Goal: Task Accomplishment & Management: Use online tool/utility

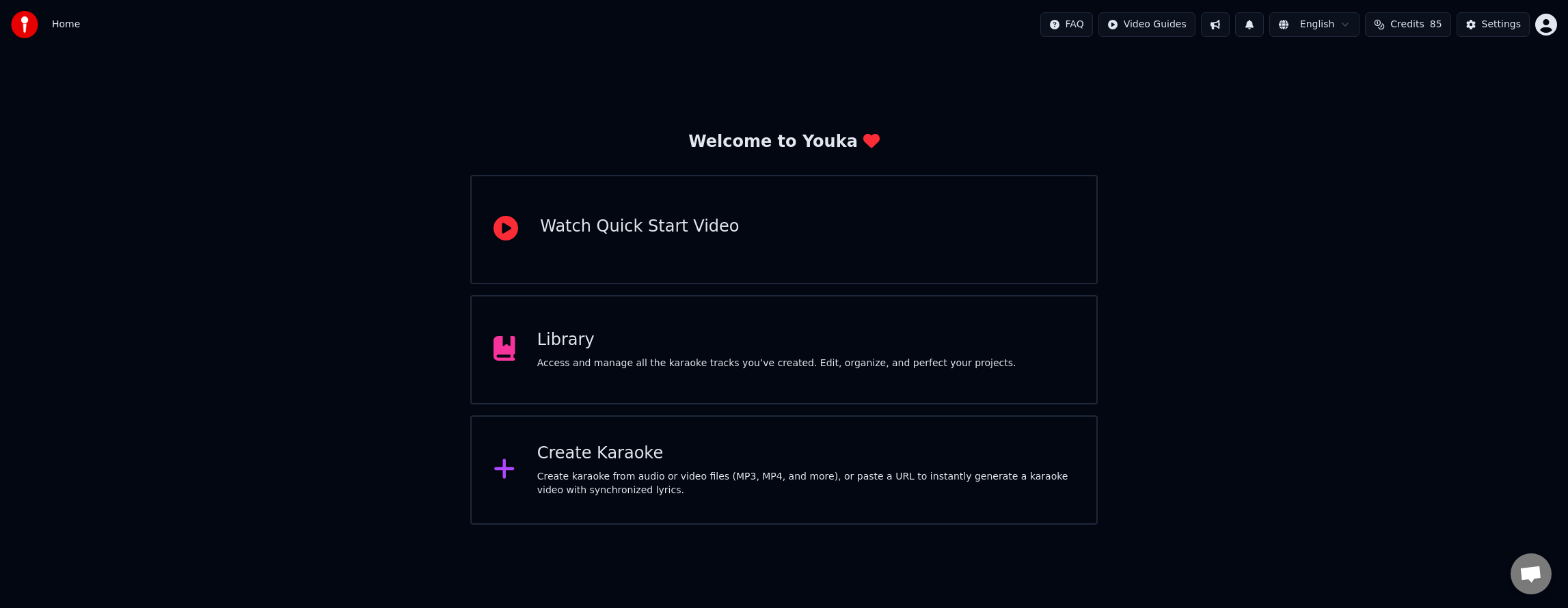
click at [752, 454] on div "Create Karaoke" at bounding box center [806, 453] width 538 height 22
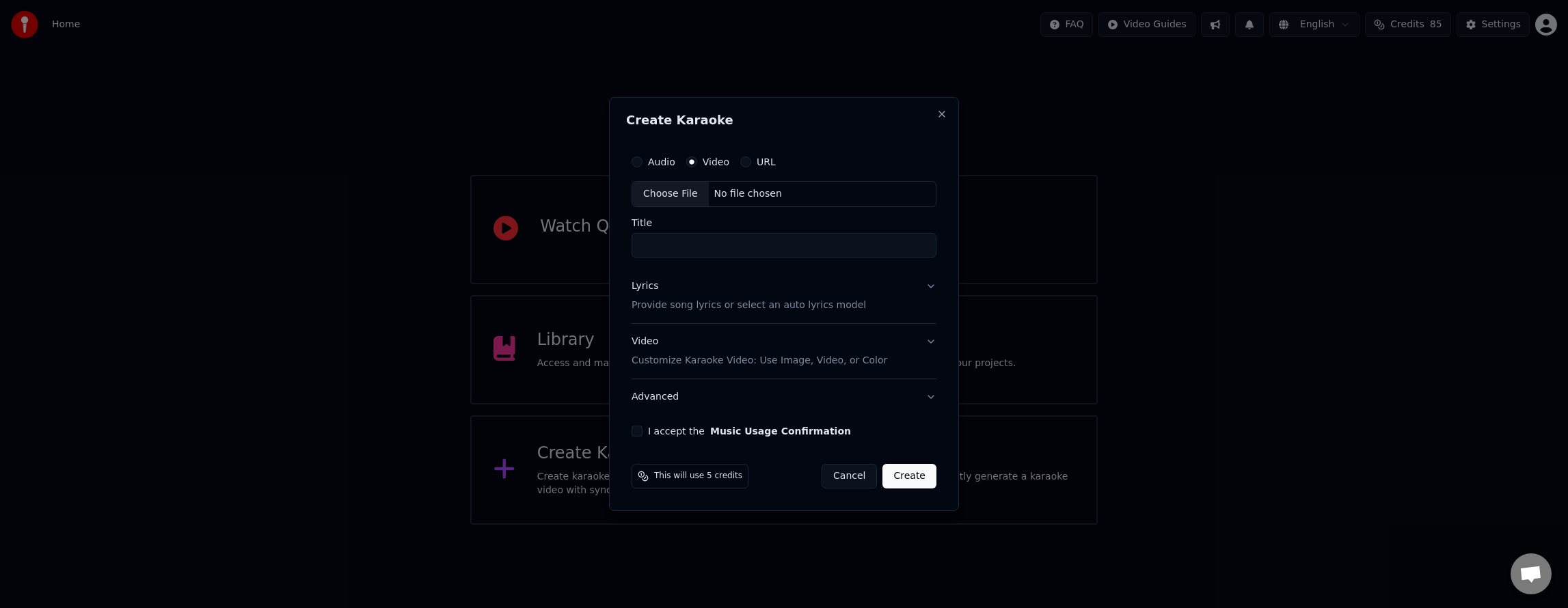
click at [665, 196] on div "Choose File" at bounding box center [670, 194] width 77 height 25
click at [650, 243] on input "**********" at bounding box center [784, 245] width 310 height 25
type input "**********"
click at [696, 308] on p "Provide song lyrics or select an auto lyrics model" at bounding box center [746, 306] width 234 height 14
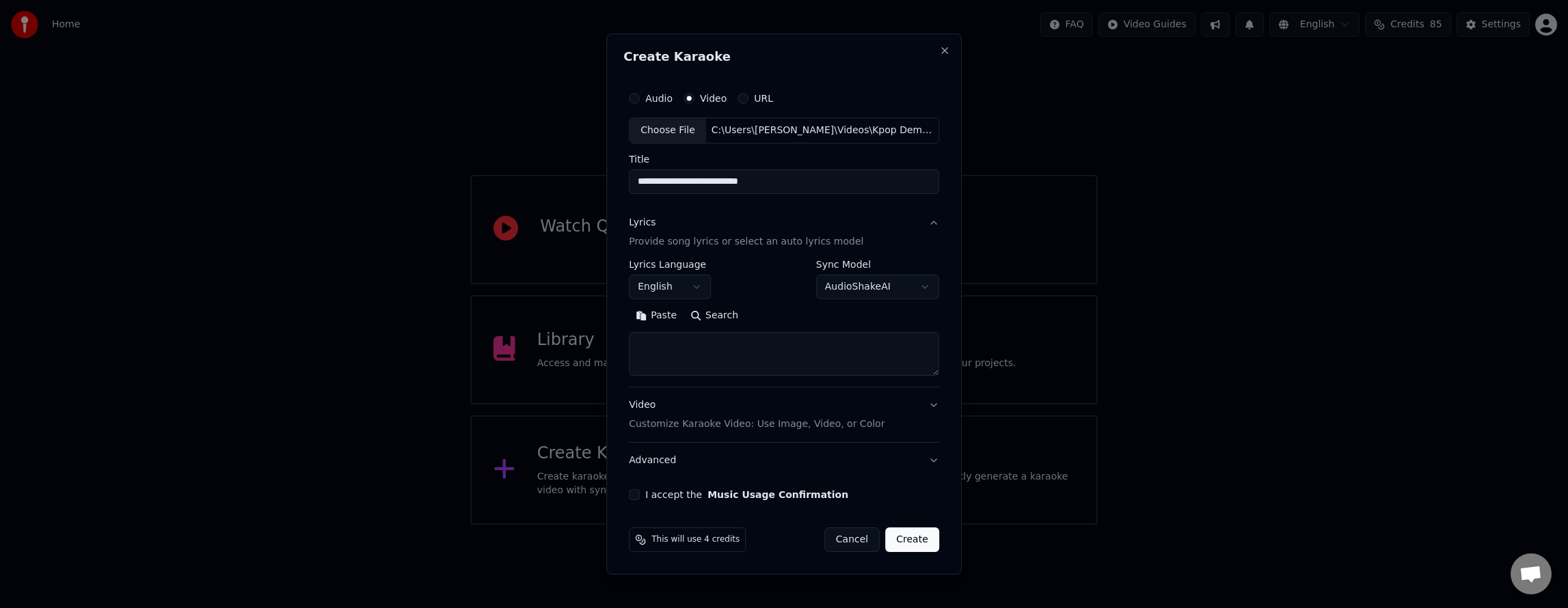
click at [704, 349] on textarea at bounding box center [784, 354] width 310 height 44
paste textarea "******** ******** ***"
paste textarea "**********"
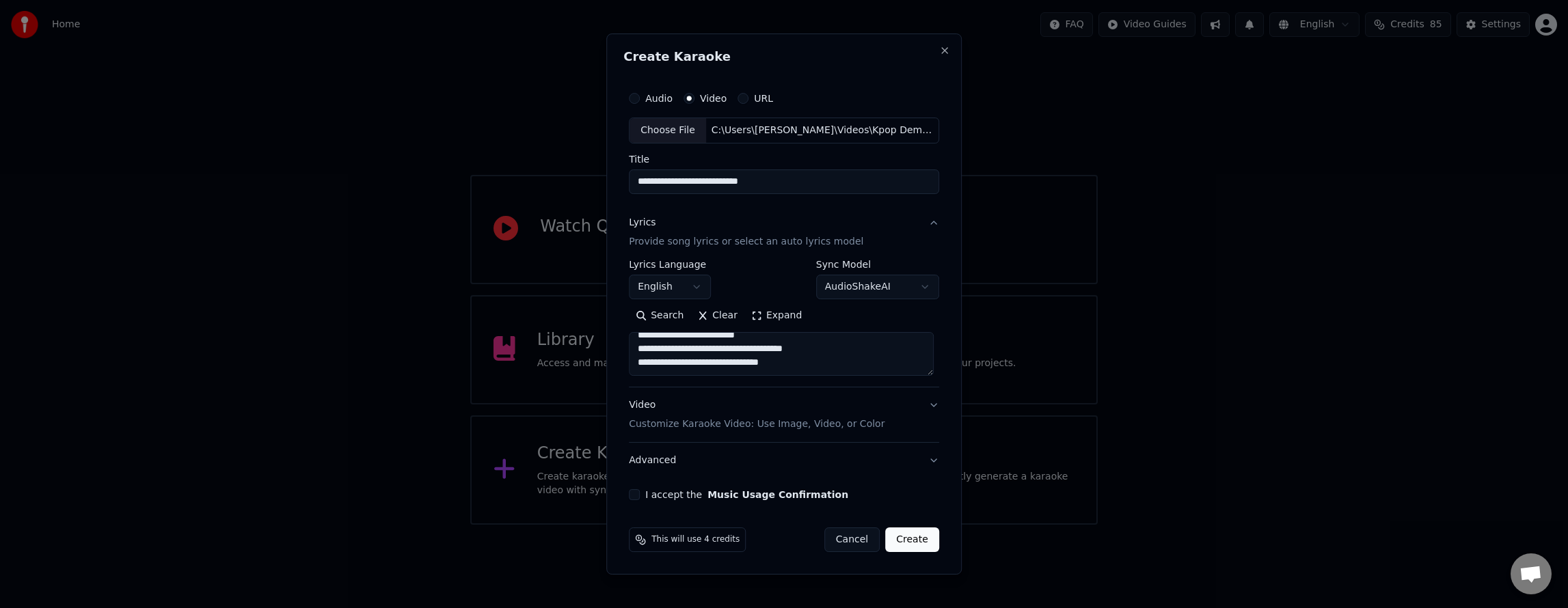
paste textarea "**********"
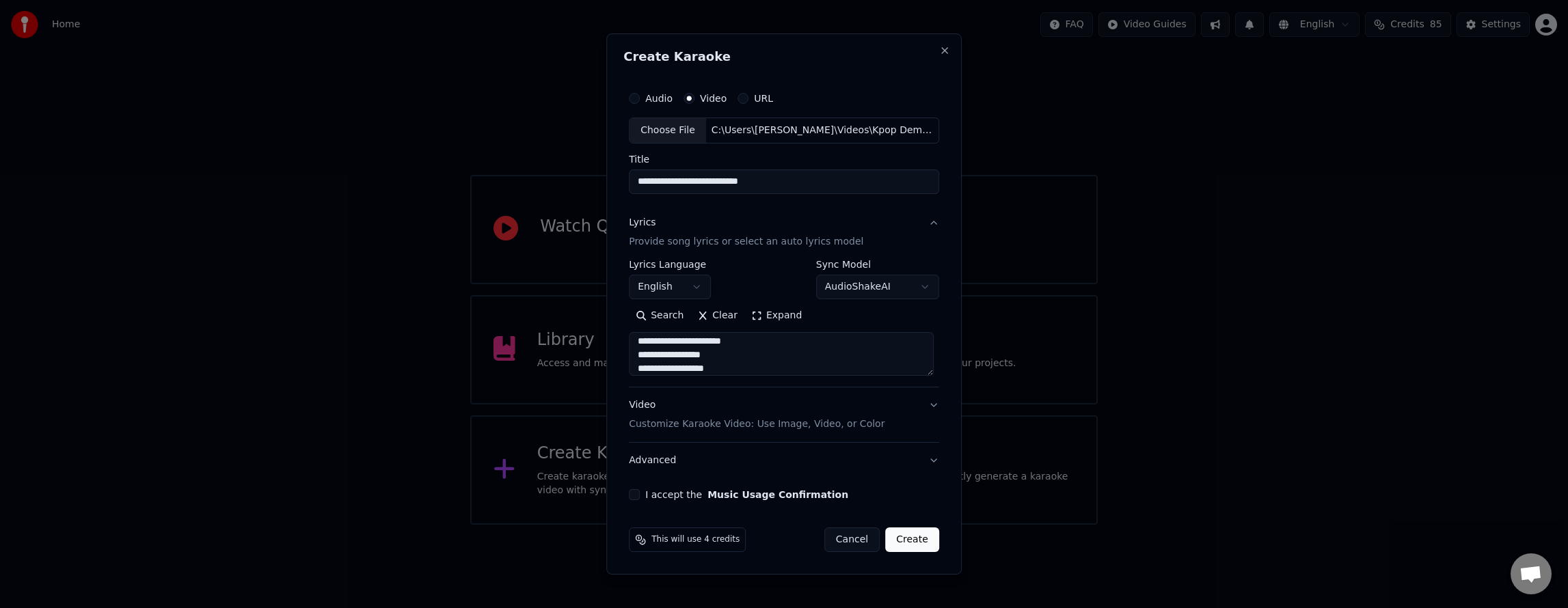
scroll to position [386, 0]
paste textarea "**********"
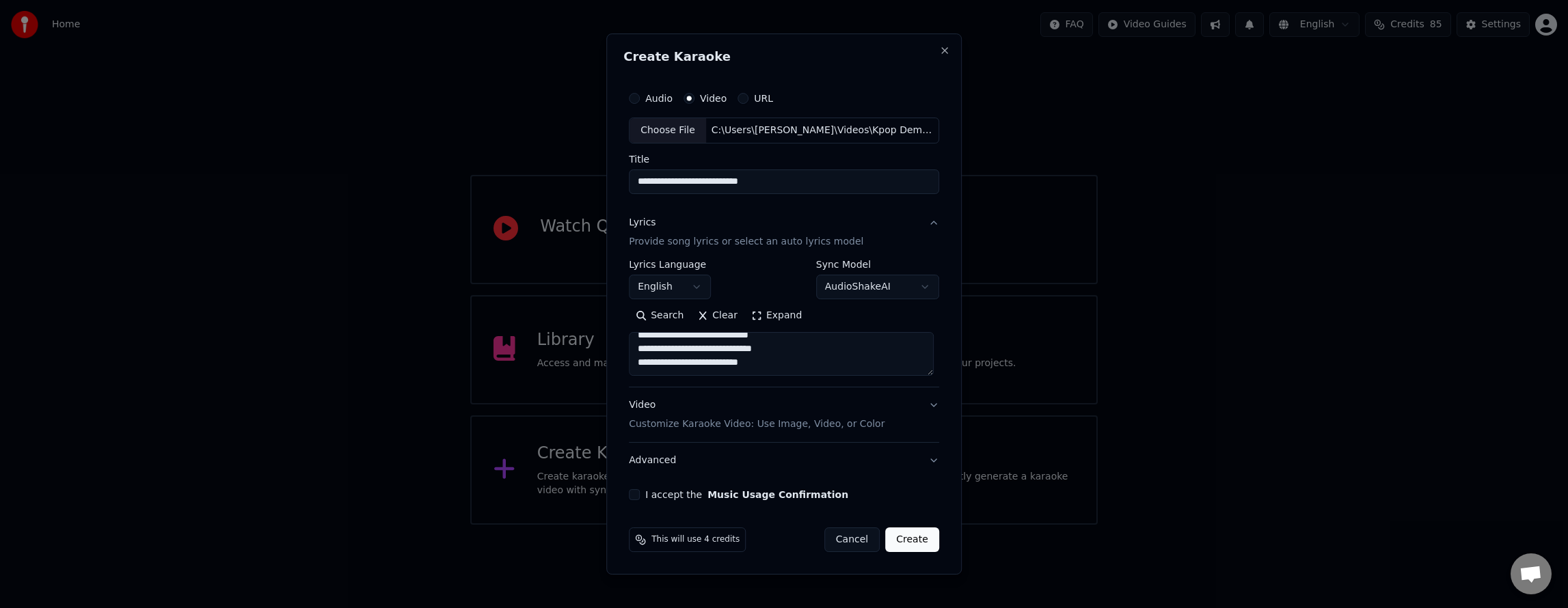
paste textarea "**********"
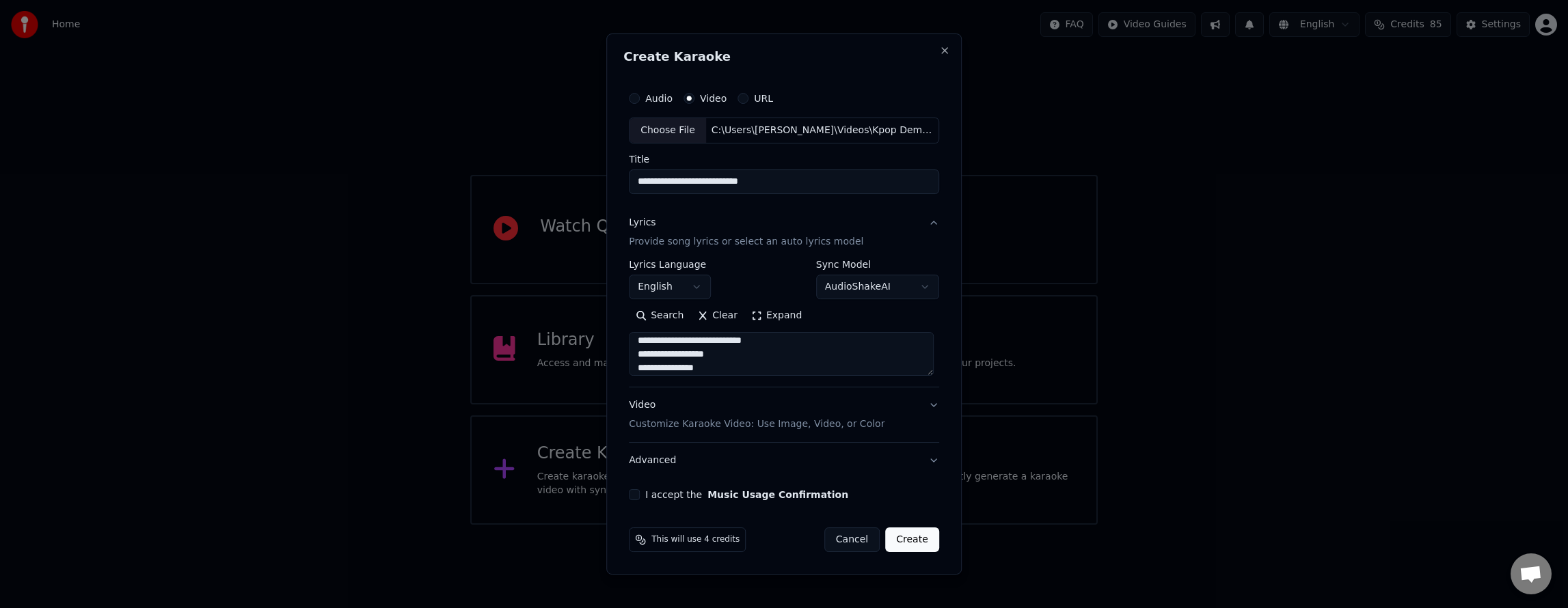
scroll to position [68, 0]
click at [817, 359] on textarea at bounding box center [781, 354] width 305 height 44
type textarea "**********"
click at [638, 494] on button "I accept the Music Usage Confirmation" at bounding box center [634, 494] width 11 height 11
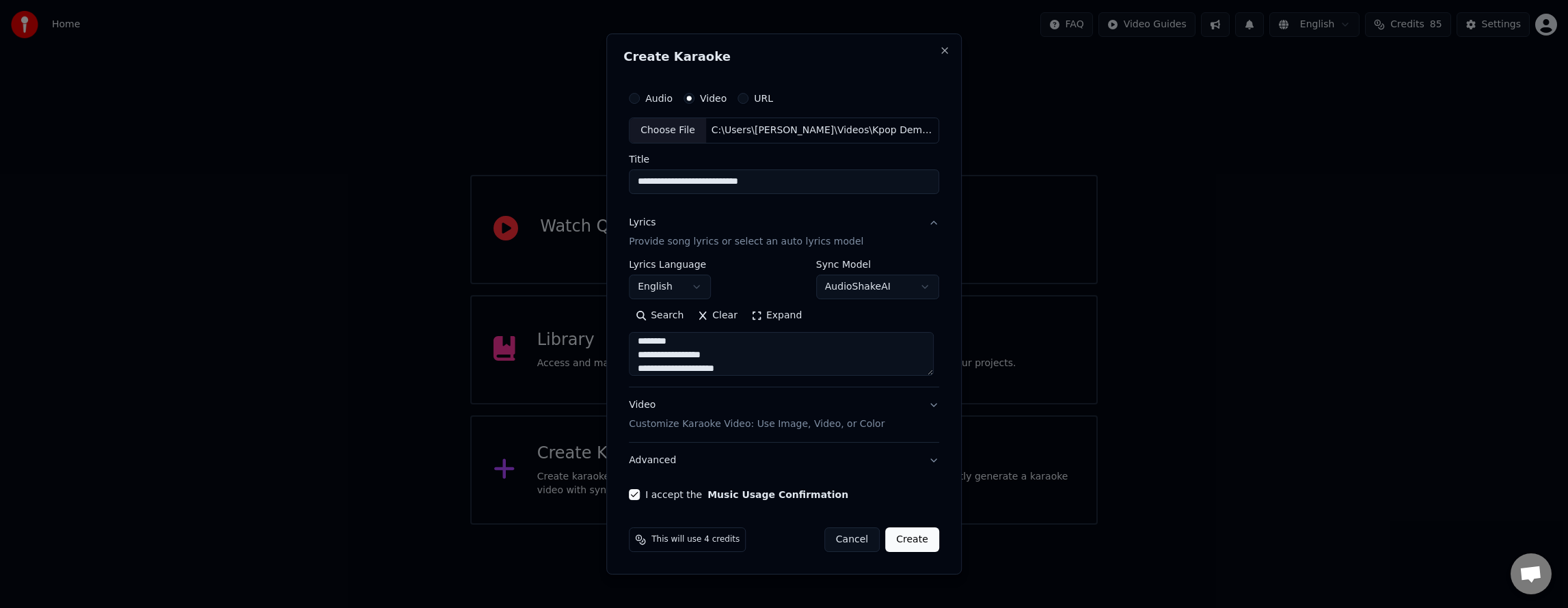
click at [920, 541] on button "Create" at bounding box center [912, 539] width 54 height 25
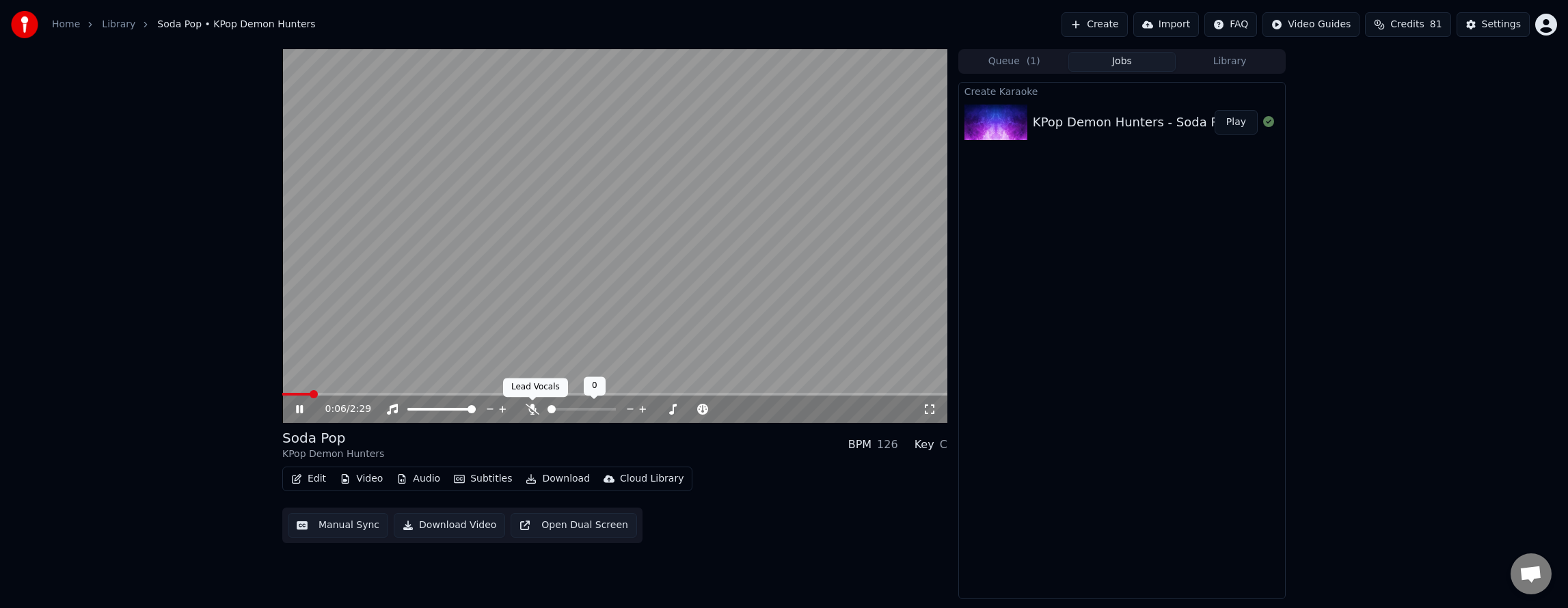
click at [534, 406] on icon at bounding box center [532, 409] width 14 height 11
click at [934, 412] on icon at bounding box center [929, 409] width 9 height 9
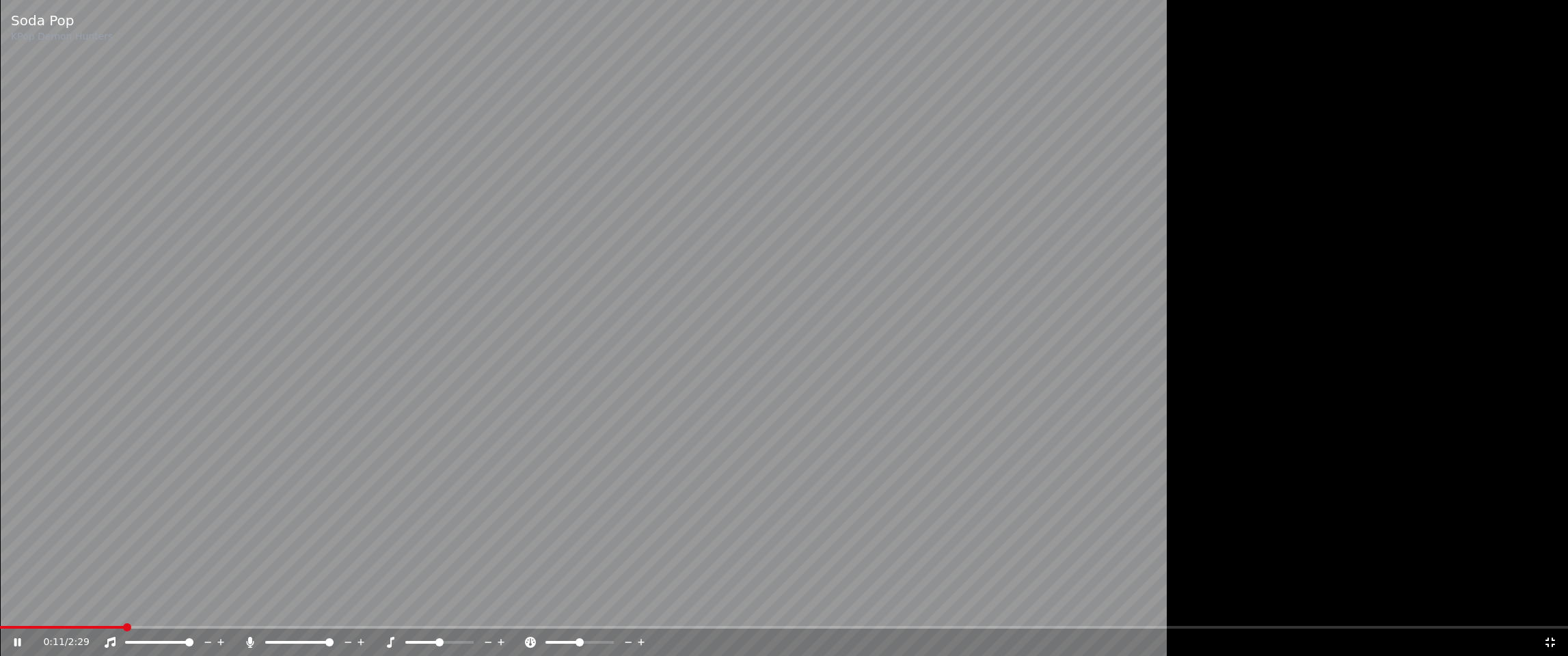
click at [15, 607] on icon at bounding box center [27, 641] width 32 height 11
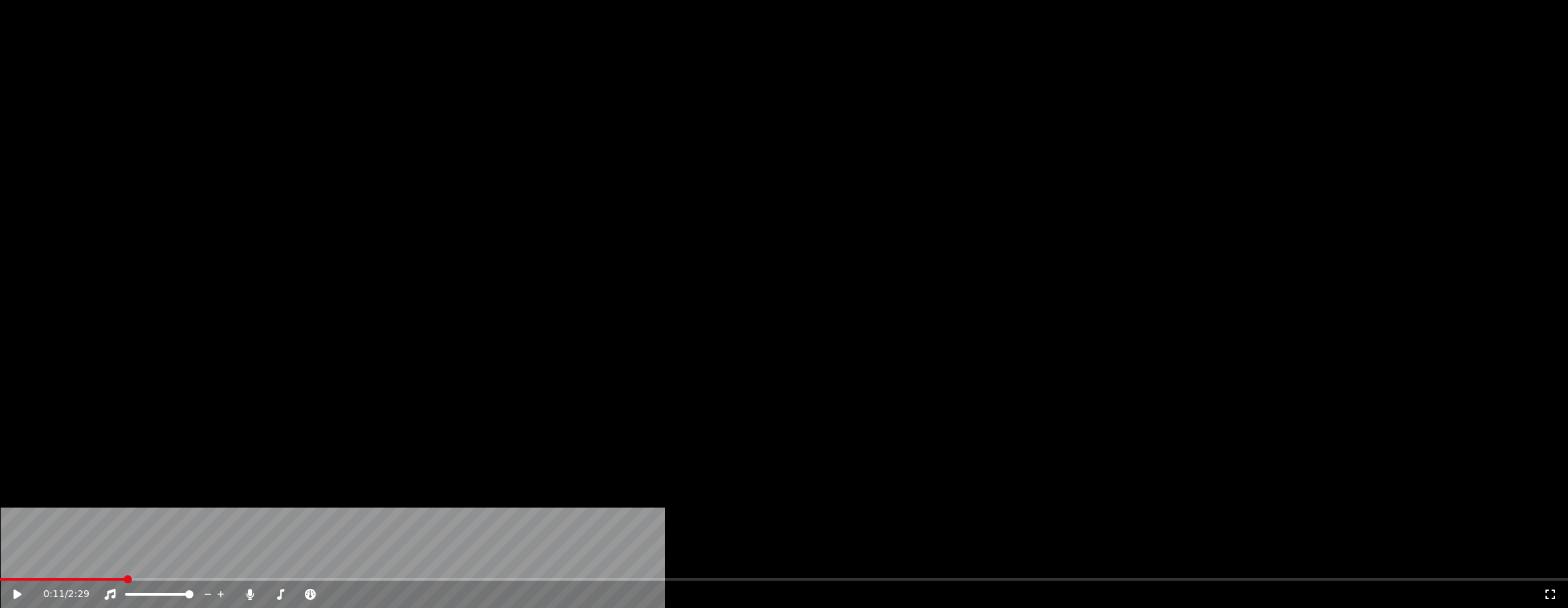
click at [428, 115] on button "Audio" at bounding box center [418, 105] width 54 height 19
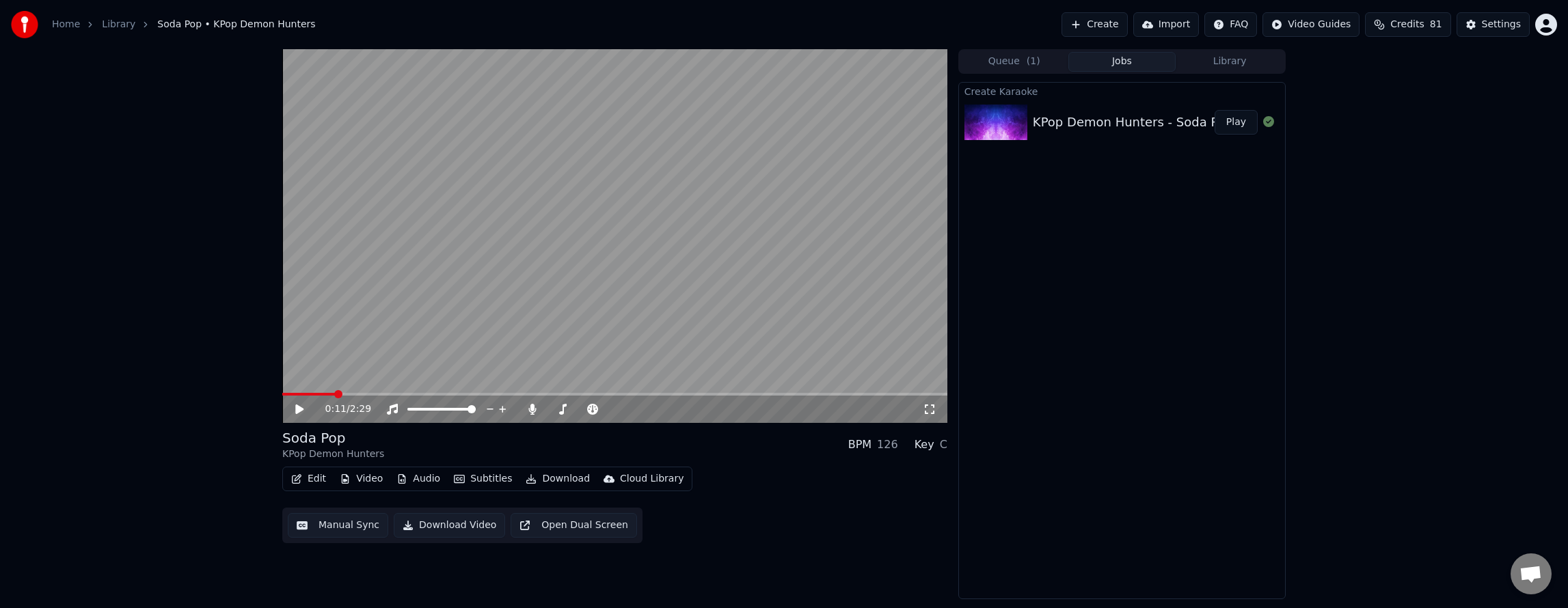
click at [755, 555] on div "0:11 / 2:29 Soda Pop KPop Demon Hunters BPM 126 Key C Edit Video Audio Subtitle…" at bounding box center [615, 324] width 665 height 550
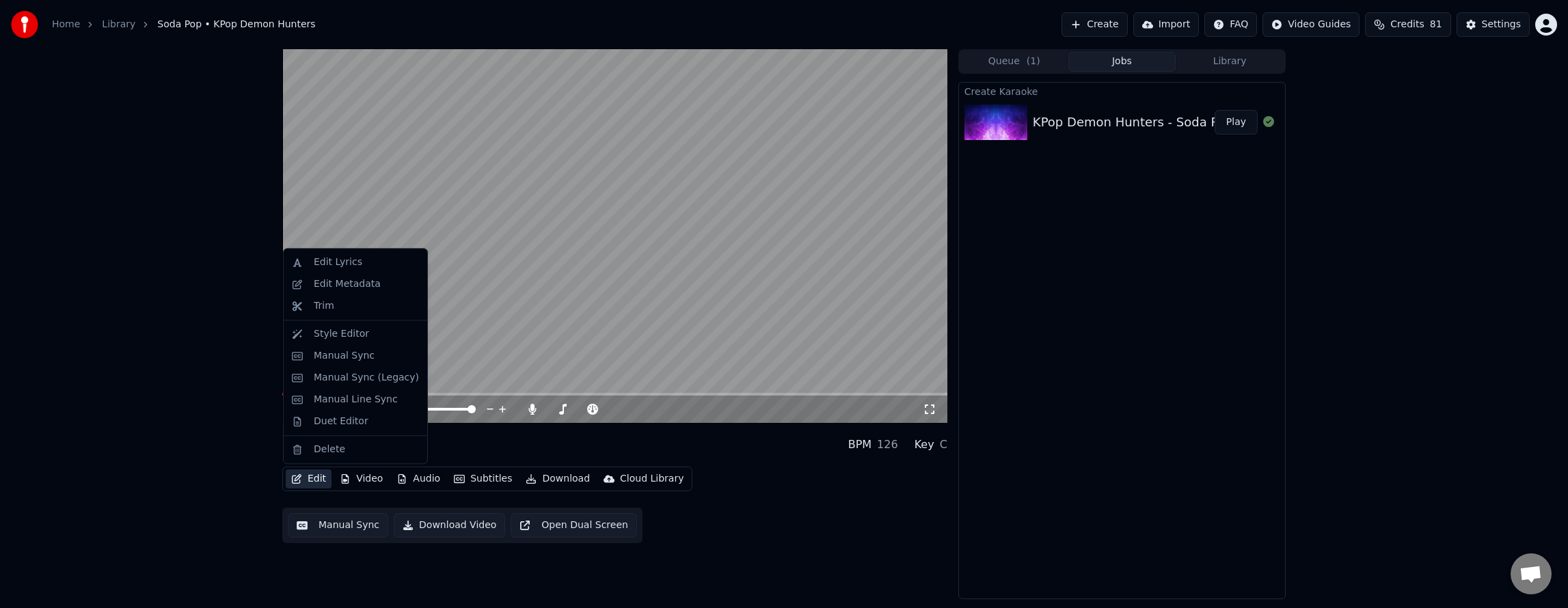
click at [302, 475] on button "Edit" at bounding box center [308, 479] width 46 height 19
click at [345, 338] on div "Style Editor" at bounding box center [341, 334] width 55 height 14
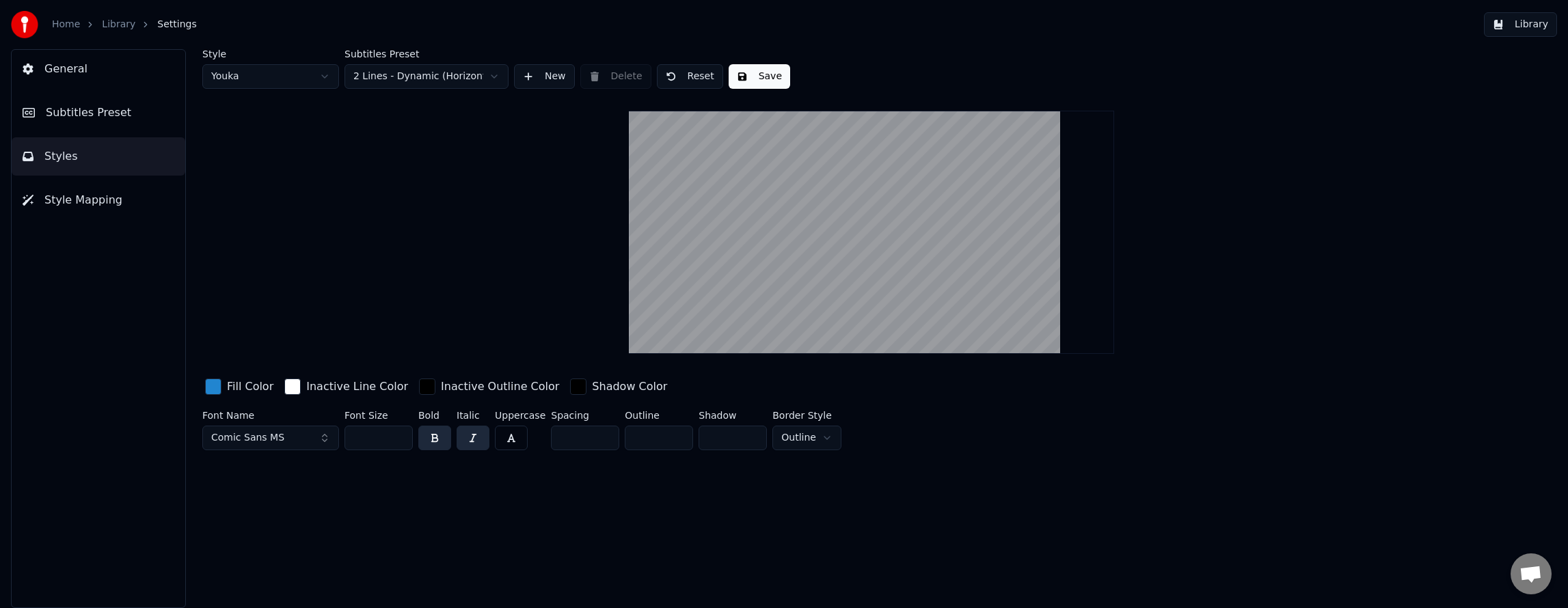
click at [302, 77] on html "Home Library Settings Library General Subtitles Preset Styles Style Mapping Sty…" at bounding box center [784, 304] width 1568 height 608
click at [65, 196] on span "Style Mapping" at bounding box center [84, 200] width 78 height 16
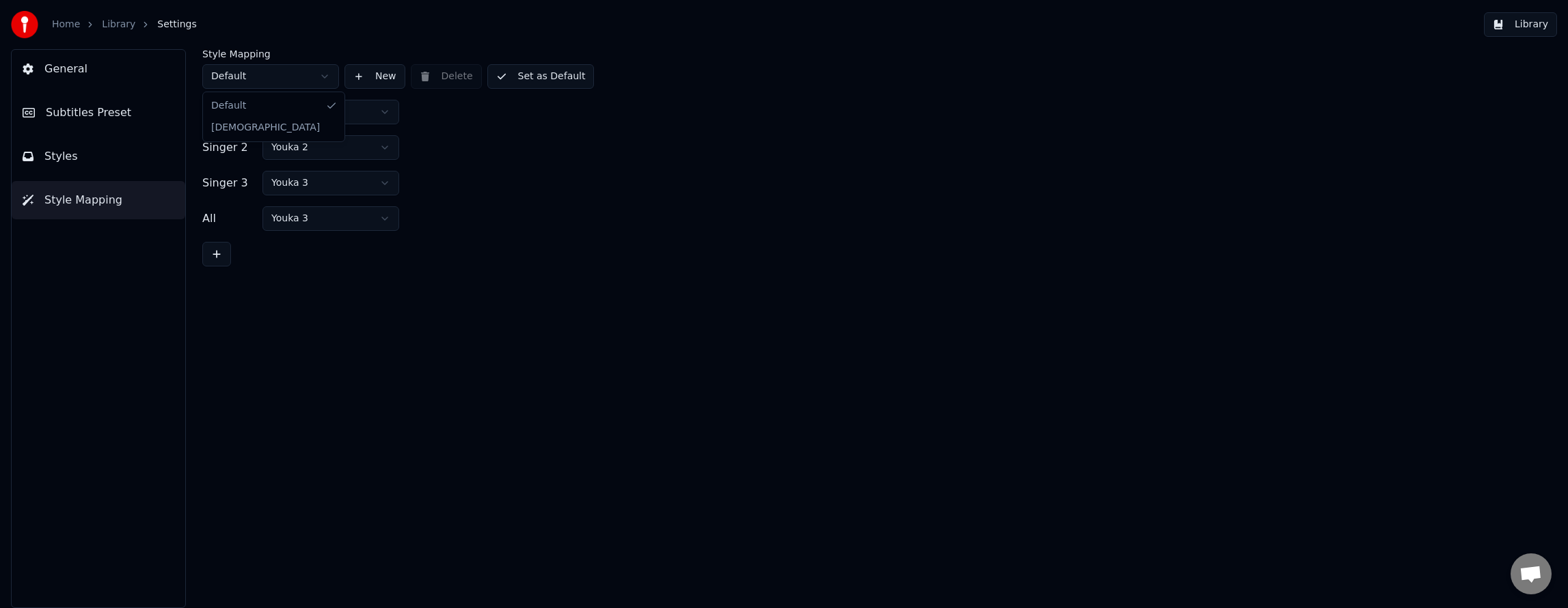
click at [305, 84] on html "Home Library Settings Library General Subtitles Preset Styles Style Mapping Sty…" at bounding box center [784, 304] width 1568 height 608
click at [368, 77] on button "New" at bounding box center [375, 77] width 61 height 25
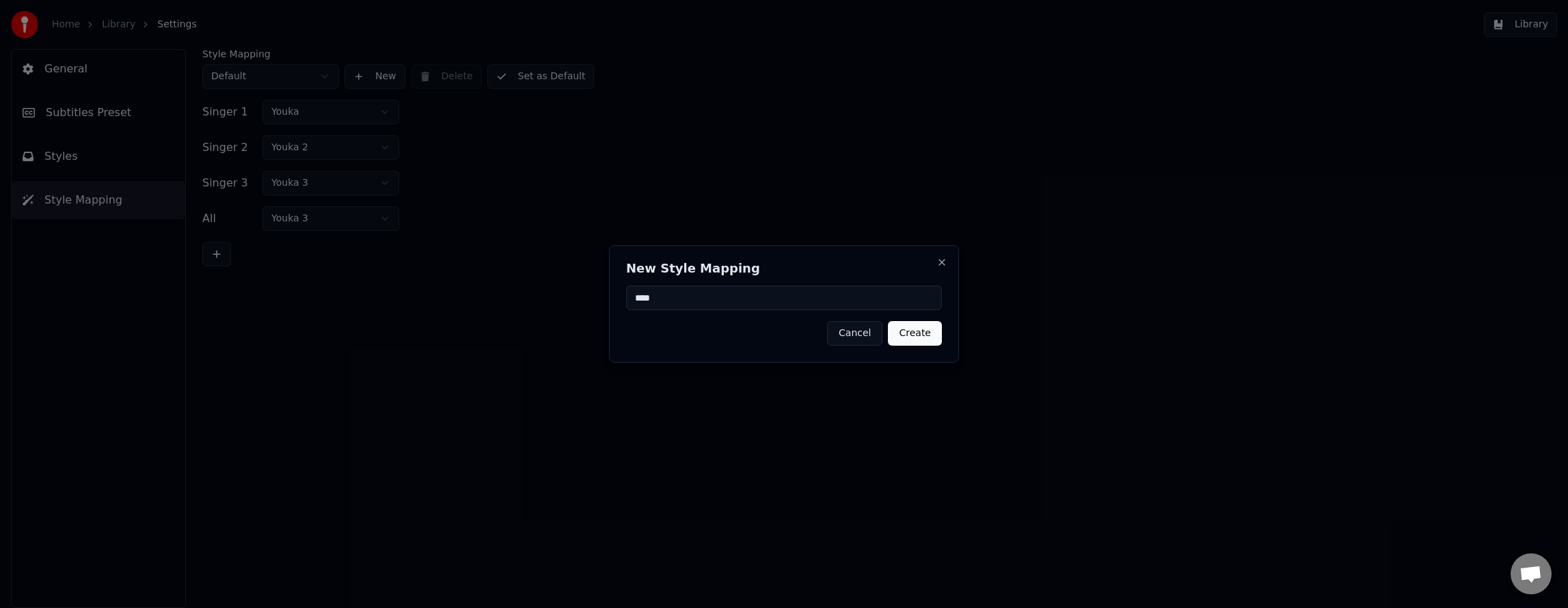
type input "****"
drag, startPoint x: 868, startPoint y: 326, endPoint x: 853, endPoint y: 335, distance: 17.5
click at [867, 329] on button "Cancel" at bounding box center [855, 333] width 55 height 25
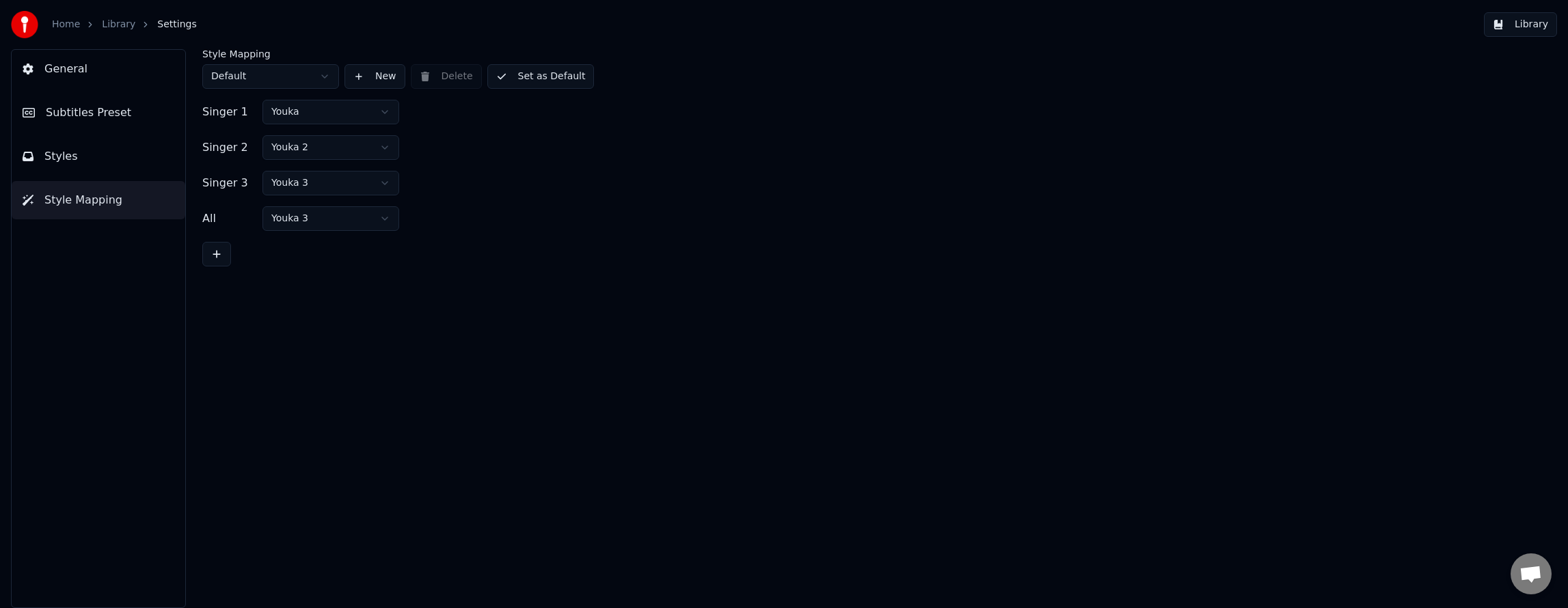
click at [296, 74] on html "Home Library Settings Library General Subtitles Preset Styles Style Mapping Sty…" at bounding box center [784, 304] width 1568 height 608
click at [296, 75] on html "Home Library Settings Library General Subtitles Preset Styles Style Mapping Sty…" at bounding box center [784, 304] width 1568 height 608
click at [313, 74] on html "Home Library Settings Library General Subtitles Preset Styles Style Mapping Sty…" at bounding box center [784, 304] width 1568 height 608
click at [376, 75] on button "New" at bounding box center [375, 77] width 61 height 25
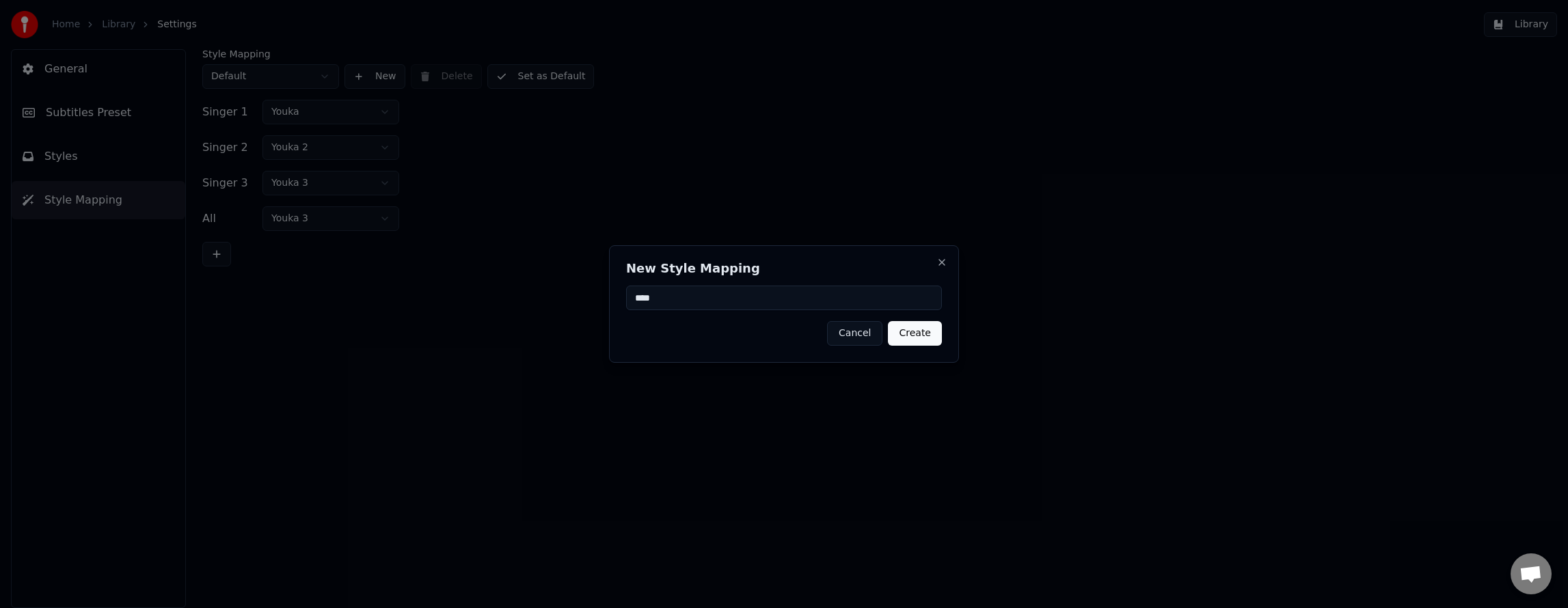
click at [920, 336] on button "Create" at bounding box center [915, 333] width 54 height 25
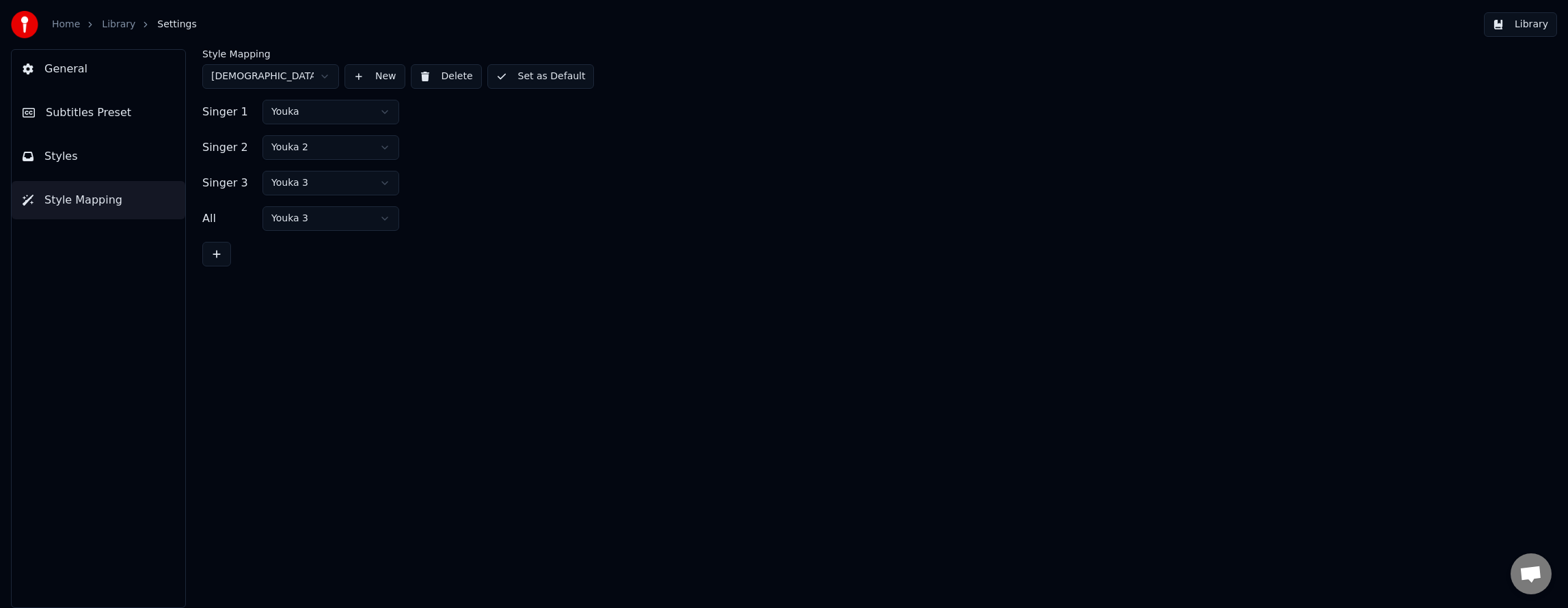
drag, startPoint x: 746, startPoint y: 306, endPoint x: 650, endPoint y: 288, distance: 97.7
click at [744, 306] on div "Style Mapping [DEMOGRAPHIC_DATA] New Delete Set as Default Singer 1 Youka Singe…" at bounding box center [871, 328] width 1393 height 559
click at [216, 258] on button at bounding box center [216, 254] width 28 height 25
click at [261, 78] on html "Home Library Settings Library General Subtitles Preset Styles Style Mapping Sty…" at bounding box center [784, 304] width 1568 height 608
click at [84, 153] on button "Styles" at bounding box center [98, 156] width 174 height 38
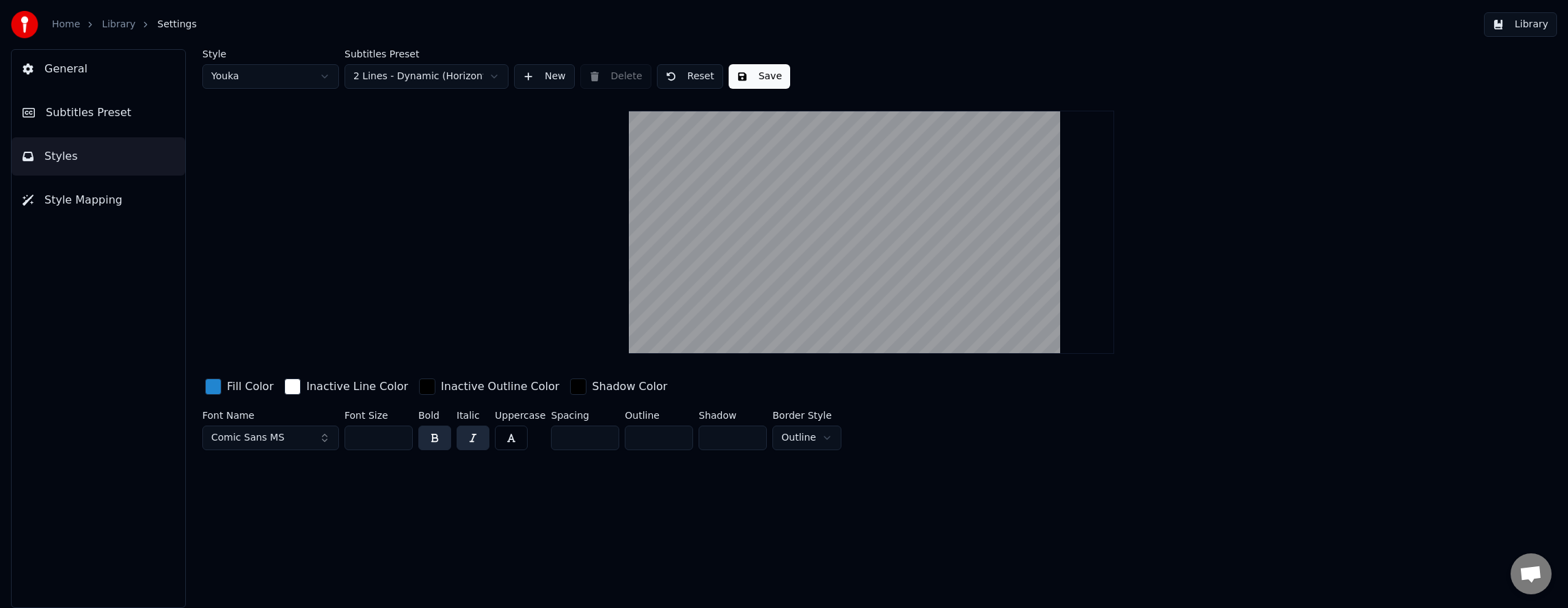
click at [428, 74] on html "Home Library Settings Library General Subtitles Preset Styles Style Mapping Sty…" at bounding box center [784, 304] width 1568 height 608
click at [289, 81] on html "Home Library Settings Library General Subtitles Preset Styles Style Mapping Sty…" at bounding box center [784, 304] width 1568 height 608
click at [284, 71] on html "Home Library Settings Library General Subtitles Preset Styles Style Mapping Sty…" at bounding box center [784, 304] width 1568 height 608
click at [293, 62] on div "Style Youka" at bounding box center [271, 69] width 137 height 40
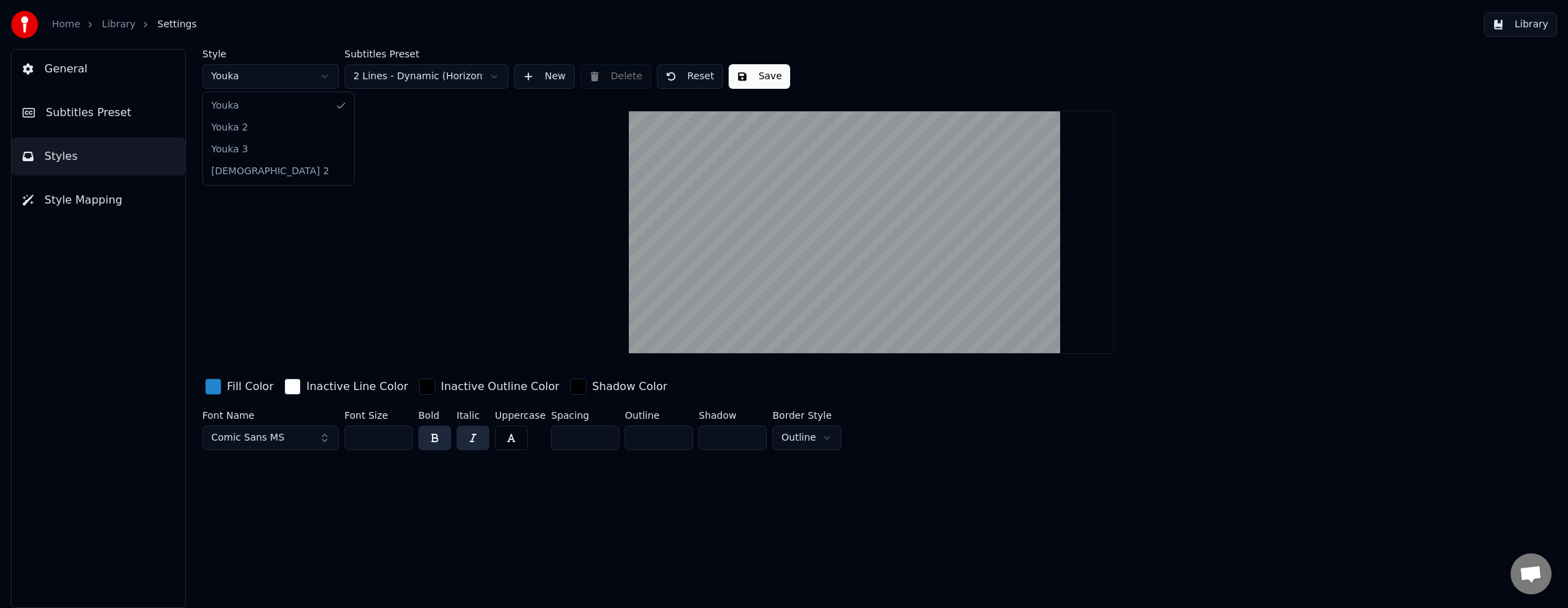
click at [283, 86] on html "Home Library Settings Library General Subtitles Preset Styles Style Mapping Sty…" at bounding box center [784, 304] width 1568 height 608
click at [286, 74] on html "Home Library Settings Library General Subtitles Preset Styles Style Mapping Sty…" at bounding box center [784, 304] width 1568 height 608
click at [66, 204] on span "Style Mapping" at bounding box center [84, 200] width 78 height 16
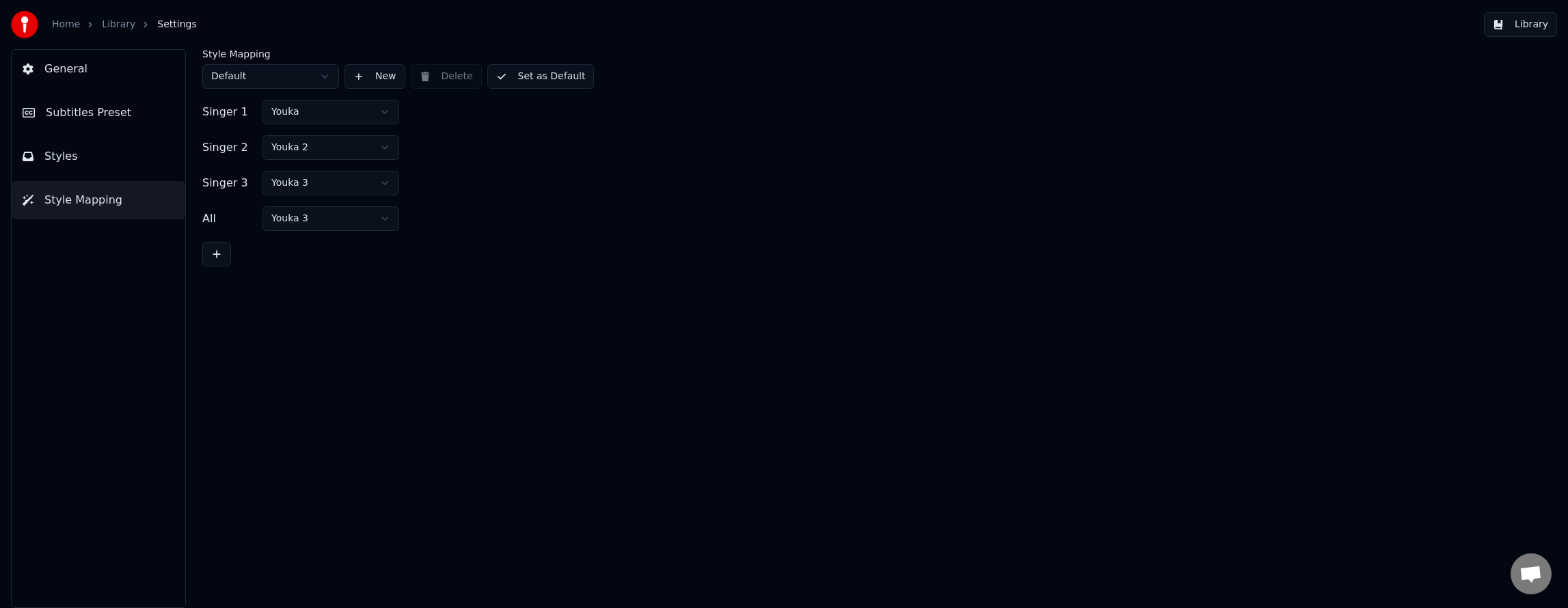
click at [102, 25] on link "Library" at bounding box center [118, 25] width 34 height 14
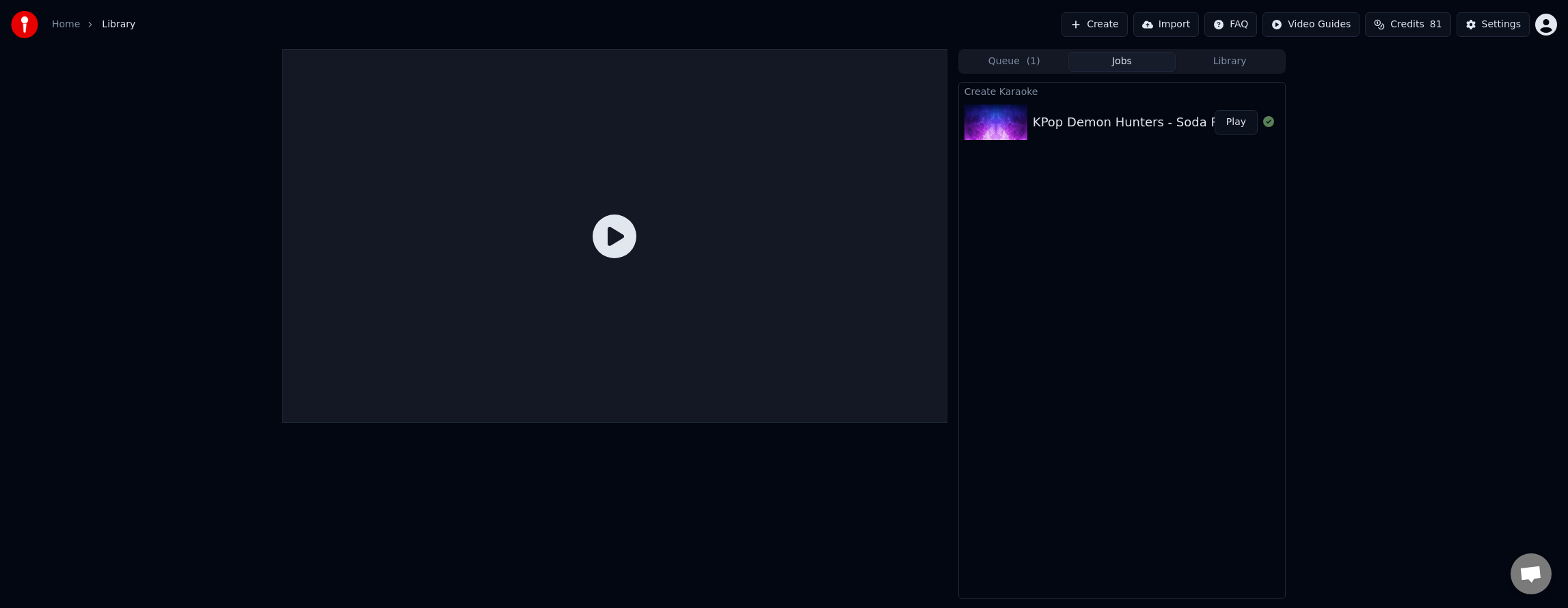
click at [1073, 121] on div "KPop Demon Hunters - Soda Pop" at bounding box center [1133, 122] width 200 height 19
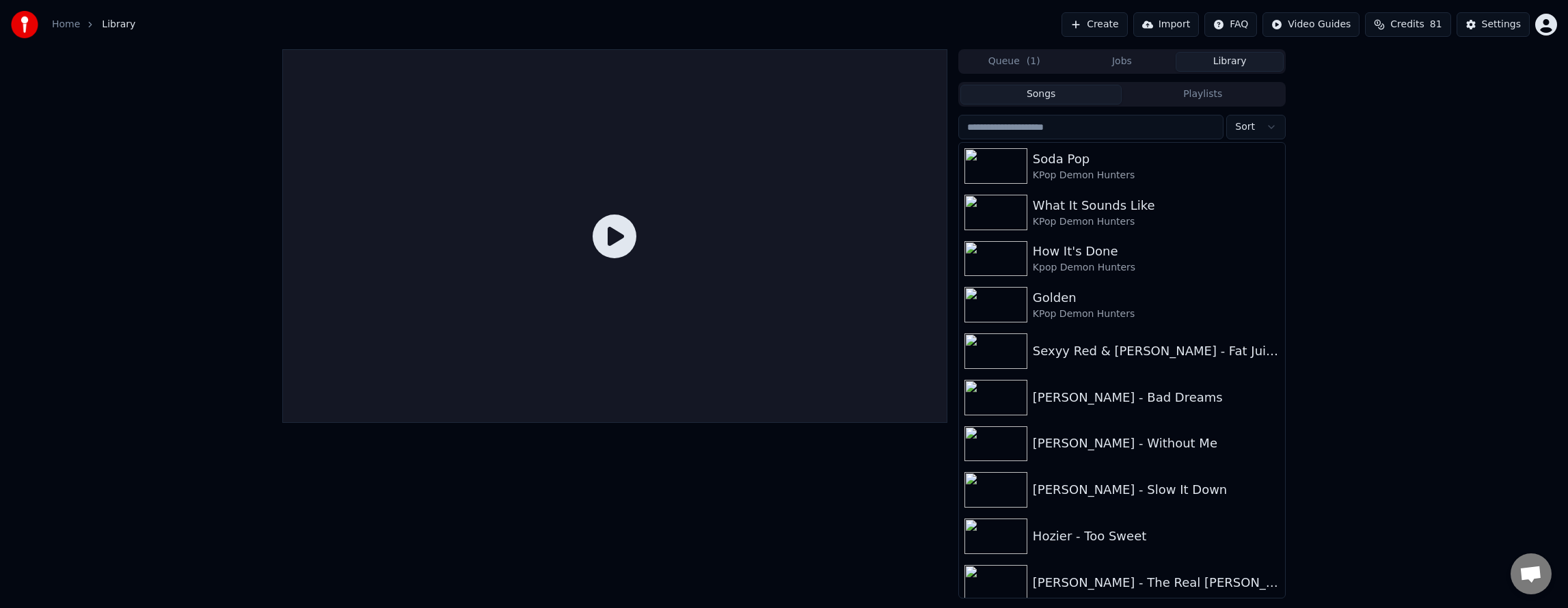
click at [1211, 60] on button "Library" at bounding box center [1229, 61] width 108 height 20
drag, startPoint x: 1058, startPoint y: 171, endPoint x: 1051, endPoint y: 173, distance: 7.3
click at [1058, 171] on div "KPop Demon Hunters" at bounding box center [1149, 176] width 233 height 14
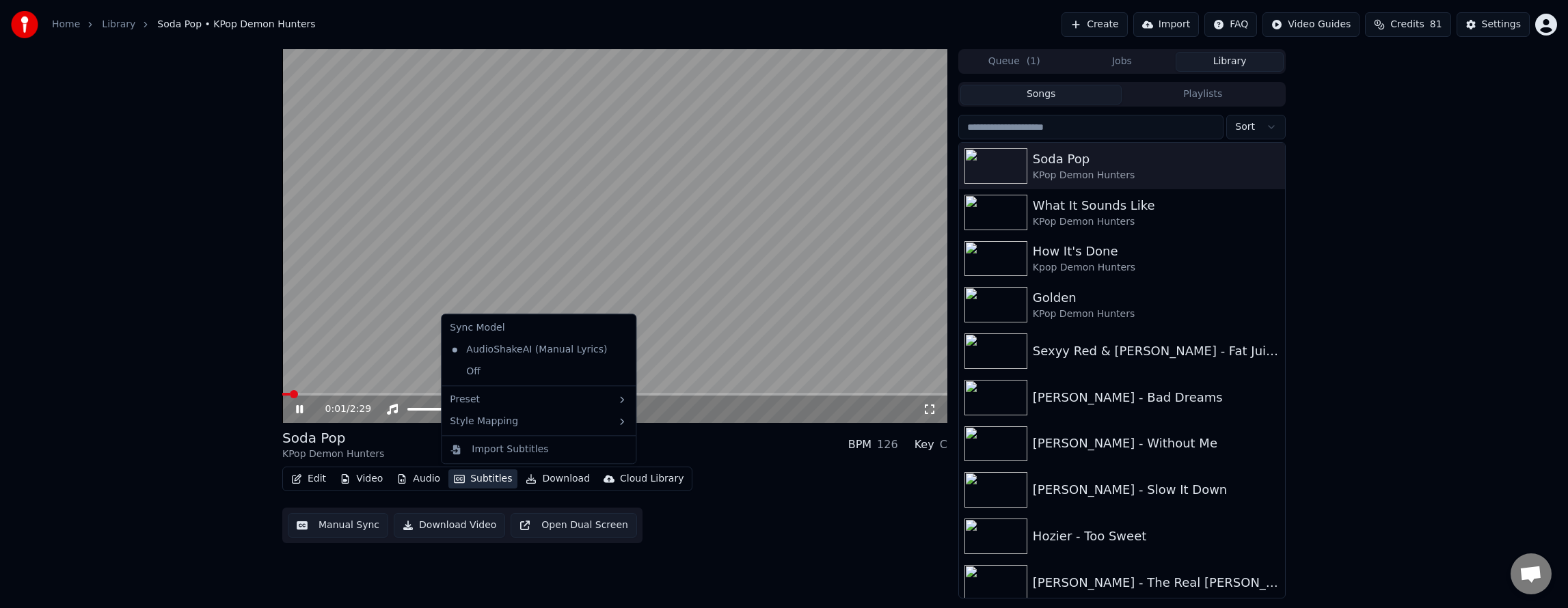
click at [475, 485] on button "Subtitles" at bounding box center [482, 479] width 69 height 19
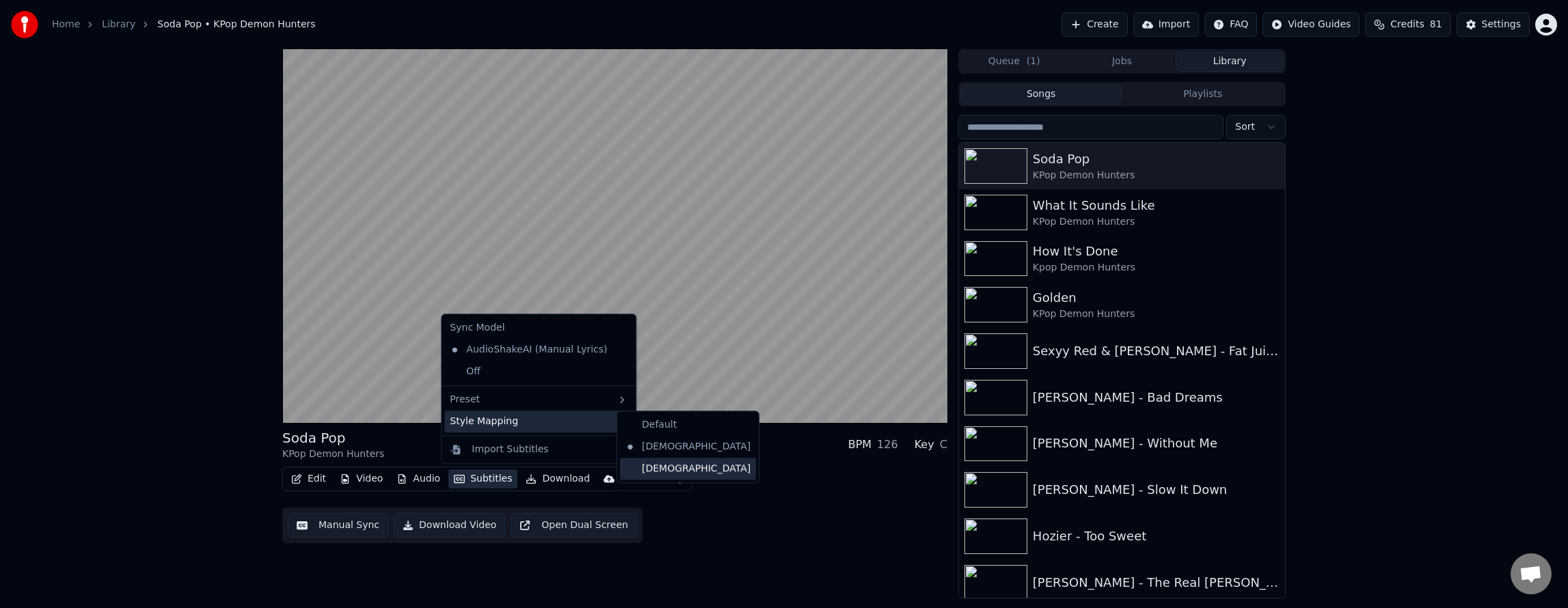
click at [663, 466] on div "[DEMOGRAPHIC_DATA]" at bounding box center [688, 468] width 136 height 22
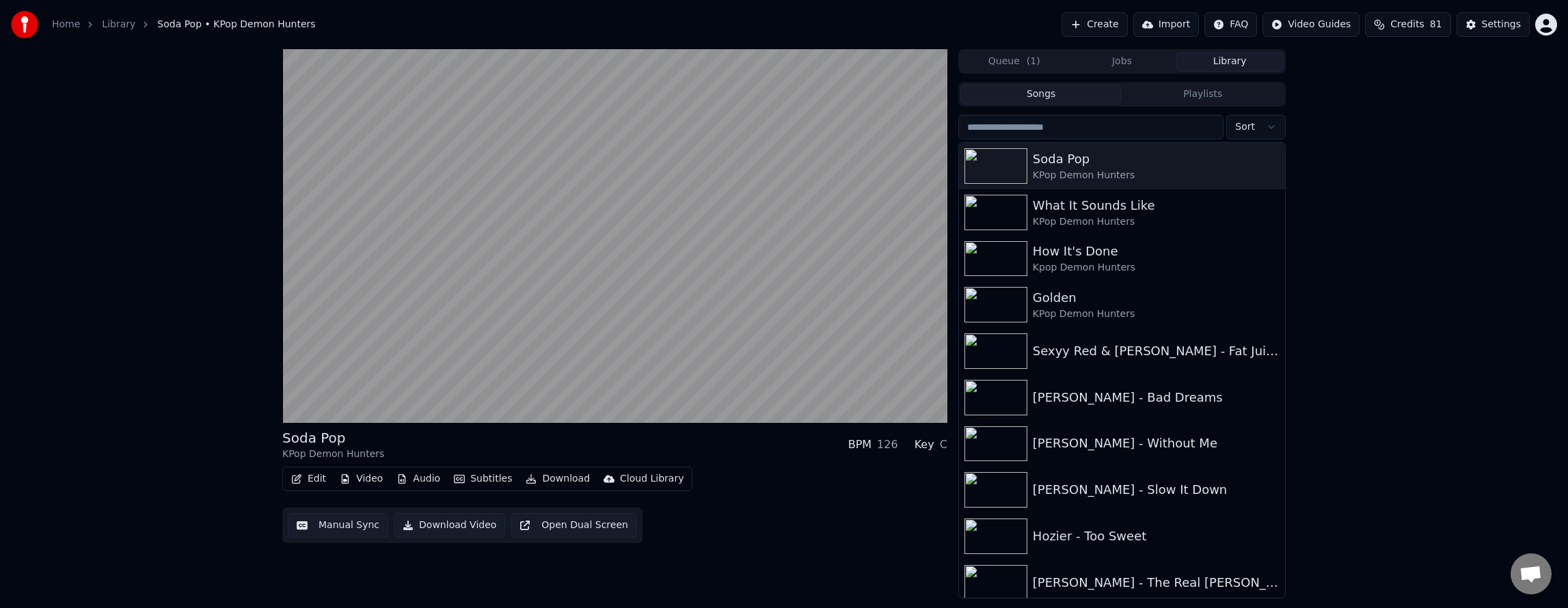
click at [133, 512] on div "Soda Pop KPop Demon Hunters BPM 126 Key C Edit Video Audio Subtitles Download C…" at bounding box center [784, 324] width 1568 height 549
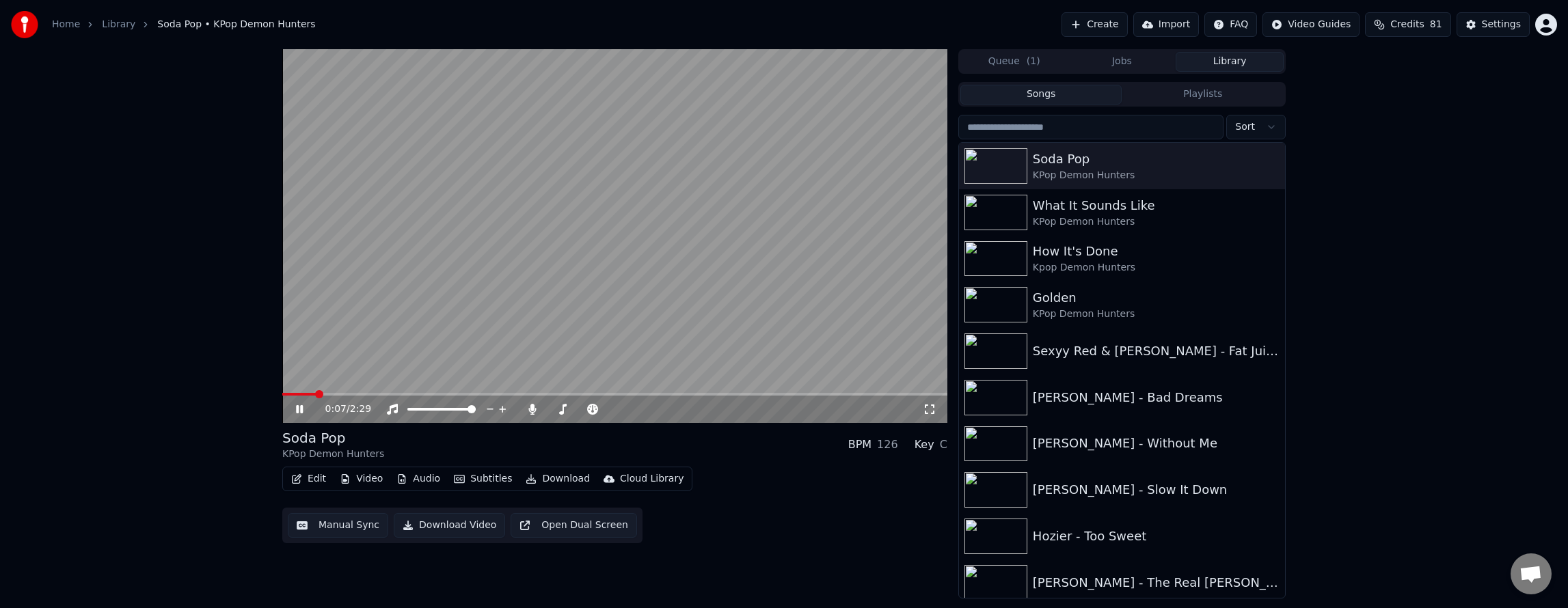
drag, startPoint x: 930, startPoint y: 413, endPoint x: 893, endPoint y: 433, distance: 42.1
click at [927, 413] on icon at bounding box center [930, 409] width 14 height 11
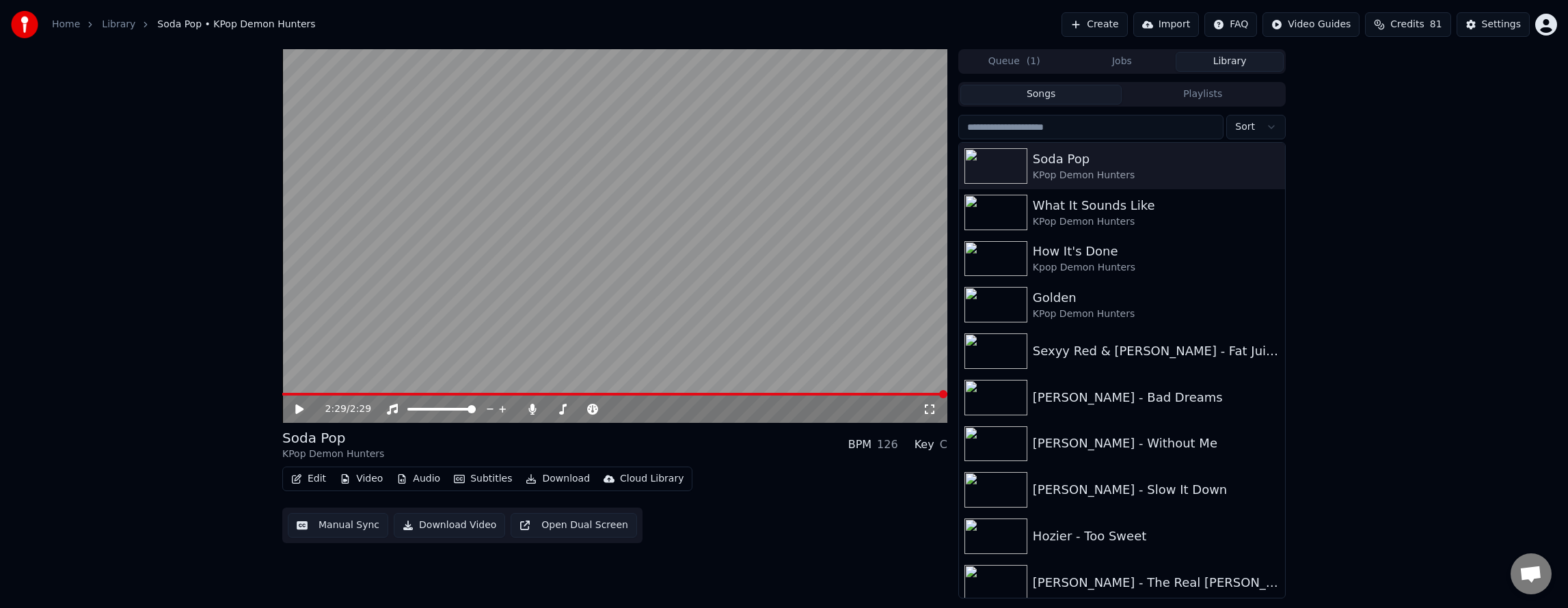
click at [305, 480] on button "Edit" at bounding box center [308, 479] width 46 height 19
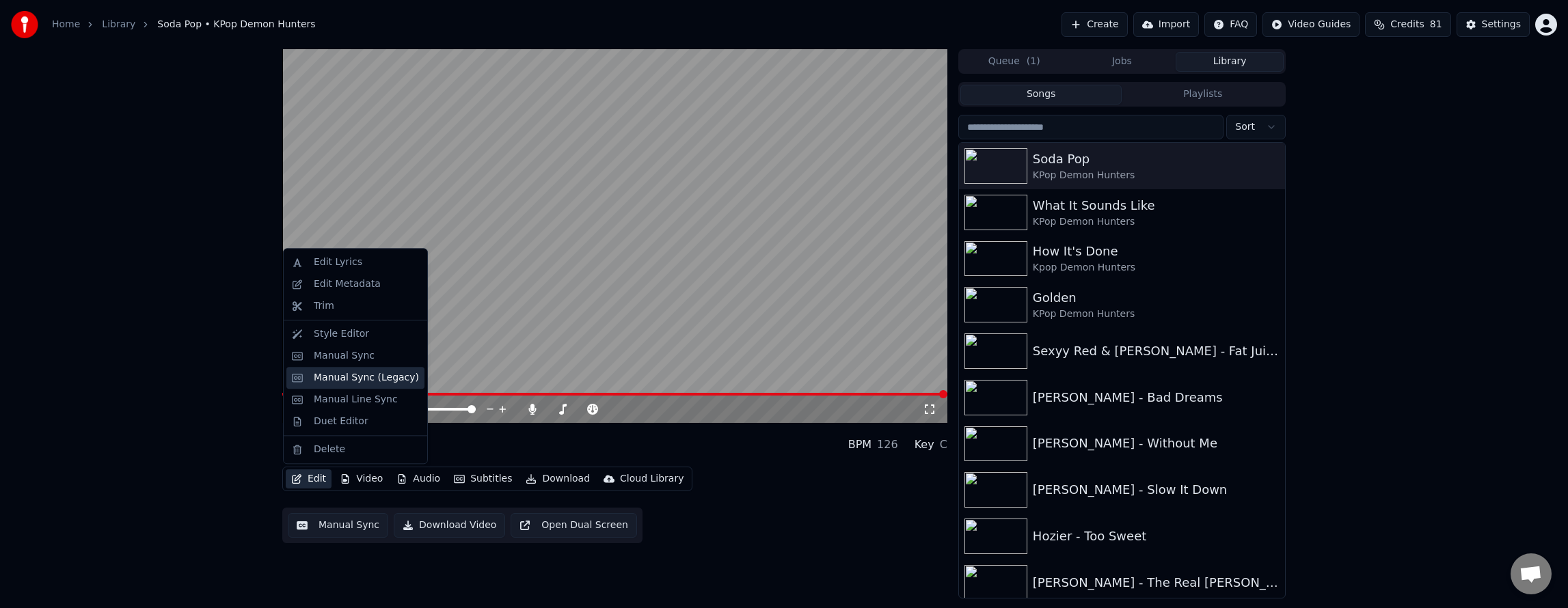
click at [338, 372] on div "Manual Sync (Legacy)" at bounding box center [366, 378] width 105 height 14
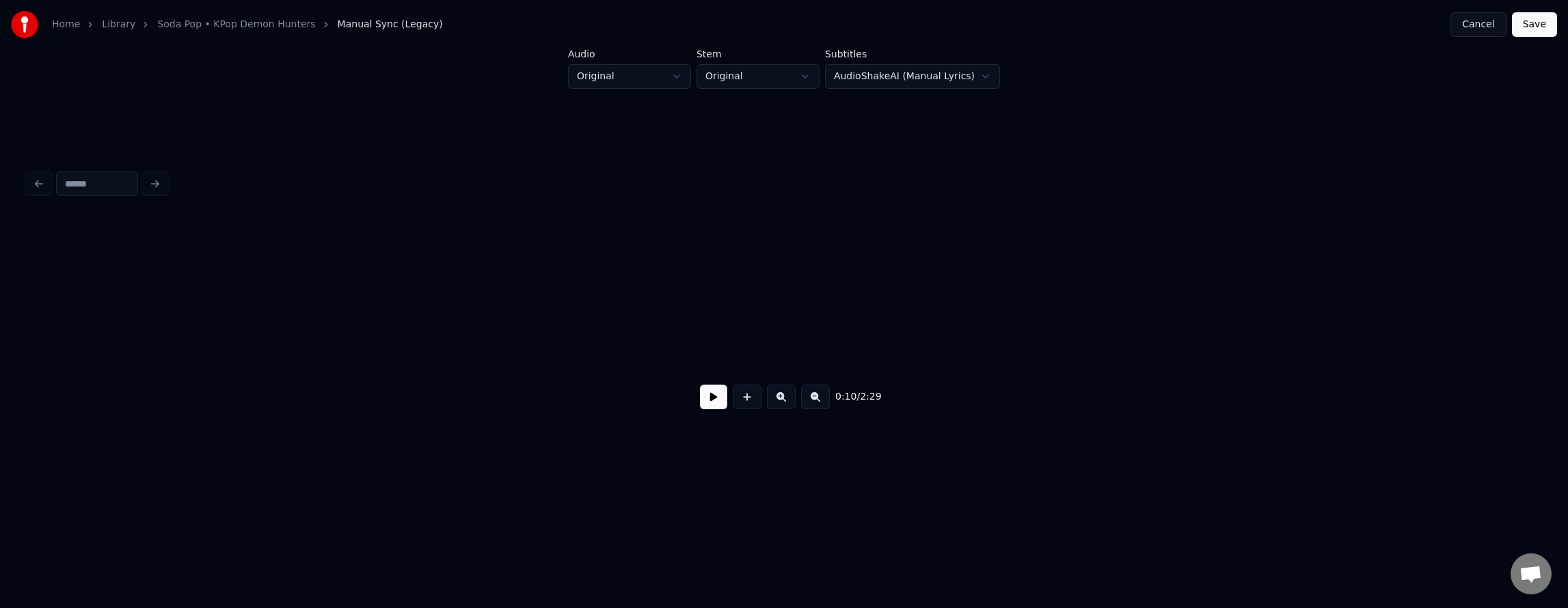
scroll to position [0, 3364]
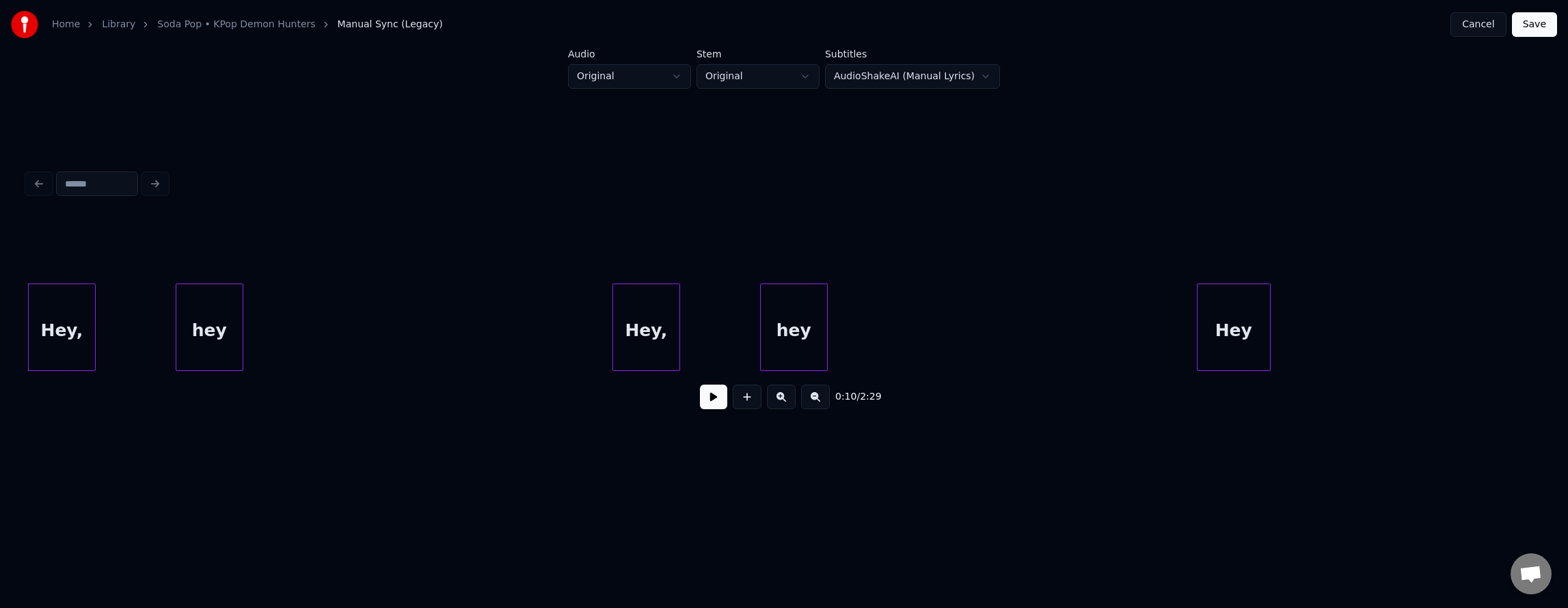
click at [700, 406] on button at bounding box center [713, 397] width 28 height 25
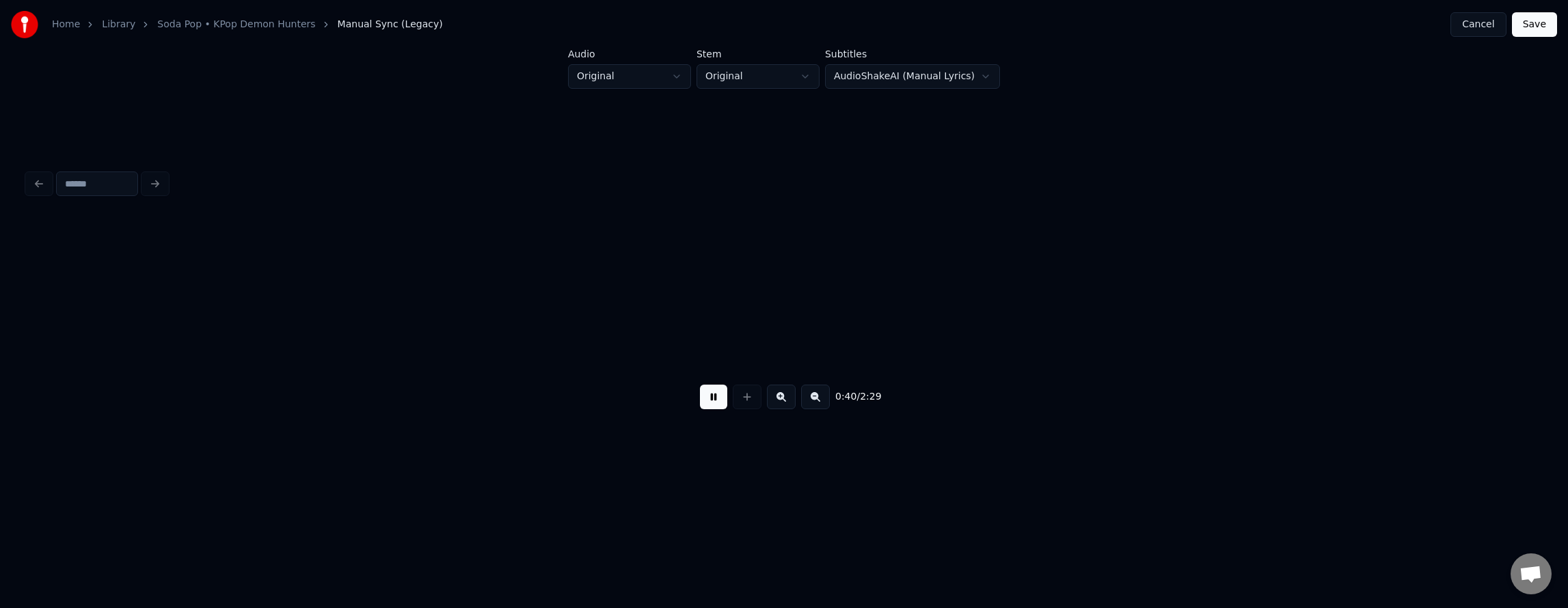
scroll to position [0, 12448]
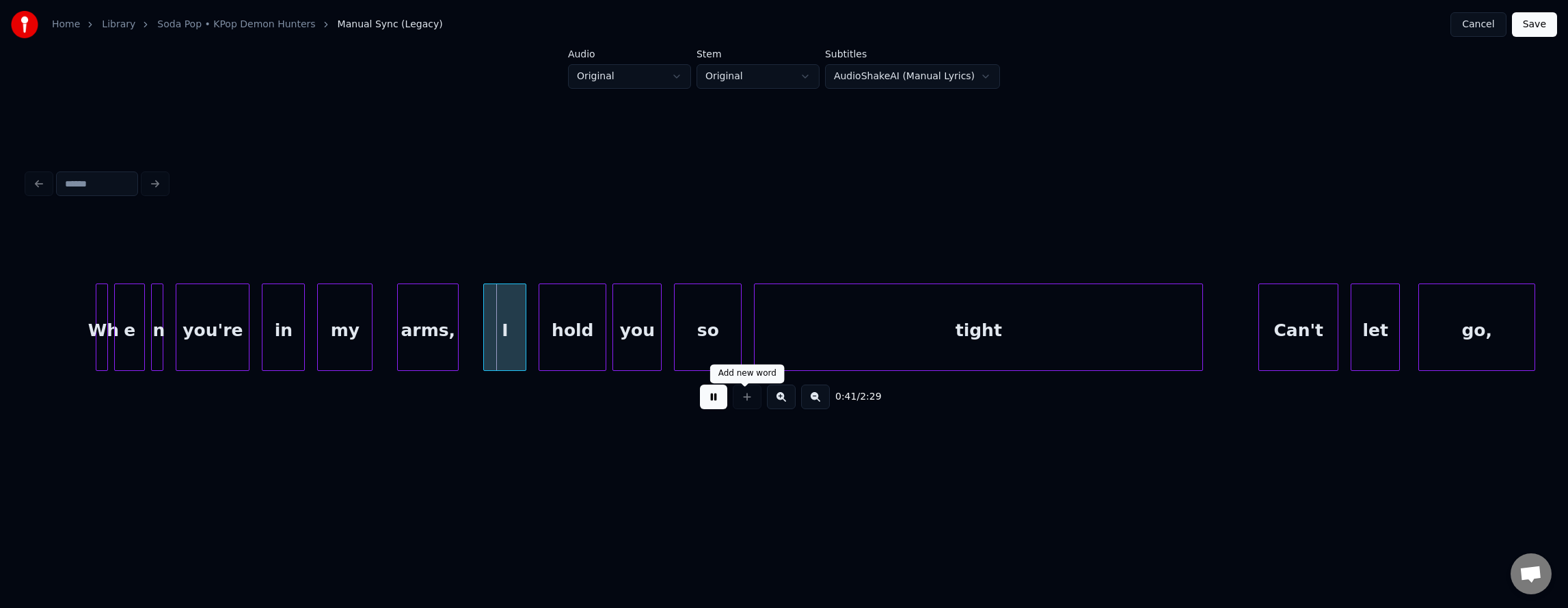
click at [700, 405] on button at bounding box center [713, 397] width 28 height 25
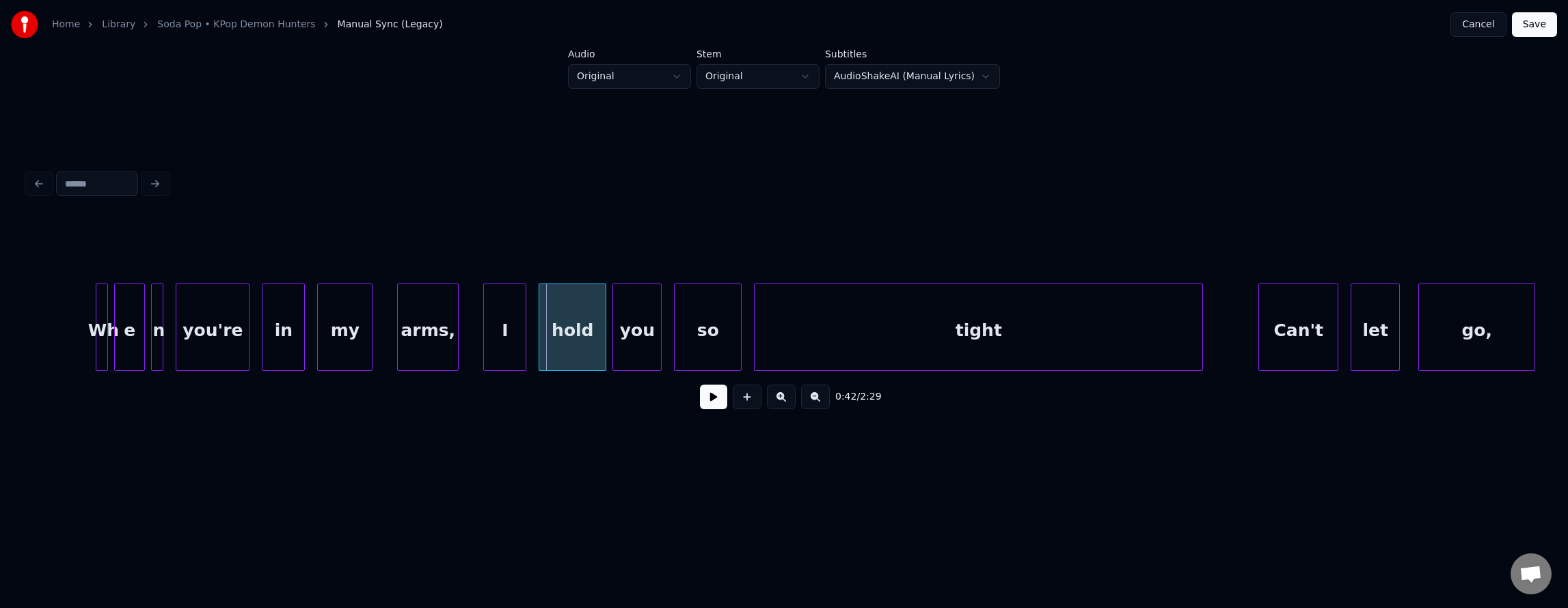
click at [101, 335] on div "Wh" at bounding box center [103, 331] width 14 height 93
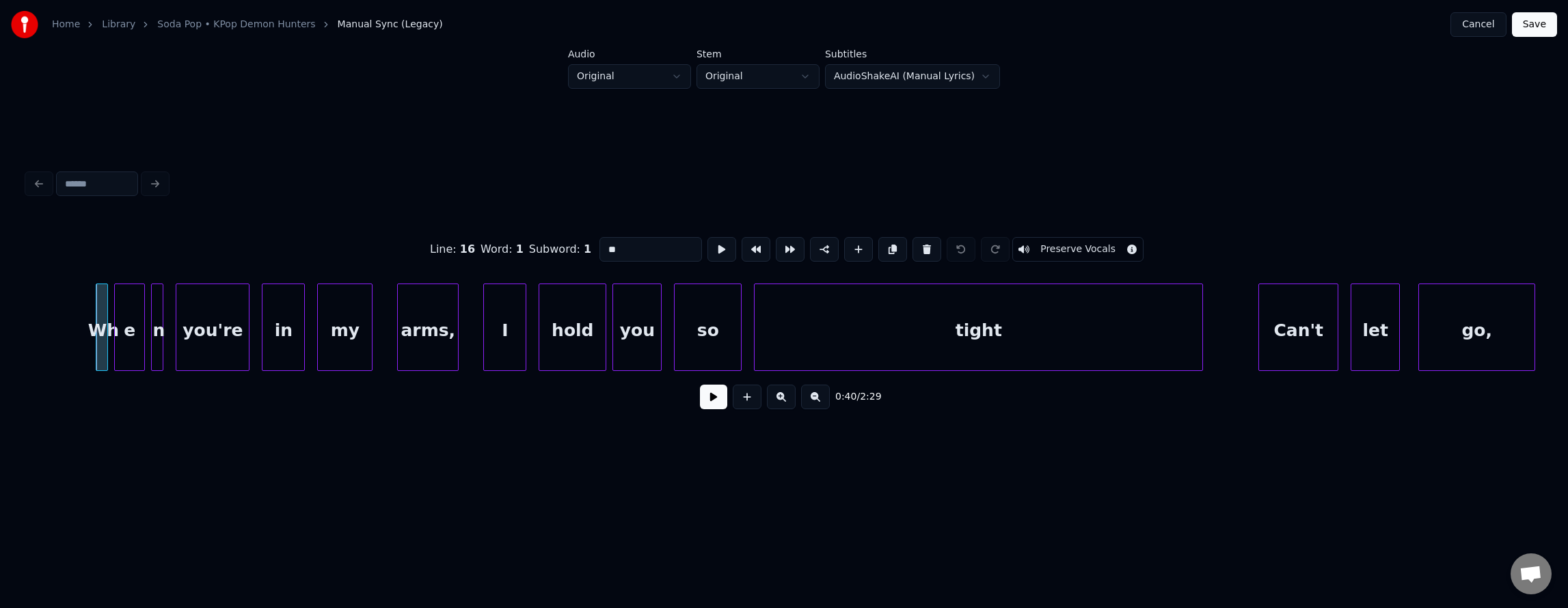
click at [607, 243] on input "**" at bounding box center [650, 249] width 103 height 25
click at [133, 309] on div "е" at bounding box center [129, 331] width 29 height 93
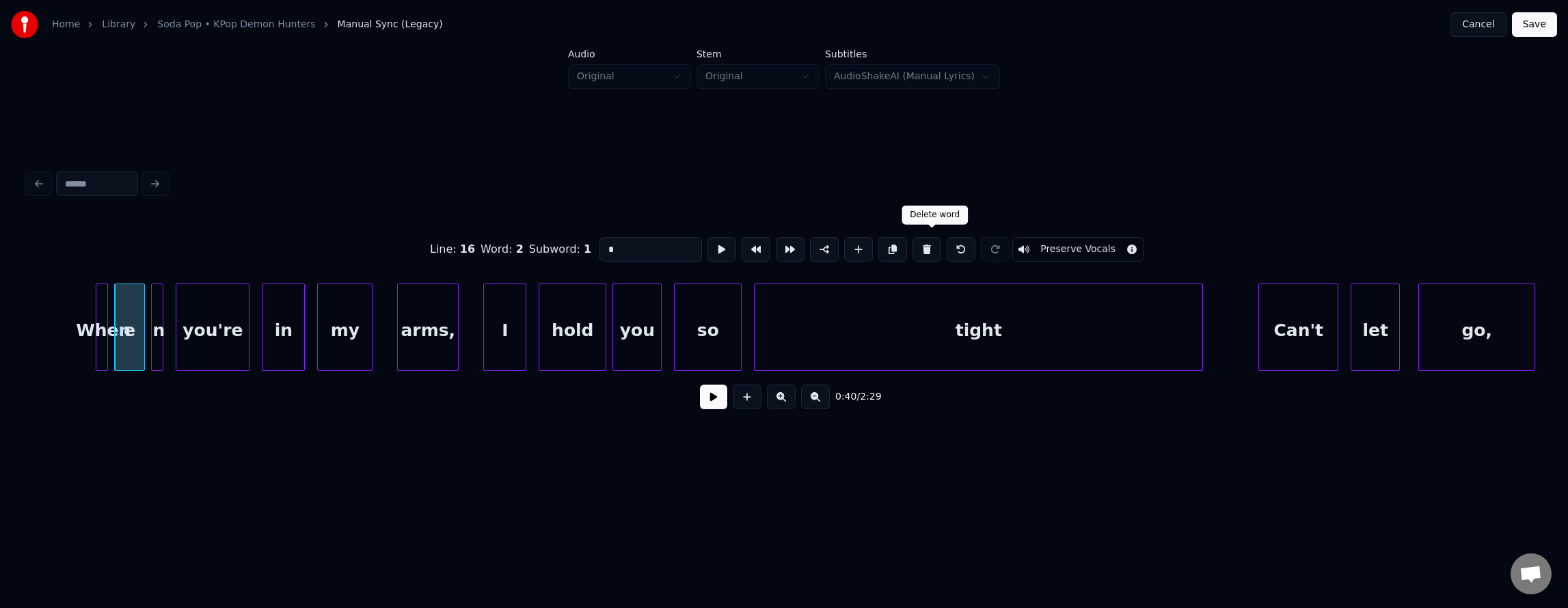
click at [925, 246] on button at bounding box center [926, 249] width 28 height 25
click at [154, 316] on div at bounding box center [153, 327] width 4 height 86
drag, startPoint x: 930, startPoint y: 243, endPoint x: 436, endPoint y: 289, distance: 496.1
click at [928, 245] on button at bounding box center [926, 249] width 28 height 25
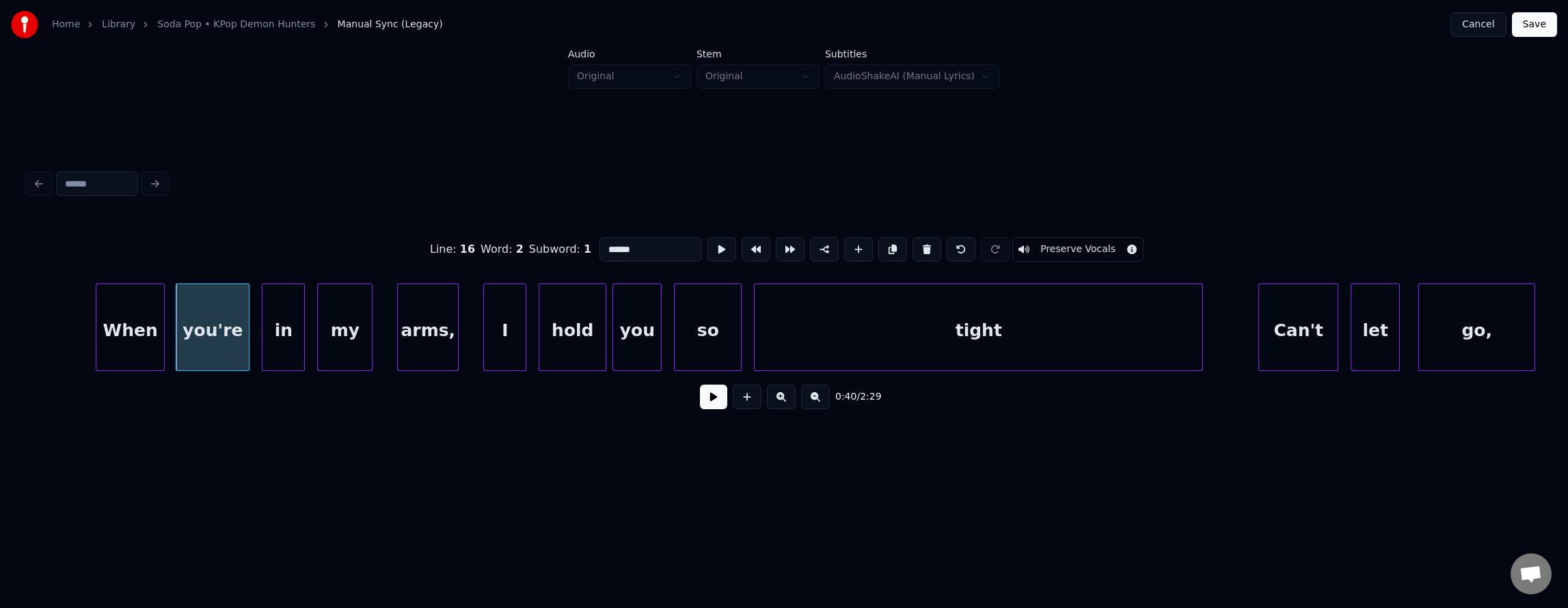
click at [161, 315] on div at bounding box center [162, 327] width 4 height 86
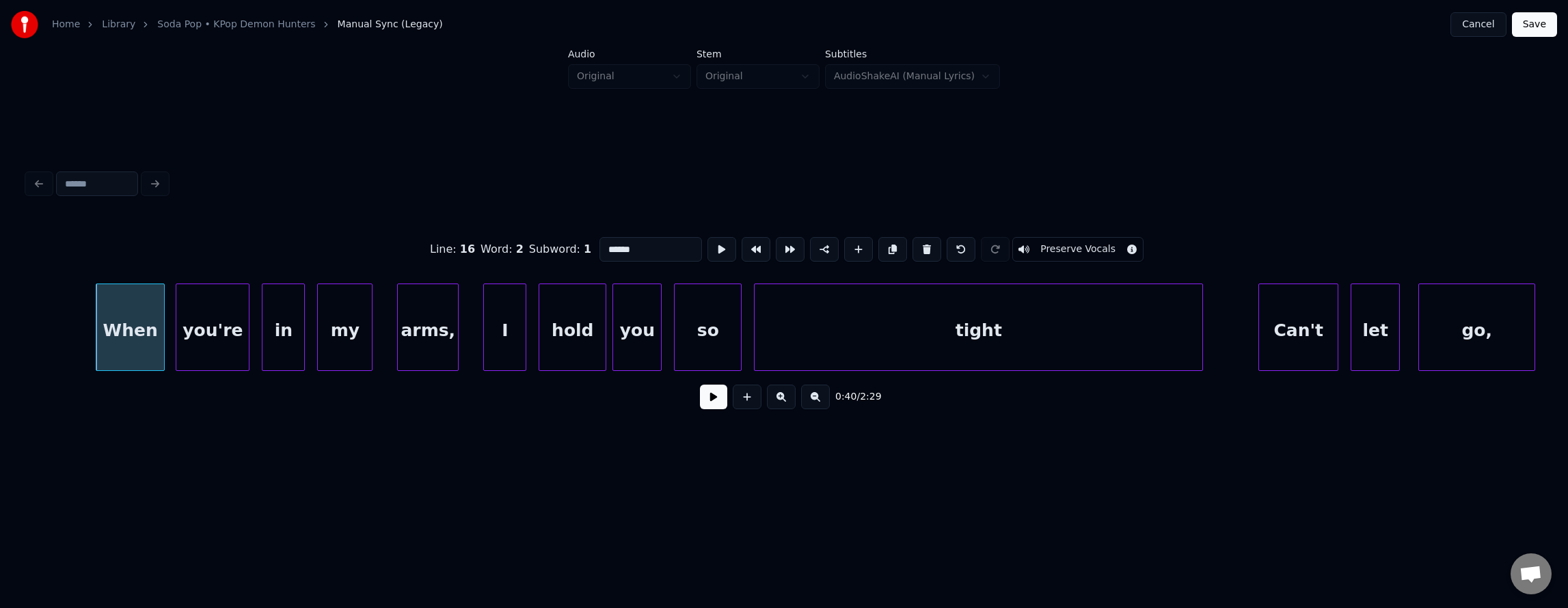
click at [135, 319] on div "When" at bounding box center [130, 331] width 68 height 93
type input "****"
click at [707, 246] on button at bounding box center [721, 249] width 28 height 25
click at [123, 321] on div "When" at bounding box center [130, 331] width 68 height 93
click at [707, 243] on button at bounding box center [721, 249] width 28 height 25
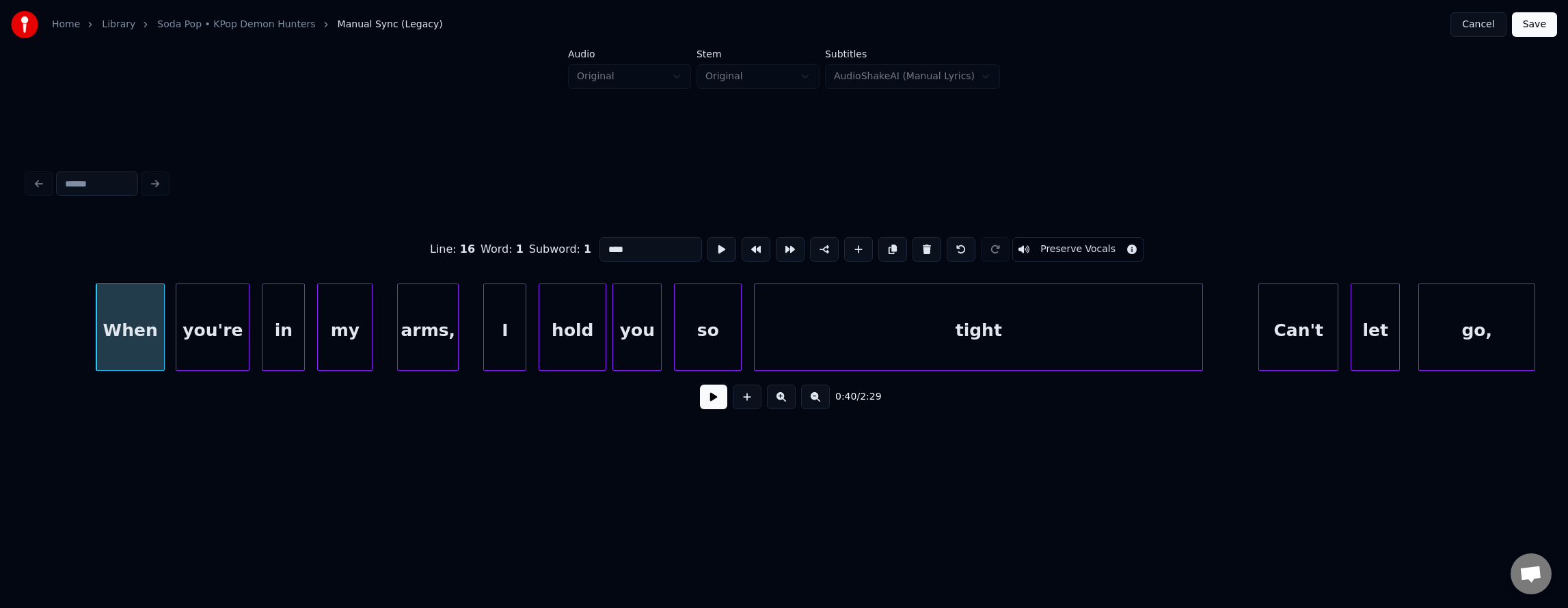
click at [703, 406] on button at bounding box center [713, 397] width 28 height 25
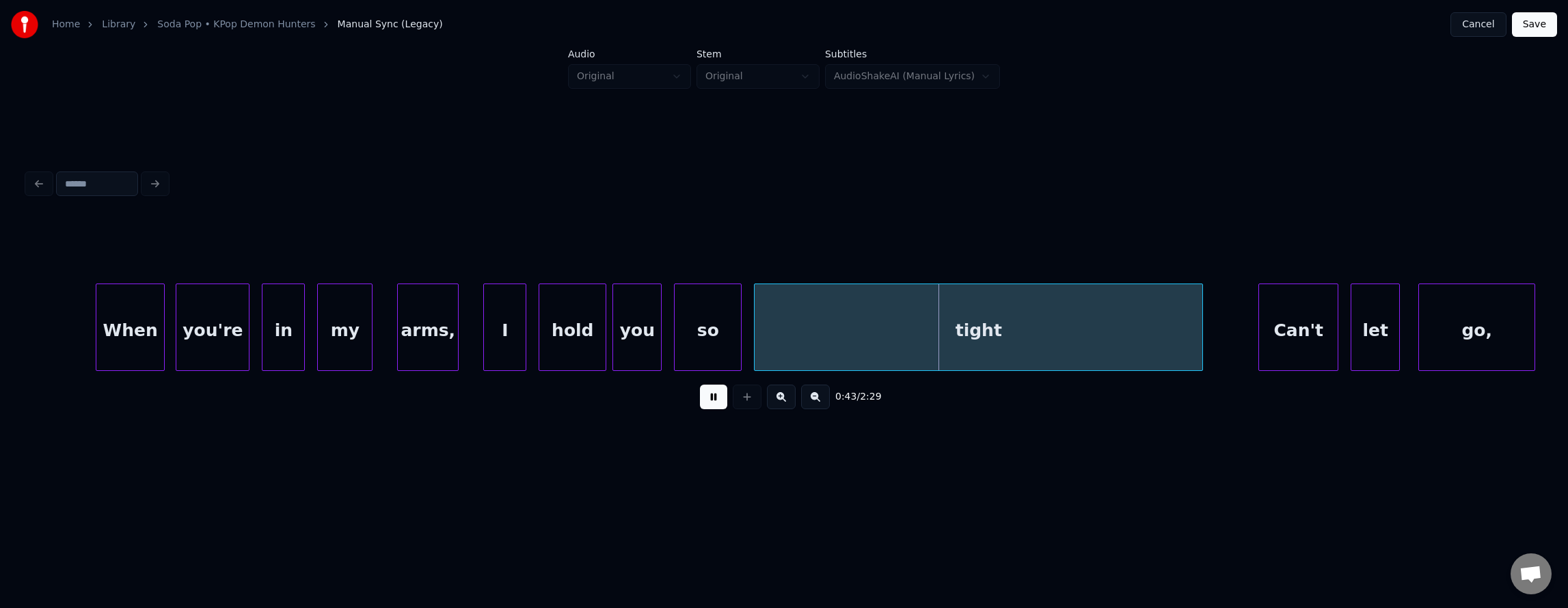
click at [703, 406] on button at bounding box center [713, 397] width 28 height 25
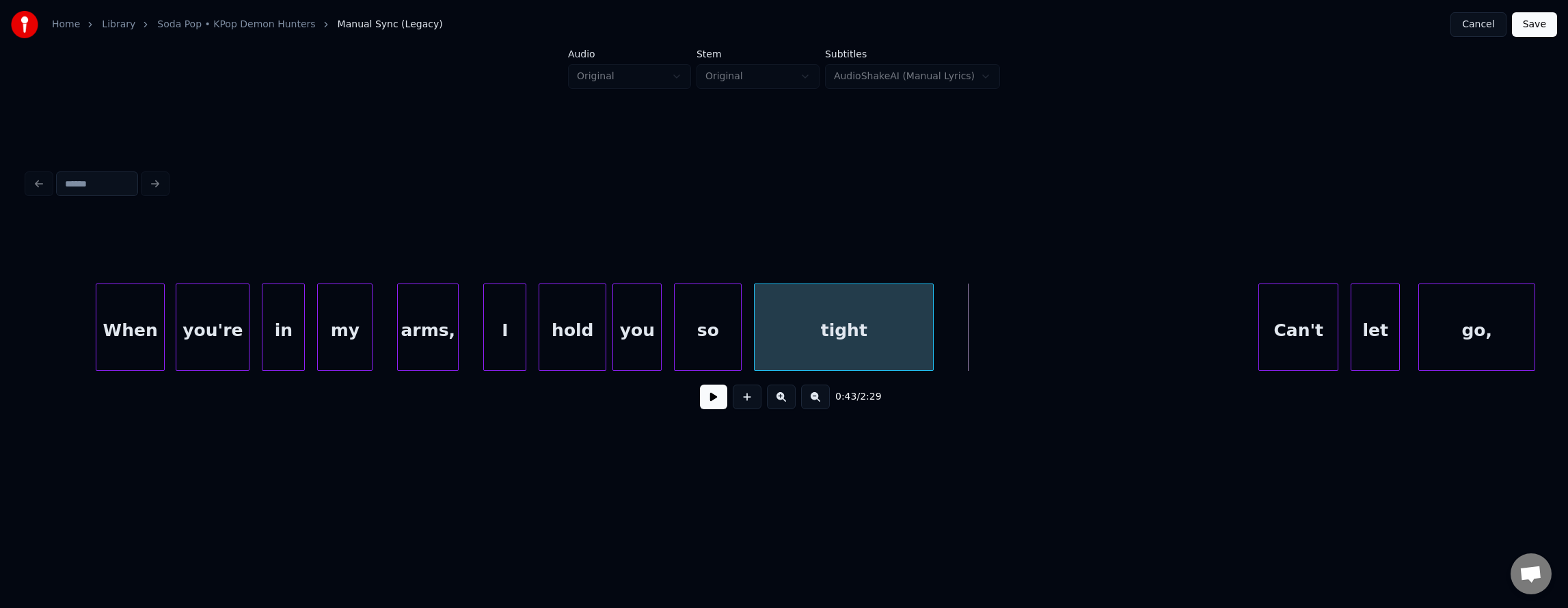
click at [930, 347] on div at bounding box center [930, 327] width 4 height 86
click at [700, 401] on button at bounding box center [713, 397] width 28 height 25
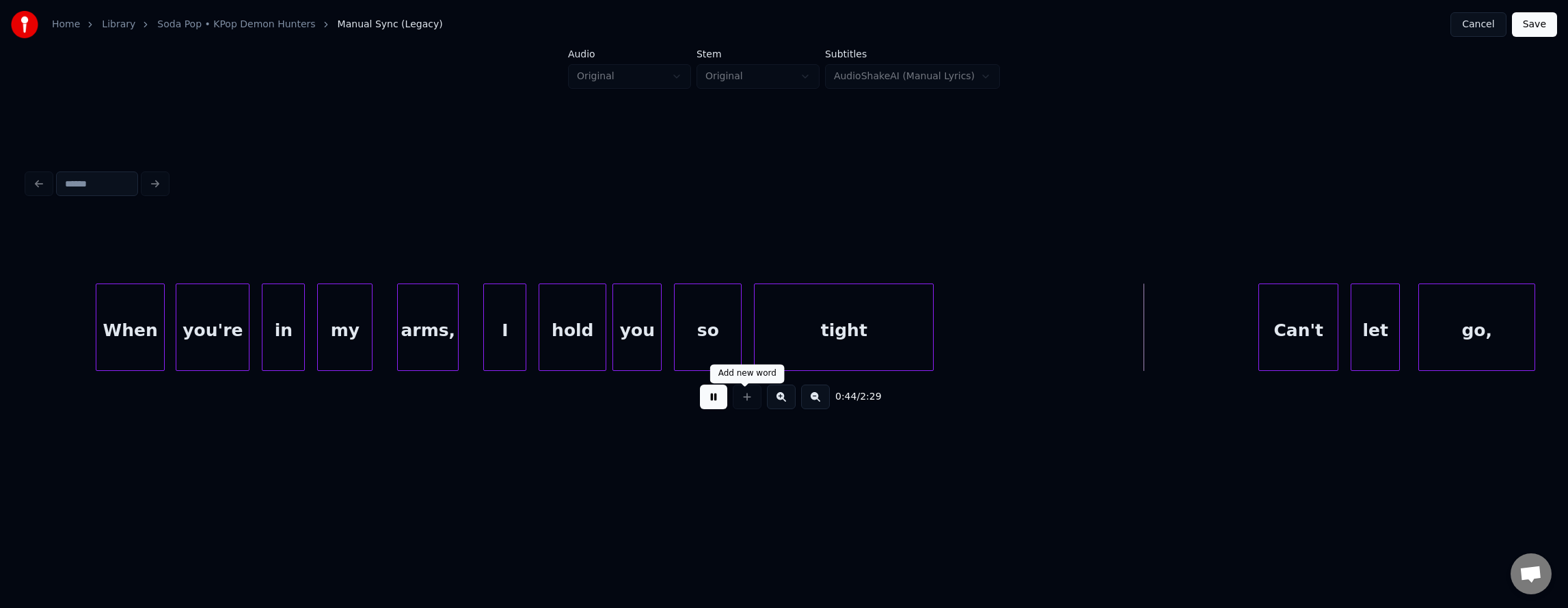
click at [704, 405] on button at bounding box center [713, 397] width 28 height 25
click at [799, 329] on div "tight" at bounding box center [843, 331] width 178 height 93
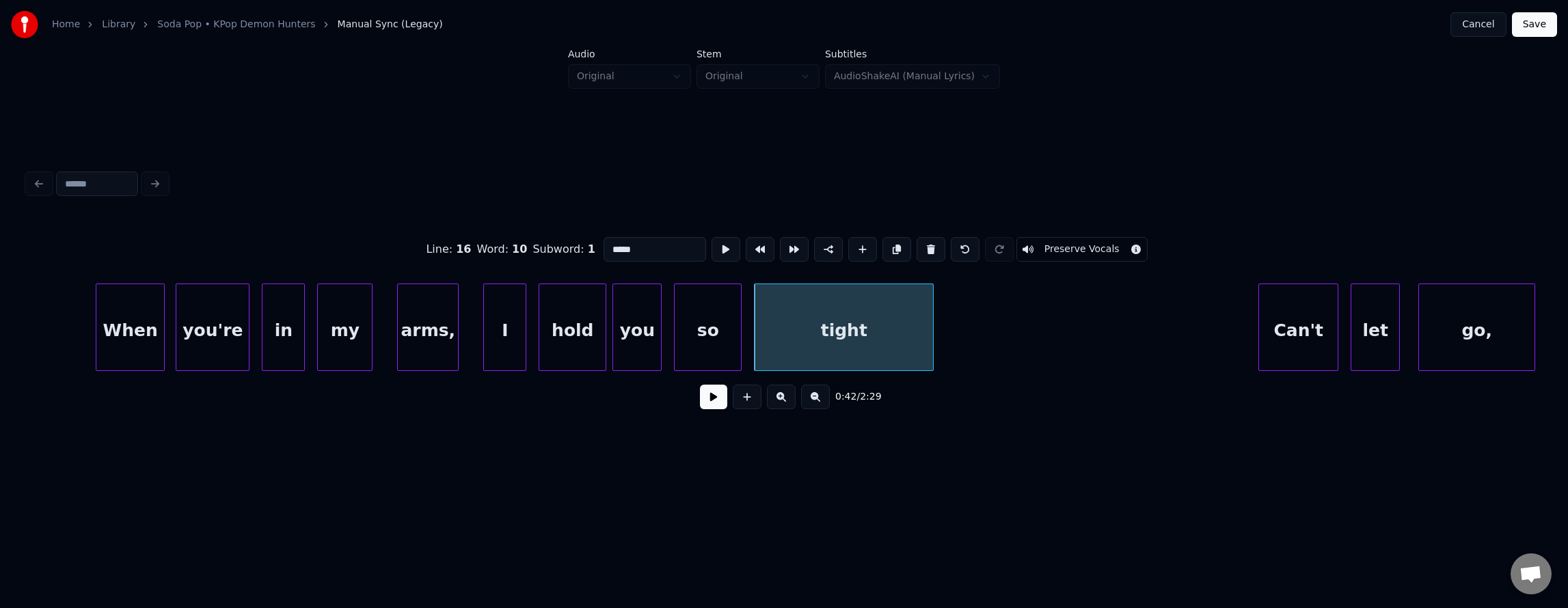
click at [611, 252] on input "*****" at bounding box center [654, 249] width 103 height 25
type input "******"
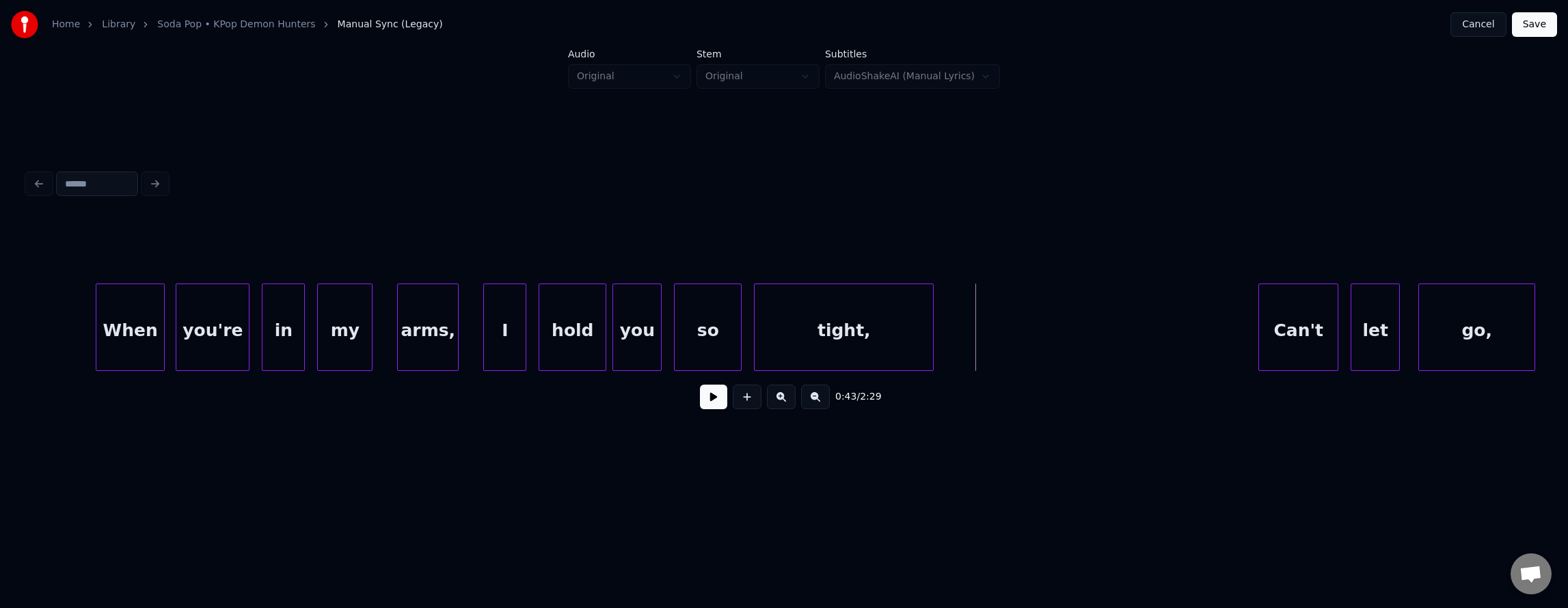
click at [715, 329] on div "so" at bounding box center [707, 331] width 66 height 93
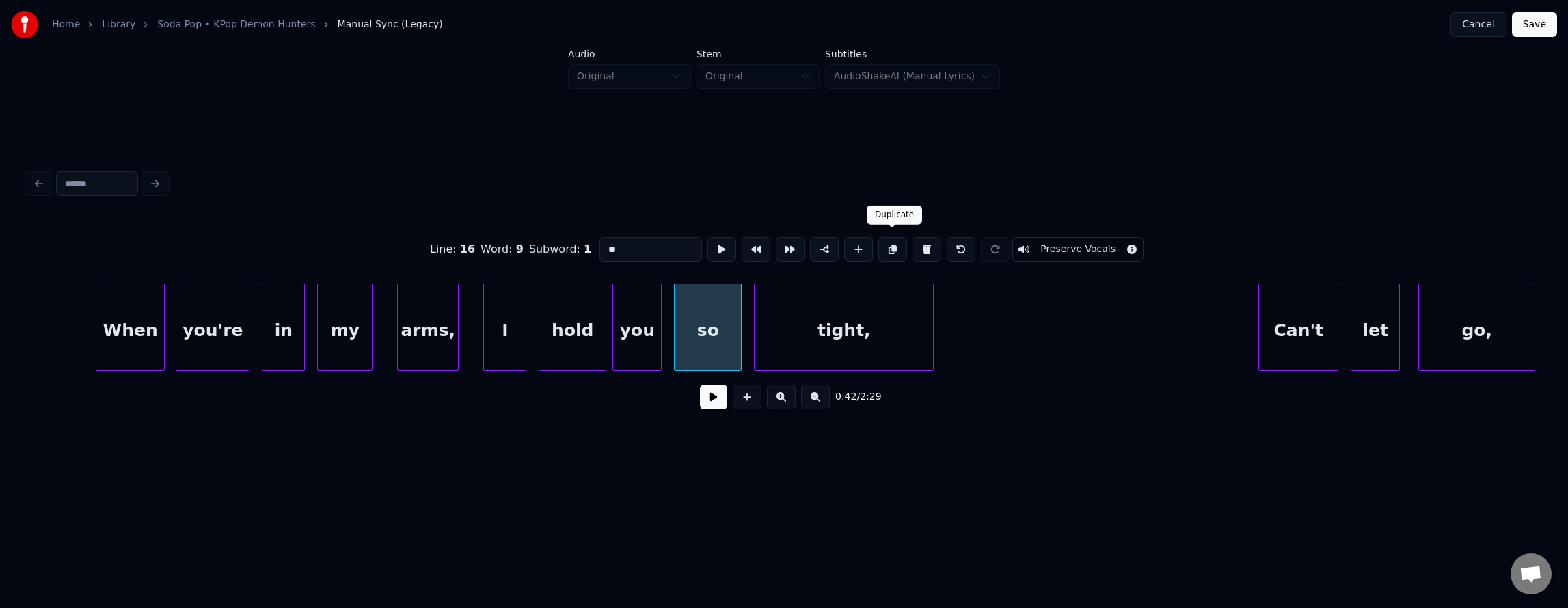
click at [898, 244] on button at bounding box center [892, 249] width 28 height 25
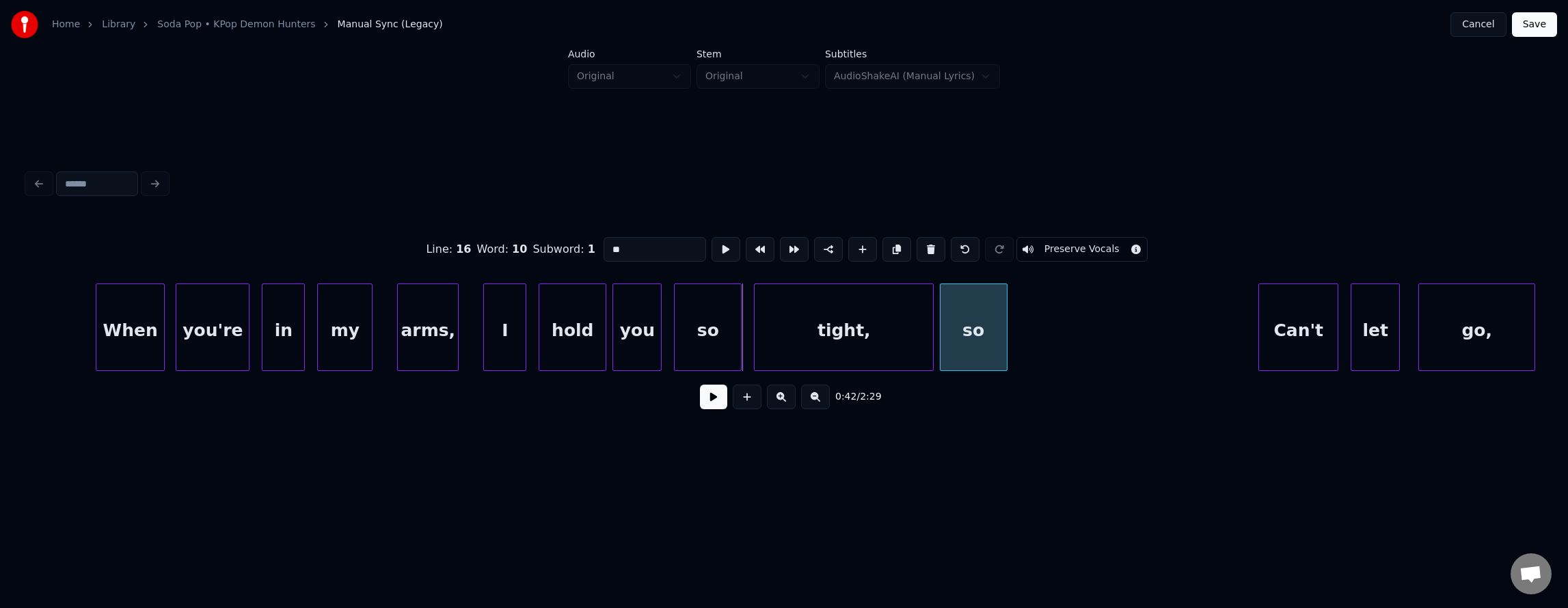
click at [979, 328] on div "so" at bounding box center [974, 331] width 66 height 93
click at [712, 251] on button at bounding box center [725, 249] width 28 height 25
click at [811, 338] on div "tight," at bounding box center [843, 331] width 178 height 93
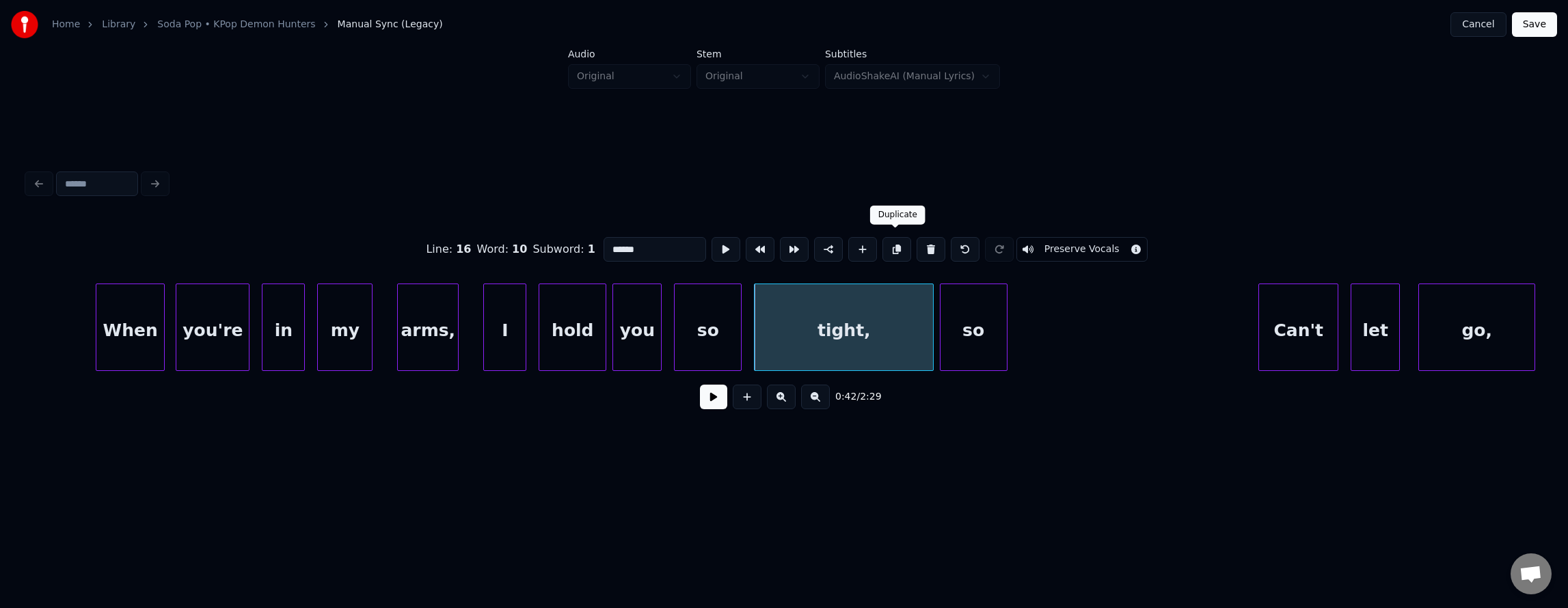
click at [905, 247] on button at bounding box center [896, 249] width 28 height 25
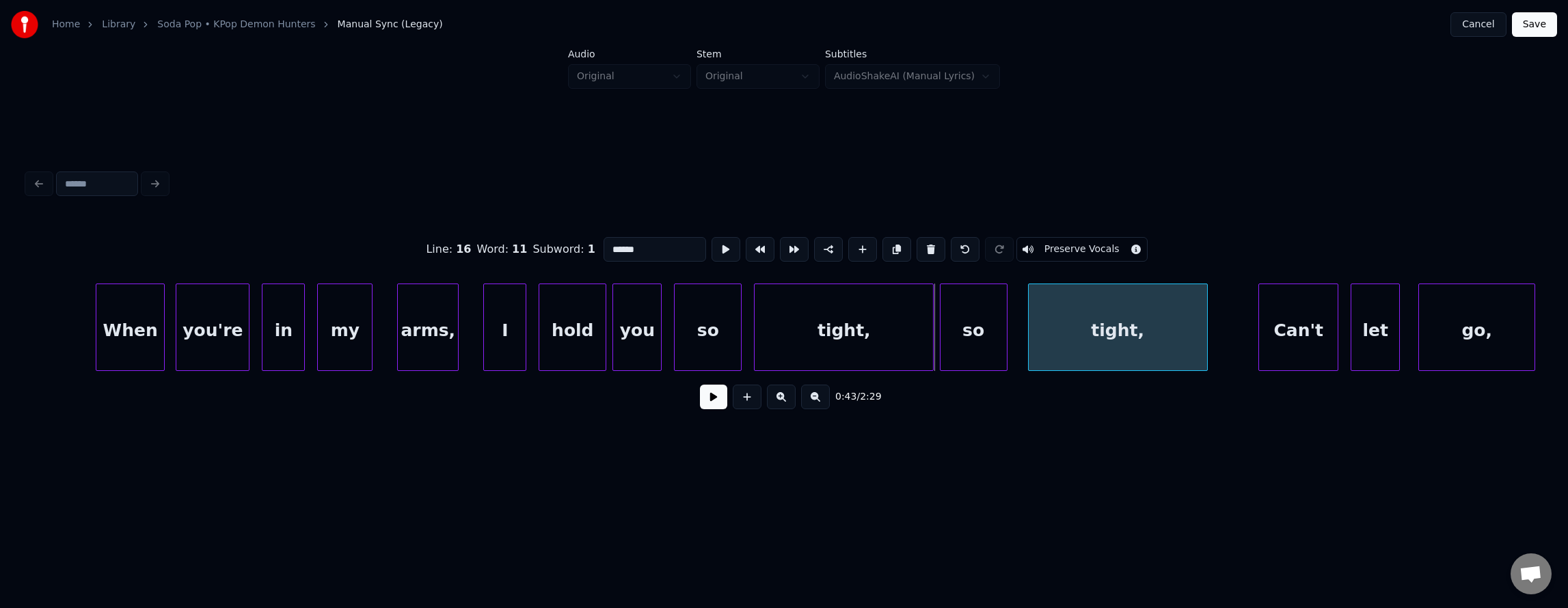
click at [1146, 342] on div "tight," at bounding box center [1117, 331] width 178 height 93
click at [970, 334] on div "so" at bounding box center [981, 331] width 66 height 93
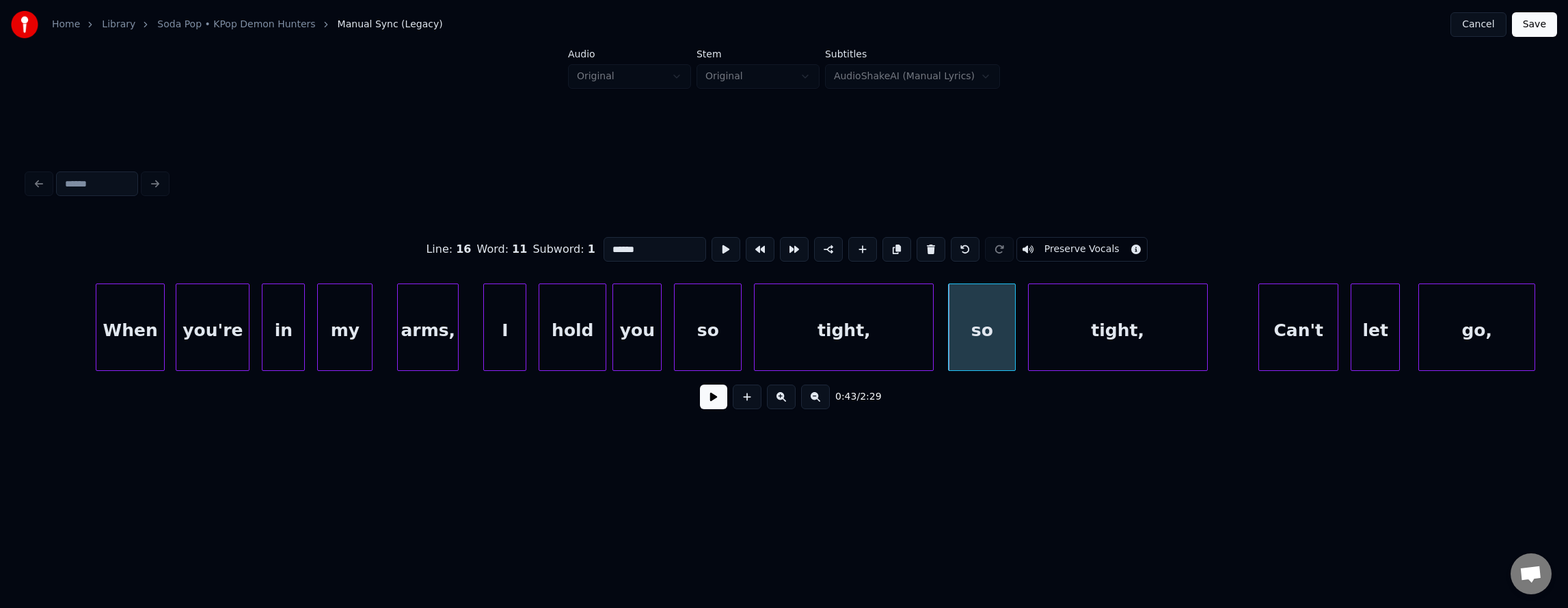
click at [865, 338] on div "tight," at bounding box center [843, 331] width 178 height 93
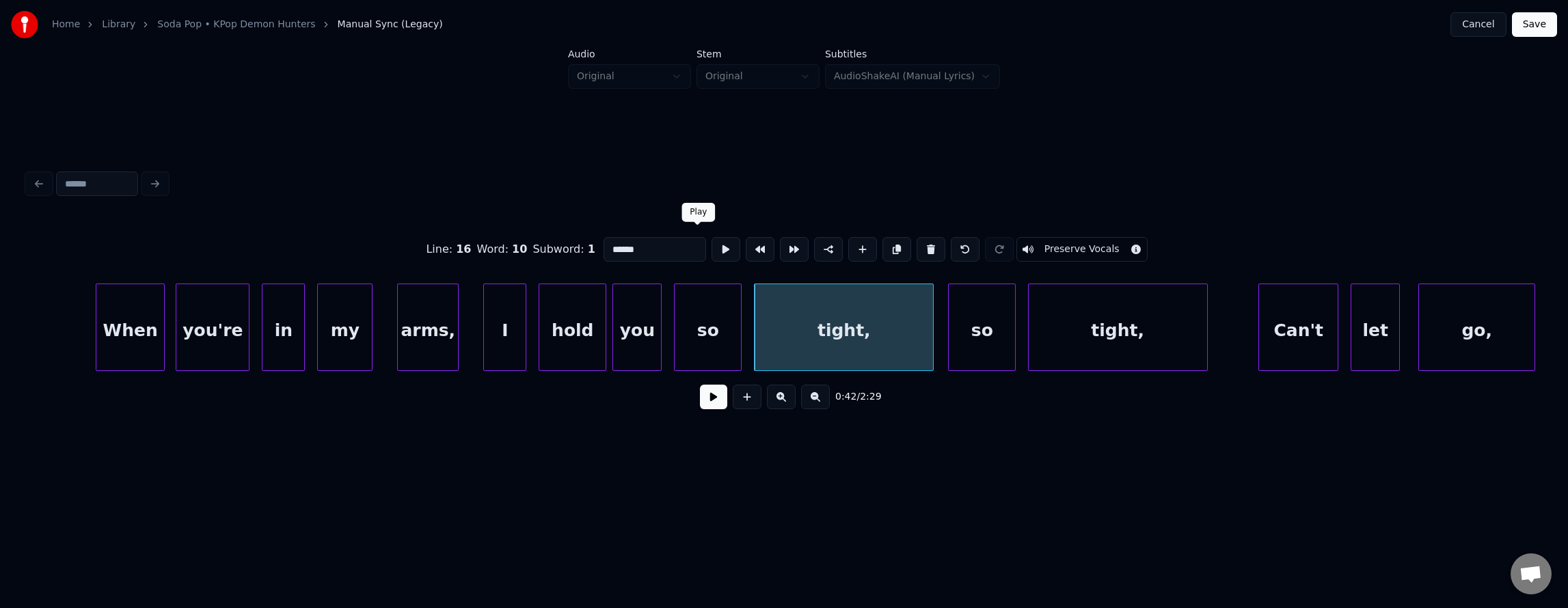
click at [709, 257] on div at bounding box center [726, 249] width 34 height 30
click at [712, 251] on button at bounding box center [725, 249] width 28 height 25
click at [977, 326] on div "so" at bounding box center [981, 331] width 66 height 93
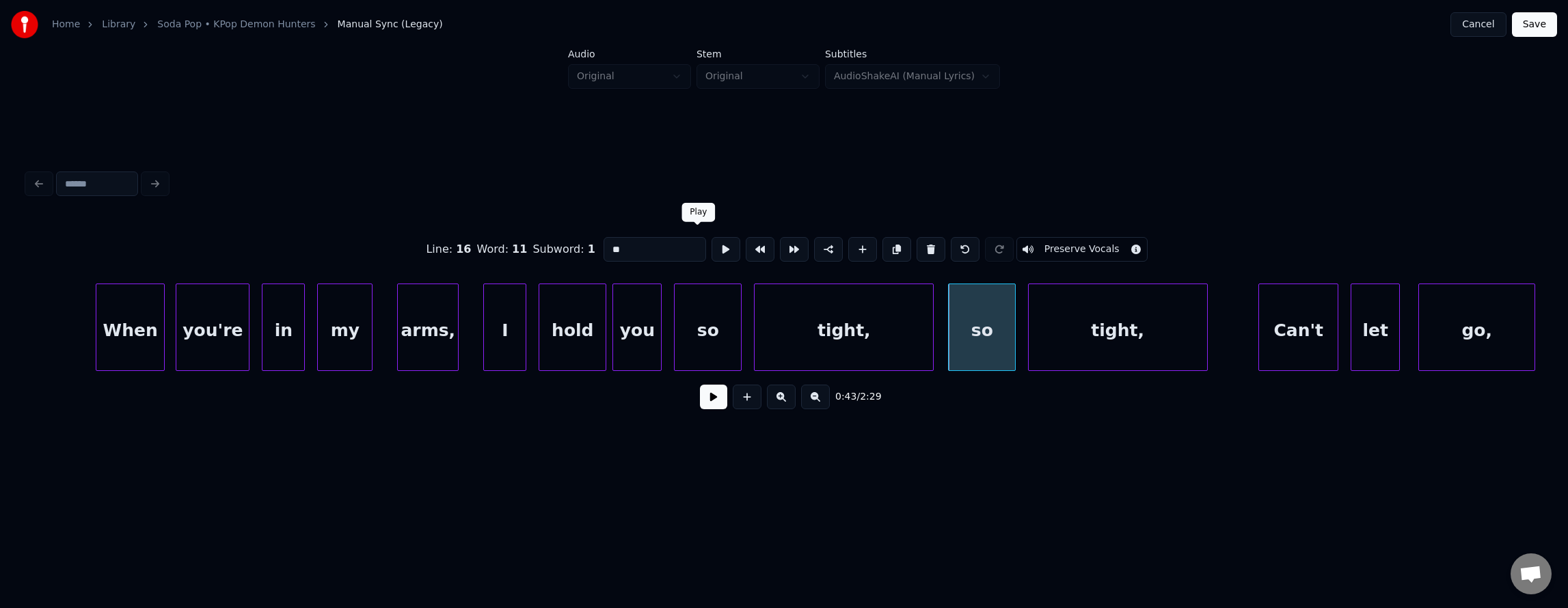
click at [712, 243] on button at bounding box center [725, 249] width 28 height 25
click at [1173, 351] on div "tight," at bounding box center [1117, 331] width 178 height 93
type input "******"
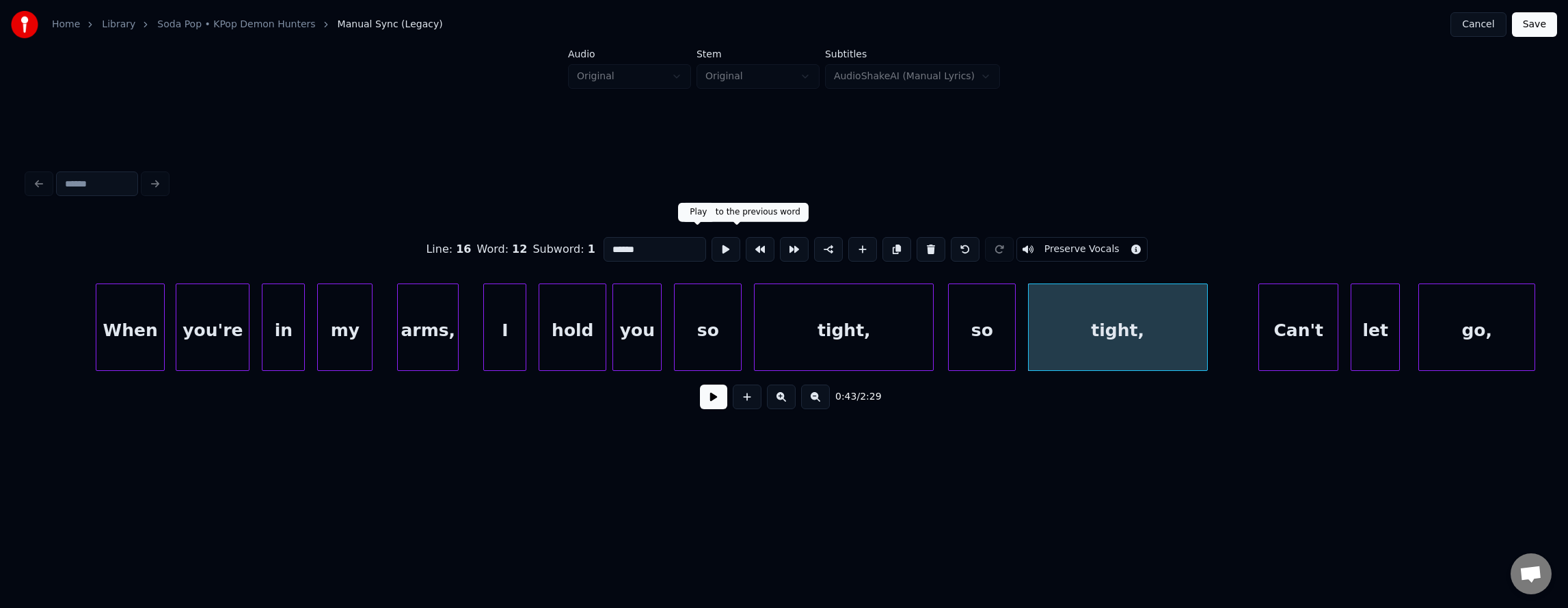
click at [712, 250] on button at bounding box center [725, 249] width 28 height 25
click at [707, 401] on button at bounding box center [713, 397] width 28 height 25
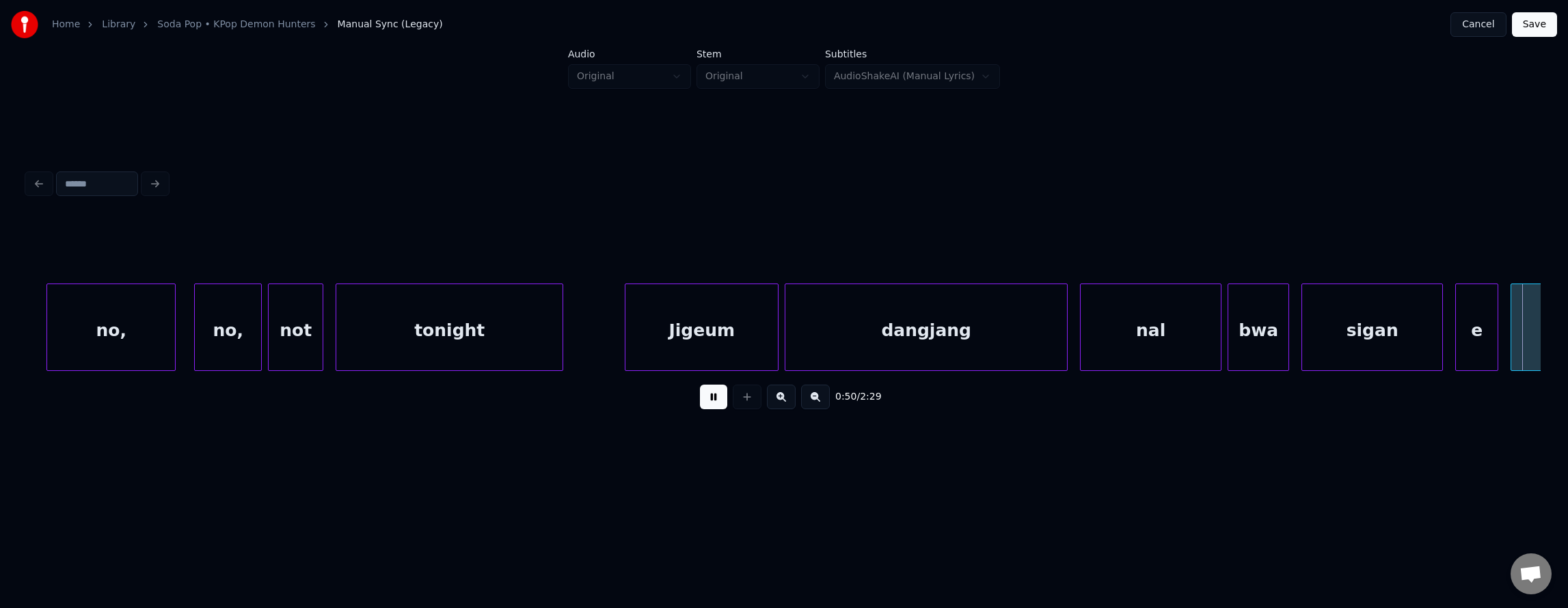
scroll to position [0, 15478]
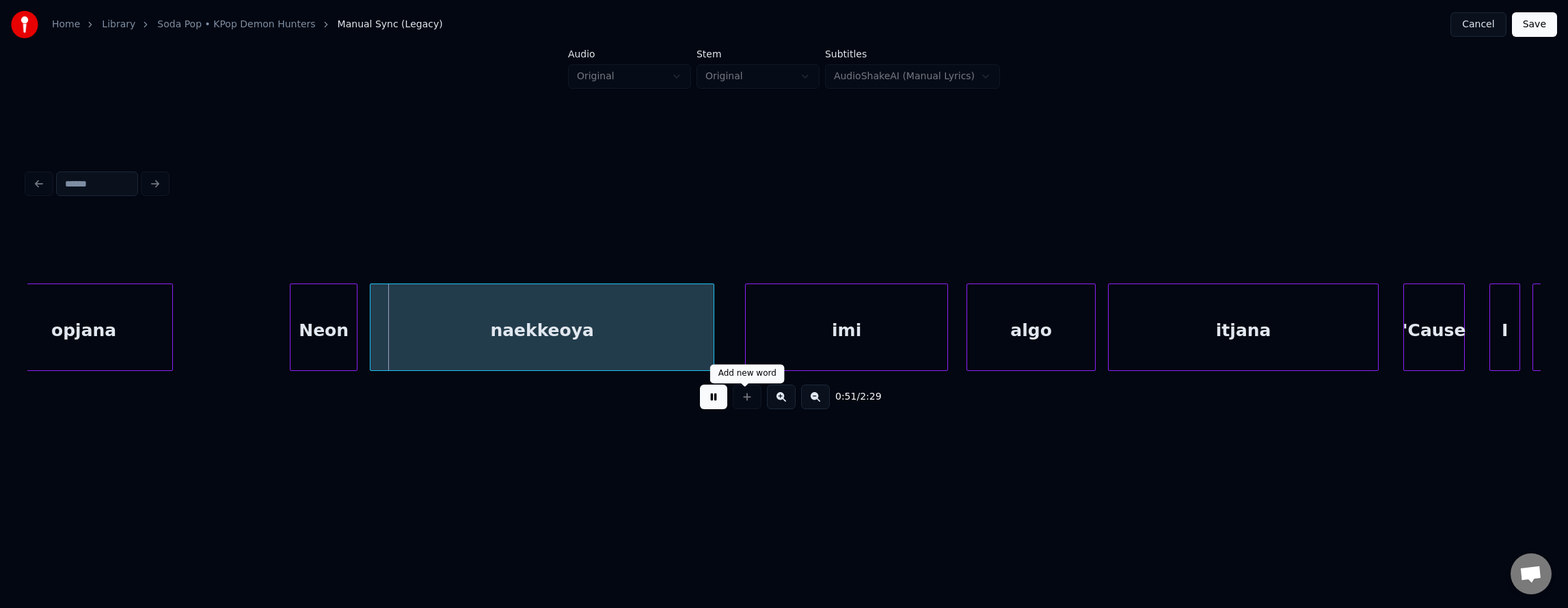
click at [711, 405] on button at bounding box center [713, 397] width 28 height 25
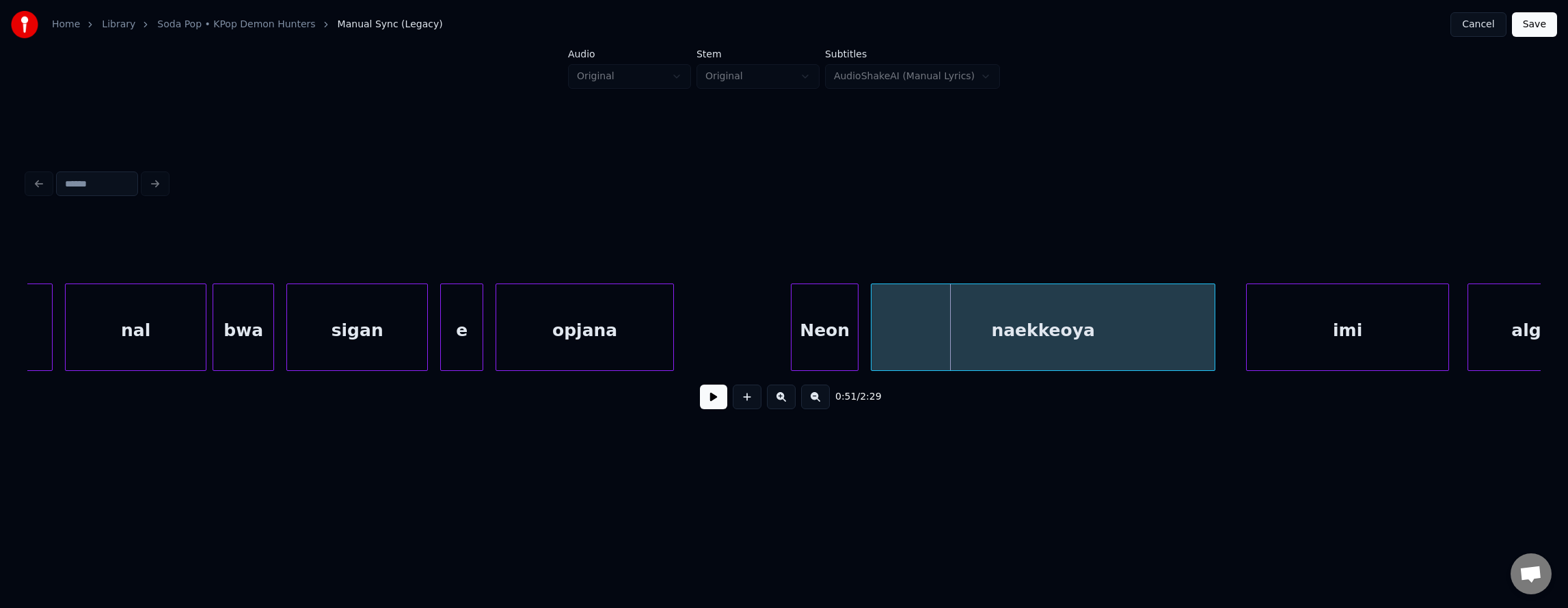
scroll to position [0, 14921]
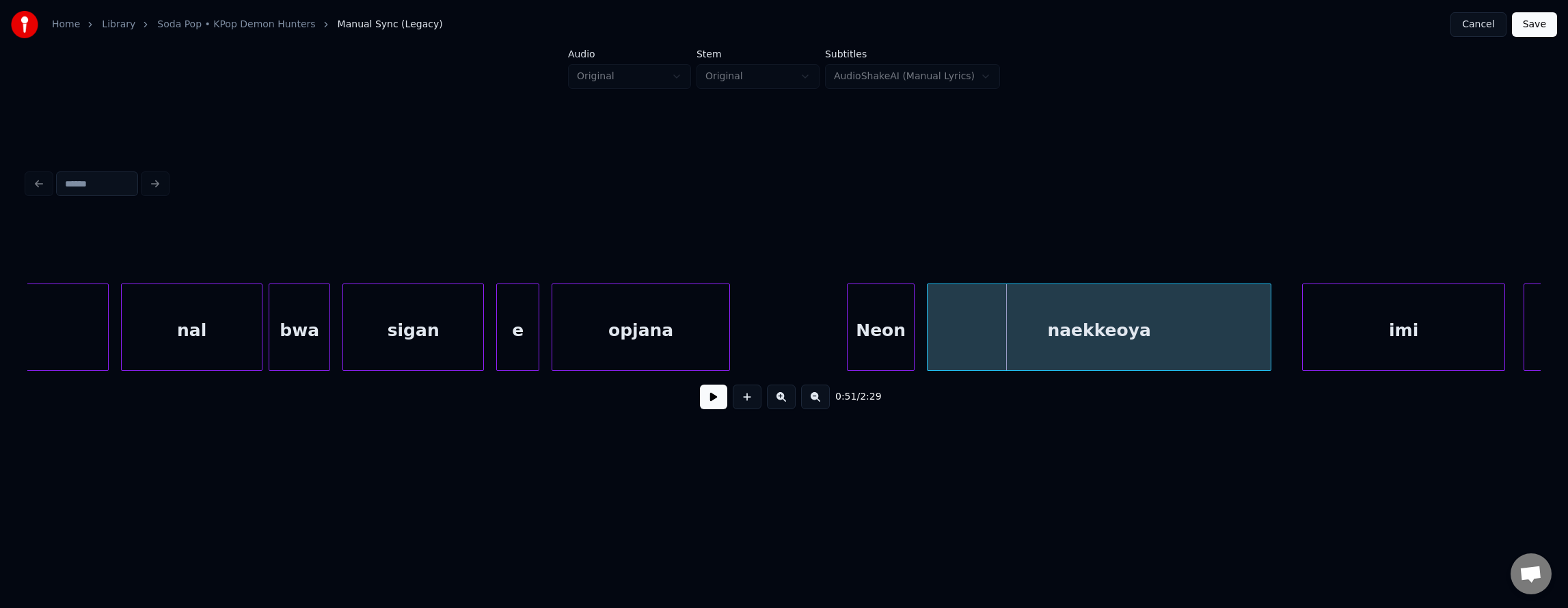
click at [587, 326] on div "opjana" at bounding box center [640, 331] width 177 height 93
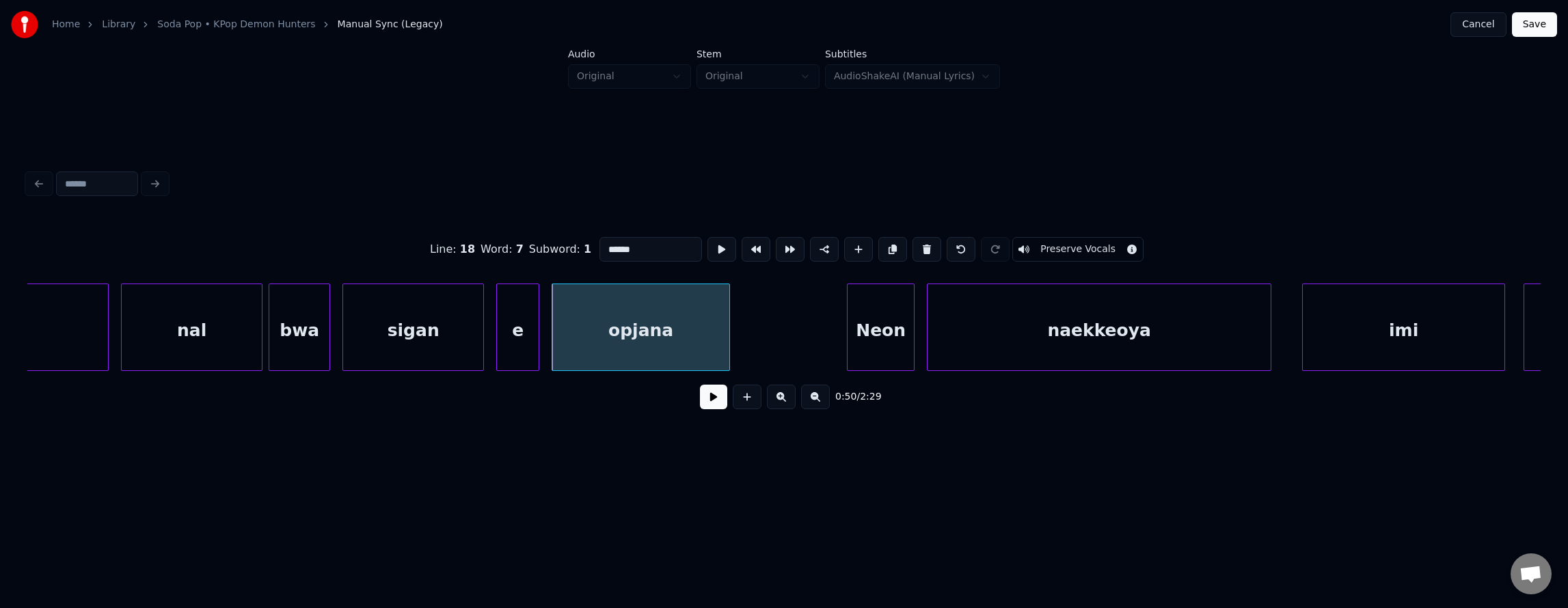
drag, startPoint x: 576, startPoint y: 240, endPoint x: 600, endPoint y: 243, distance: 24.2
click at [600, 241] on input "******" at bounding box center [650, 249] width 103 height 25
click at [520, 326] on div "е" at bounding box center [518, 331] width 41 height 93
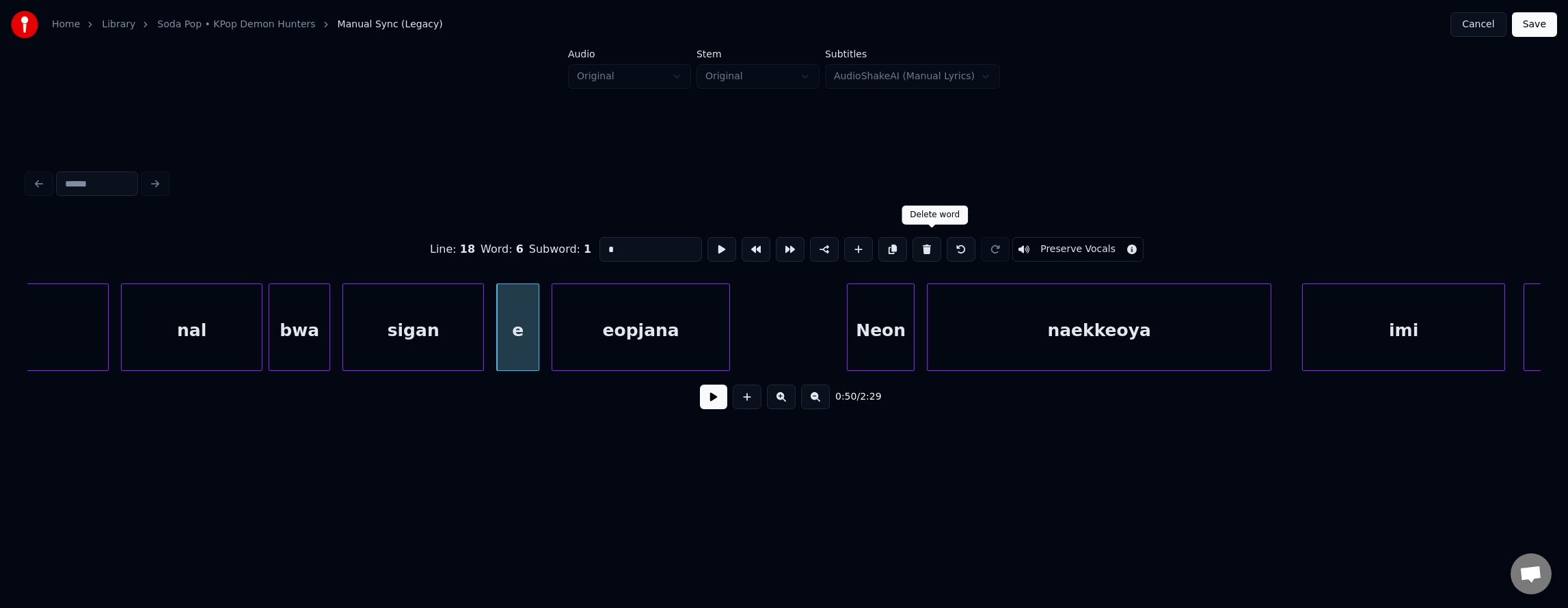
drag, startPoint x: 935, startPoint y: 240, endPoint x: 849, endPoint y: 270, distance: 91.1
click at [935, 240] on button at bounding box center [926, 249] width 28 height 25
type input "*******"
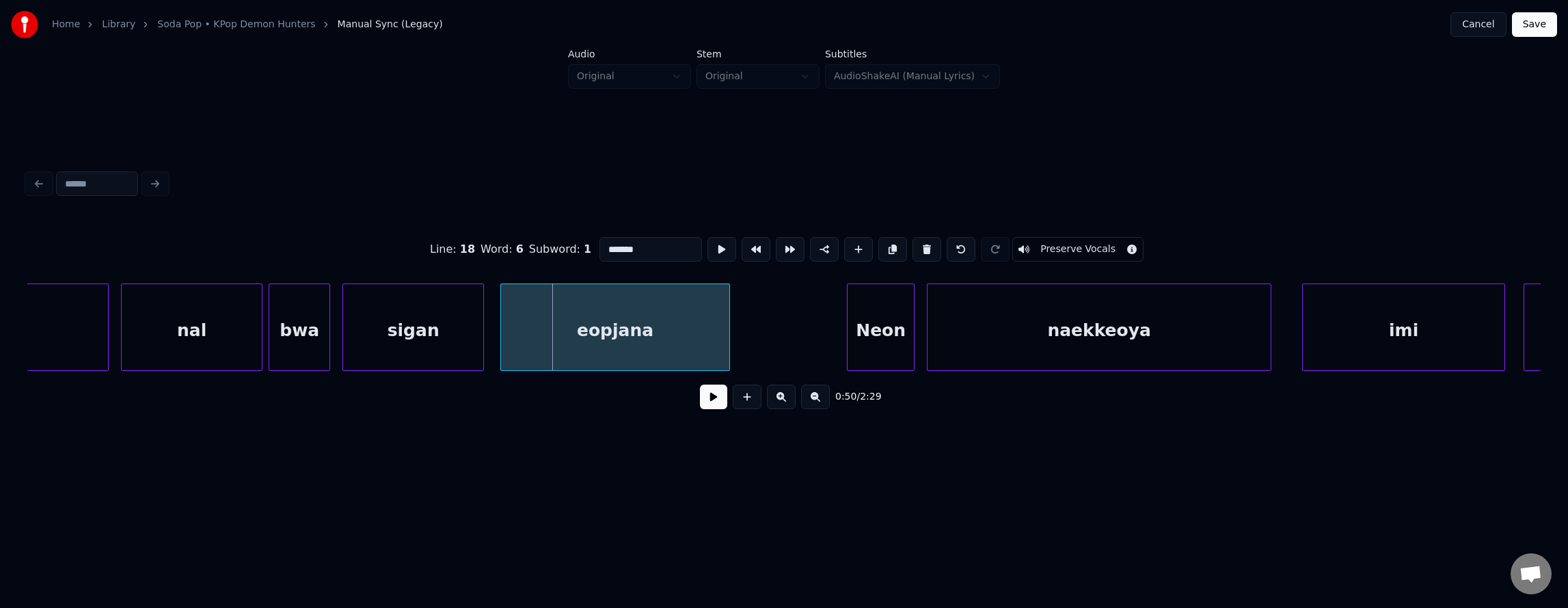
click at [501, 338] on div at bounding box center [503, 327] width 4 height 86
click at [539, 331] on div "eopjana" at bounding box center [615, 331] width 228 height 93
click at [707, 245] on button at bounding box center [721, 249] width 28 height 25
click at [707, 242] on button at bounding box center [721, 249] width 28 height 25
click at [704, 399] on button at bounding box center [713, 397] width 28 height 25
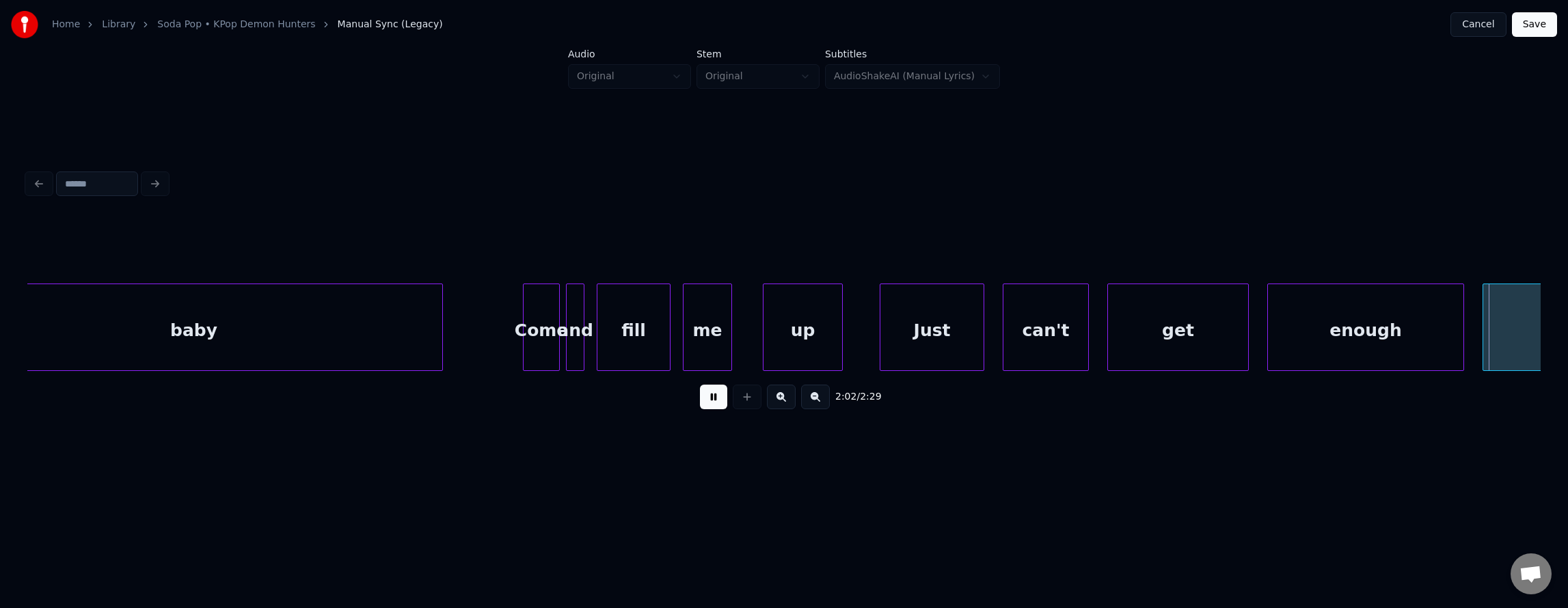
scroll to position [0, 37635]
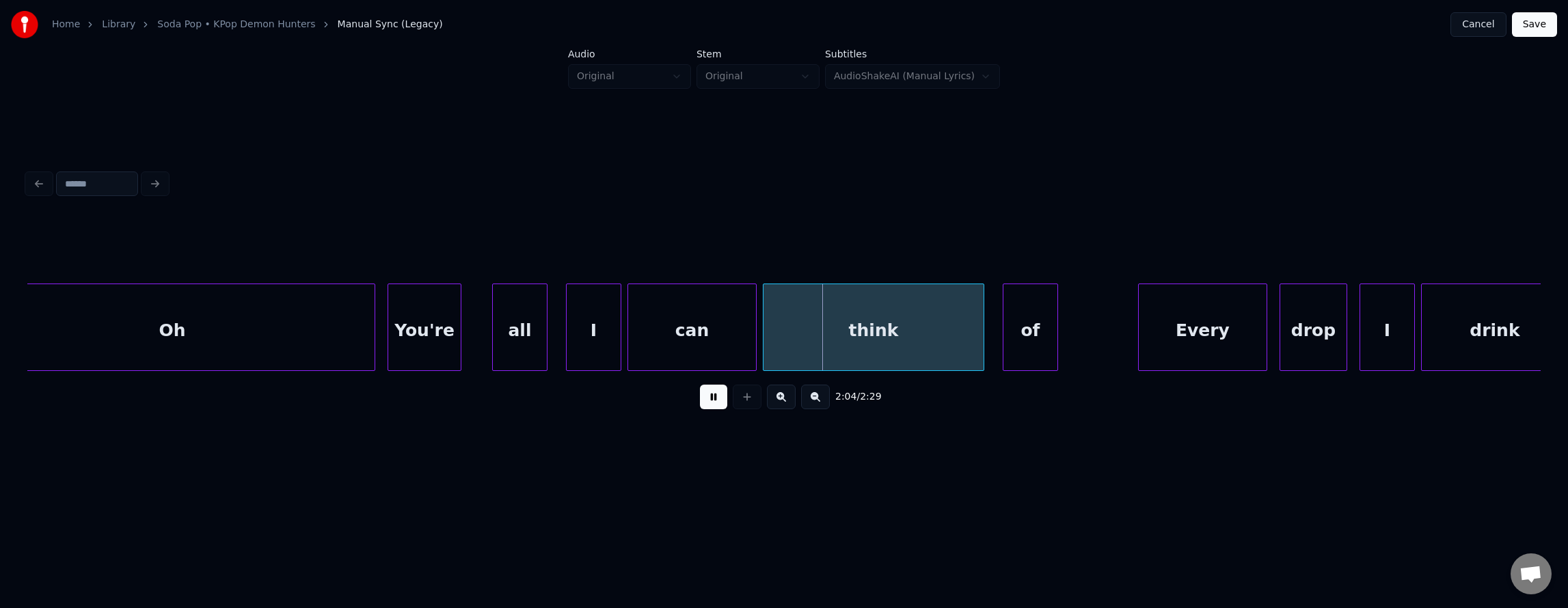
click at [706, 405] on button at bounding box center [713, 397] width 28 height 25
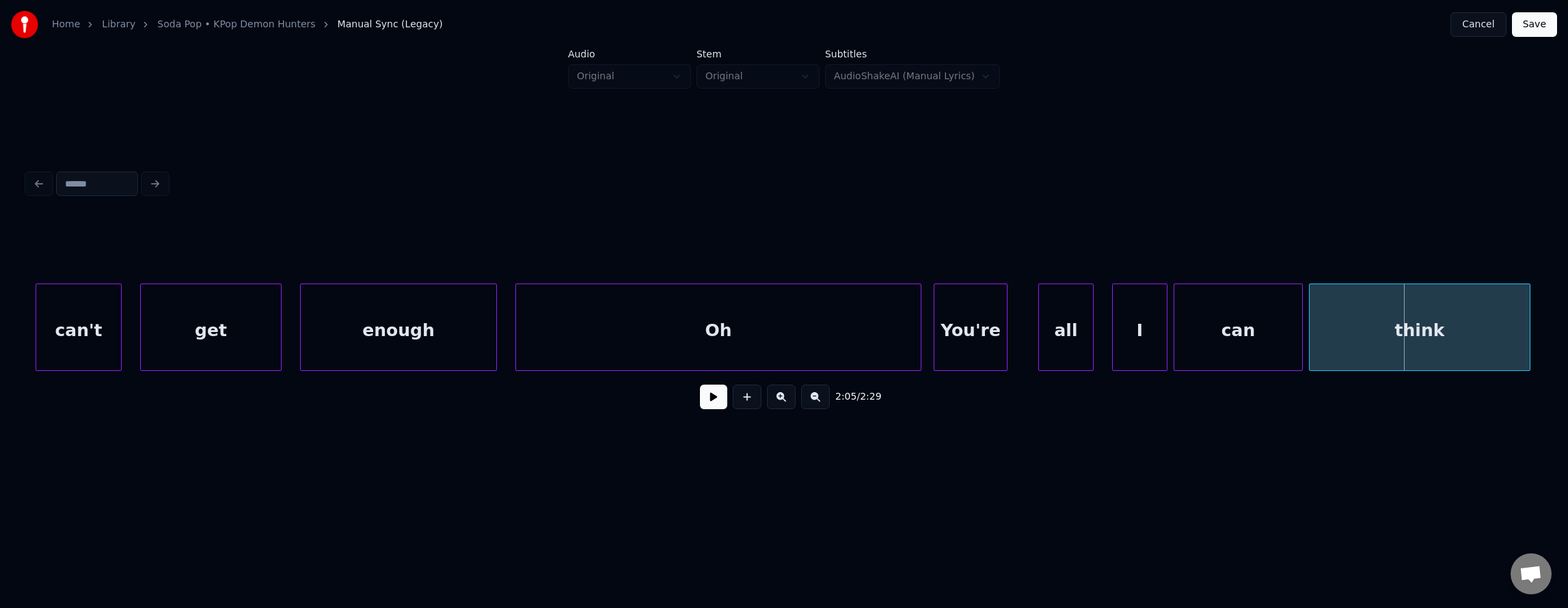
scroll to position [0, 37013]
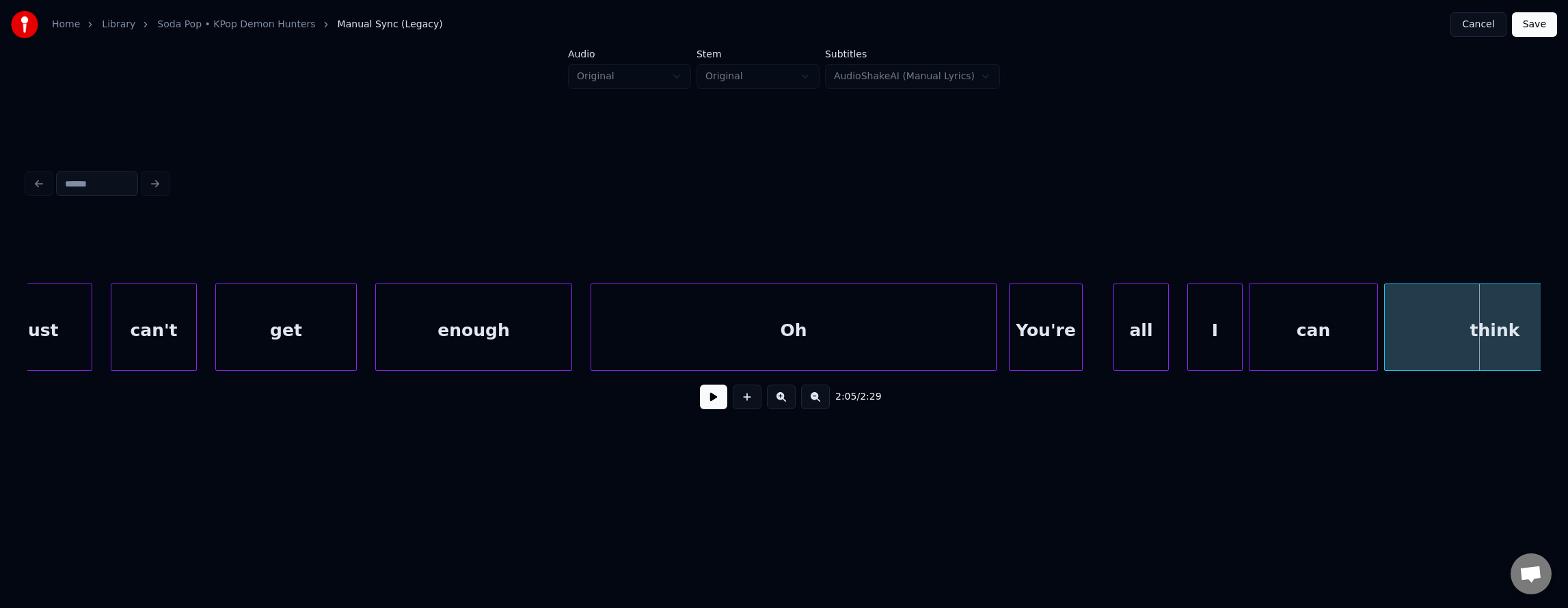
click at [246, 344] on div "get" at bounding box center [286, 331] width 140 height 93
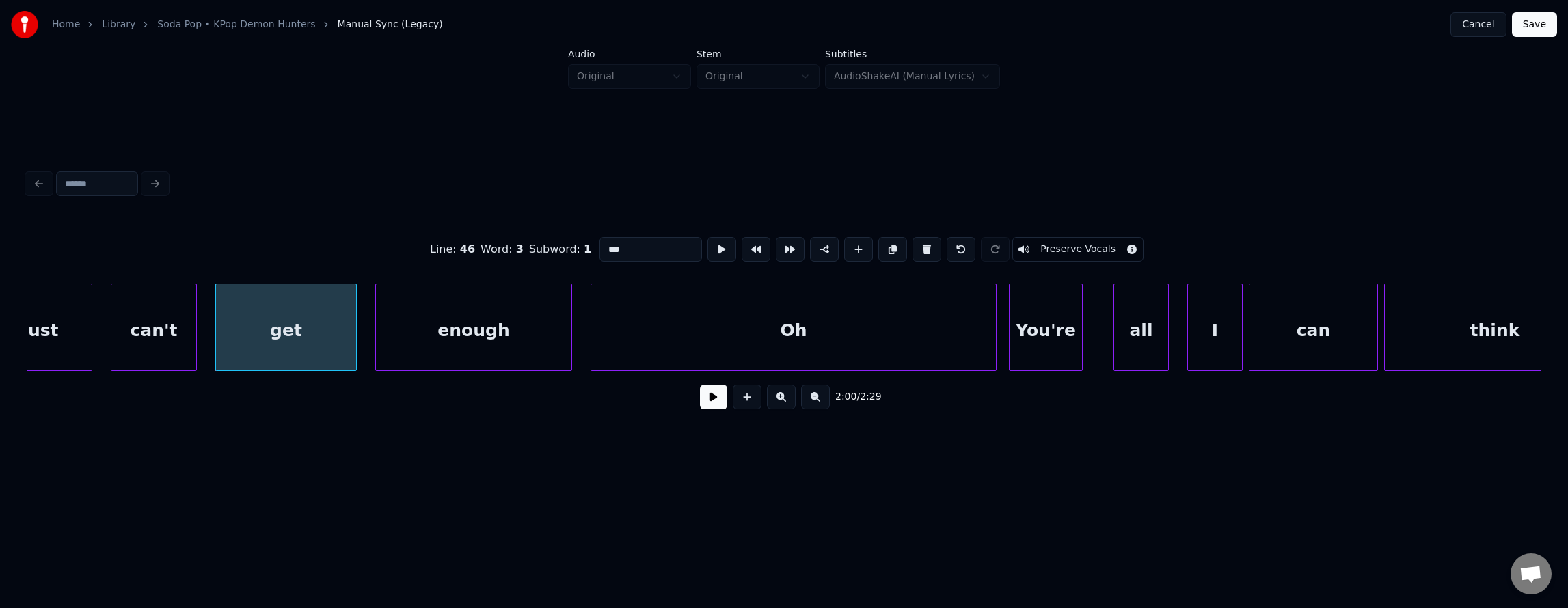
click at [709, 406] on button at bounding box center [713, 397] width 28 height 25
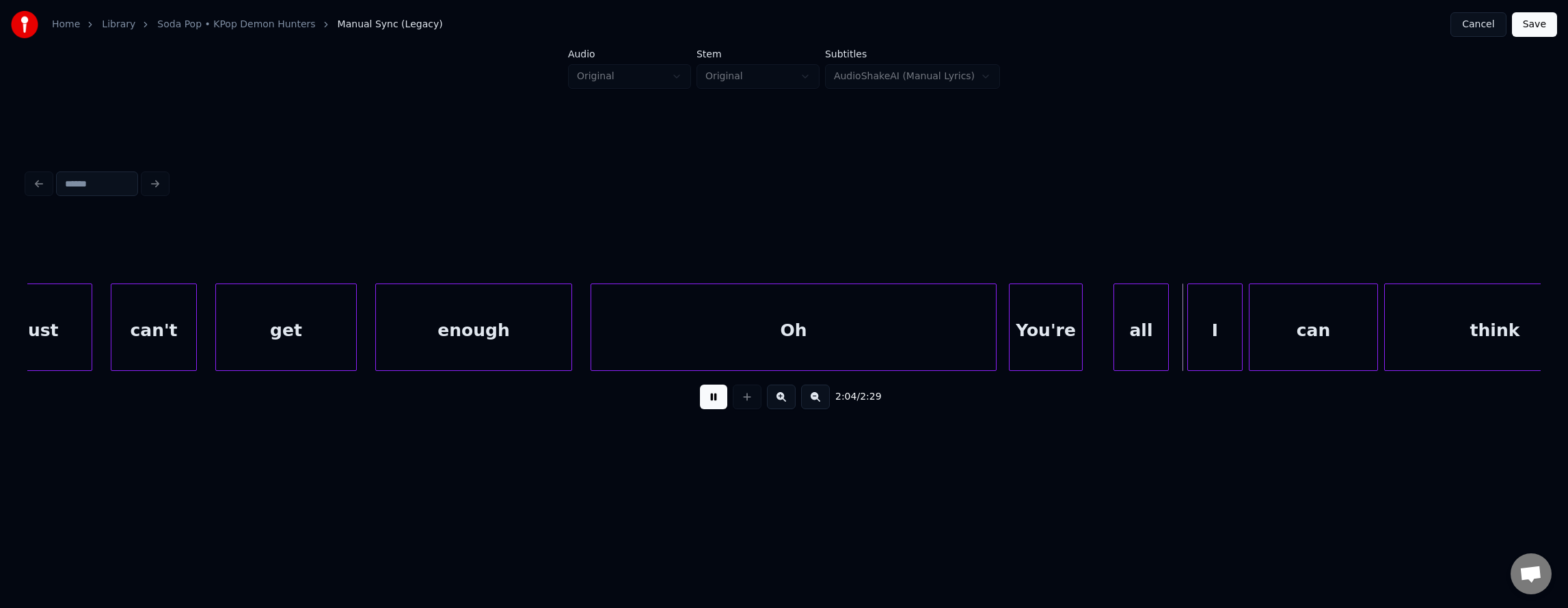
click at [709, 406] on button at bounding box center [713, 397] width 28 height 25
click at [715, 331] on div "Oh" at bounding box center [793, 331] width 405 height 93
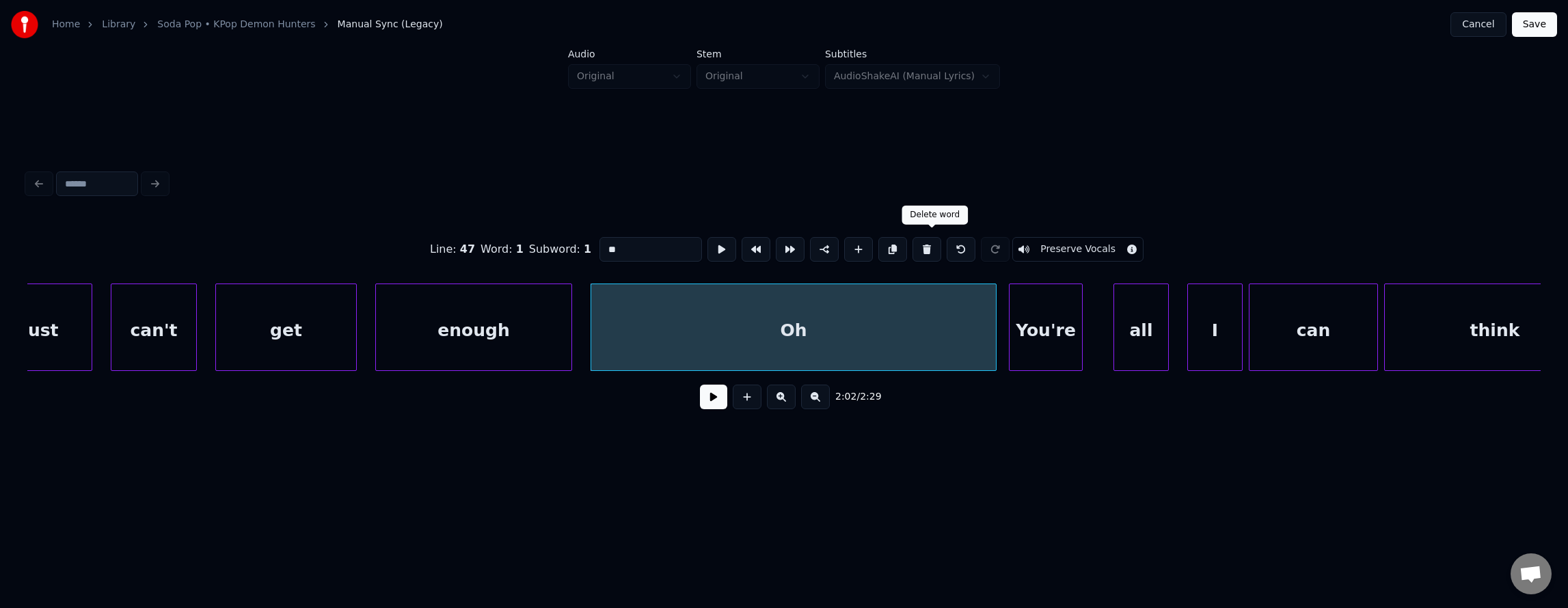
drag, startPoint x: 934, startPoint y: 246, endPoint x: 889, endPoint y: 263, distance: 48.1
click at [933, 248] on button at bounding box center [926, 249] width 28 height 25
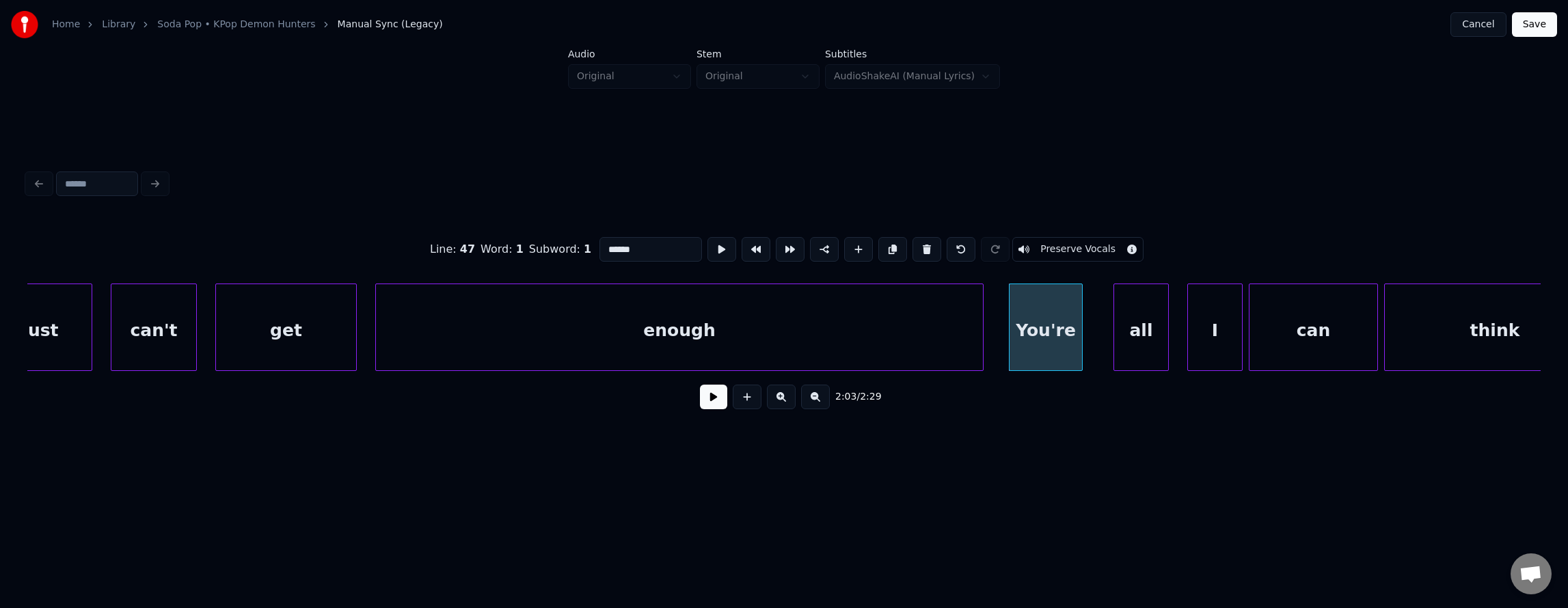
click at [980, 314] on div at bounding box center [980, 327] width 4 height 86
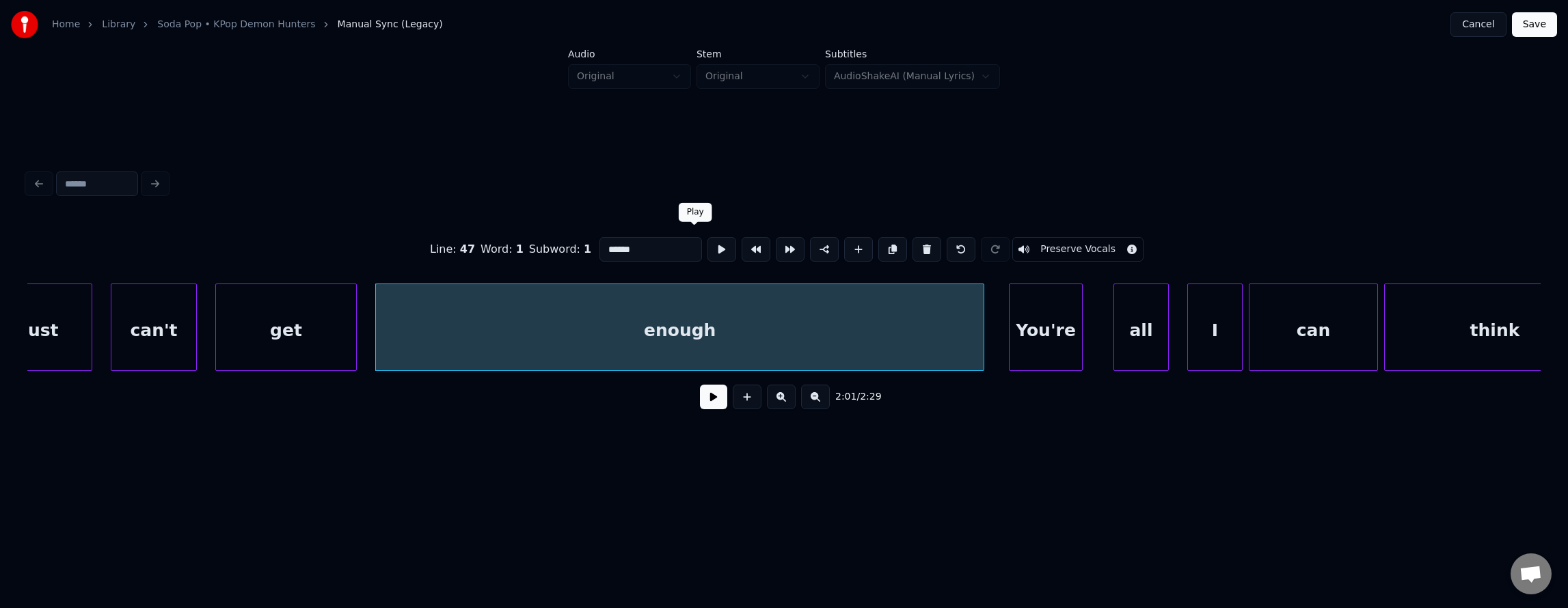
click at [707, 245] on button at bounding box center [721, 249] width 28 height 25
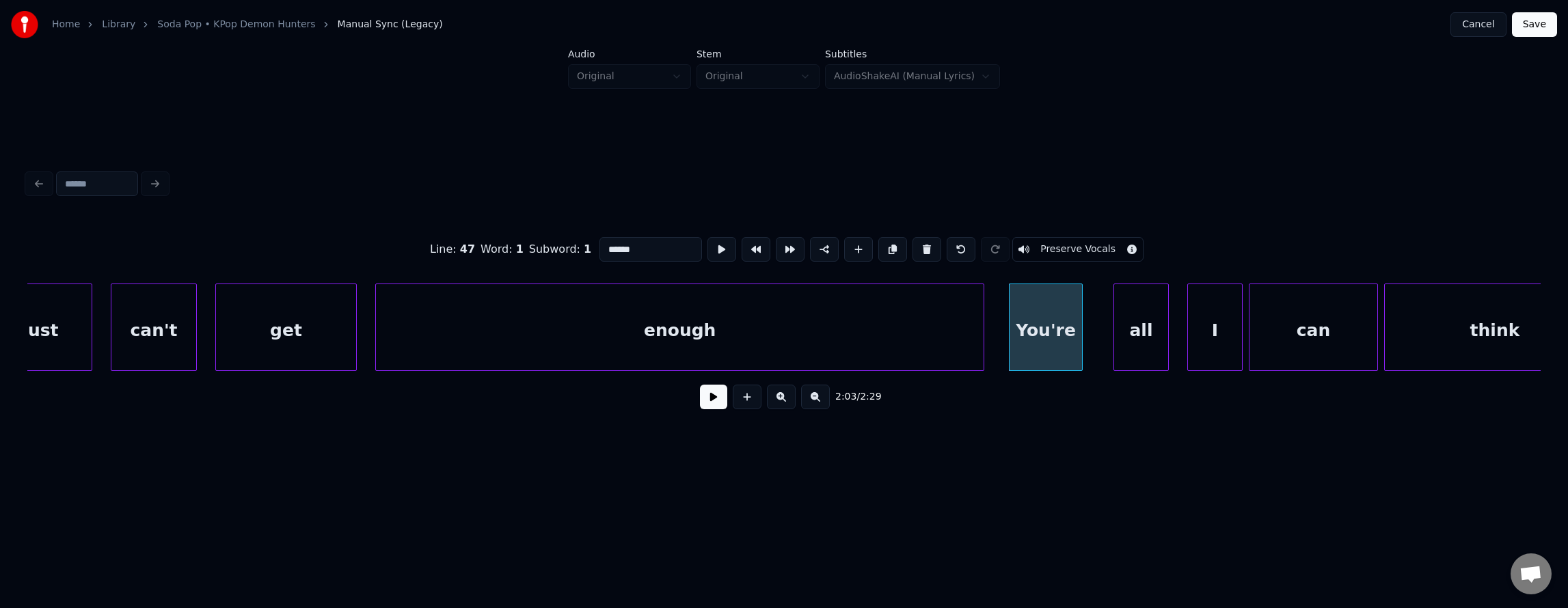
click at [707, 245] on button at bounding box center [721, 249] width 28 height 25
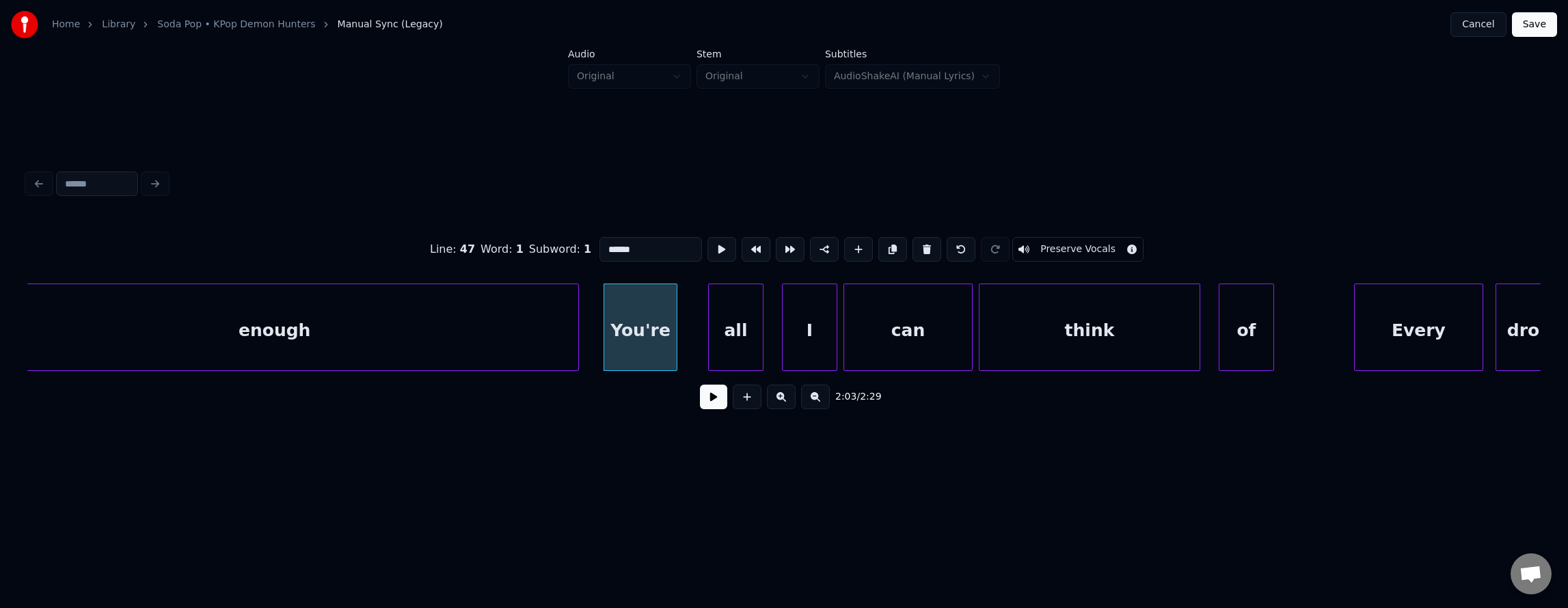
scroll to position [0, 37460]
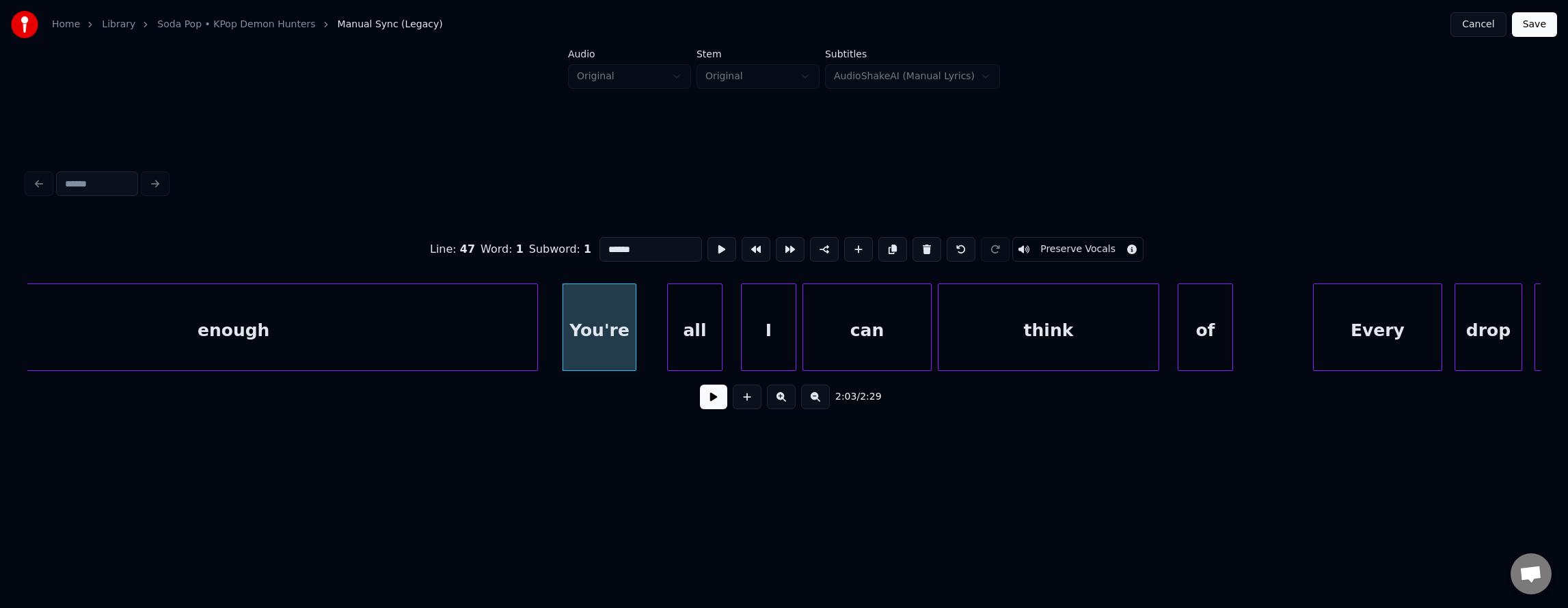
click at [858, 348] on div "can" at bounding box center [867, 331] width 128 height 93
type input "***"
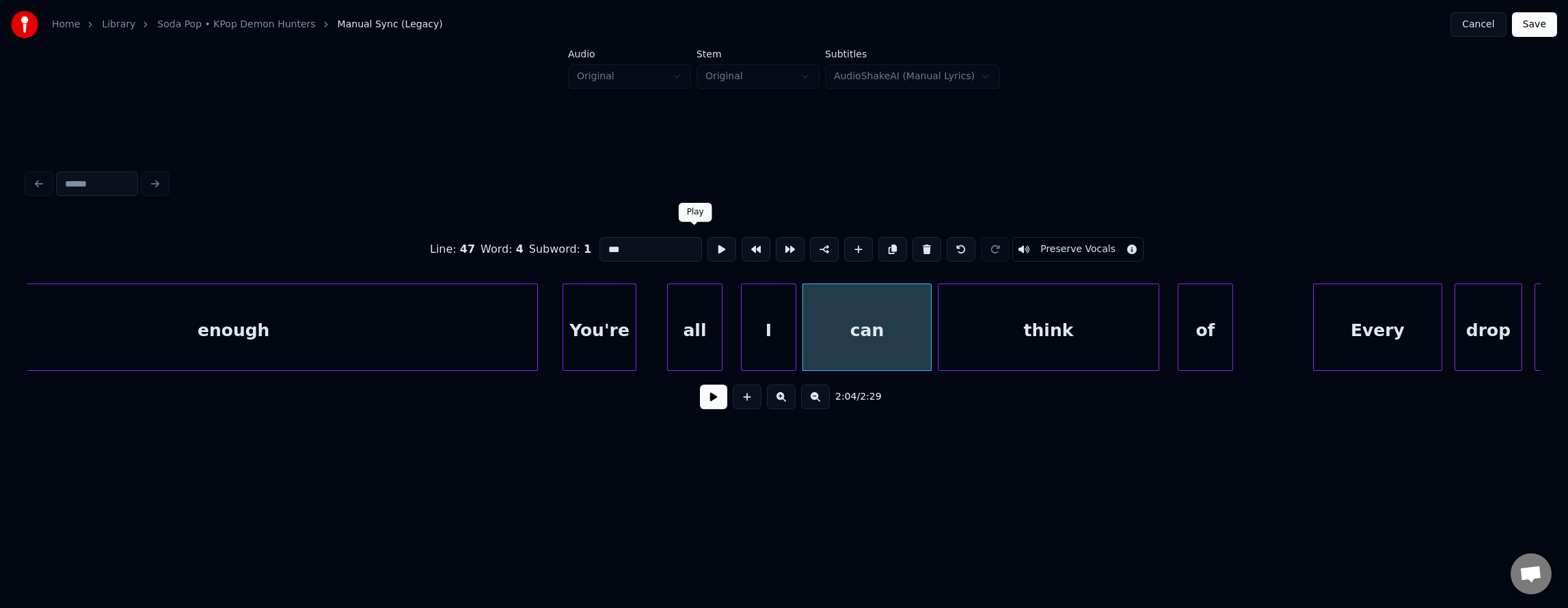
click at [707, 244] on button at bounding box center [721, 249] width 28 height 25
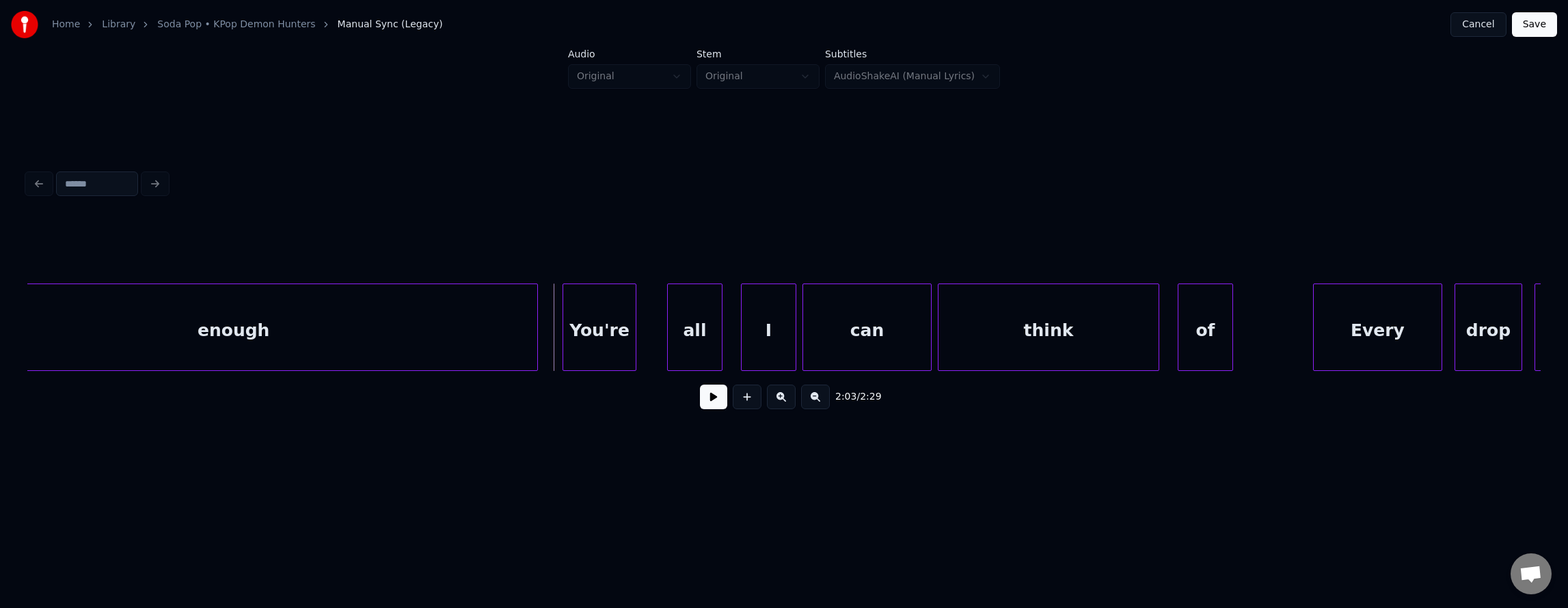
click at [700, 403] on button at bounding box center [713, 397] width 28 height 25
click at [954, 338] on div "think" at bounding box center [1048, 331] width 220 height 93
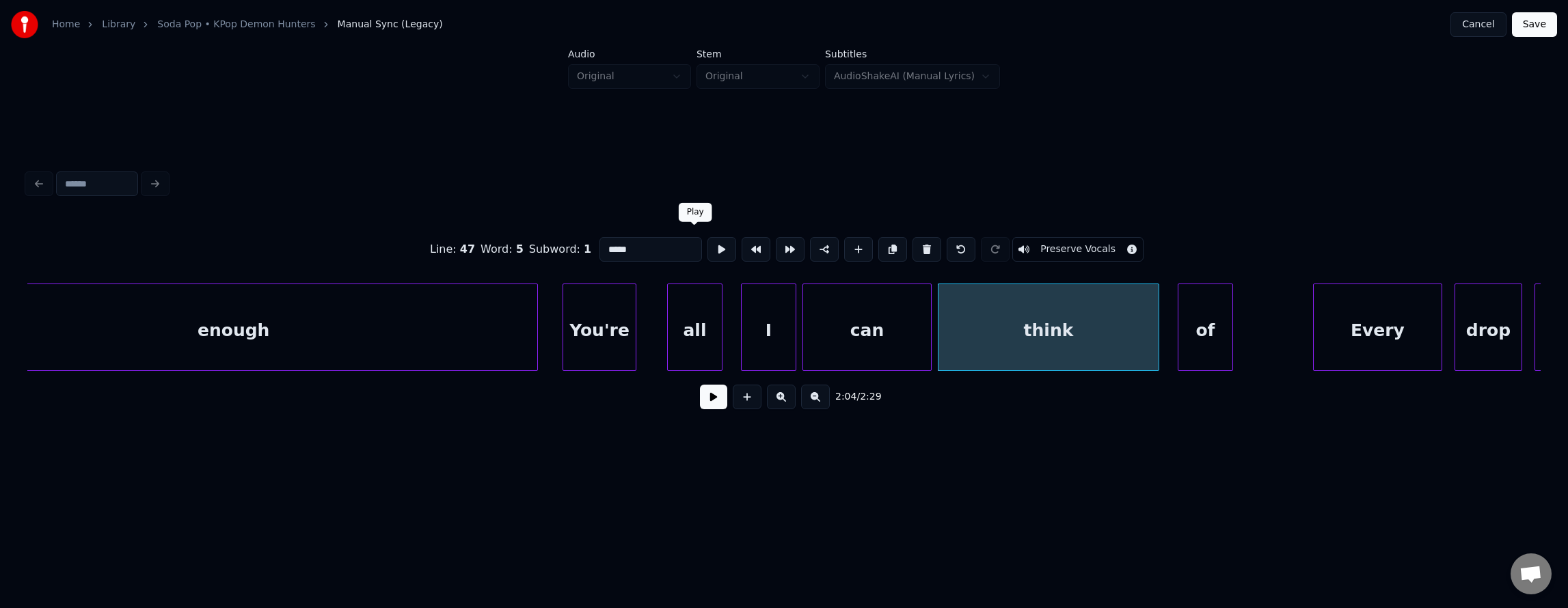
click at [707, 251] on button at bounding box center [721, 249] width 28 height 25
drag, startPoint x: 689, startPoint y: 251, endPoint x: 700, endPoint y: 256, distance: 12.1
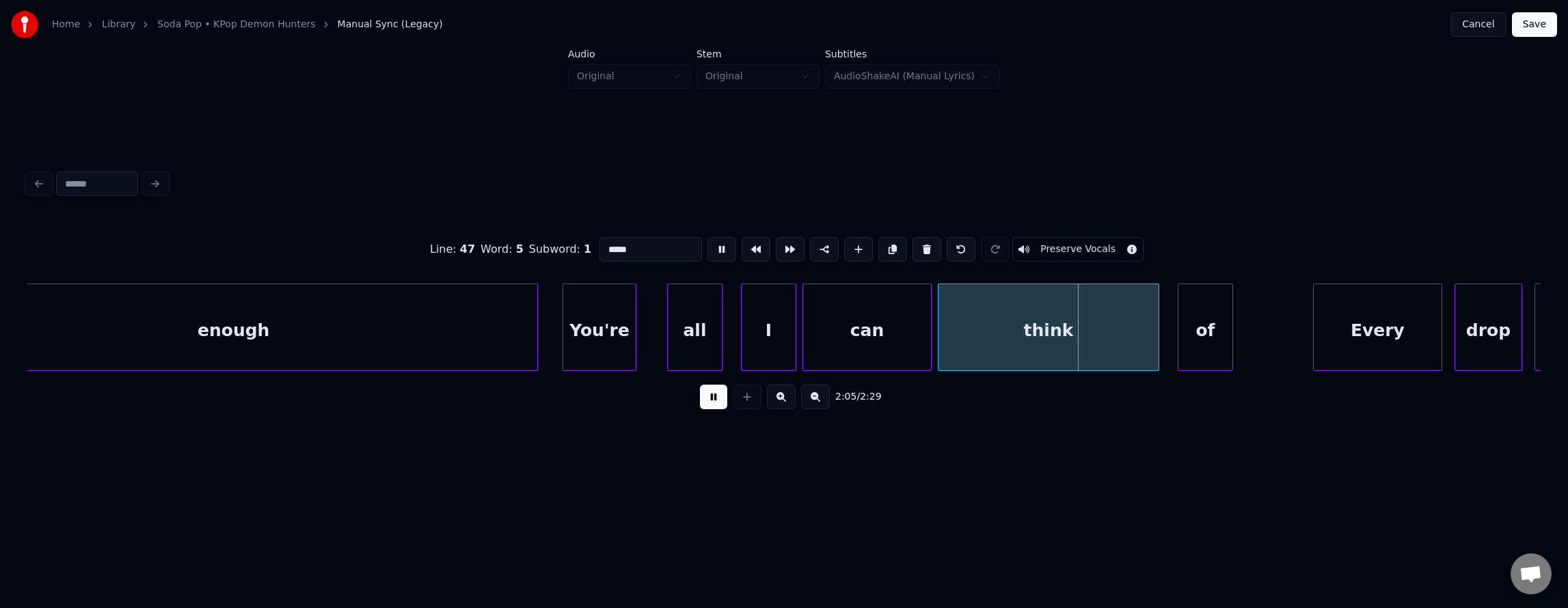
click at [707, 251] on button at bounding box center [721, 249] width 28 height 25
click at [990, 335] on div at bounding box center [989, 327] width 4 height 86
click at [946, 347] on div "can" at bounding box center [915, 331] width 128 height 93
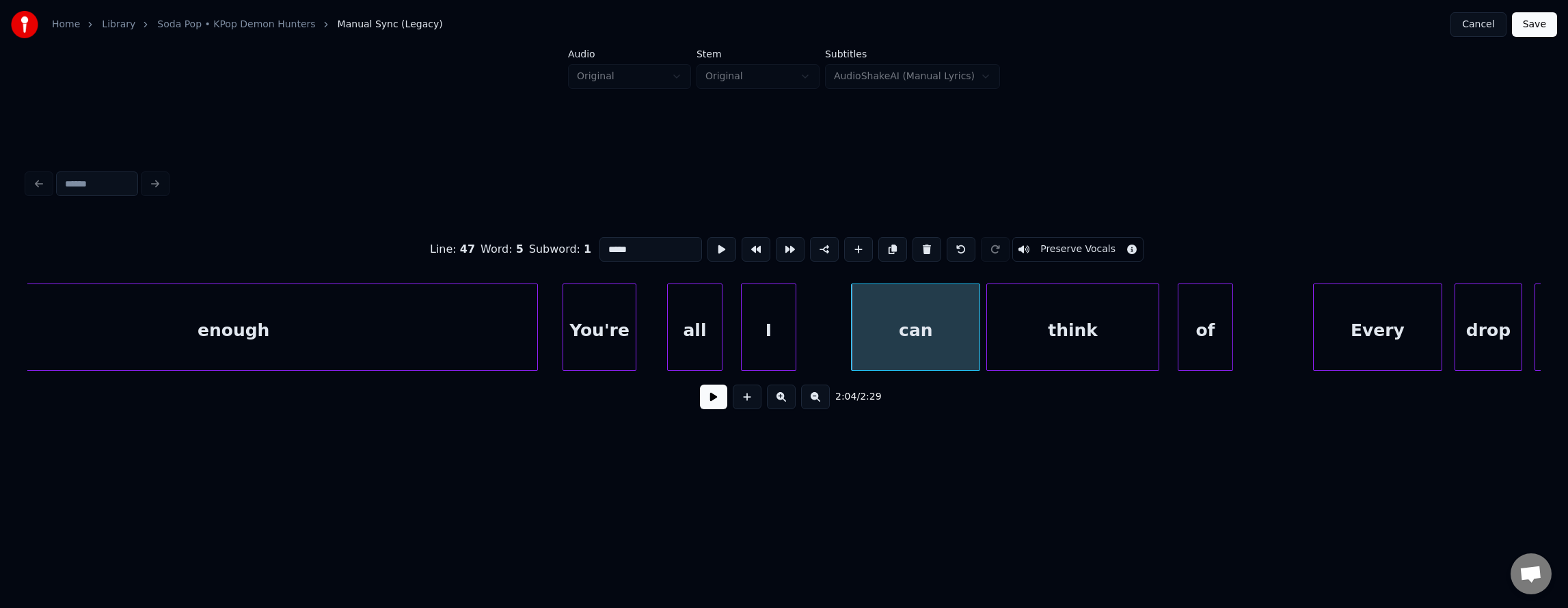
click at [879, 330] on div "can" at bounding box center [915, 331] width 128 height 93
type input "***"
click at [707, 251] on button at bounding box center [721, 249] width 28 height 25
click at [853, 333] on div at bounding box center [855, 327] width 4 height 86
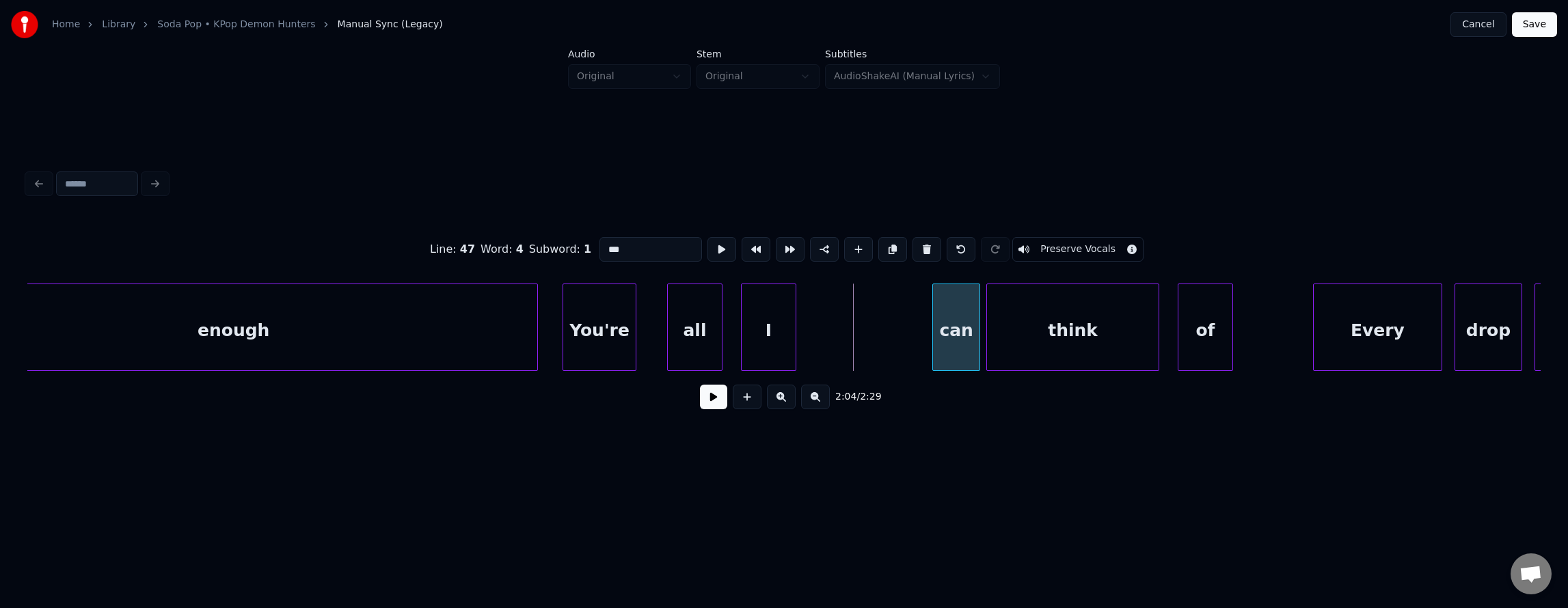
click at [935, 346] on div at bounding box center [935, 327] width 4 height 86
click at [911, 348] on div "I" at bounding box center [898, 331] width 54 height 93
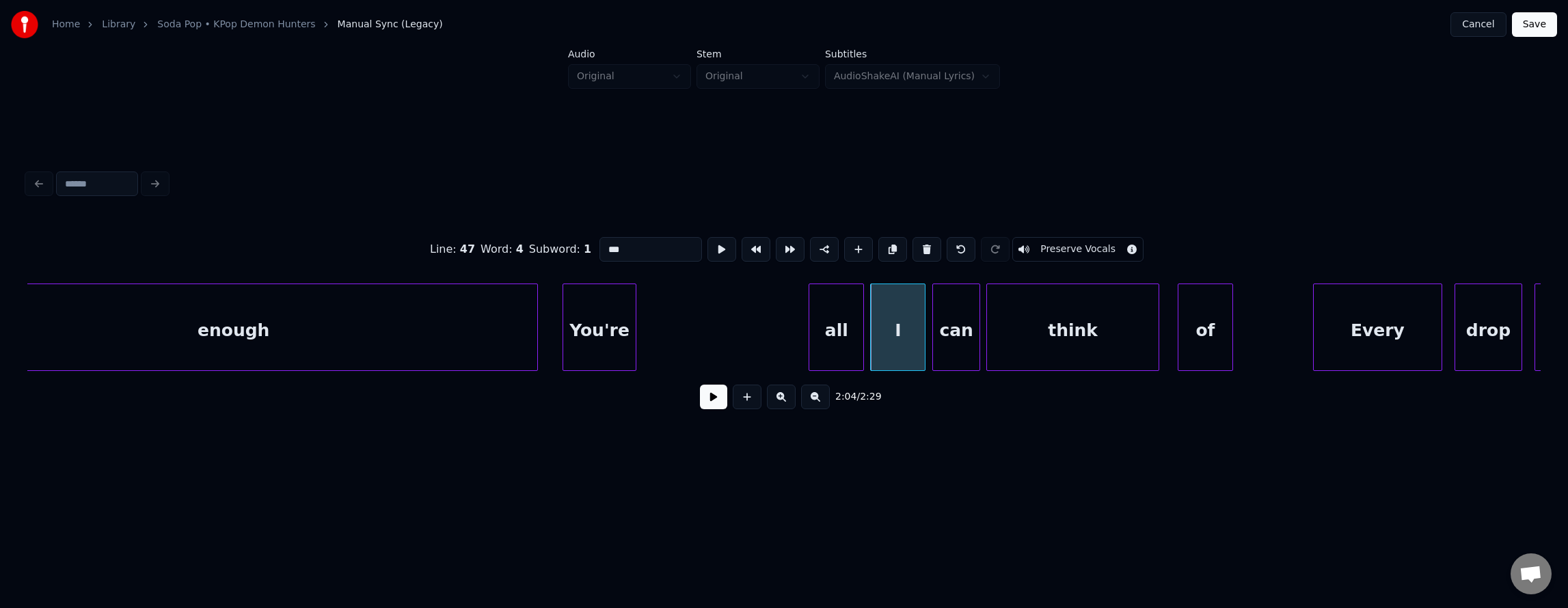
click at [839, 358] on div "all" at bounding box center [836, 331] width 54 height 93
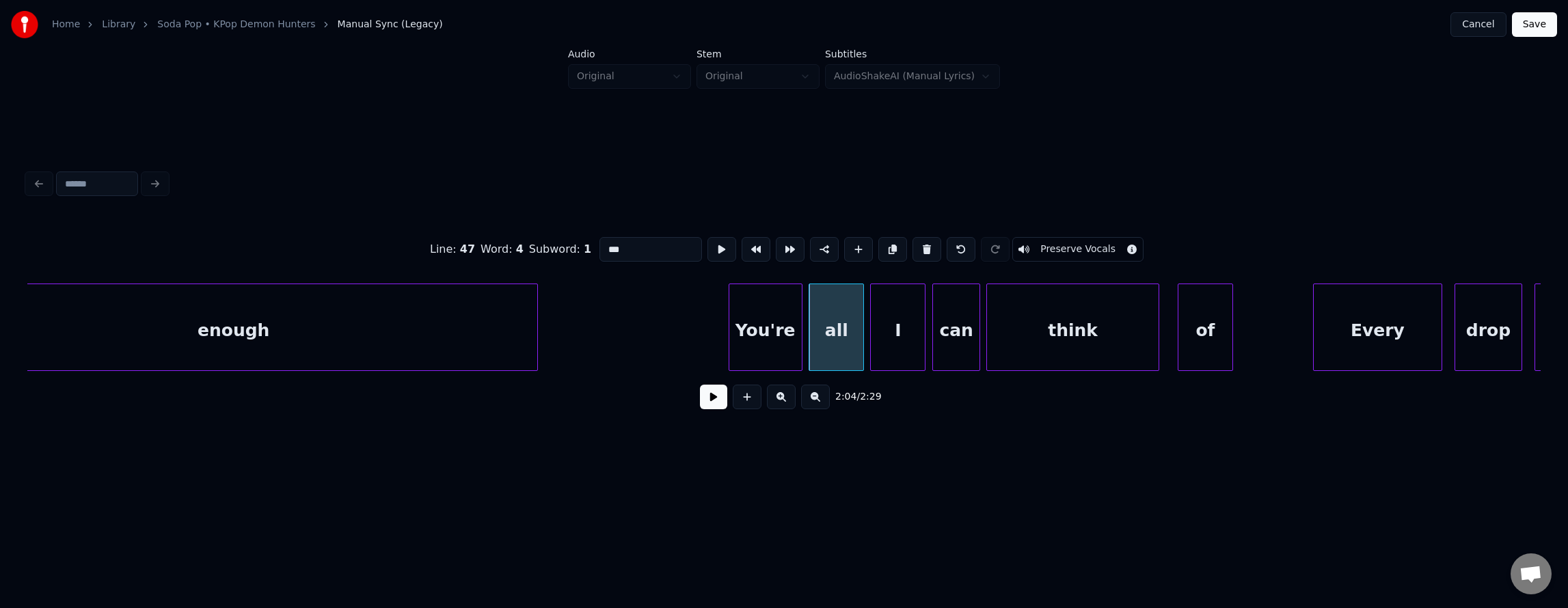
click at [776, 361] on div "You're" at bounding box center [765, 331] width 72 height 93
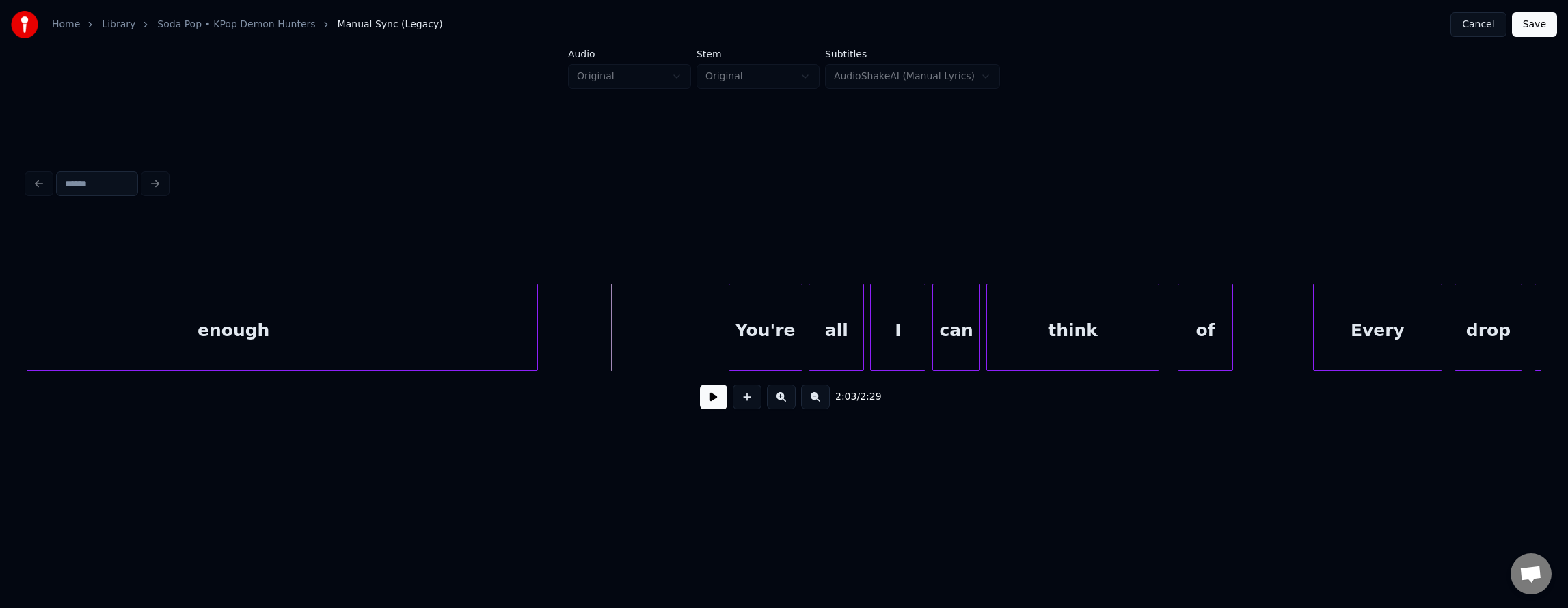
click at [701, 401] on button at bounding box center [713, 397] width 28 height 25
click at [702, 401] on button at bounding box center [713, 397] width 28 height 25
click at [703, 401] on button at bounding box center [713, 397] width 28 height 25
click at [769, 340] on div "You're" at bounding box center [765, 331] width 72 height 93
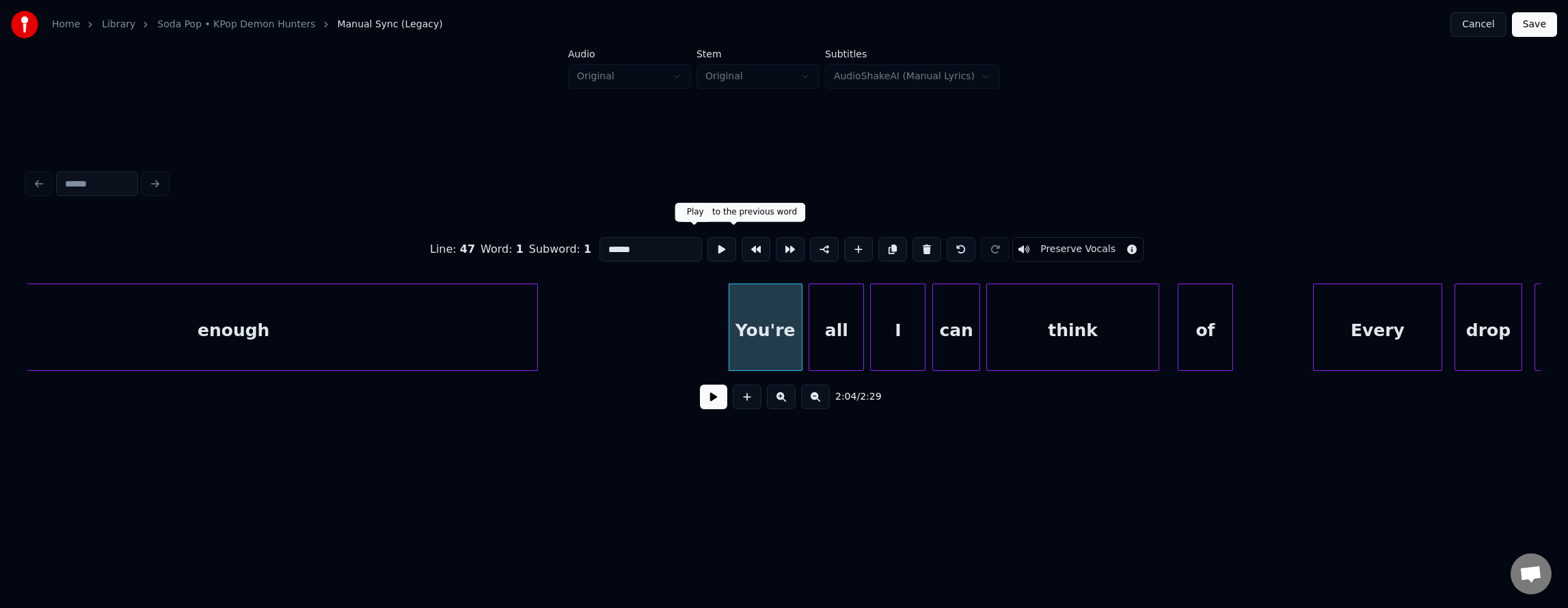
click at [707, 240] on button at bounding box center [721, 249] width 28 height 25
drag, startPoint x: 689, startPoint y: 243, endPoint x: 709, endPoint y: 270, distance: 33.6
click at [707, 249] on button at bounding box center [721, 249] width 28 height 25
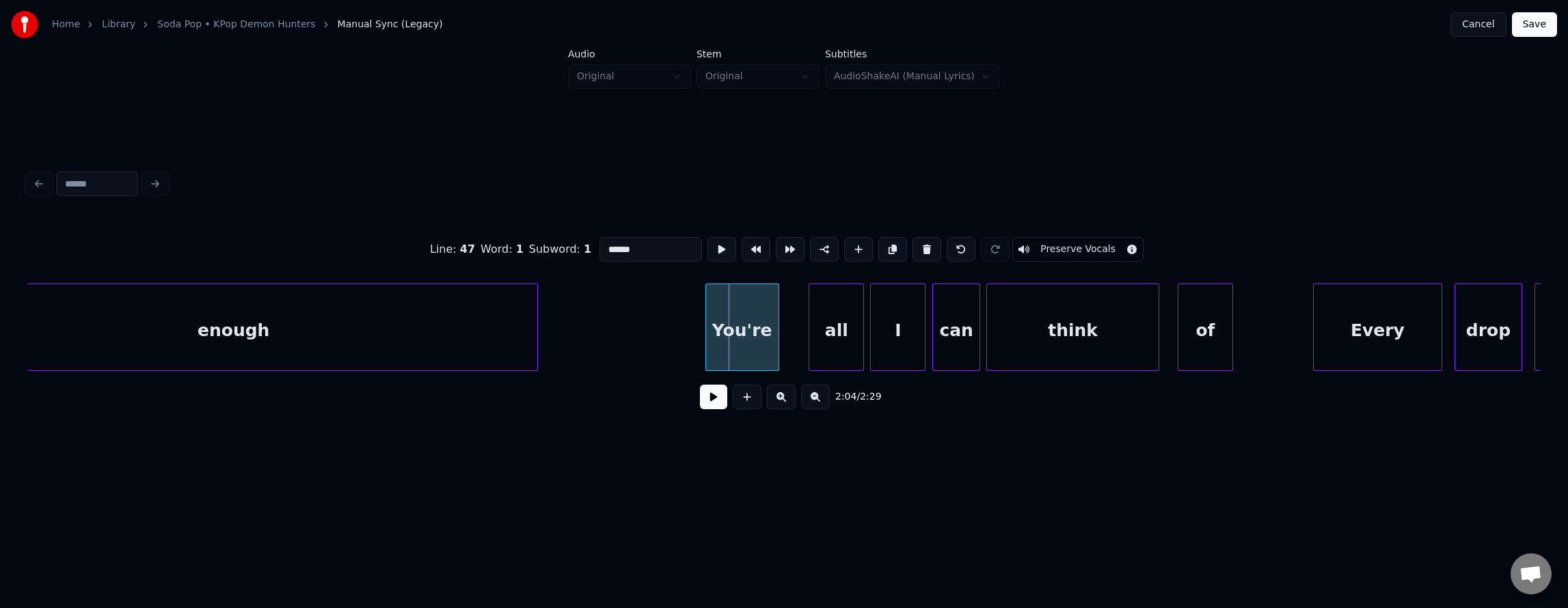
click at [746, 321] on div "You're" at bounding box center [742, 331] width 72 height 93
click at [707, 240] on button at bounding box center [721, 249] width 28 height 25
drag, startPoint x: 700, startPoint y: 246, endPoint x: 708, endPoint y: 261, distance: 17.0
click at [707, 250] on button at bounding box center [721, 249] width 28 height 25
click at [760, 329] on div "You're" at bounding box center [757, 331] width 72 height 93
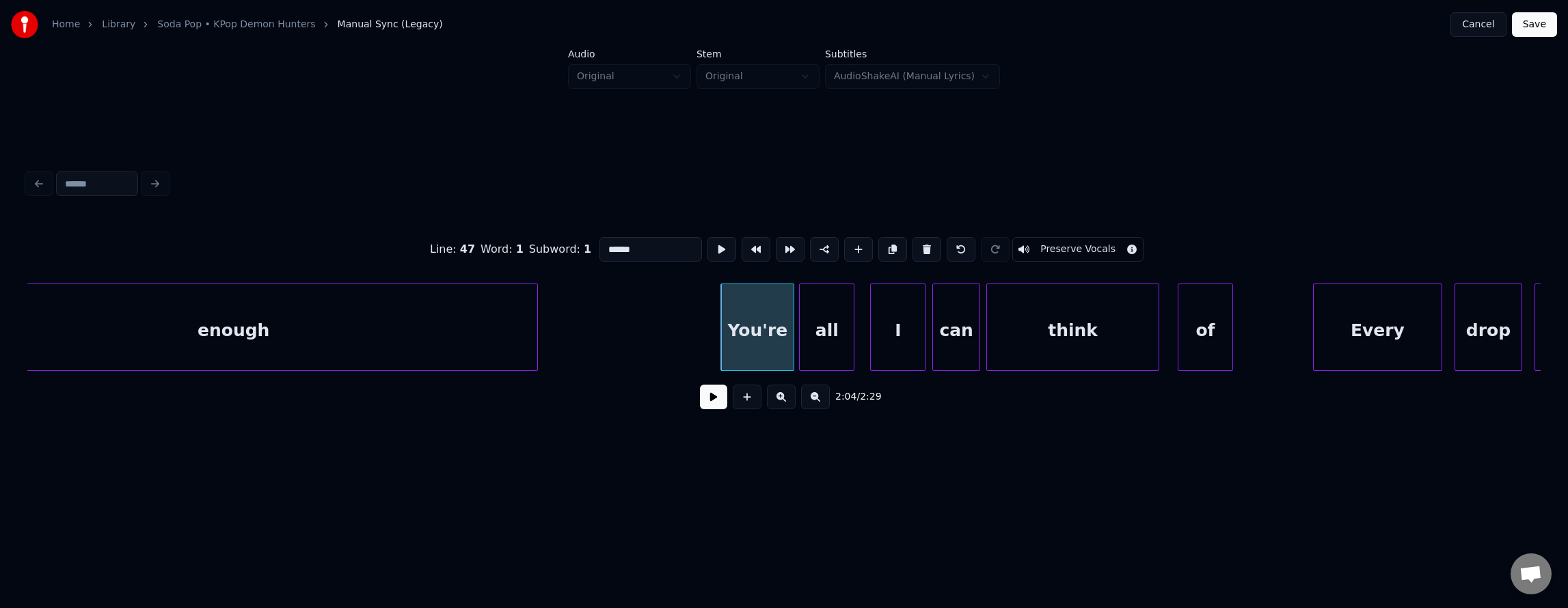
click at [816, 332] on div "all" at bounding box center [826, 331] width 54 height 93
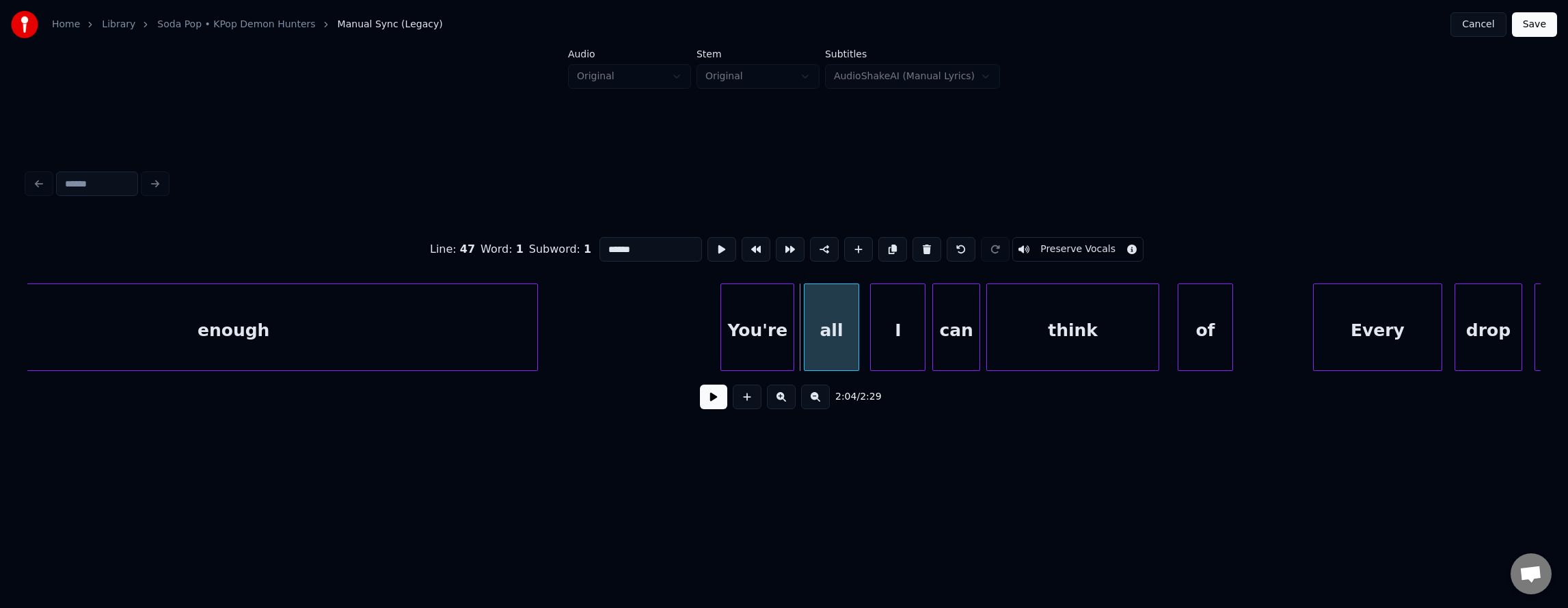
click at [824, 339] on div "all" at bounding box center [831, 331] width 54 height 93
click at [778, 332] on div at bounding box center [776, 327] width 4 height 86
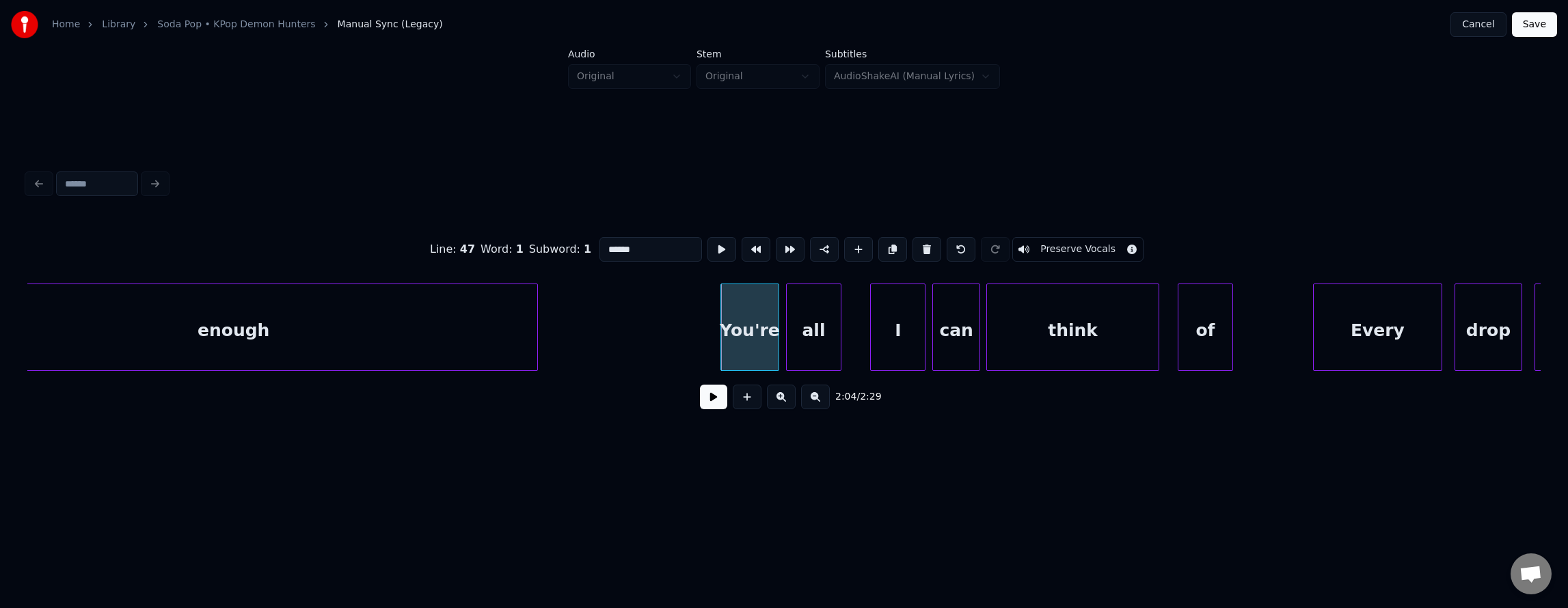
click at [806, 342] on div "all" at bounding box center [813, 331] width 54 height 93
click at [806, 343] on div "all" at bounding box center [813, 331] width 54 height 93
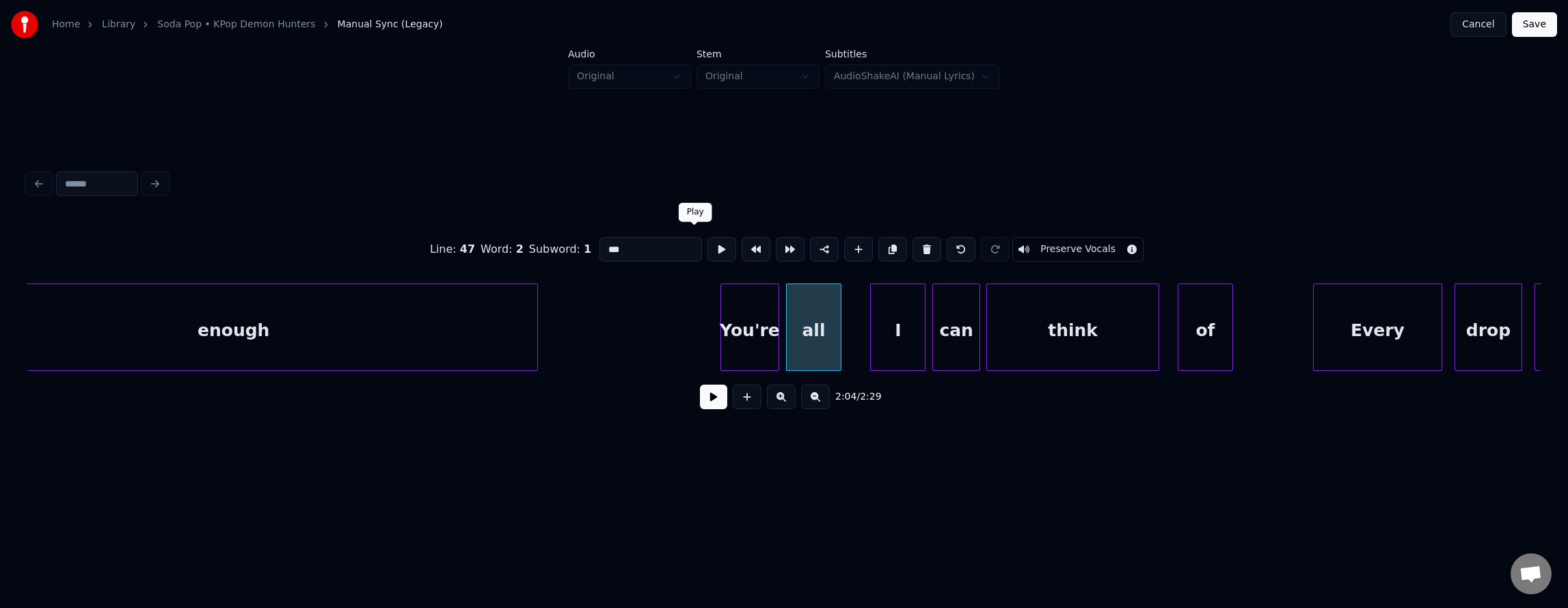
click at [707, 253] on button at bounding box center [721, 249] width 28 height 25
click at [868, 342] on div "I" at bounding box center [875, 331] width 54 height 93
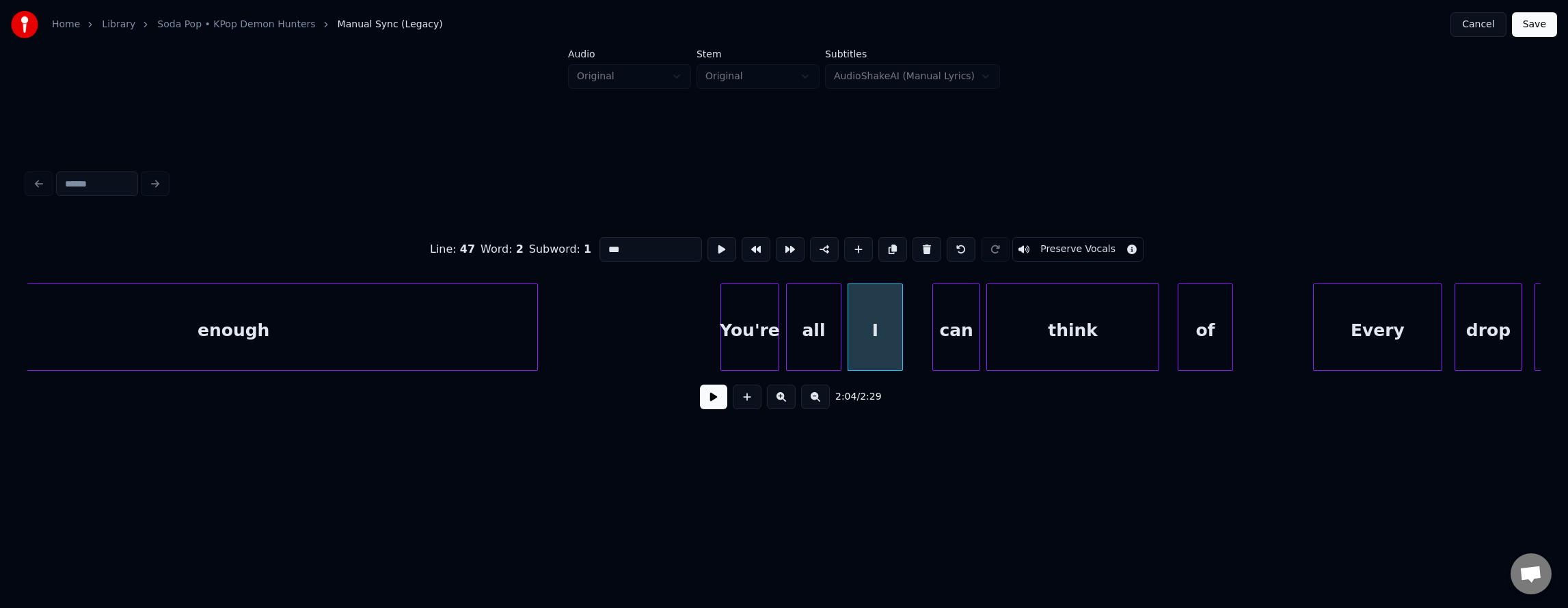
click at [868, 342] on div "I" at bounding box center [875, 331] width 54 height 93
click at [707, 245] on button at bounding box center [721, 249] width 28 height 25
click at [930, 338] on div "can" at bounding box center [931, 331] width 47 height 93
click at [928, 338] on div "can" at bounding box center [931, 331] width 47 height 93
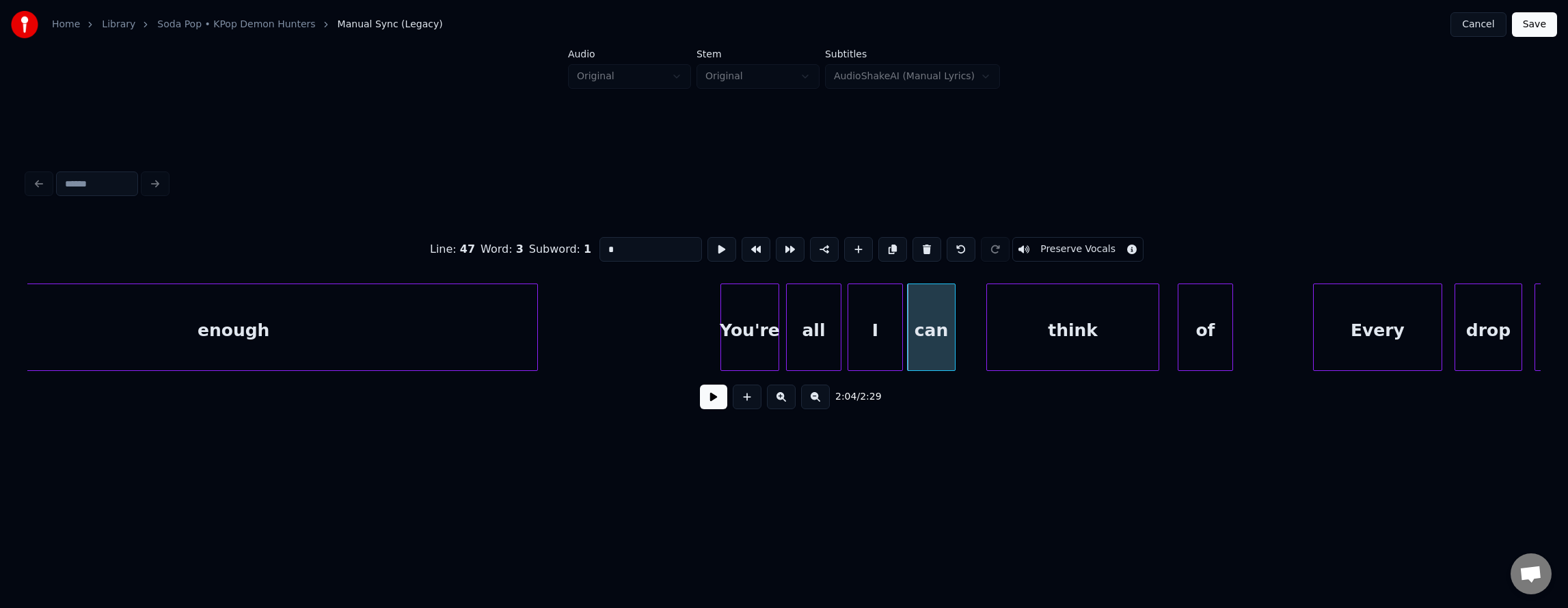
type input "***"
click at [707, 251] on button at bounding box center [721, 249] width 28 height 25
drag, startPoint x: 700, startPoint y: 251, endPoint x: 745, endPoint y: 270, distance: 48.8
click at [707, 253] on button at bounding box center [721, 249] width 28 height 25
click at [962, 331] on div at bounding box center [962, 327] width 4 height 86
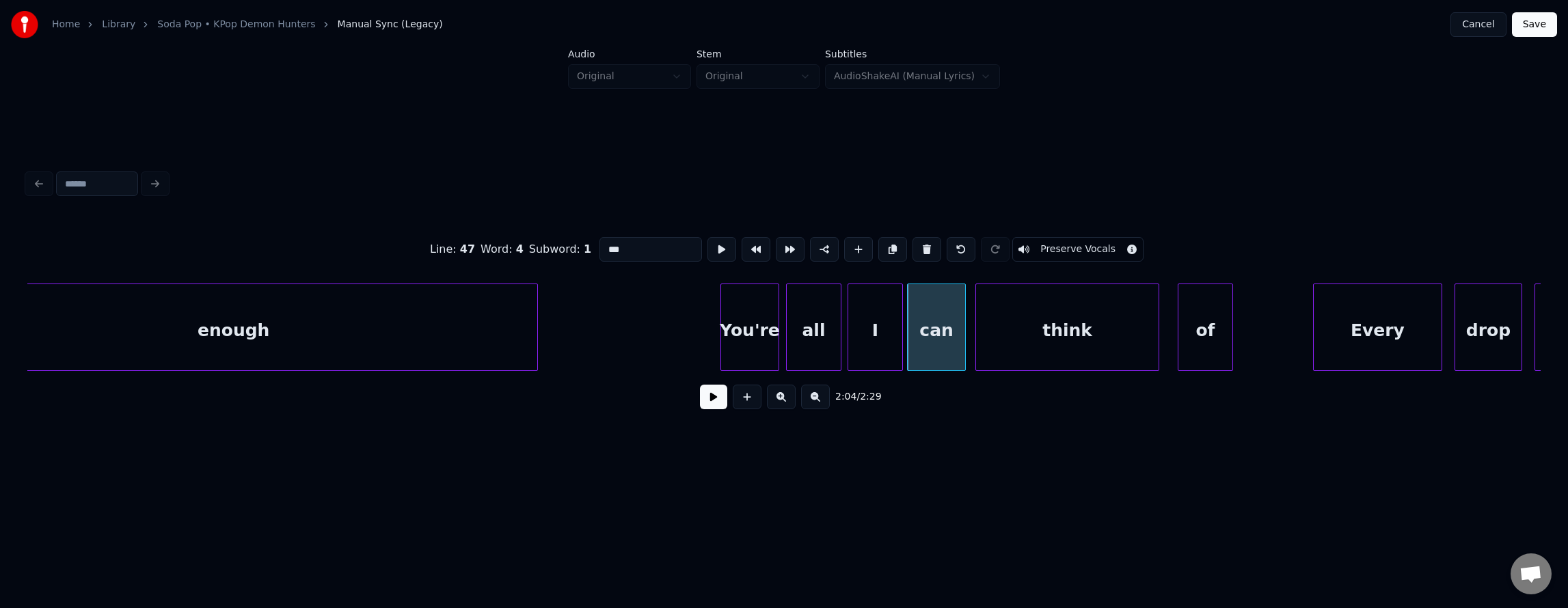
click at [977, 340] on div at bounding box center [978, 327] width 4 height 86
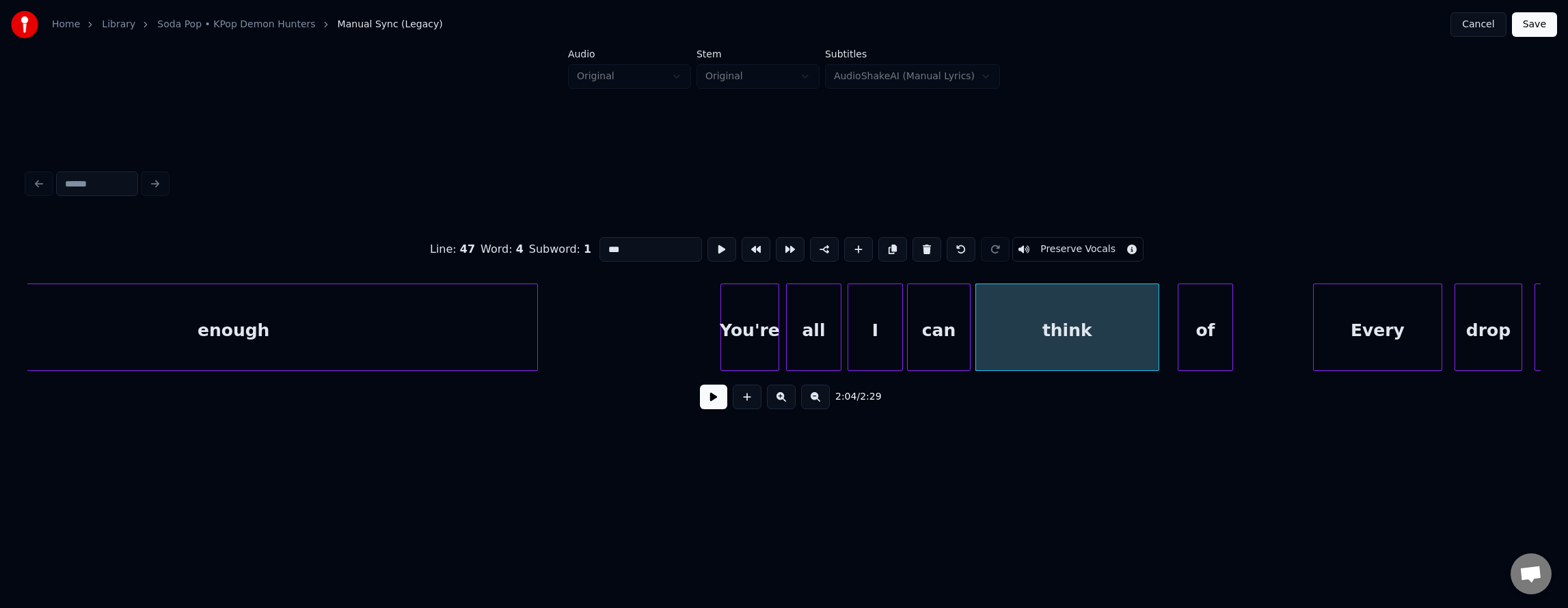
click at [968, 342] on div at bounding box center [968, 327] width 4 height 86
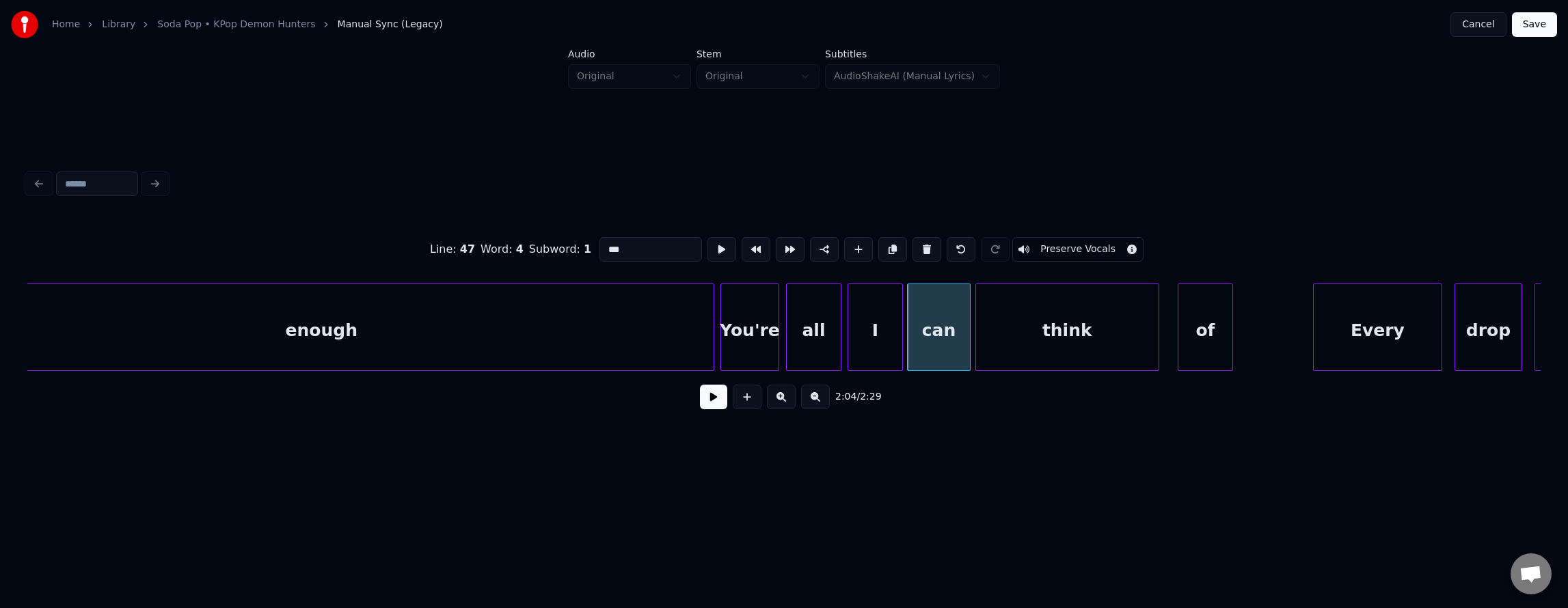
click at [712, 352] on div at bounding box center [711, 327] width 4 height 86
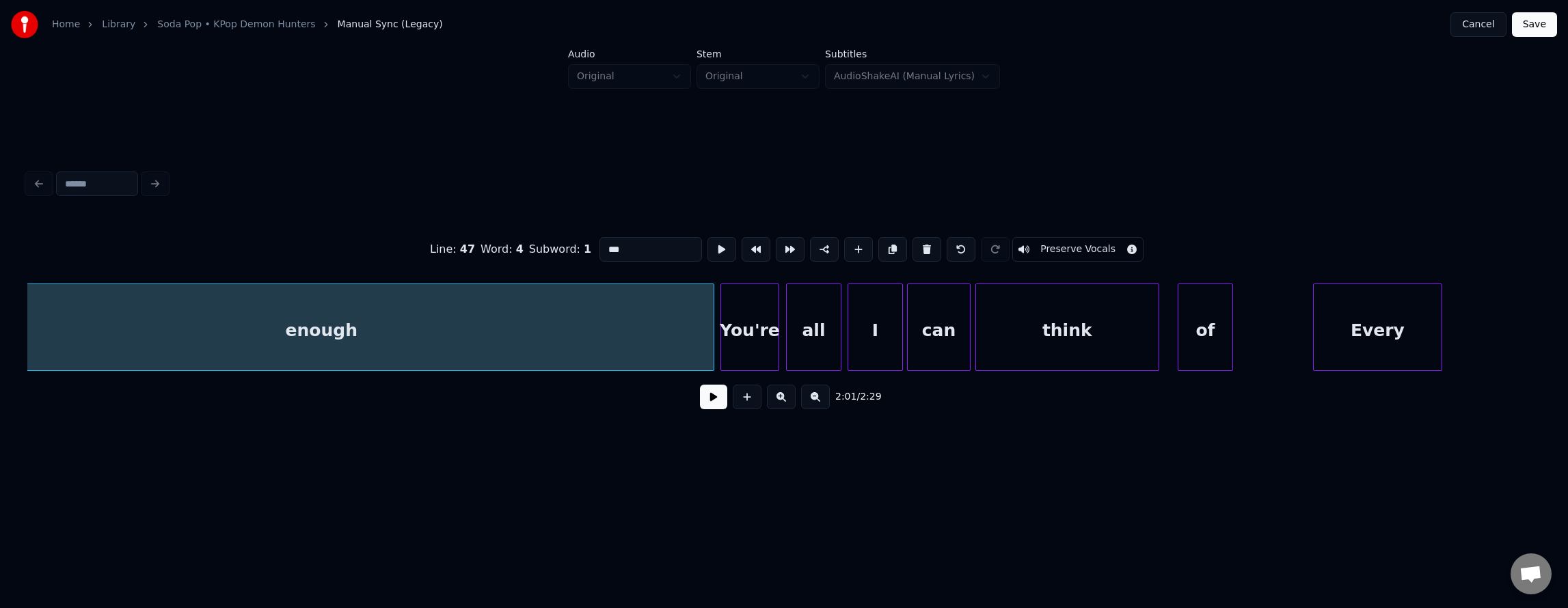
scroll to position [0, 37361]
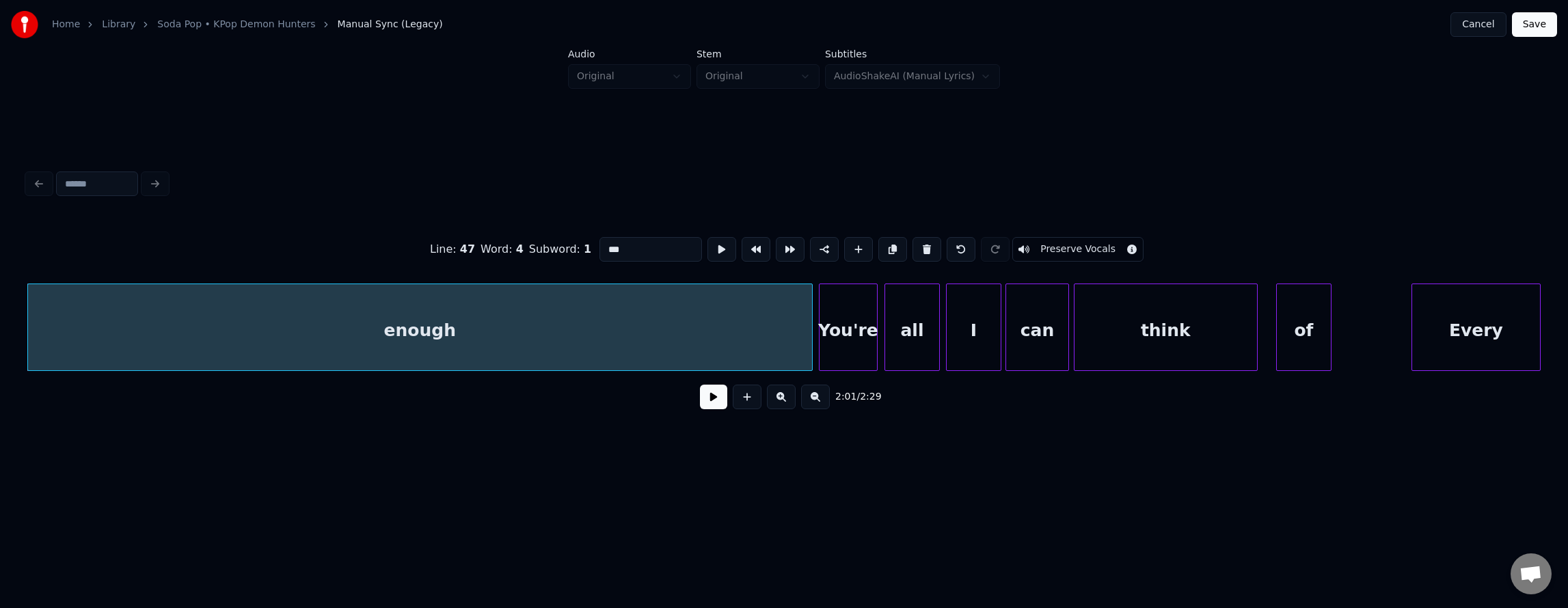
click at [439, 329] on div "enough" at bounding box center [420, 331] width 784 height 93
click at [656, 352] on div "enough" at bounding box center [420, 331] width 784 height 93
click at [704, 404] on button at bounding box center [713, 397] width 28 height 25
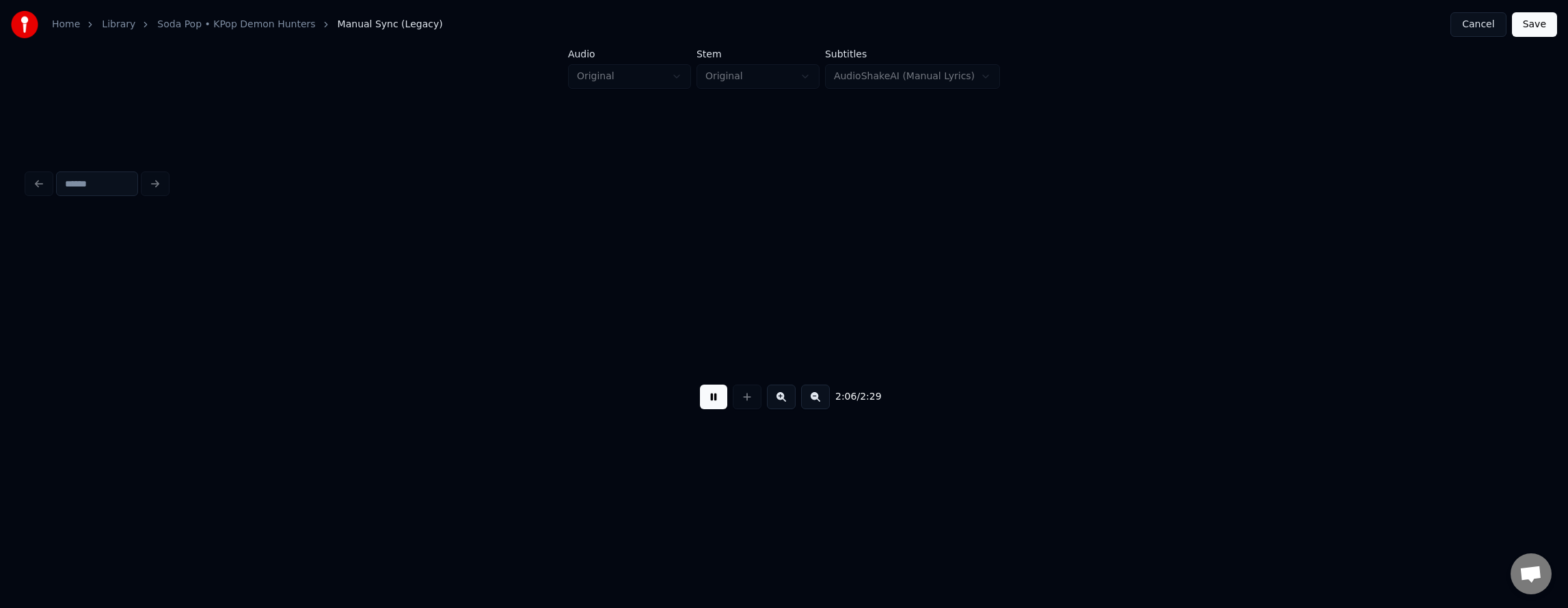
scroll to position [0, 38875]
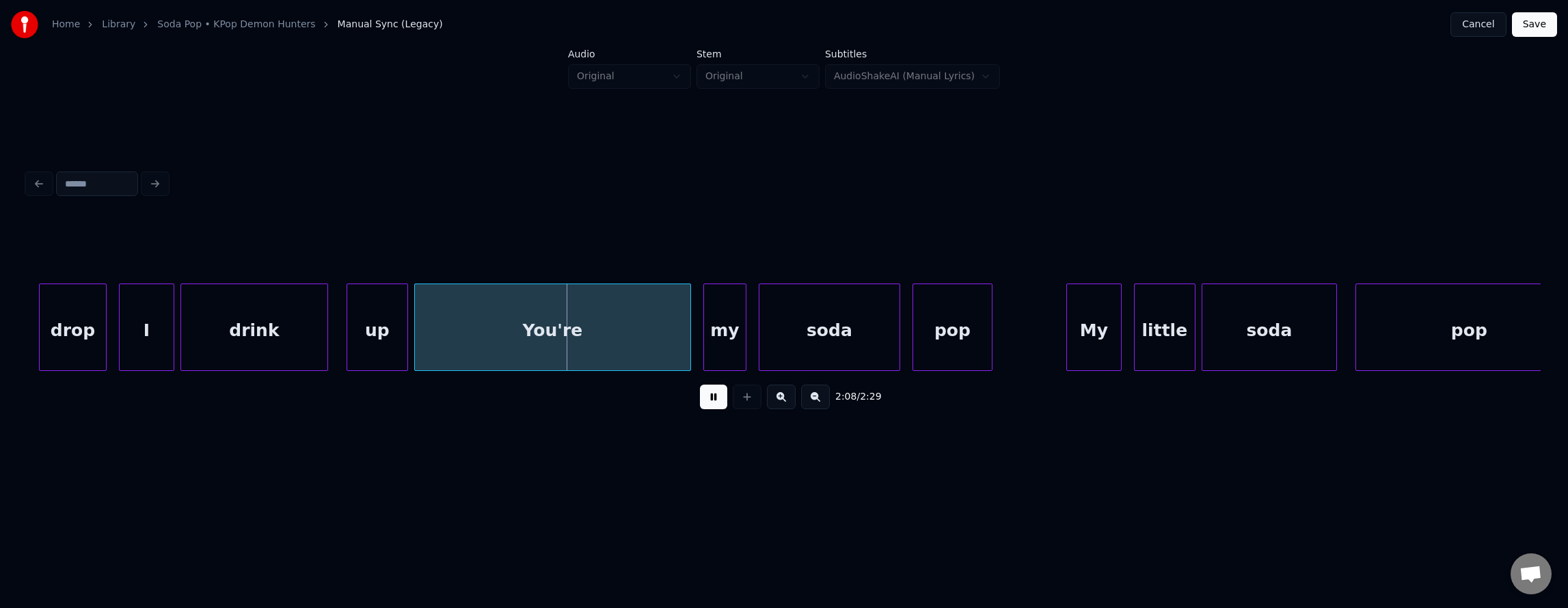
drag, startPoint x: 704, startPoint y: 412, endPoint x: 703, endPoint y: 419, distance: 7.1
click at [703, 419] on div "2:08 / 2:29" at bounding box center [784, 397] width 1513 height 52
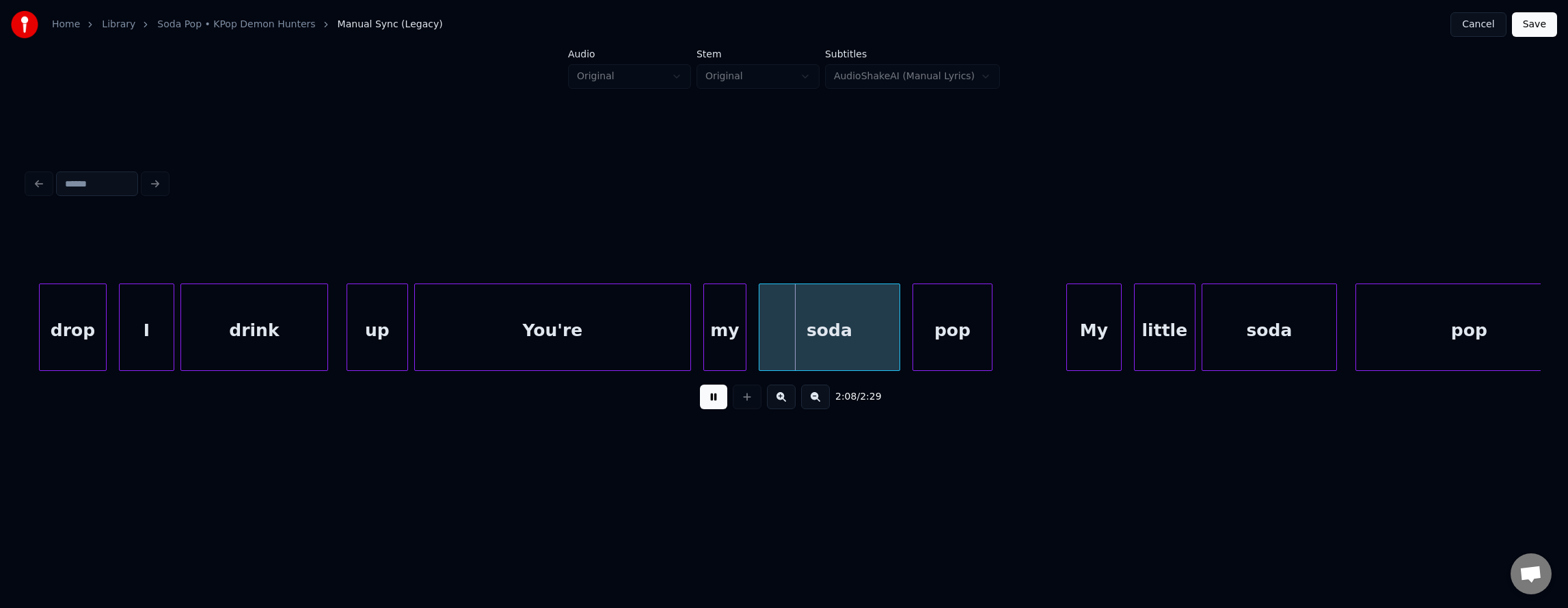
click at [700, 400] on button at bounding box center [713, 397] width 28 height 25
click at [646, 369] on div "drop I drink up You're my soda pop My little soda pop" at bounding box center [784, 327] width 1513 height 88
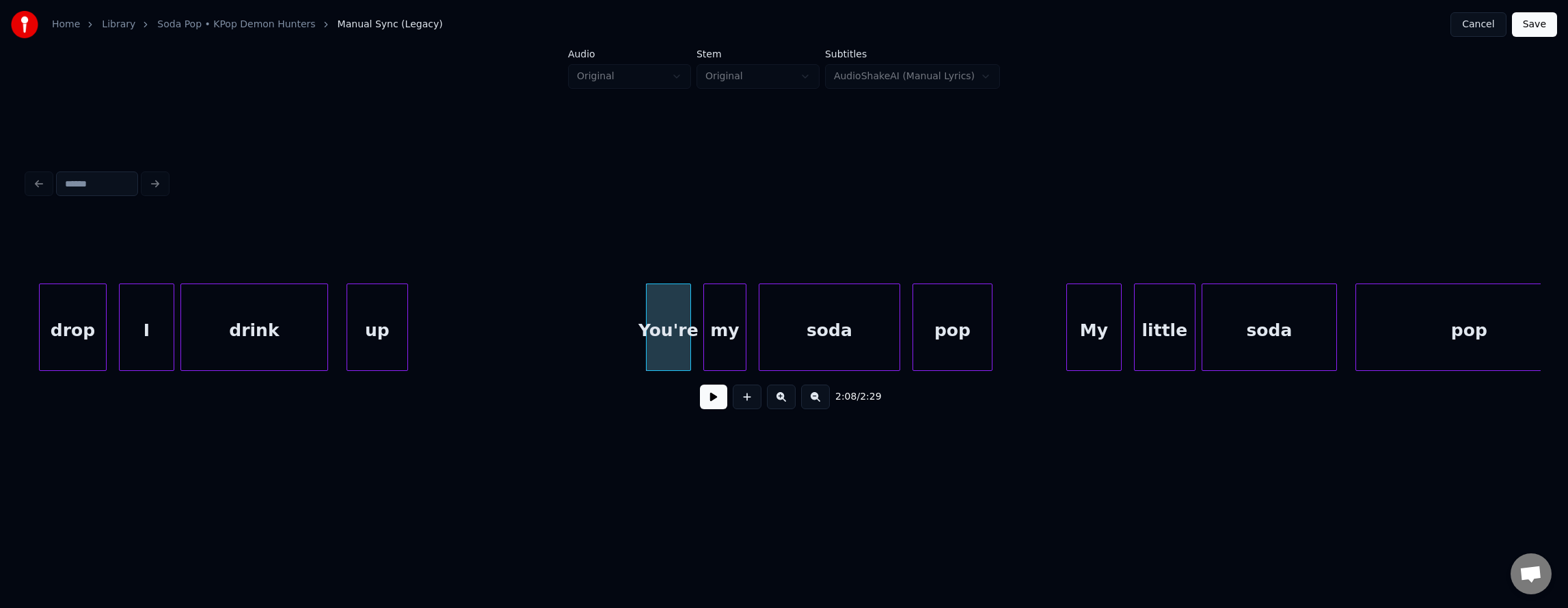
click at [706, 405] on button at bounding box center [713, 397] width 28 height 25
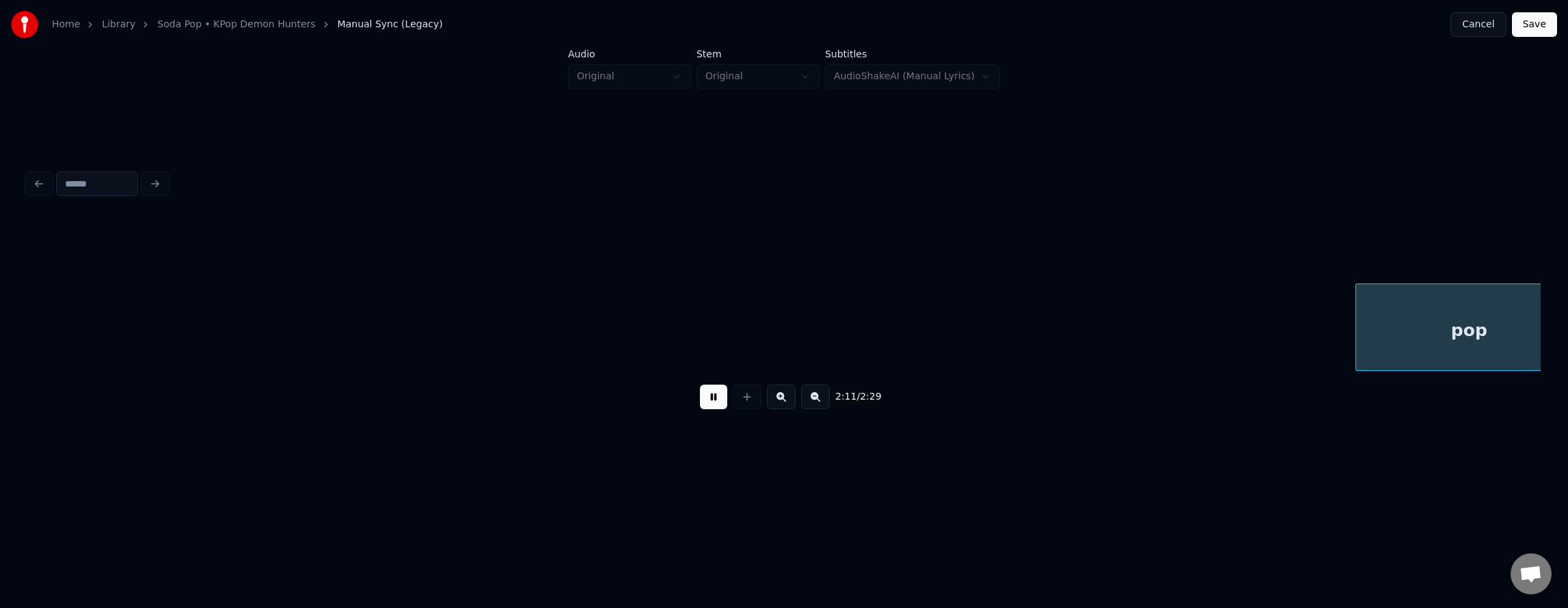
scroll to position [0, 40388]
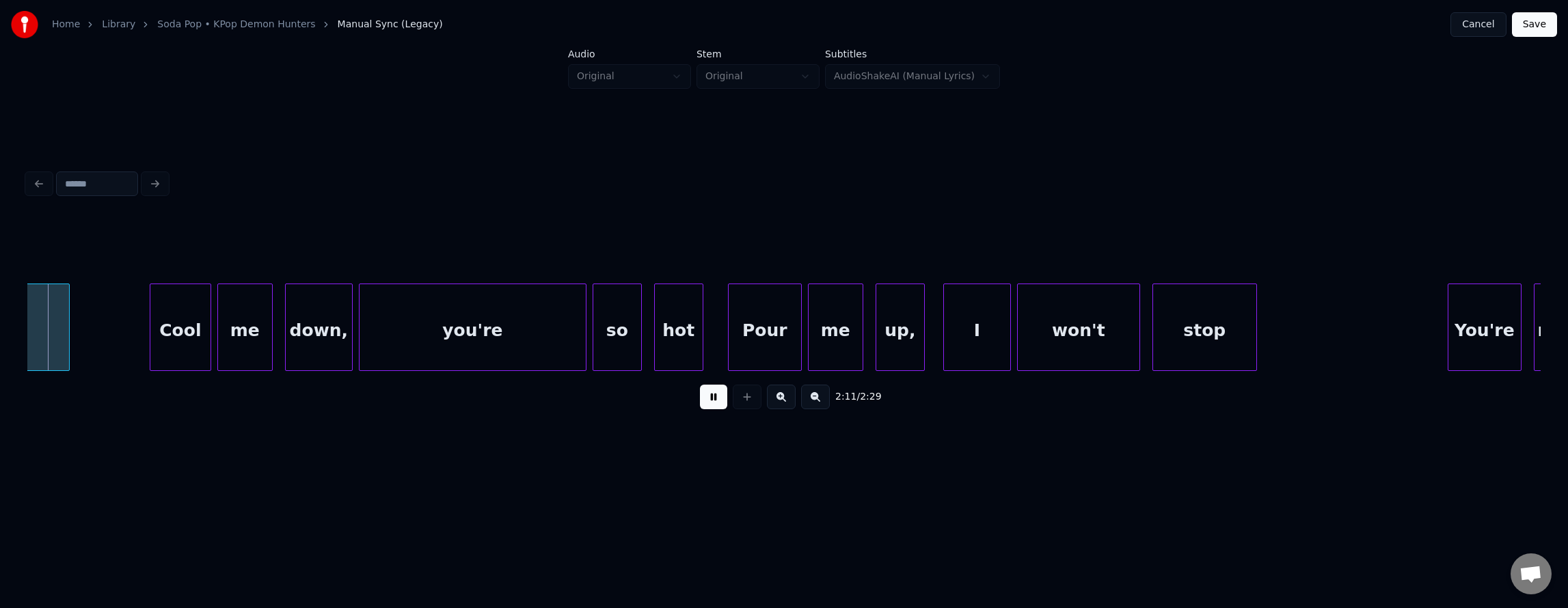
click at [706, 406] on button at bounding box center [713, 397] width 28 height 25
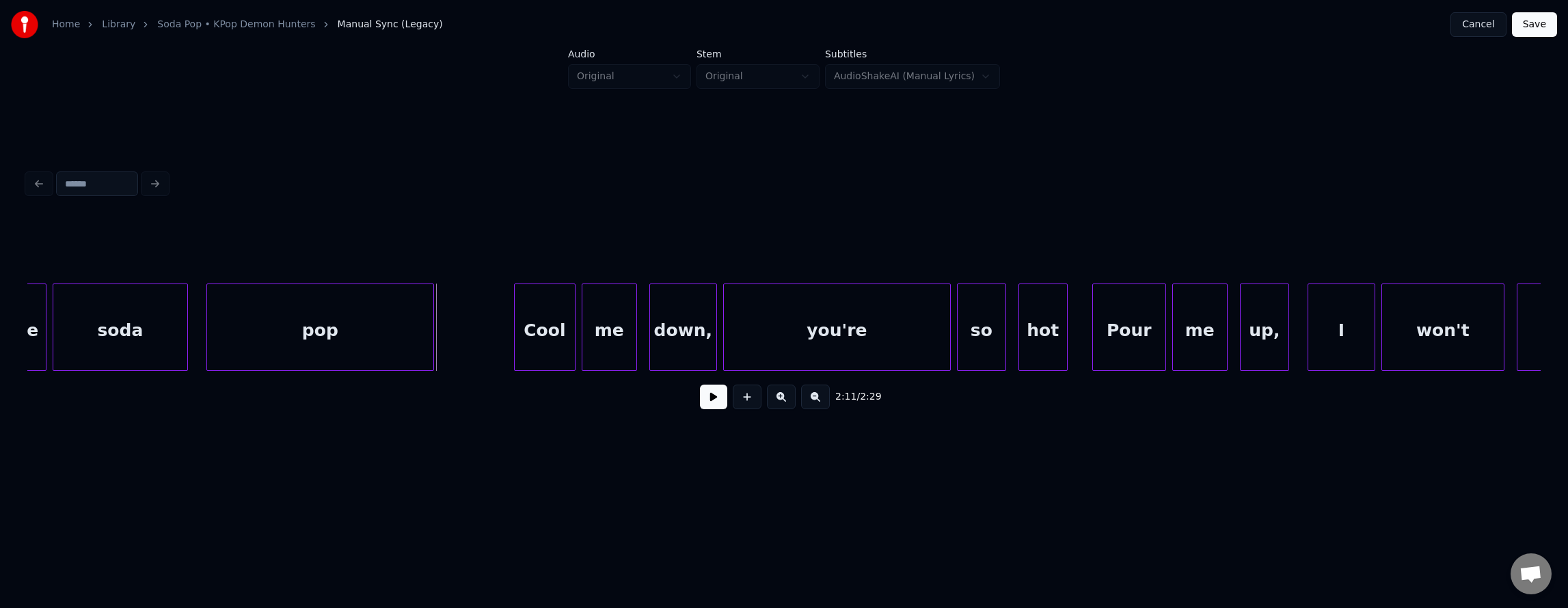
scroll to position [0, 39995]
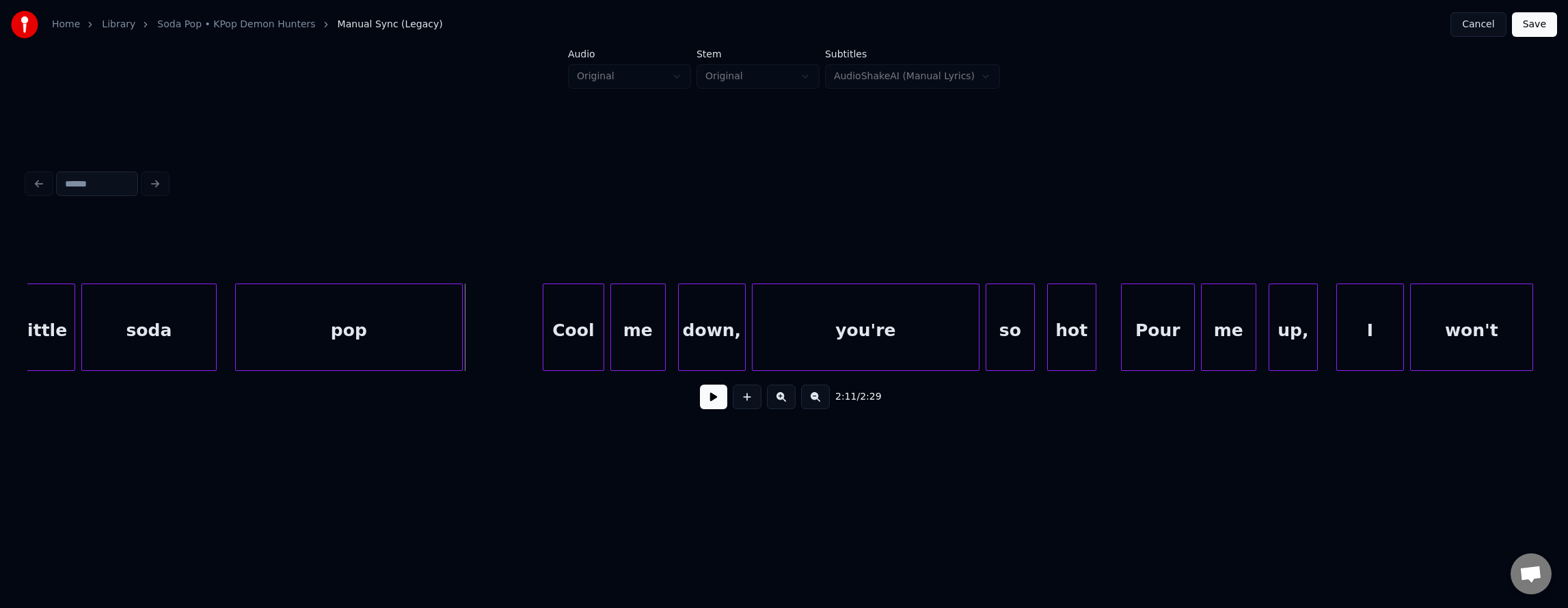
click at [271, 351] on div "pop" at bounding box center [349, 331] width 227 height 93
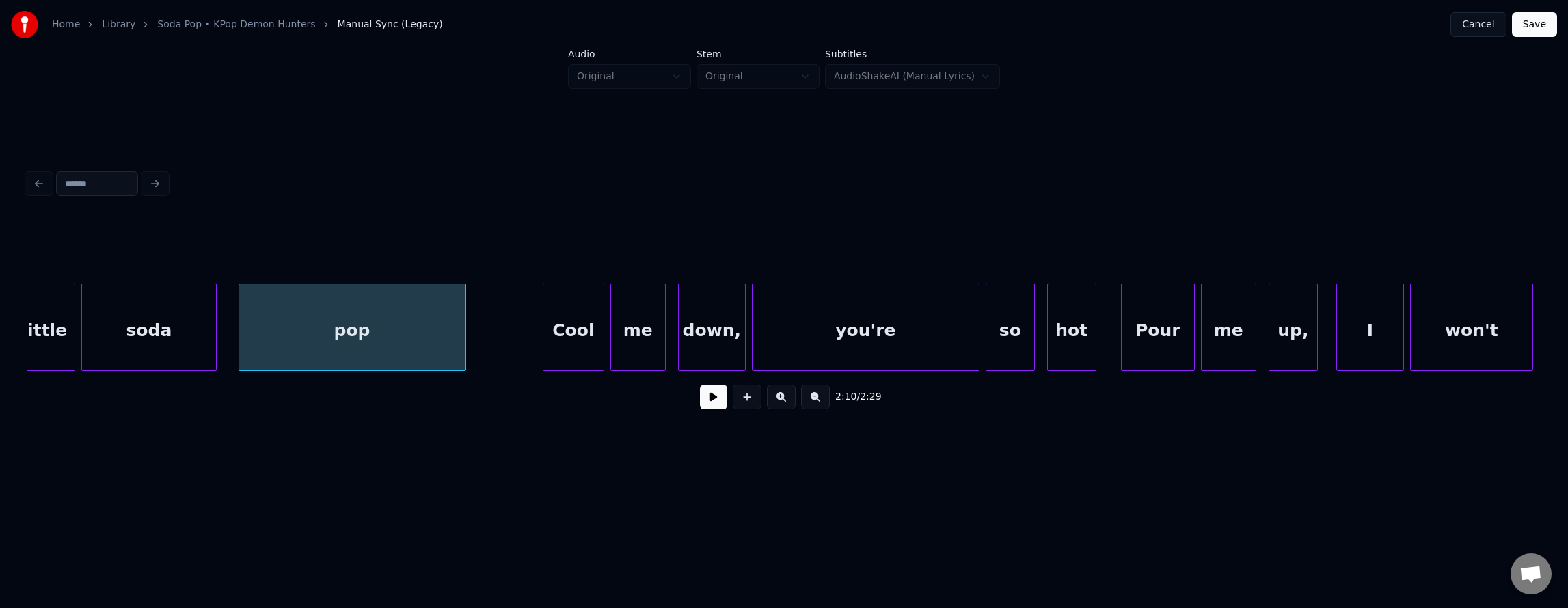
click at [700, 402] on button at bounding box center [713, 397] width 28 height 25
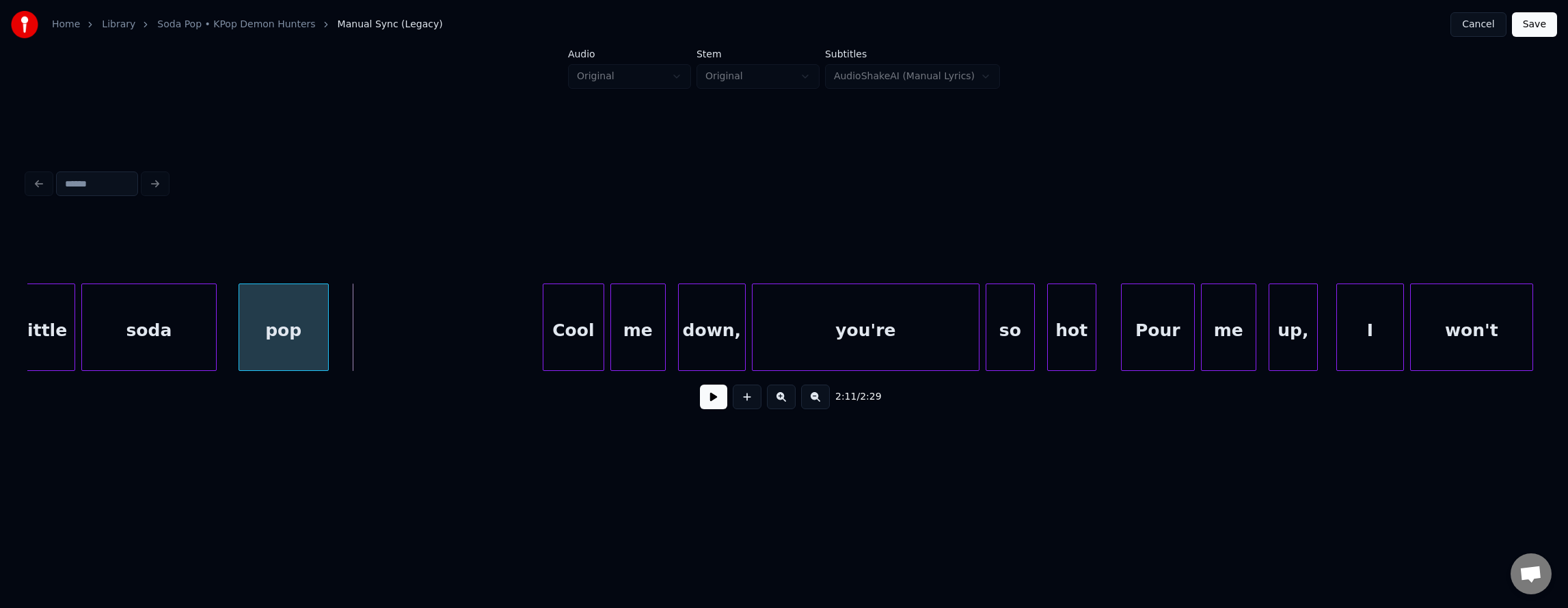
click at [326, 335] on div at bounding box center [326, 327] width 4 height 86
click at [718, 399] on button at bounding box center [713, 397] width 28 height 25
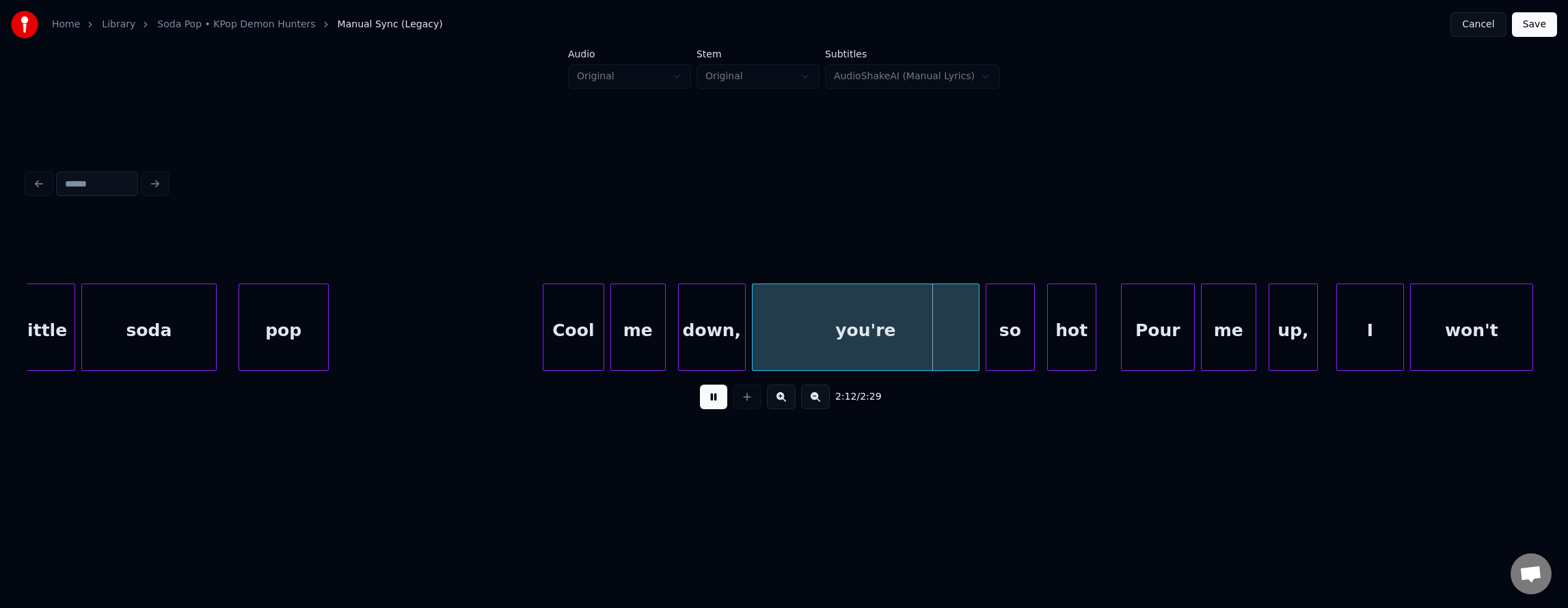
click at [704, 405] on button at bounding box center [713, 397] width 28 height 25
click at [793, 329] on div "you're" at bounding box center [865, 331] width 227 height 93
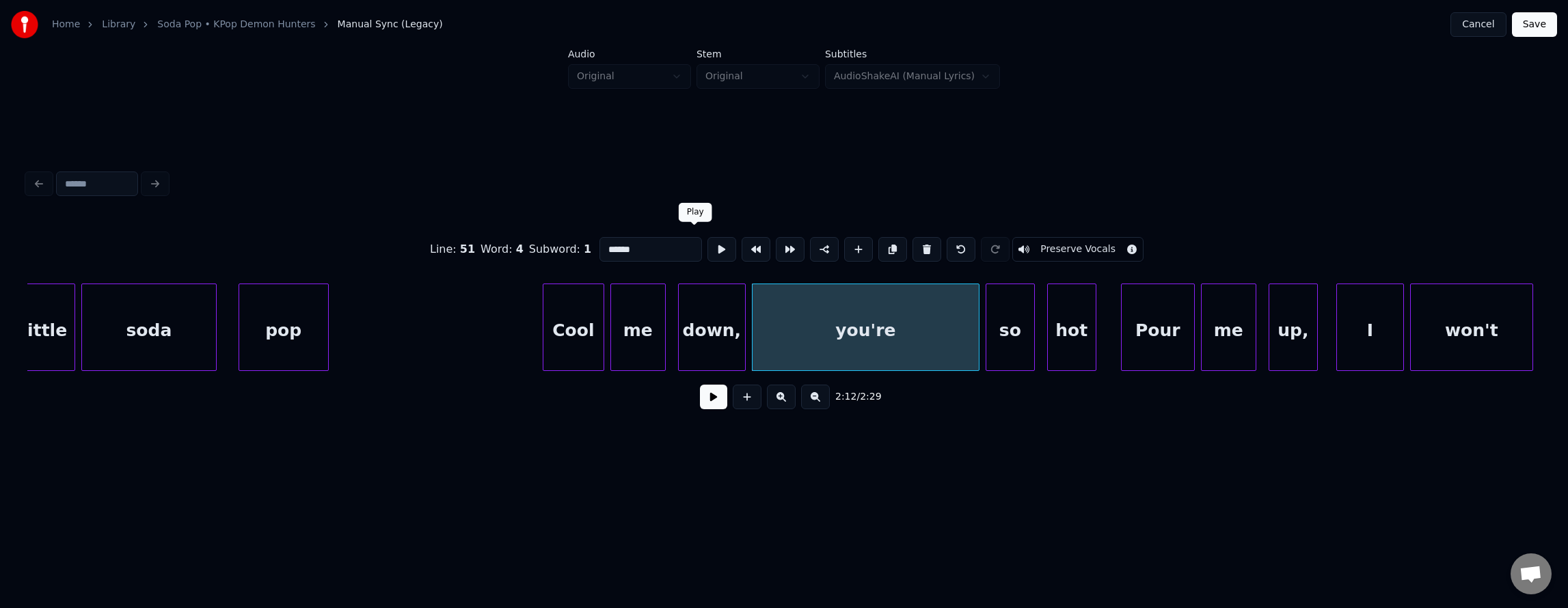
click at [707, 239] on button at bounding box center [721, 249] width 28 height 25
click at [707, 242] on button at bounding box center [721, 249] width 28 height 25
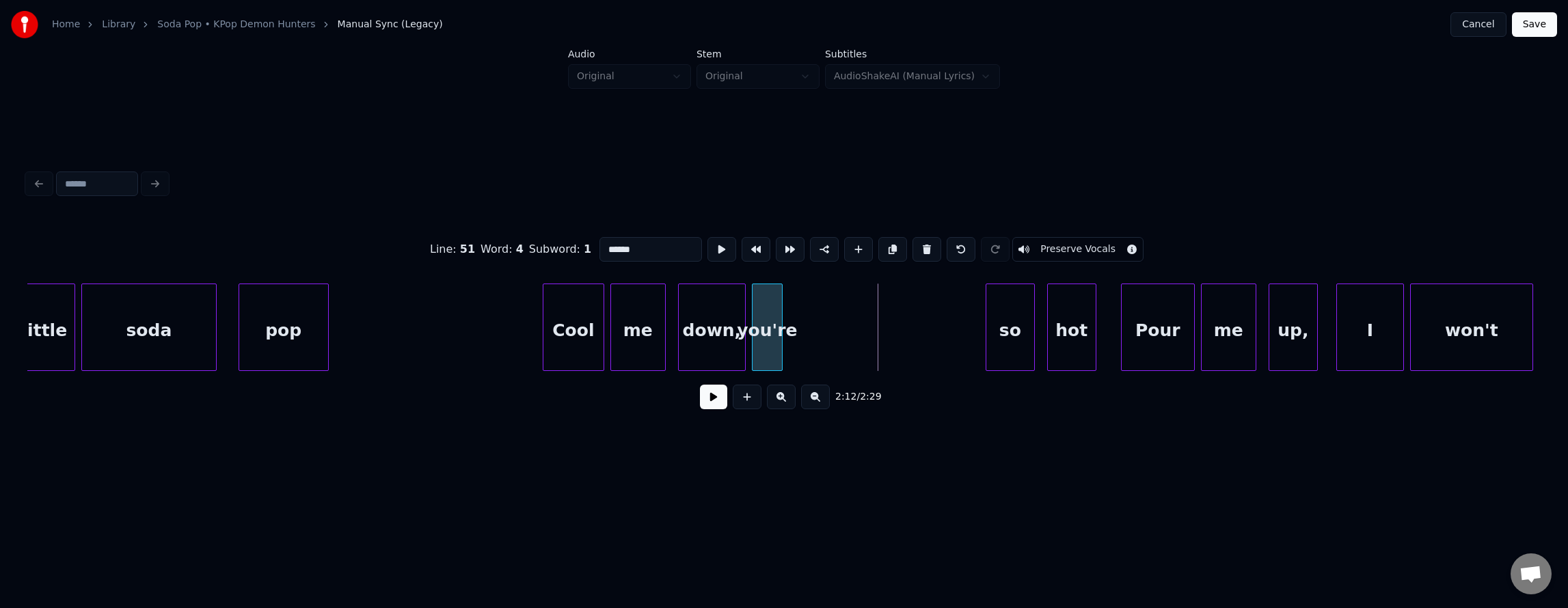
click at [779, 339] on div at bounding box center [780, 327] width 4 height 86
click at [806, 344] on div "so" at bounding box center [814, 331] width 48 height 93
click at [770, 334] on div "you're" at bounding box center [767, 331] width 29 height 93
click at [707, 250] on button at bounding box center [721, 249] width 28 height 25
click at [812, 326] on div "so" at bounding box center [815, 331] width 48 height 93
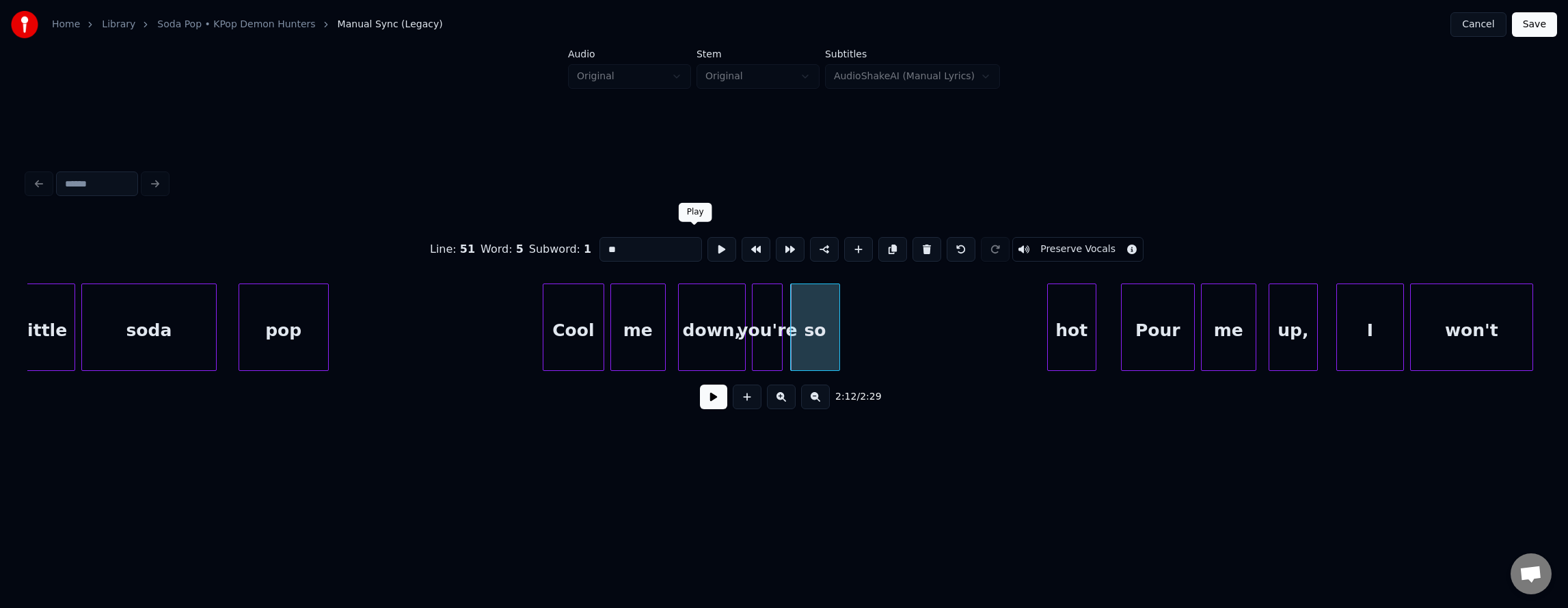
click at [707, 250] on button at bounding box center [721, 249] width 28 height 25
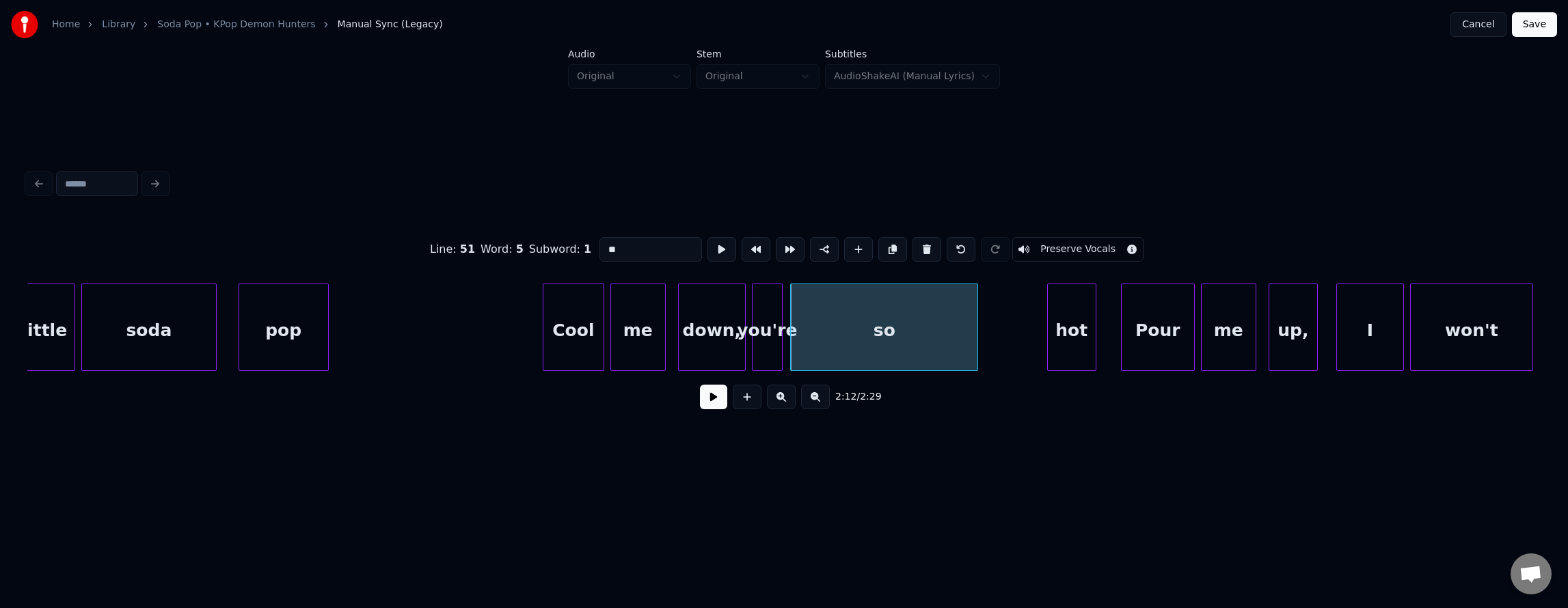
click at [977, 359] on div at bounding box center [975, 327] width 4 height 86
click at [926, 347] on div "so" at bounding box center [887, 331] width 192 height 93
click at [707, 252] on button at bounding box center [721, 249] width 28 height 25
drag, startPoint x: 692, startPoint y: 252, endPoint x: 768, endPoint y: 272, distance: 78.6
click at [707, 252] on button at bounding box center [721, 249] width 28 height 25
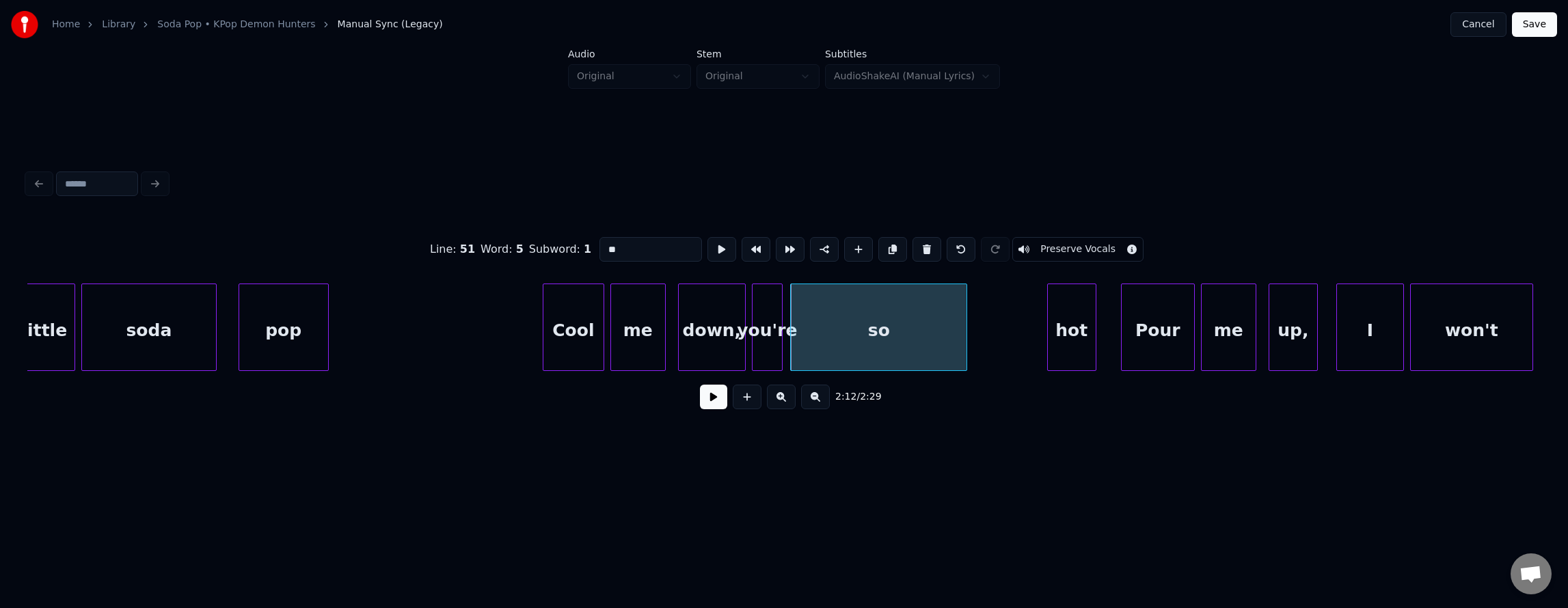
click at [965, 345] on div at bounding box center [964, 327] width 4 height 86
click at [989, 345] on div "hot" at bounding box center [998, 331] width 48 height 93
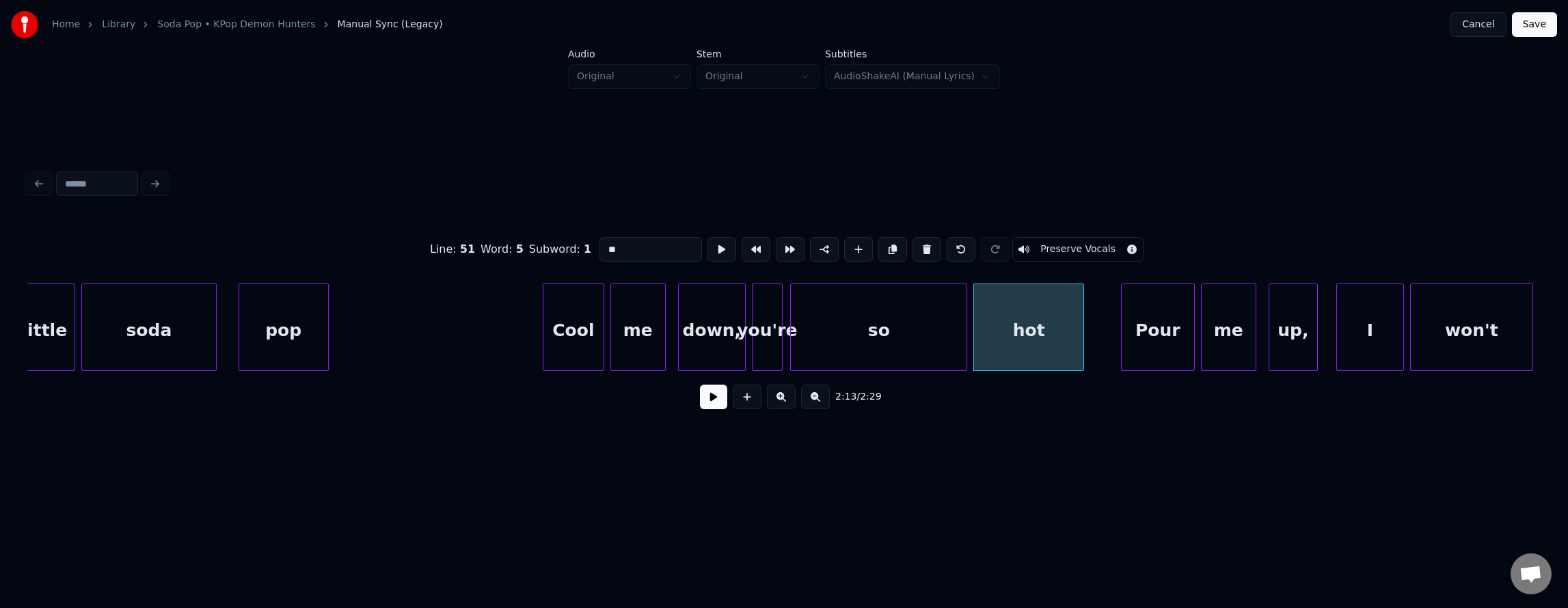
click at [1080, 352] on div at bounding box center [1081, 327] width 4 height 86
click at [1043, 354] on div "hot" at bounding box center [1028, 331] width 109 height 93
type input "***"
click at [707, 255] on button at bounding box center [721, 249] width 28 height 25
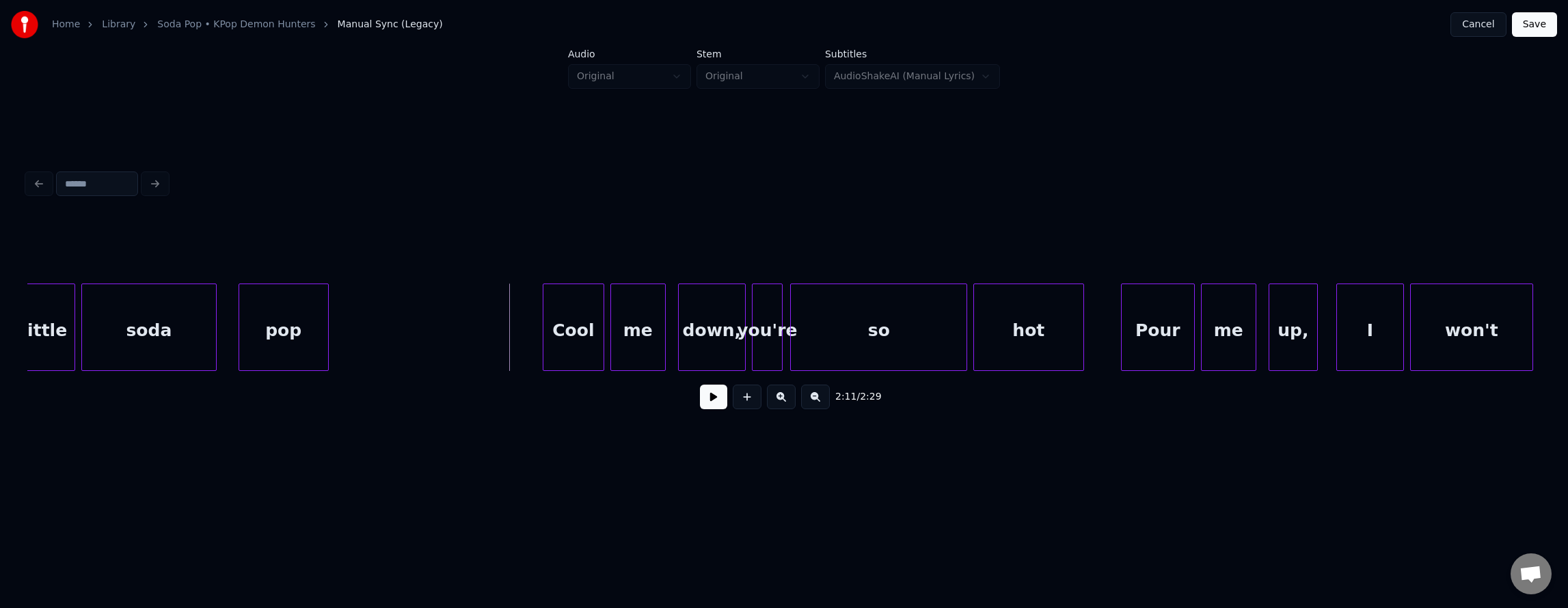
click at [703, 406] on button at bounding box center [713, 397] width 28 height 25
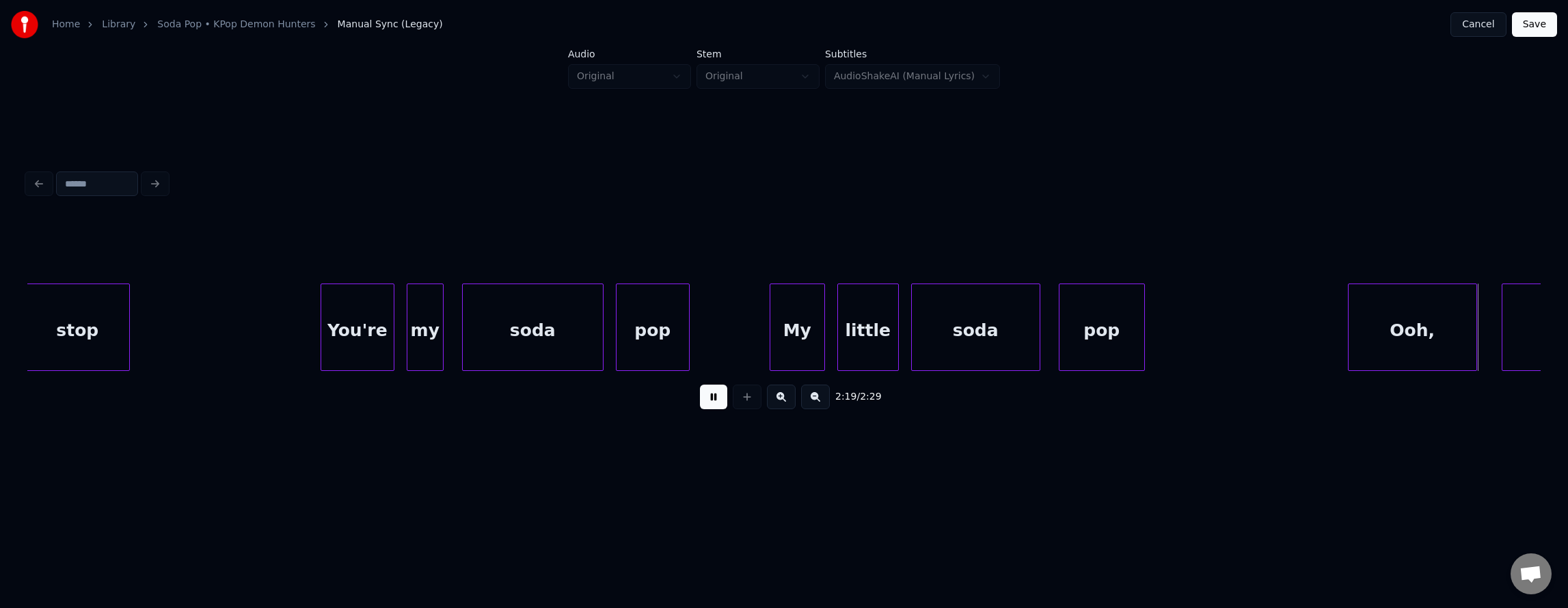
click at [700, 409] on button at bounding box center [713, 397] width 28 height 25
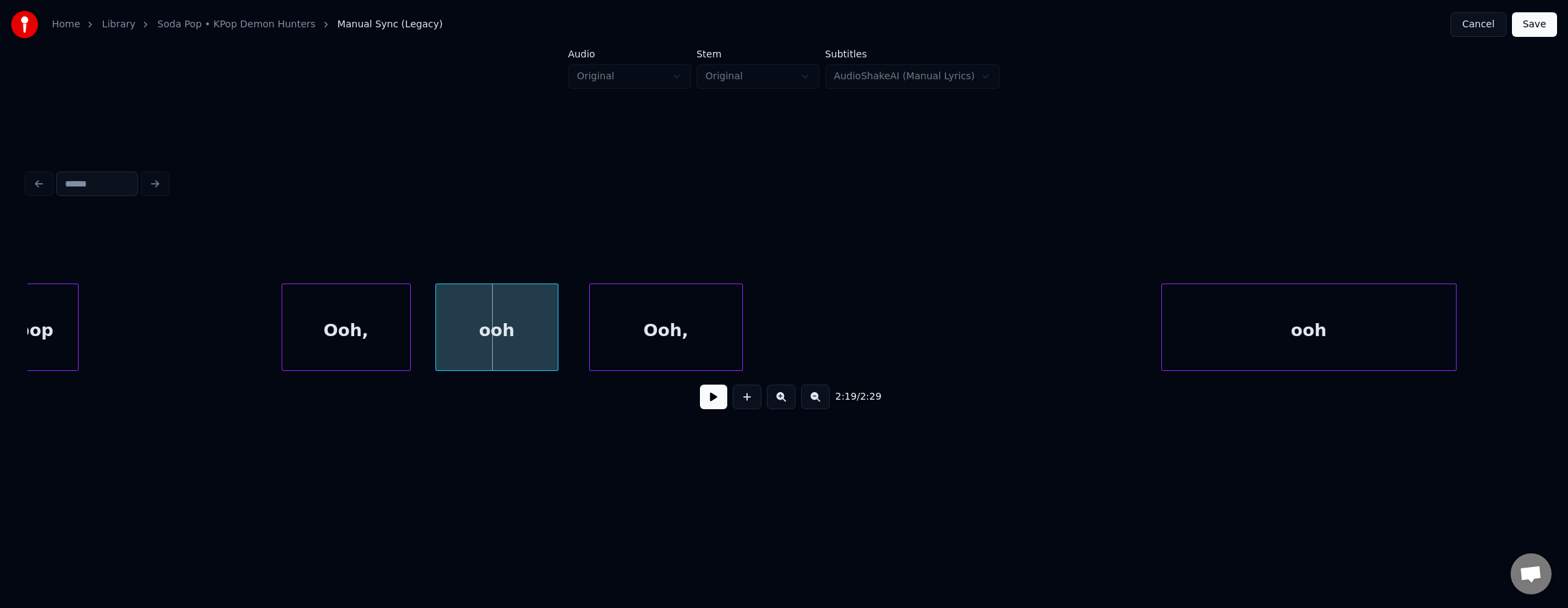
scroll to position [0, 42576]
click at [1024, 342] on div "Ooh," at bounding box center [1022, 331] width 152 height 93
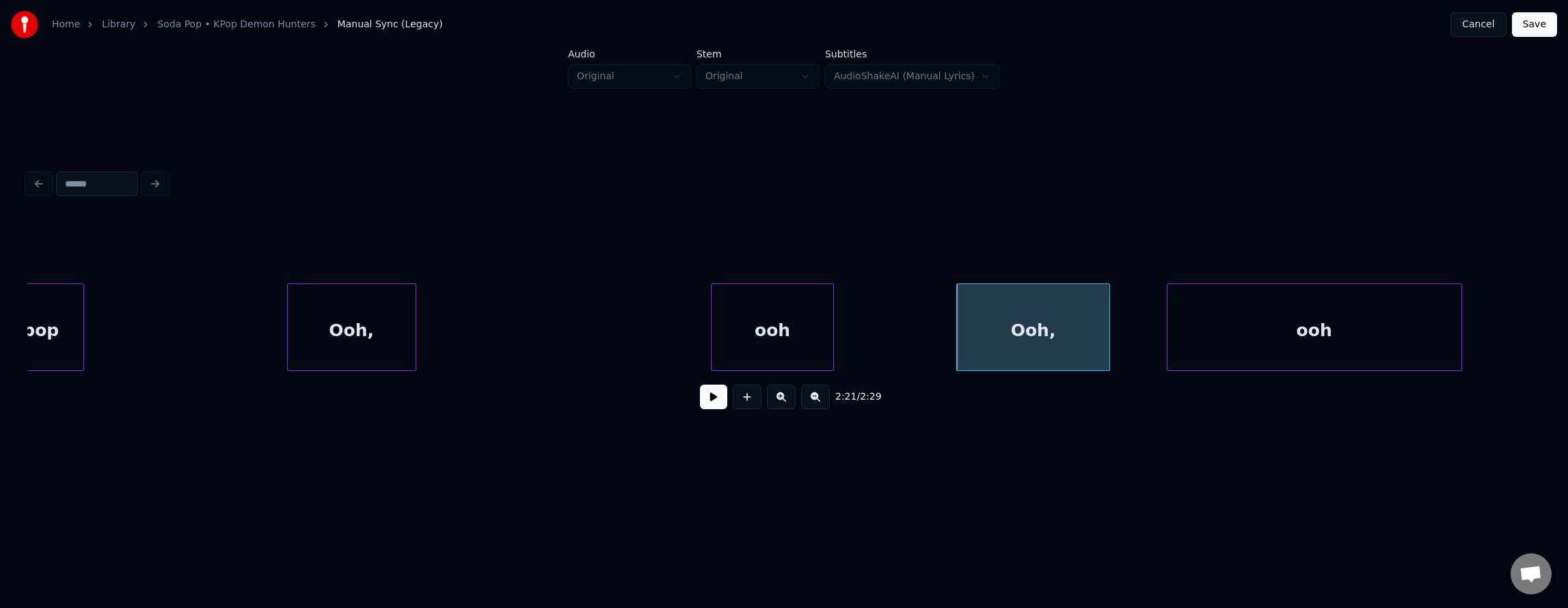
click at [782, 354] on div "ooh" at bounding box center [772, 331] width 121 height 93
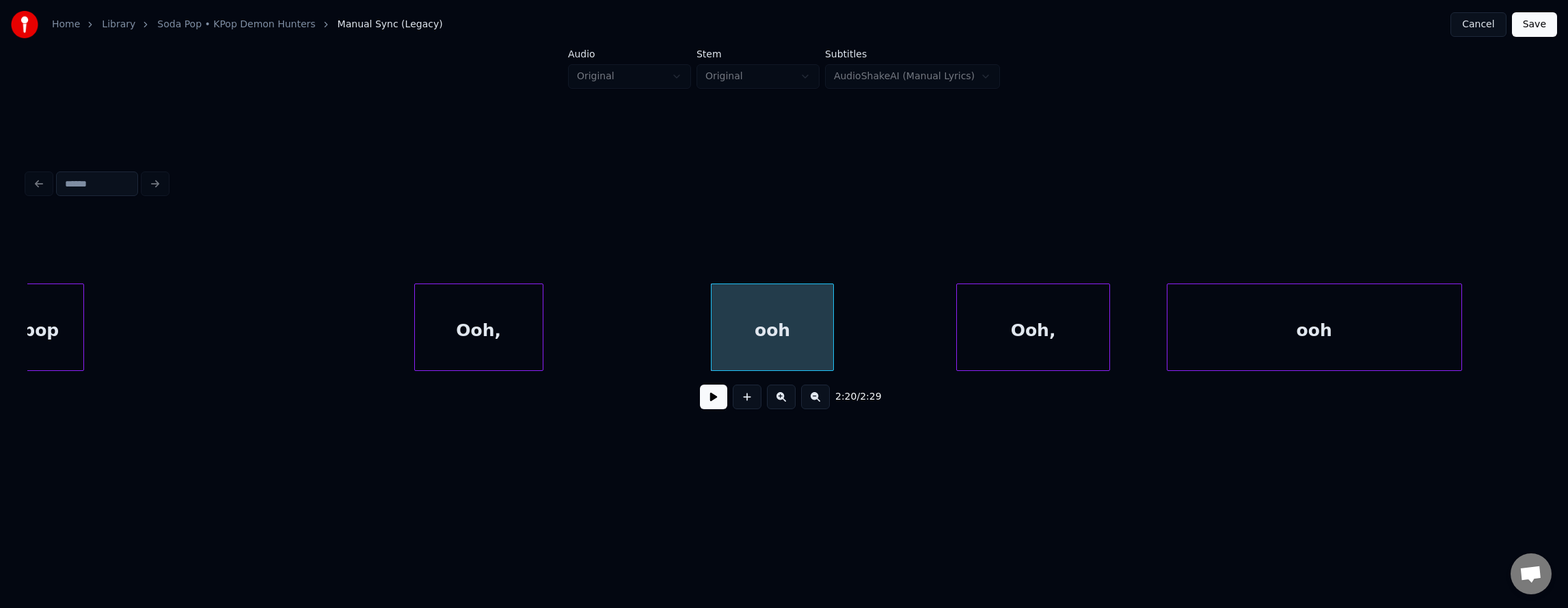
click at [477, 352] on div "Ooh," at bounding box center [479, 331] width 128 height 93
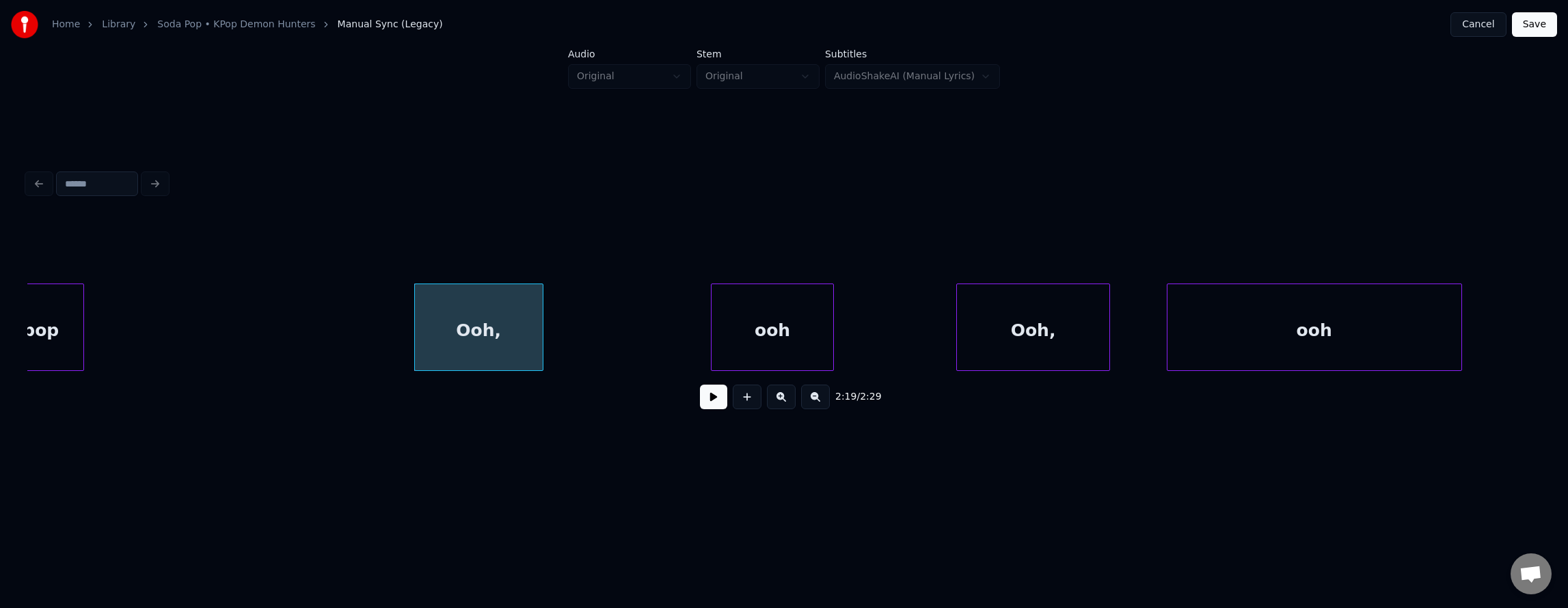
drag, startPoint x: 158, startPoint y: 318, endPoint x: 171, endPoint y: 321, distance: 13.3
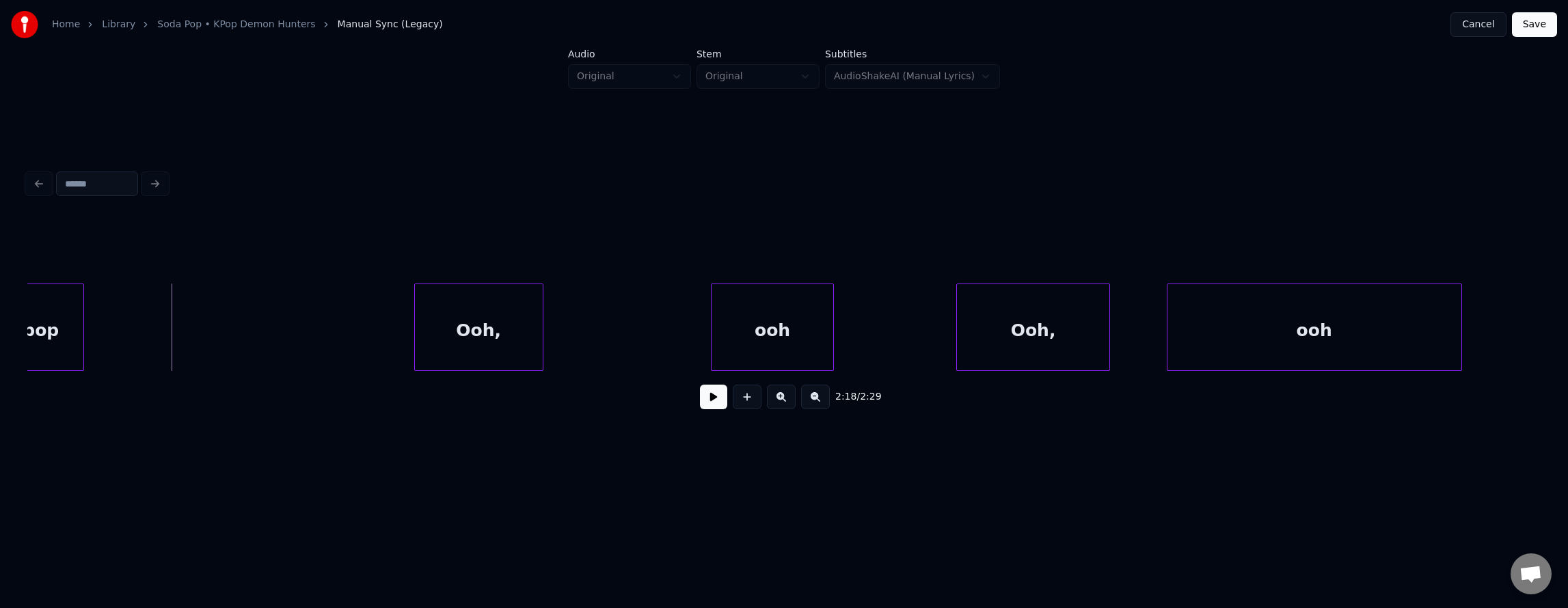
click at [708, 399] on button at bounding box center [713, 397] width 28 height 25
drag, startPoint x: 710, startPoint y: 399, endPoint x: 676, endPoint y: 395, distance: 34.2
click at [709, 400] on button at bounding box center [713, 397] width 28 height 25
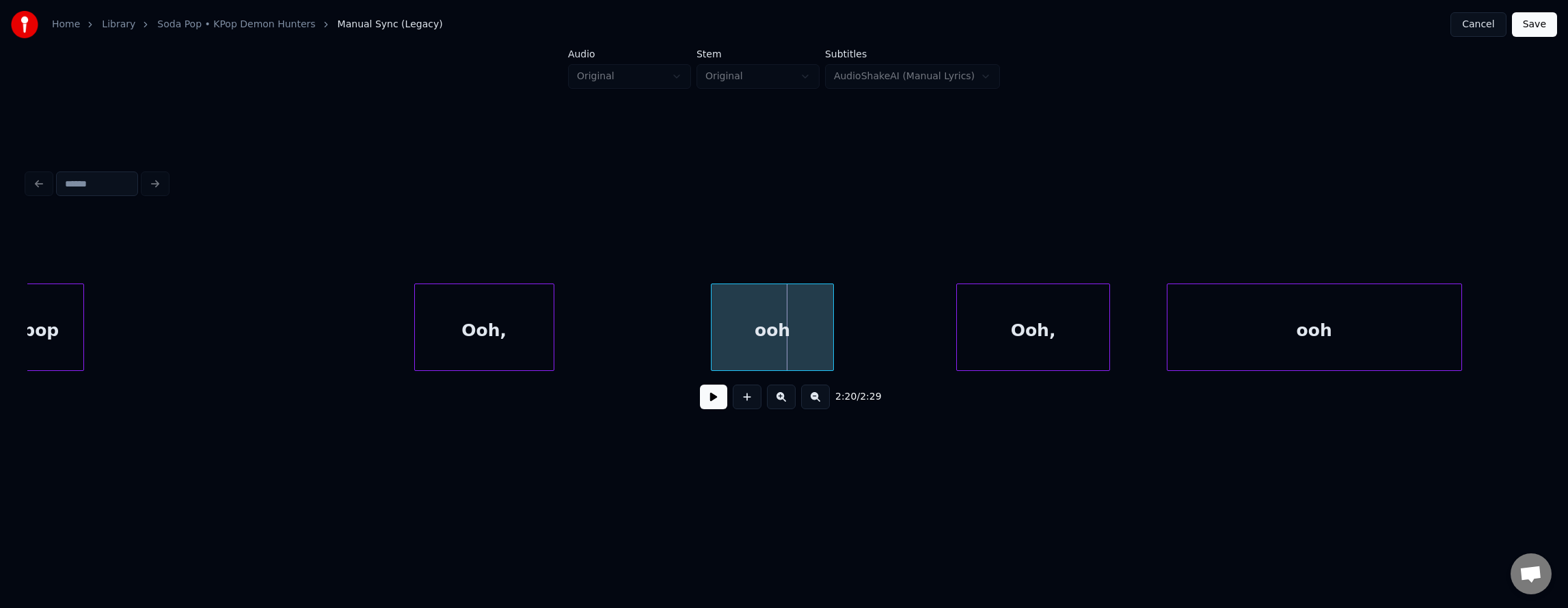
click at [550, 342] on div at bounding box center [551, 327] width 4 height 86
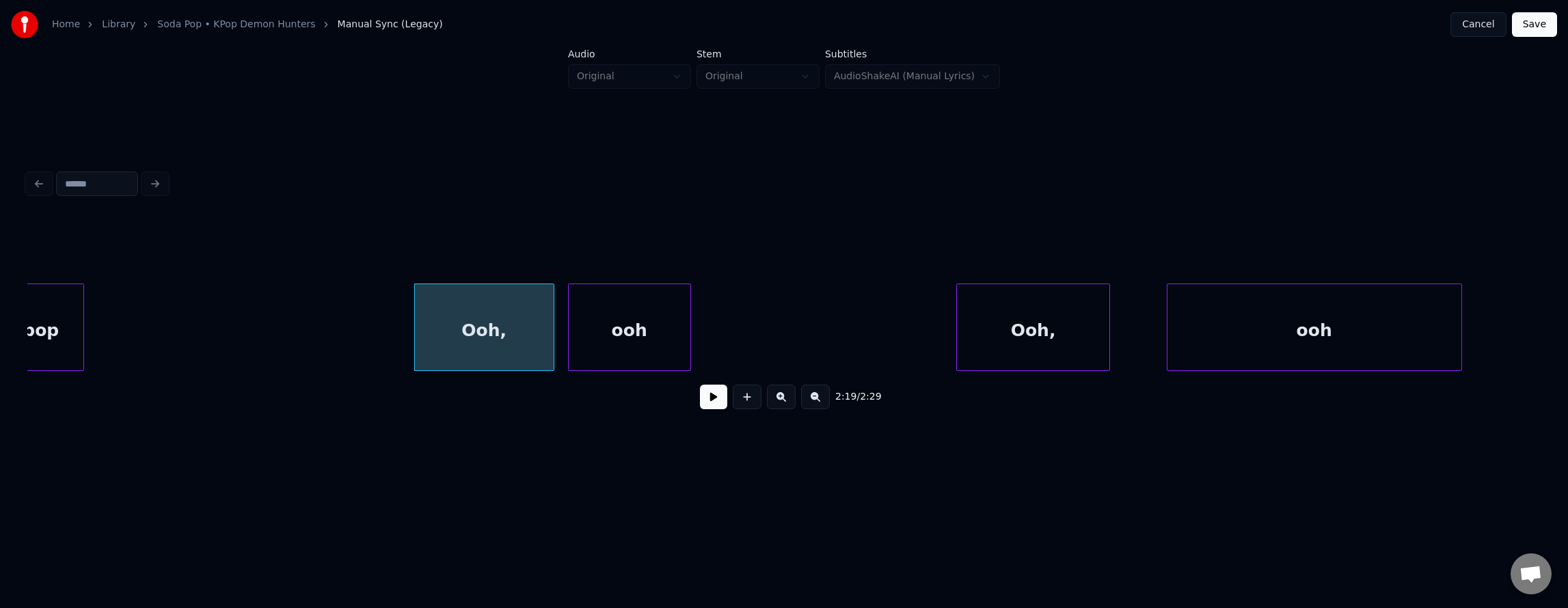
click at [625, 342] on div "ooh" at bounding box center [629, 331] width 121 height 93
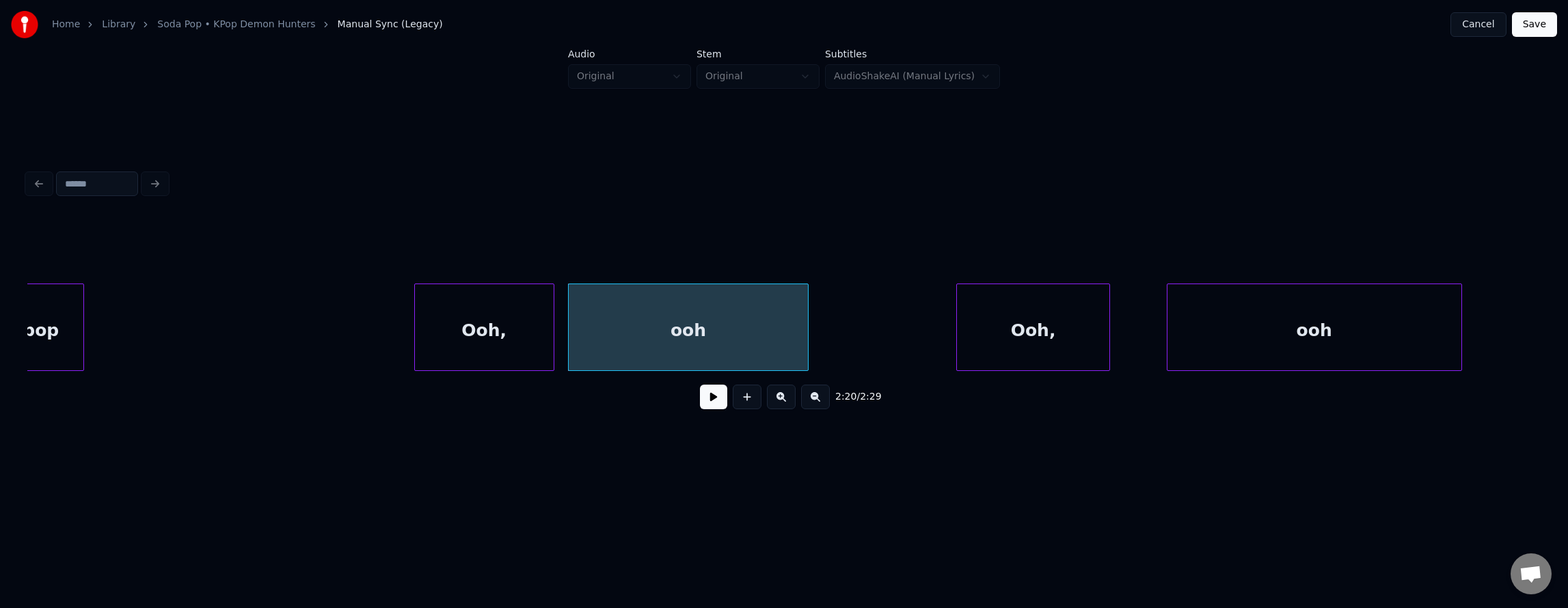
click at [805, 356] on div at bounding box center [806, 327] width 4 height 86
drag, startPoint x: 354, startPoint y: 317, endPoint x: 455, endPoint y: 345, distance: 104.8
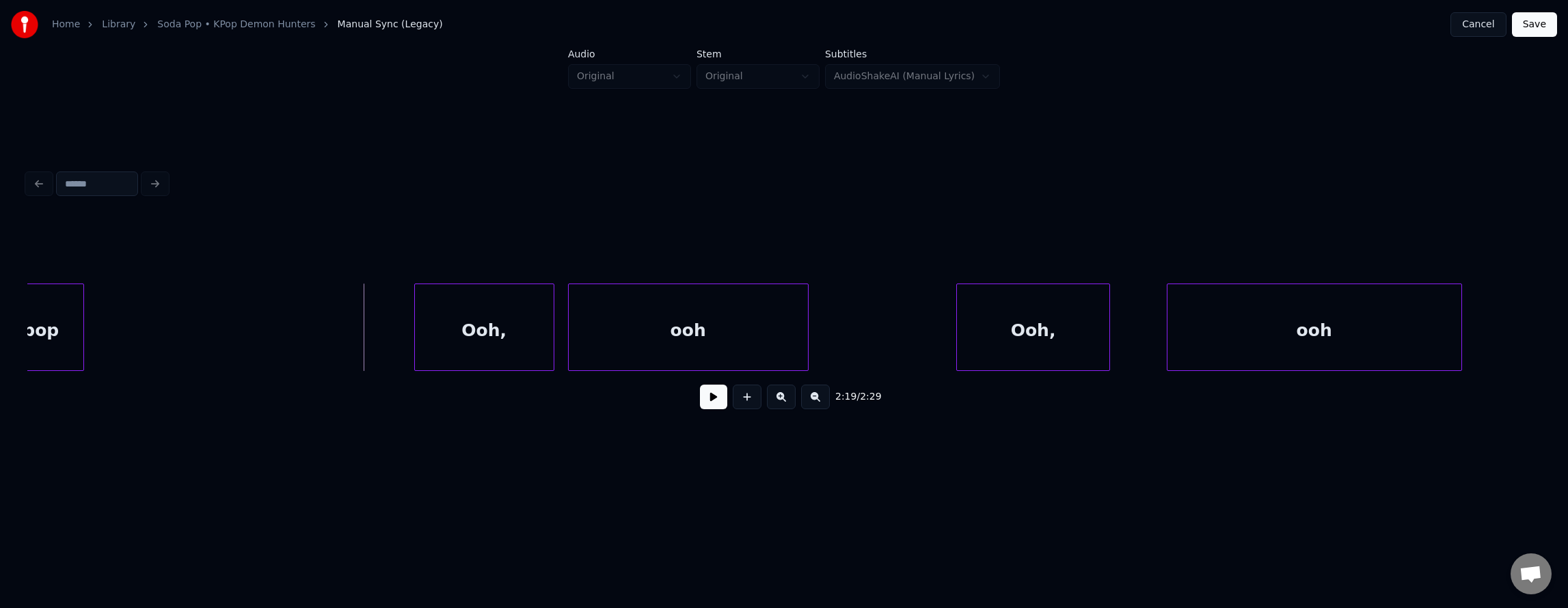
drag, startPoint x: 686, startPoint y: 399, endPoint x: 736, endPoint y: 401, distance: 50.0
click at [703, 400] on div "2:19 / 2:29" at bounding box center [783, 396] width 1491 height 30
click at [709, 405] on button at bounding box center [713, 397] width 28 height 25
drag, startPoint x: 709, startPoint y: 405, endPoint x: 862, endPoint y: 388, distance: 153.9
click at [710, 405] on button at bounding box center [713, 397] width 28 height 25
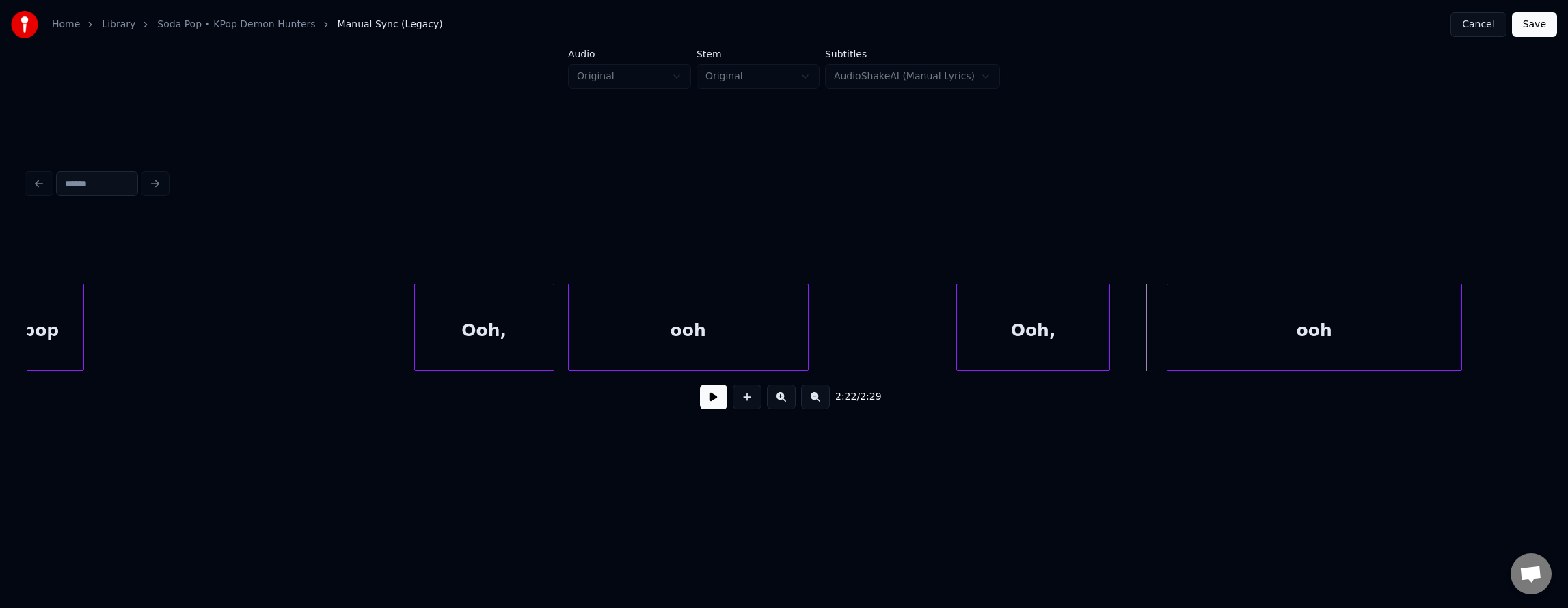
click at [1005, 349] on div "Ooh," at bounding box center [1033, 331] width 152 height 93
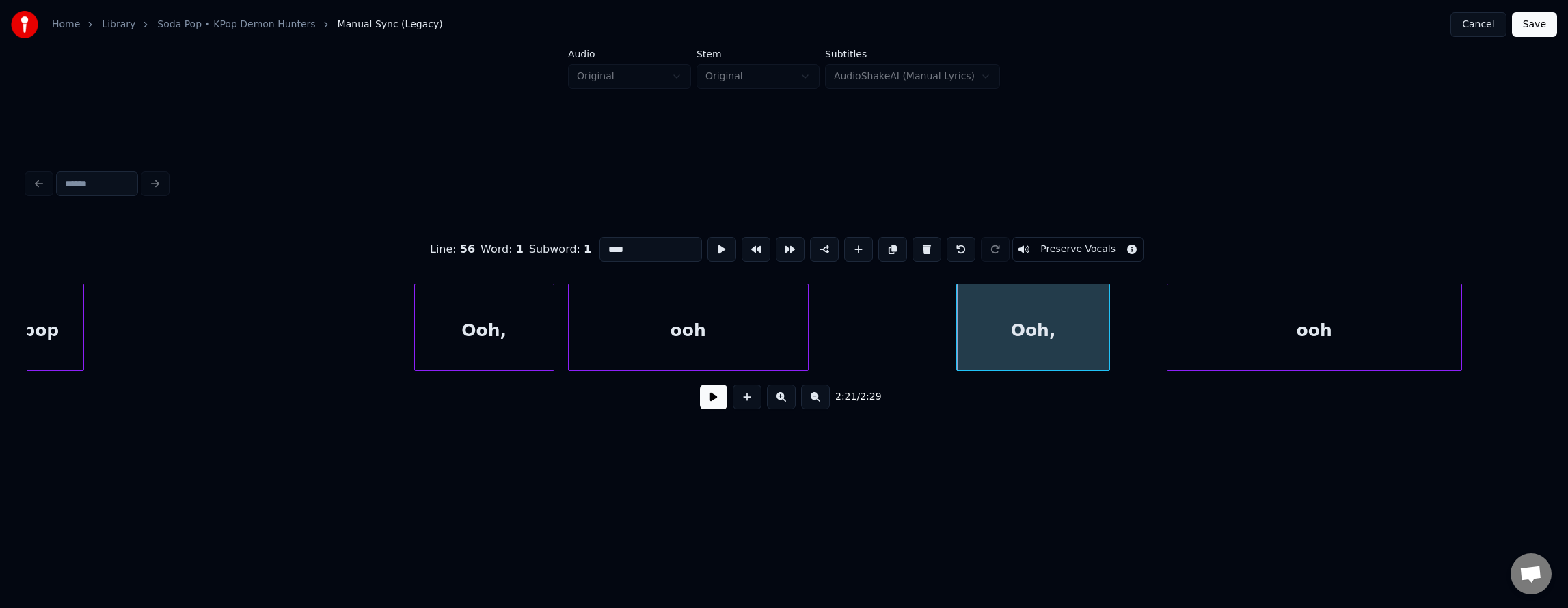
click at [704, 396] on button at bounding box center [713, 397] width 28 height 25
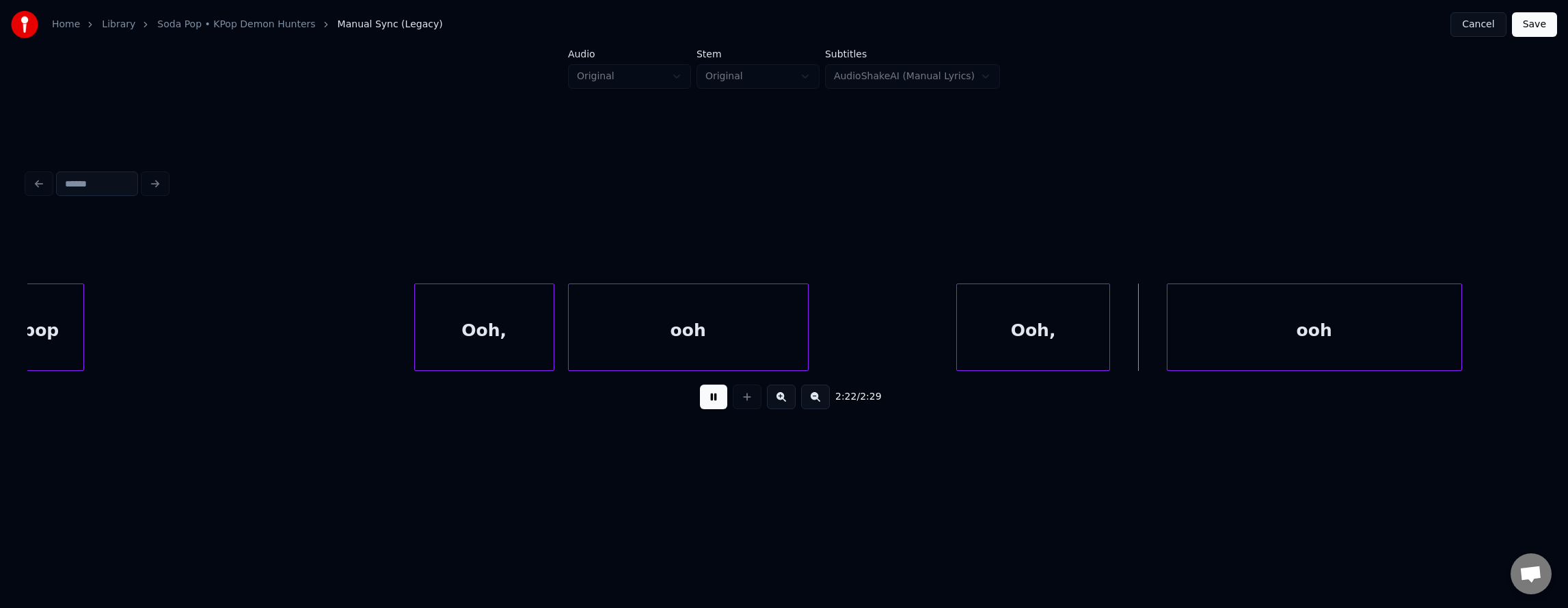
drag, startPoint x: 704, startPoint y: 396, endPoint x: 860, endPoint y: 389, distance: 156.2
click at [716, 396] on button at bounding box center [713, 397] width 28 height 25
click at [1054, 339] on div "Ooh," at bounding box center [1088, 331] width 152 height 93
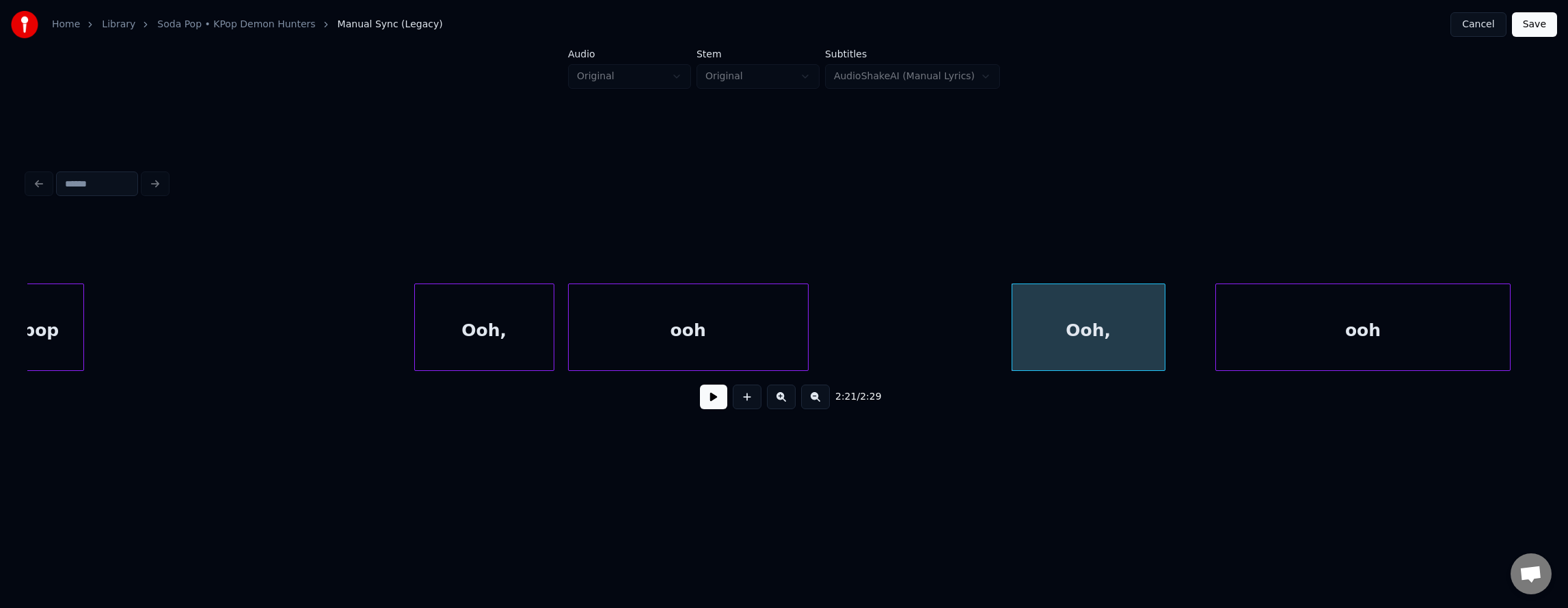
click at [1316, 343] on div "ooh" at bounding box center [1362, 331] width 294 height 93
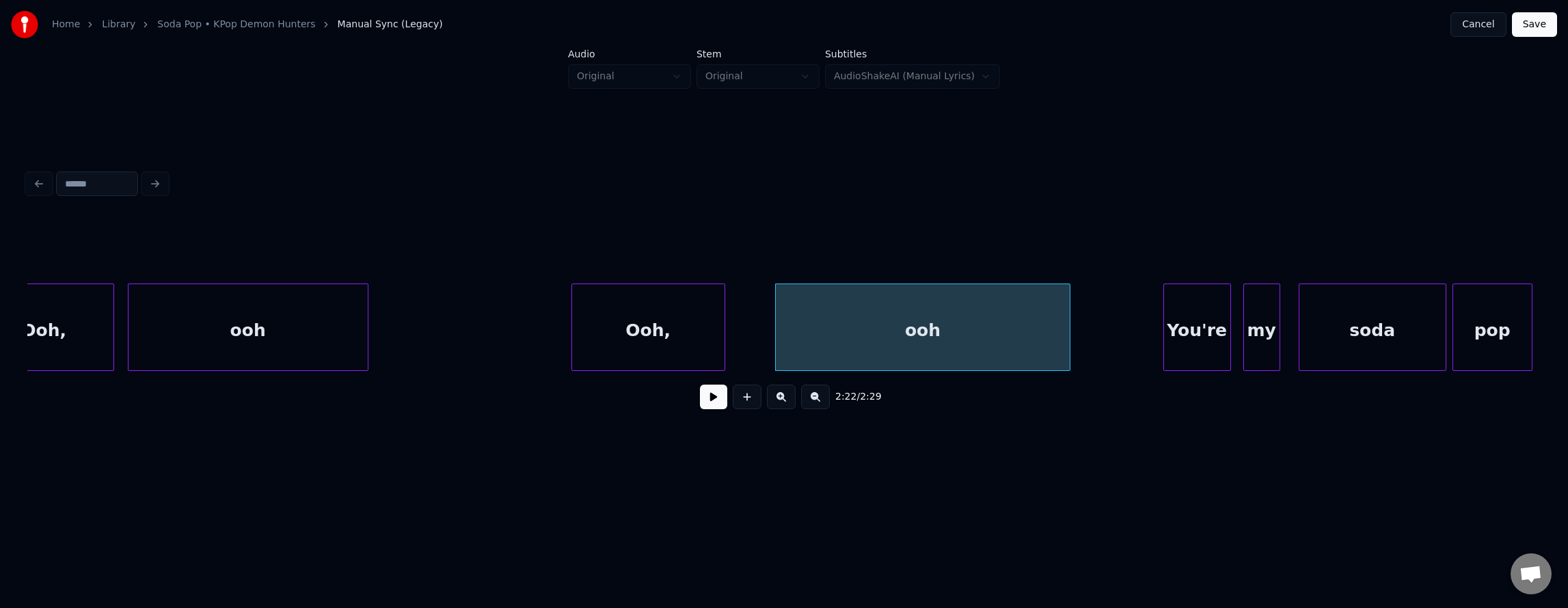
scroll to position [0, 43054]
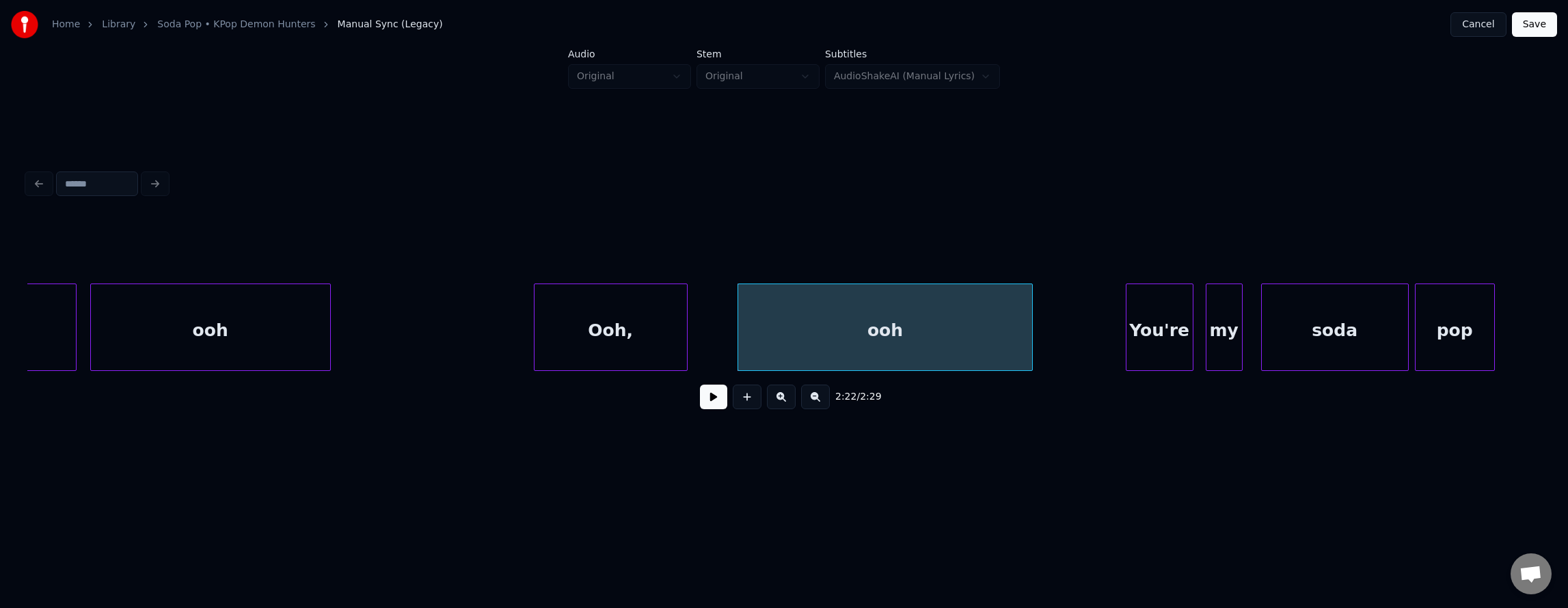
click at [652, 353] on div "Ooh," at bounding box center [610, 331] width 152 height 93
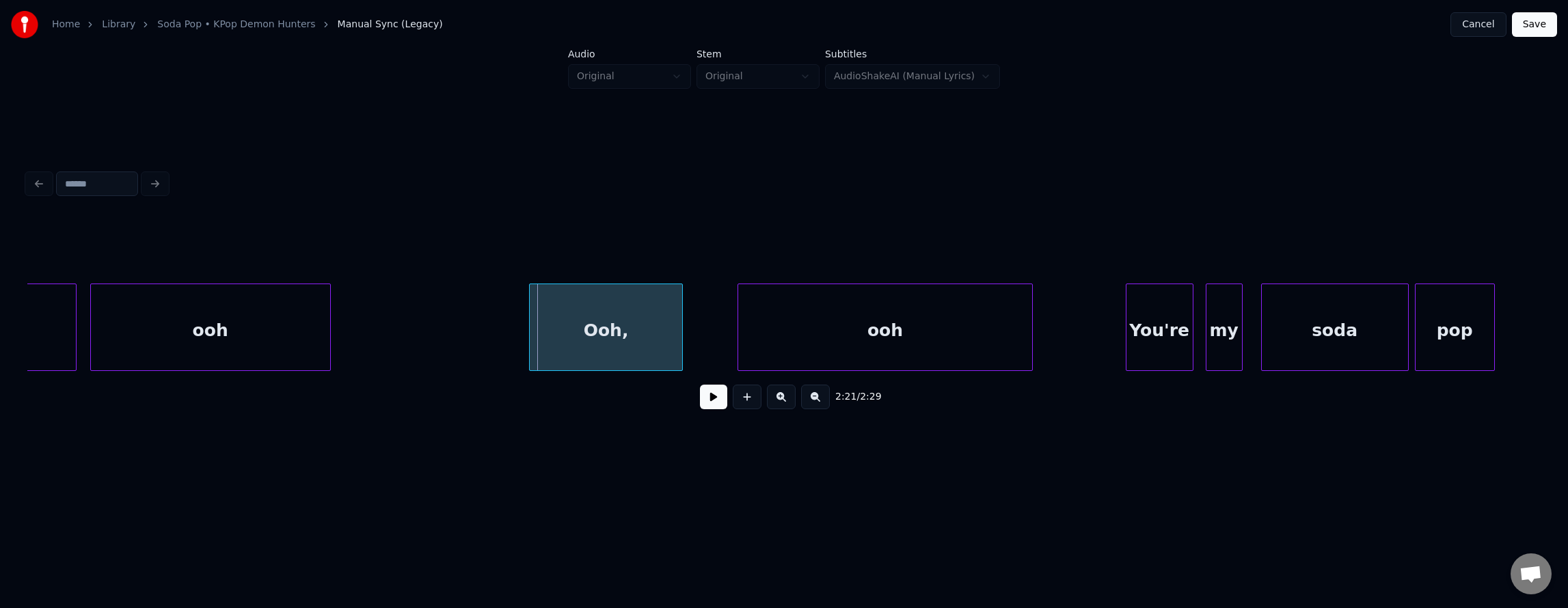
click at [626, 334] on div "Ooh," at bounding box center [606, 331] width 152 height 93
click at [628, 337] on div "Ooh," at bounding box center [606, 331] width 152 height 93
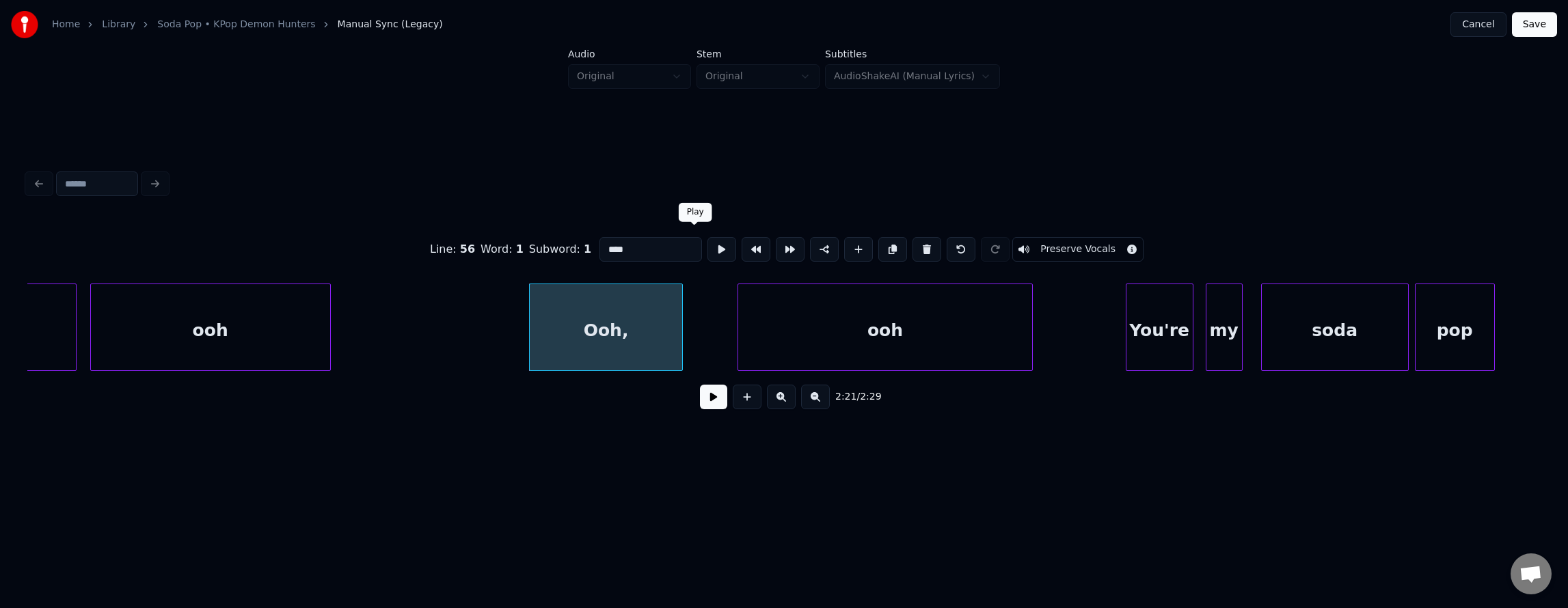
click at [707, 248] on button at bounding box center [721, 249] width 28 height 25
drag, startPoint x: 690, startPoint y: 248, endPoint x: 662, endPoint y: 279, distance: 41.8
click at [707, 249] on button at bounding box center [721, 249] width 28 height 25
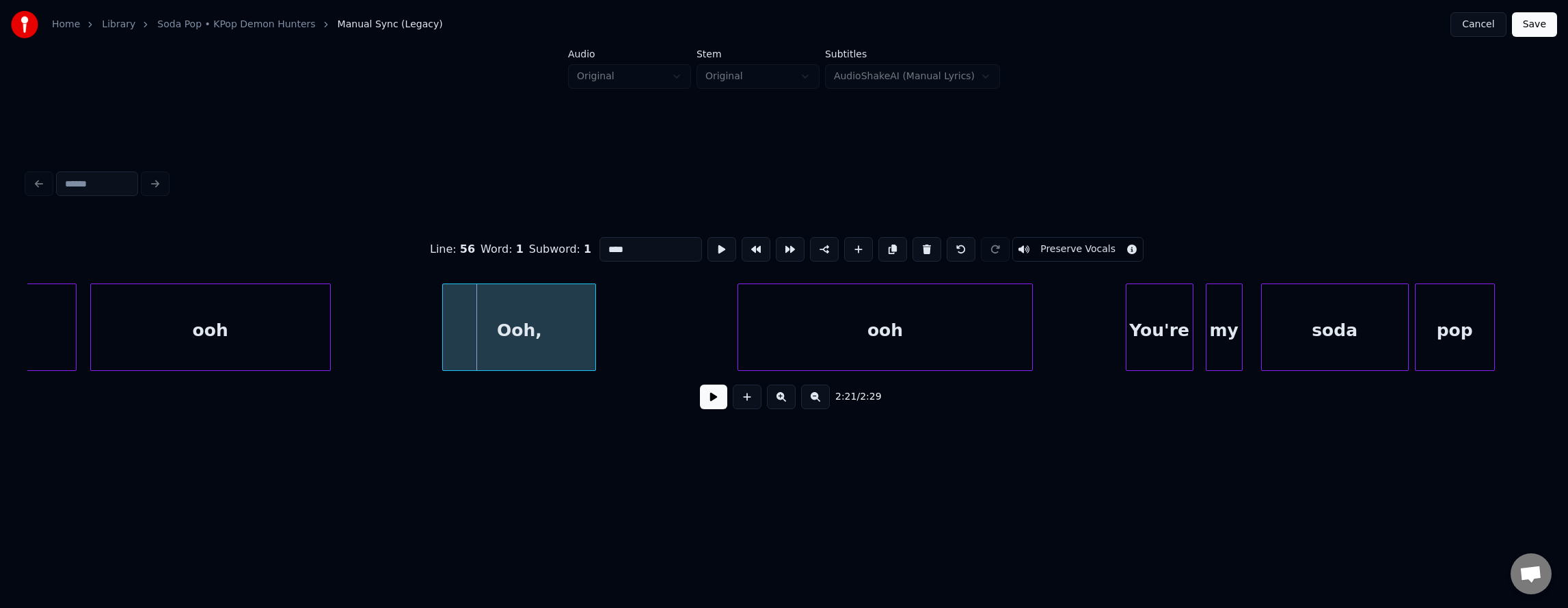
click at [510, 341] on div "Ooh," at bounding box center [519, 331] width 152 height 93
click at [707, 251] on button at bounding box center [721, 249] width 28 height 25
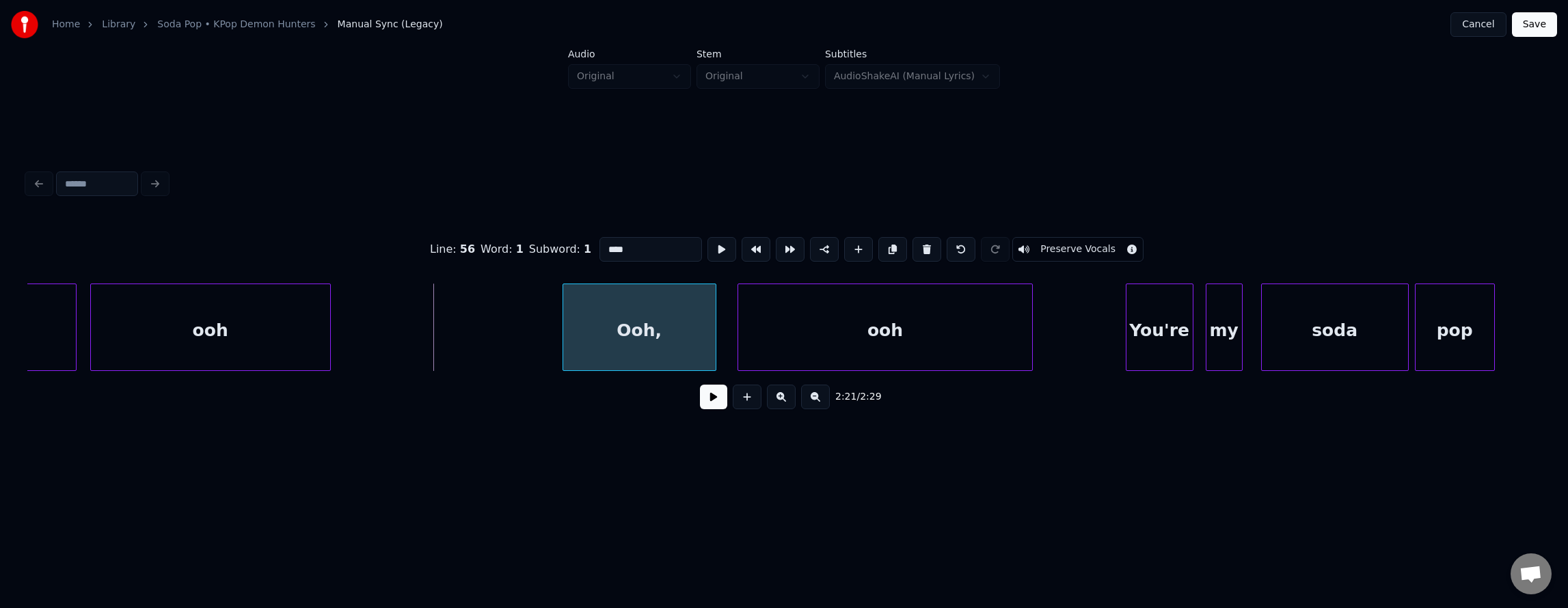
click at [659, 345] on div "Ooh," at bounding box center [639, 331] width 152 height 93
click at [707, 246] on button at bounding box center [721, 249] width 28 height 25
click at [713, 408] on button at bounding box center [713, 397] width 28 height 25
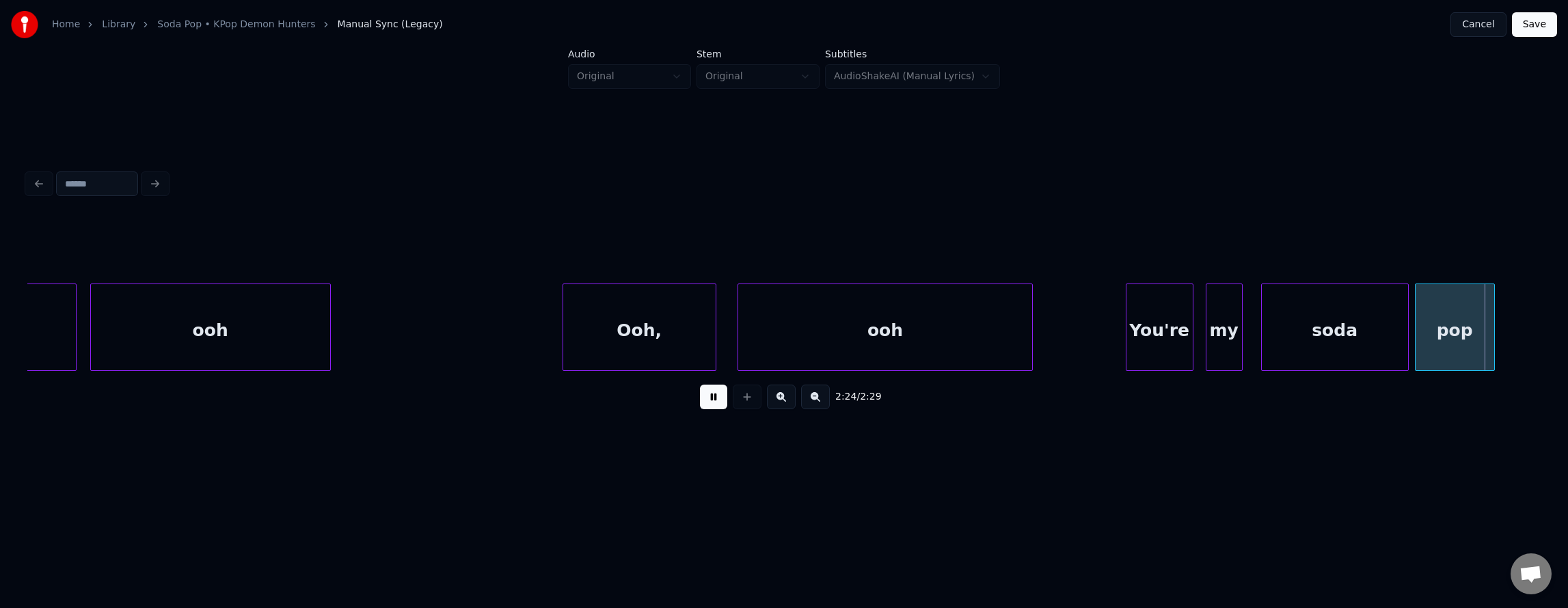
scroll to position [0, 44355]
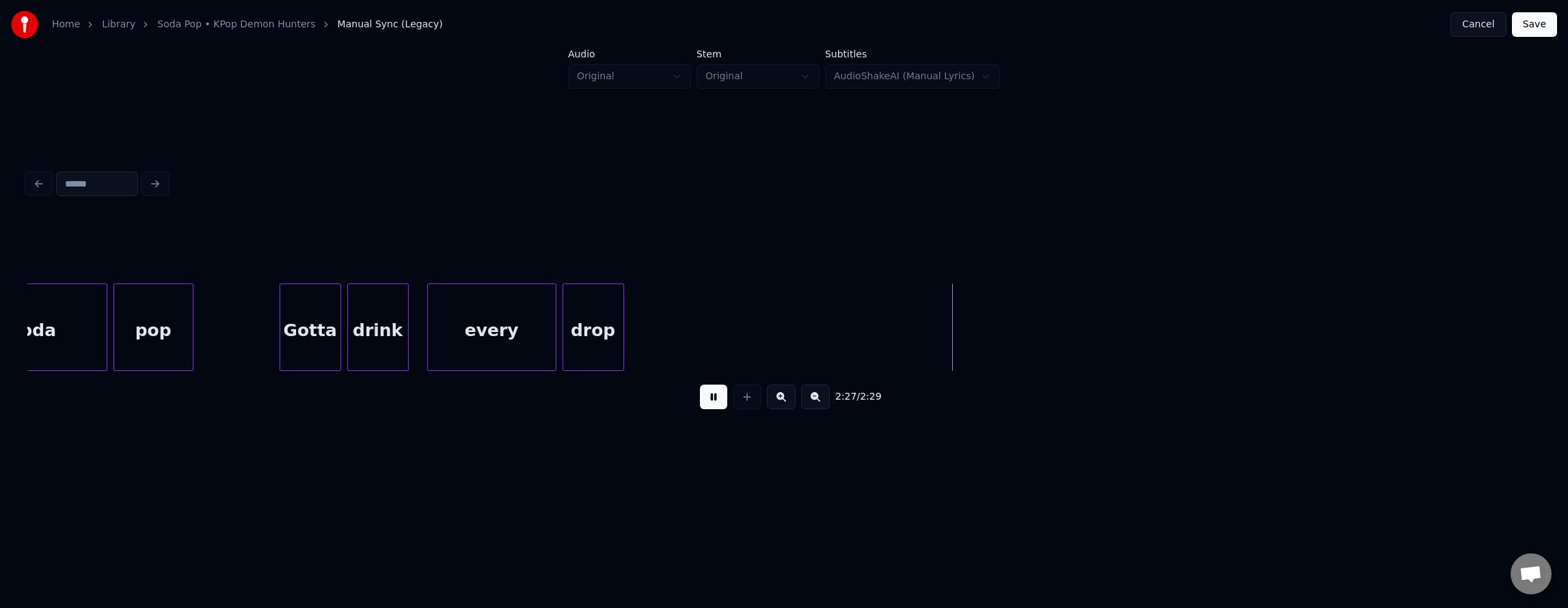
click at [1527, 25] on button "Save" at bounding box center [1534, 24] width 45 height 25
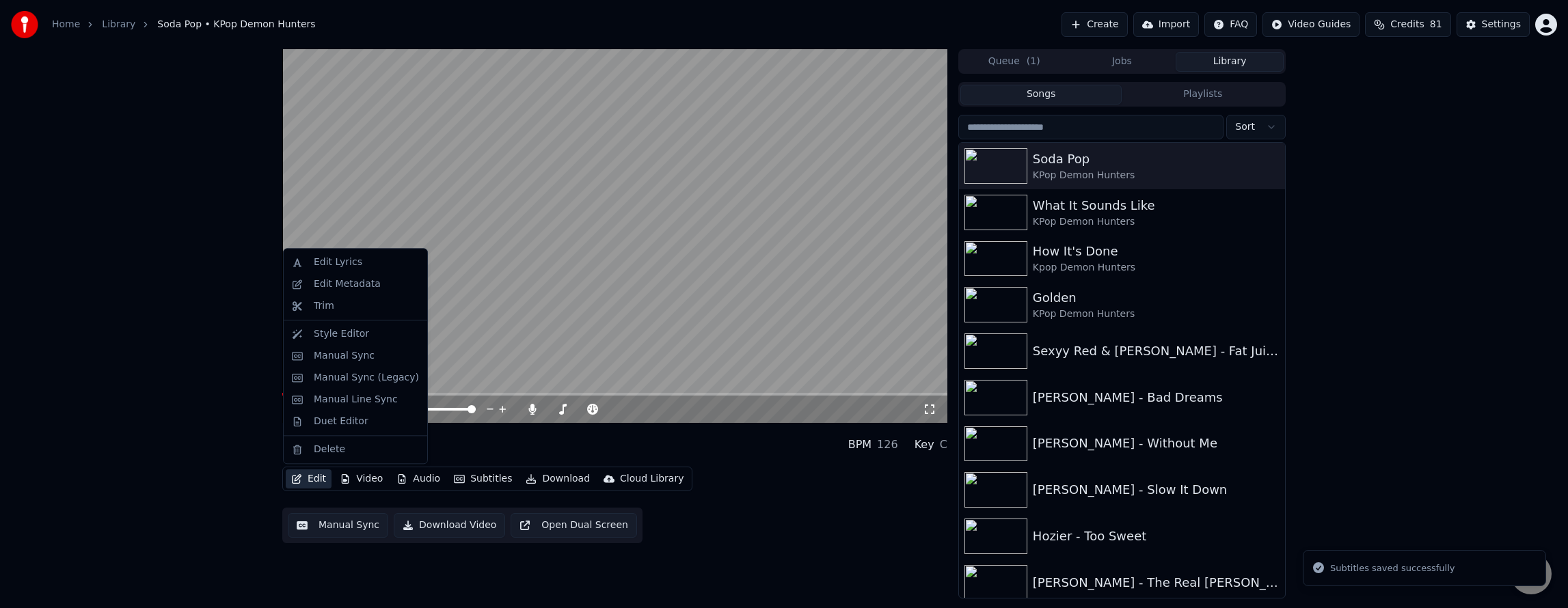
click at [314, 487] on button "Edit" at bounding box center [308, 479] width 46 height 19
click at [344, 351] on div "Manual Sync" at bounding box center [344, 356] width 61 height 14
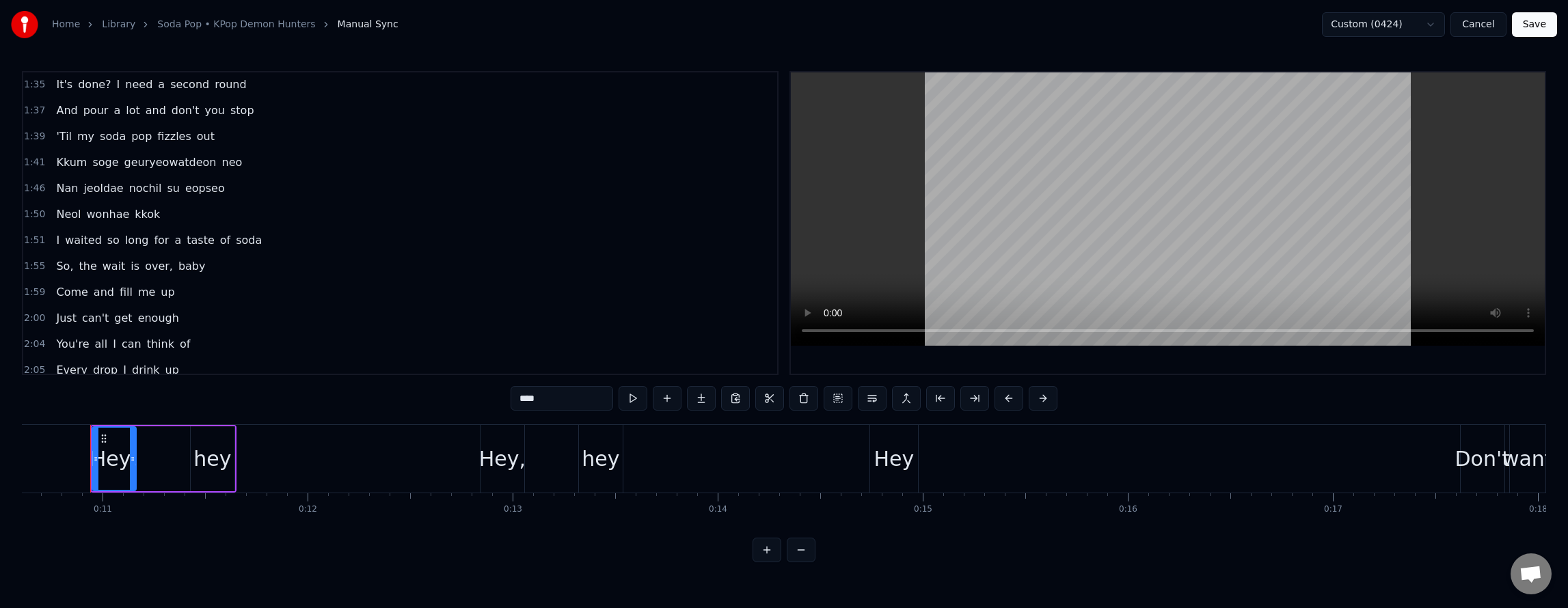
scroll to position [957, 0]
click at [1499, 25] on button "Cancel" at bounding box center [1478, 24] width 55 height 25
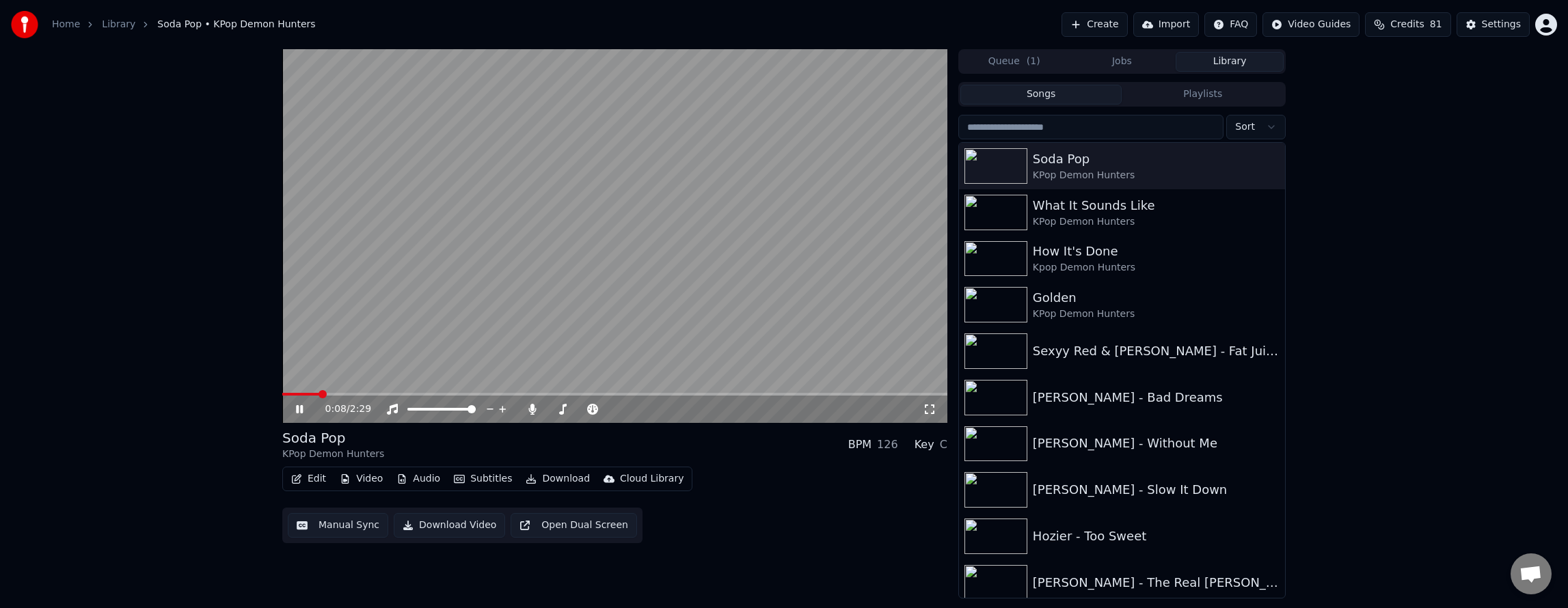
click at [928, 412] on icon at bounding box center [930, 409] width 14 height 11
click at [309, 481] on button "Edit" at bounding box center [308, 479] width 46 height 19
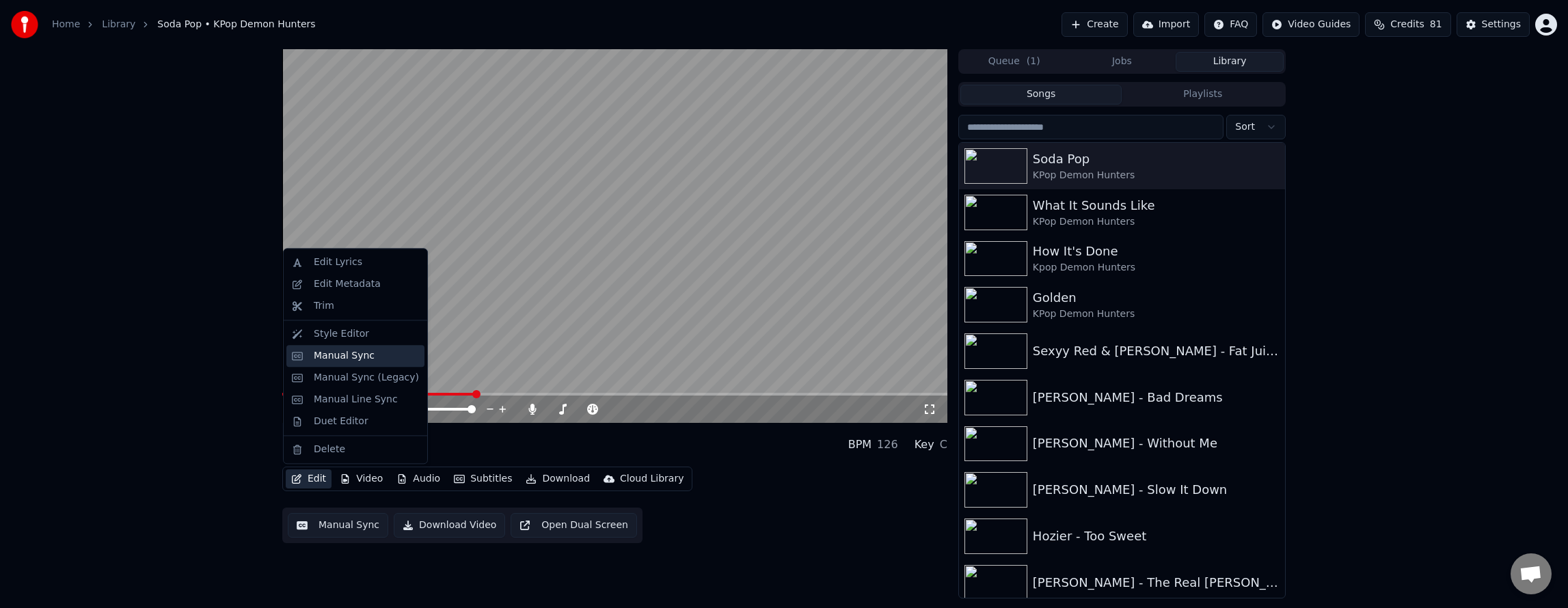
click at [344, 355] on div "Manual Sync" at bounding box center [344, 356] width 61 height 14
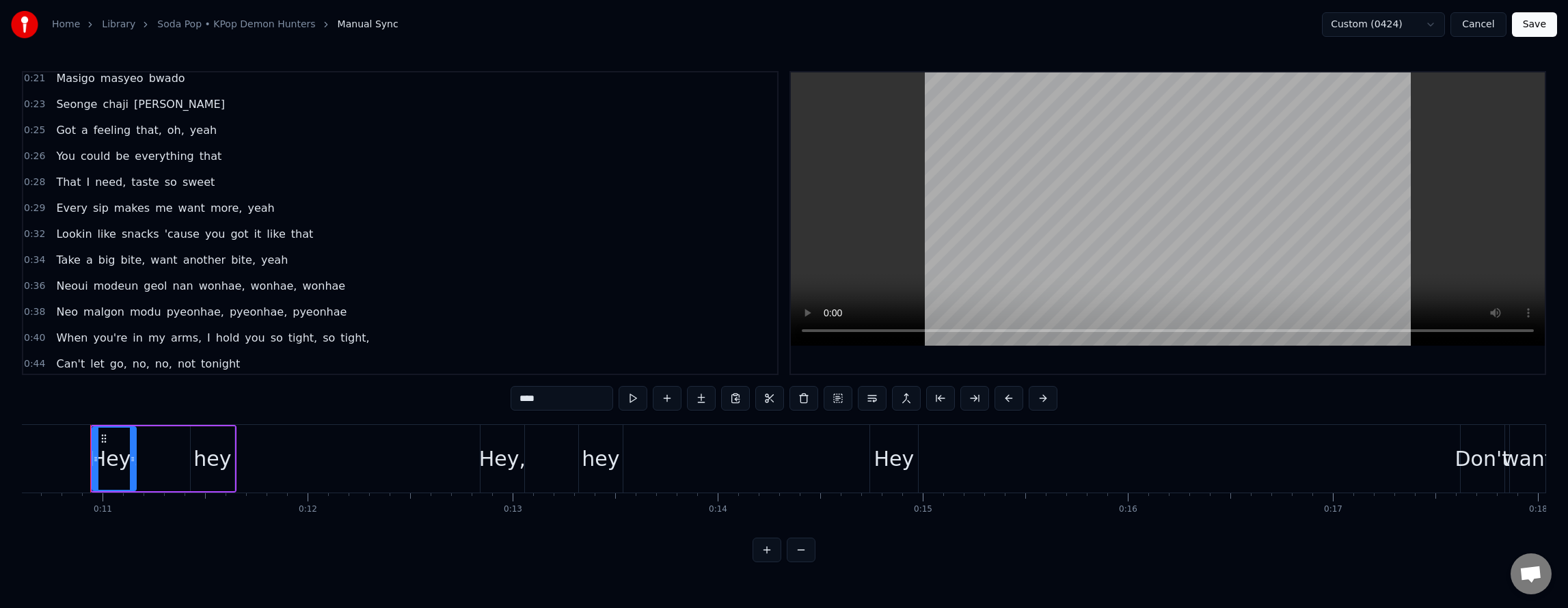
scroll to position [205, 0]
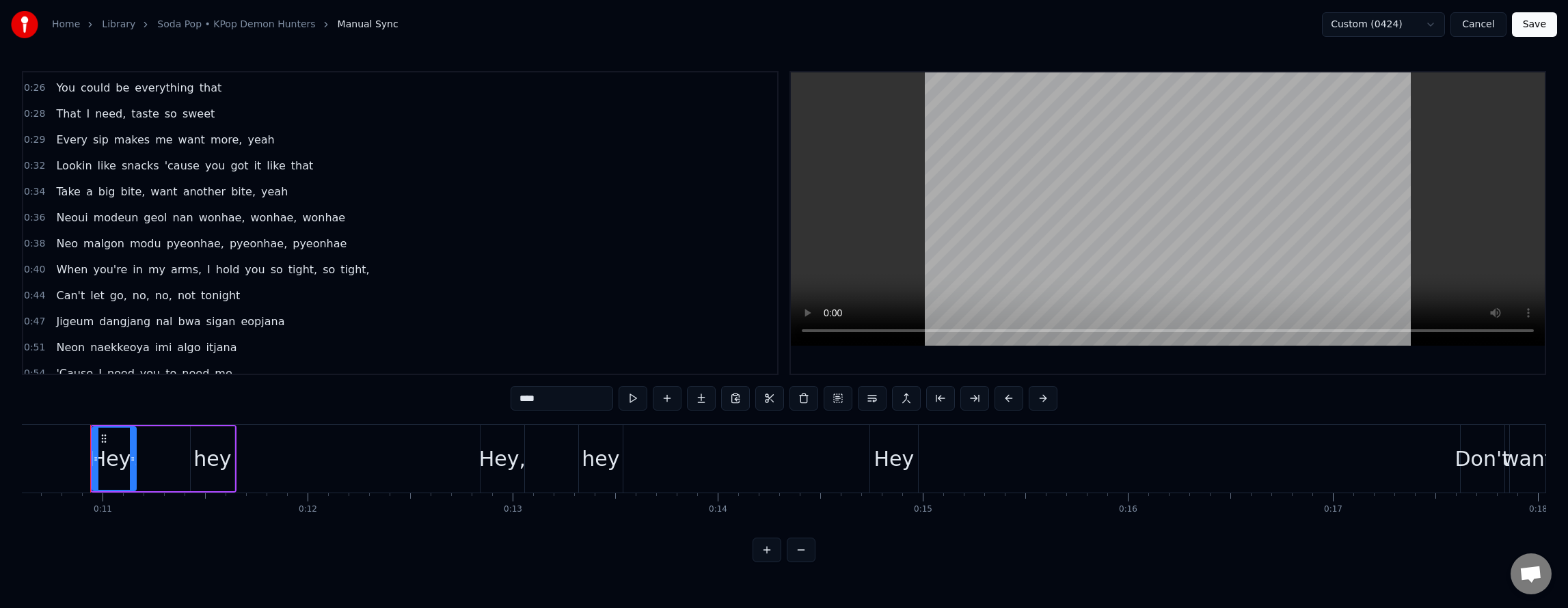
click at [206, 269] on span "I" at bounding box center [208, 270] width 6 height 16
type input "*"
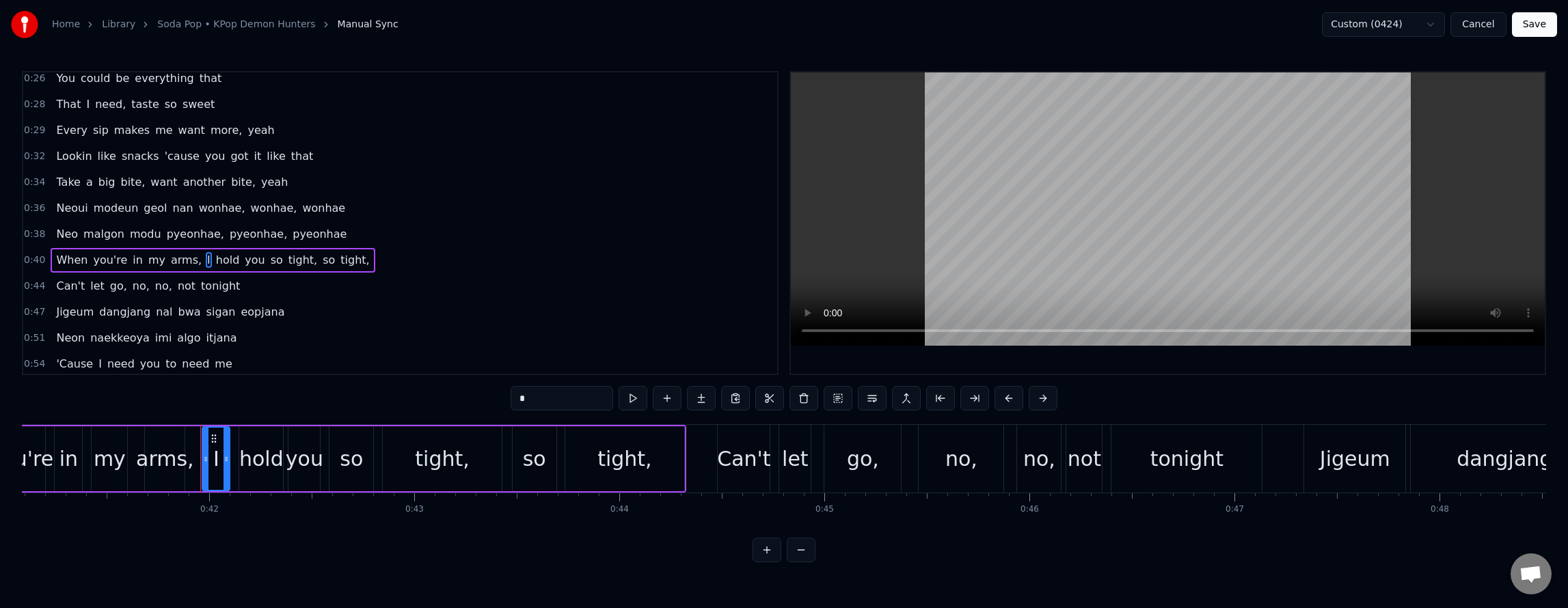
scroll to position [0, 8534]
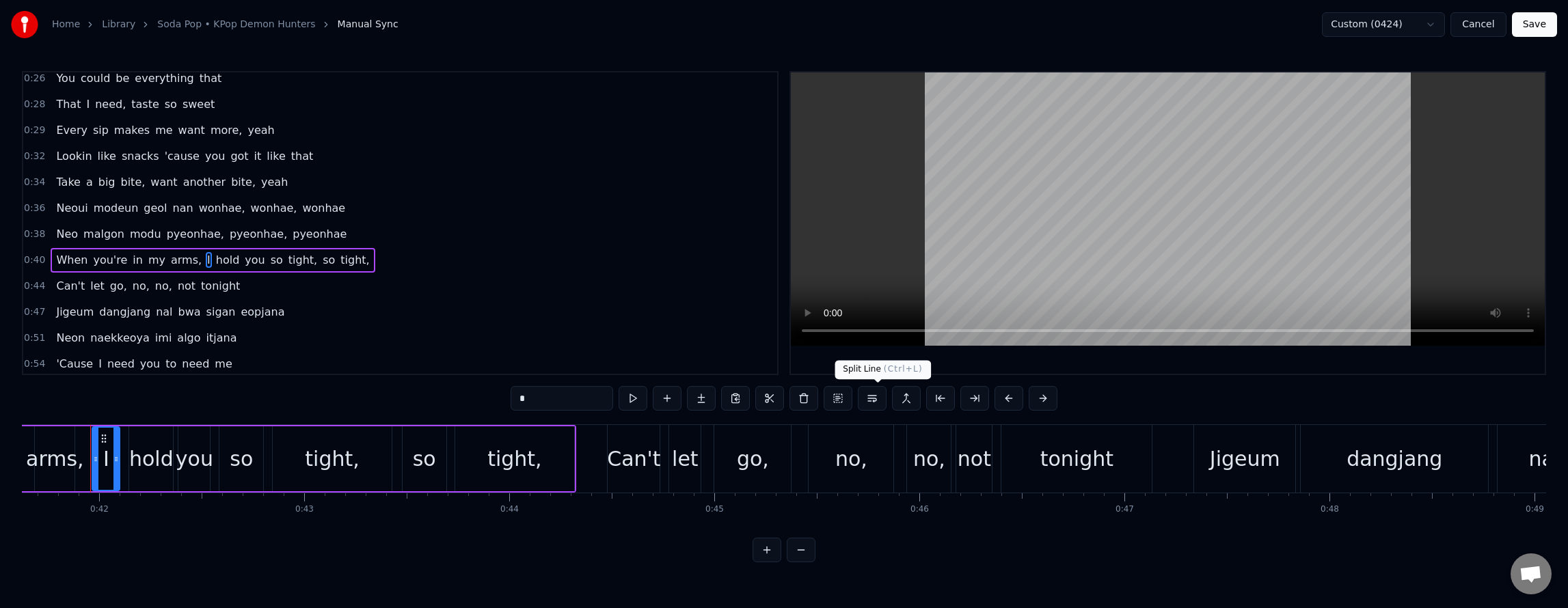
click at [881, 400] on button at bounding box center [872, 398] width 28 height 25
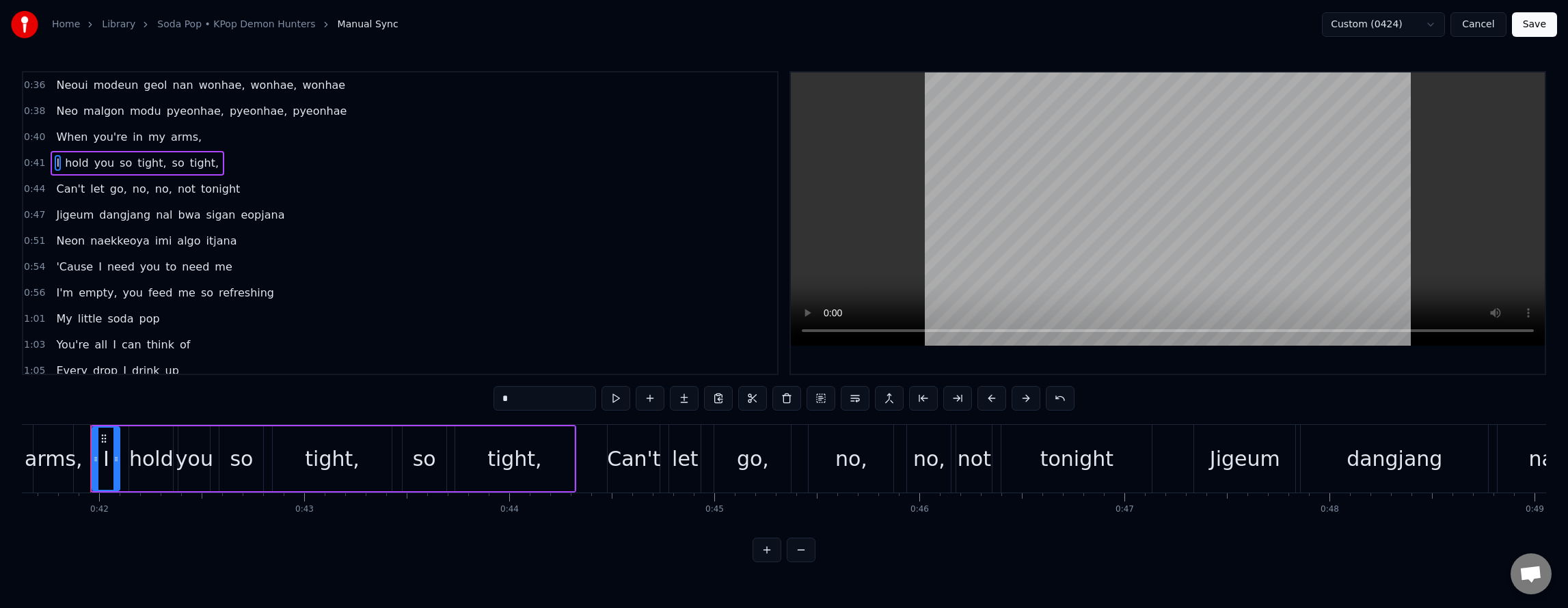
scroll to position [345, 0]
click at [1547, 28] on button "Save" at bounding box center [1534, 24] width 45 height 25
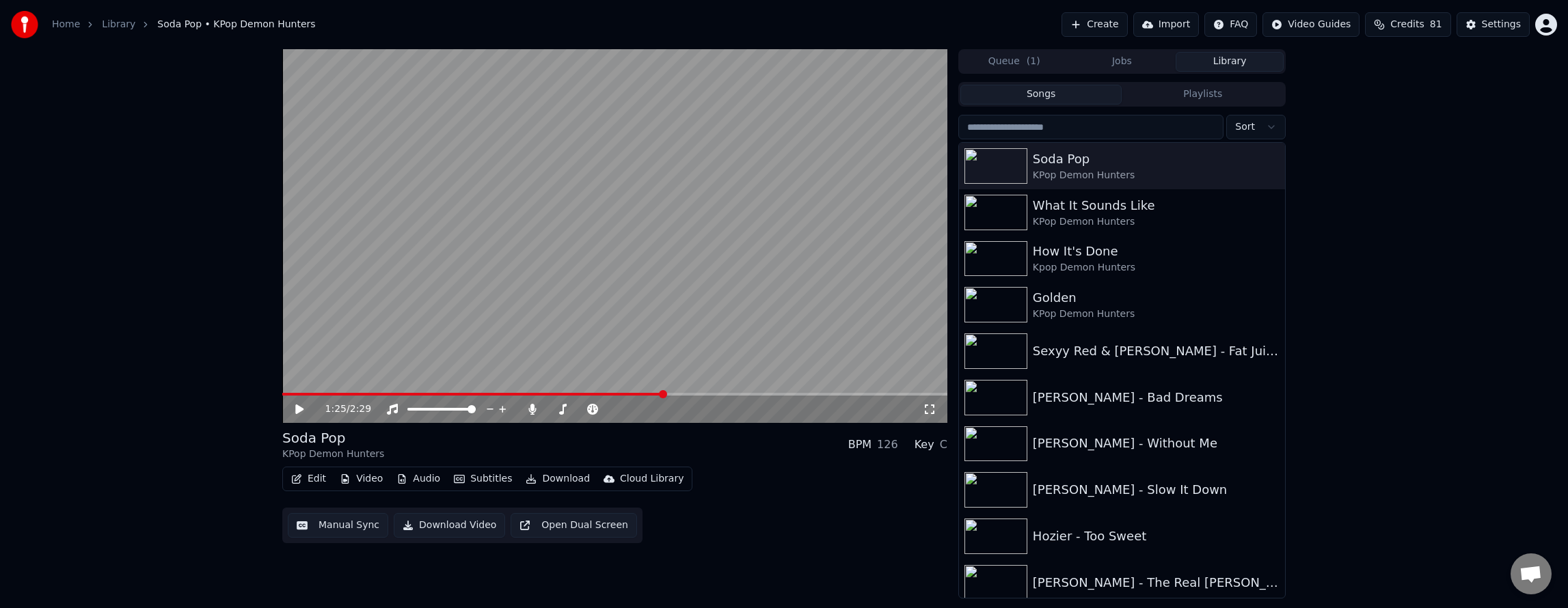
click at [320, 481] on button "Edit" at bounding box center [308, 479] width 46 height 19
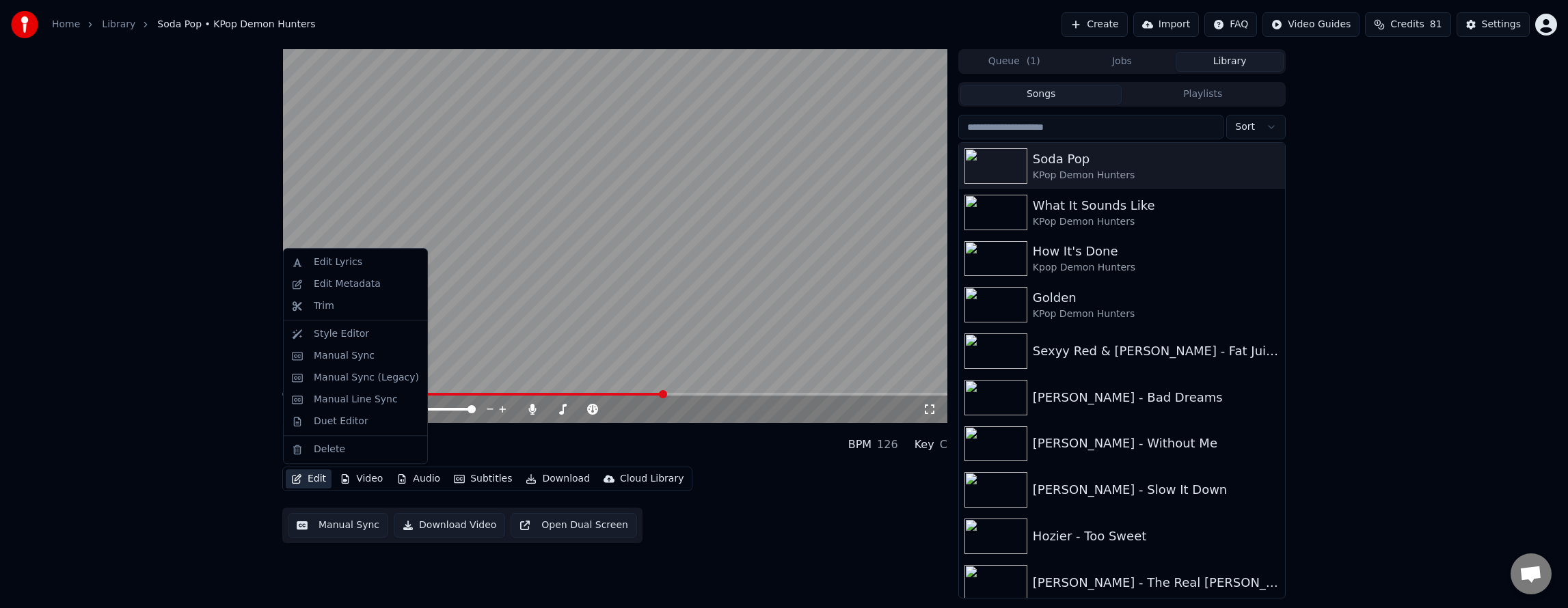
drag, startPoint x: 336, startPoint y: 335, endPoint x: 336, endPoint y: 350, distance: 15.0
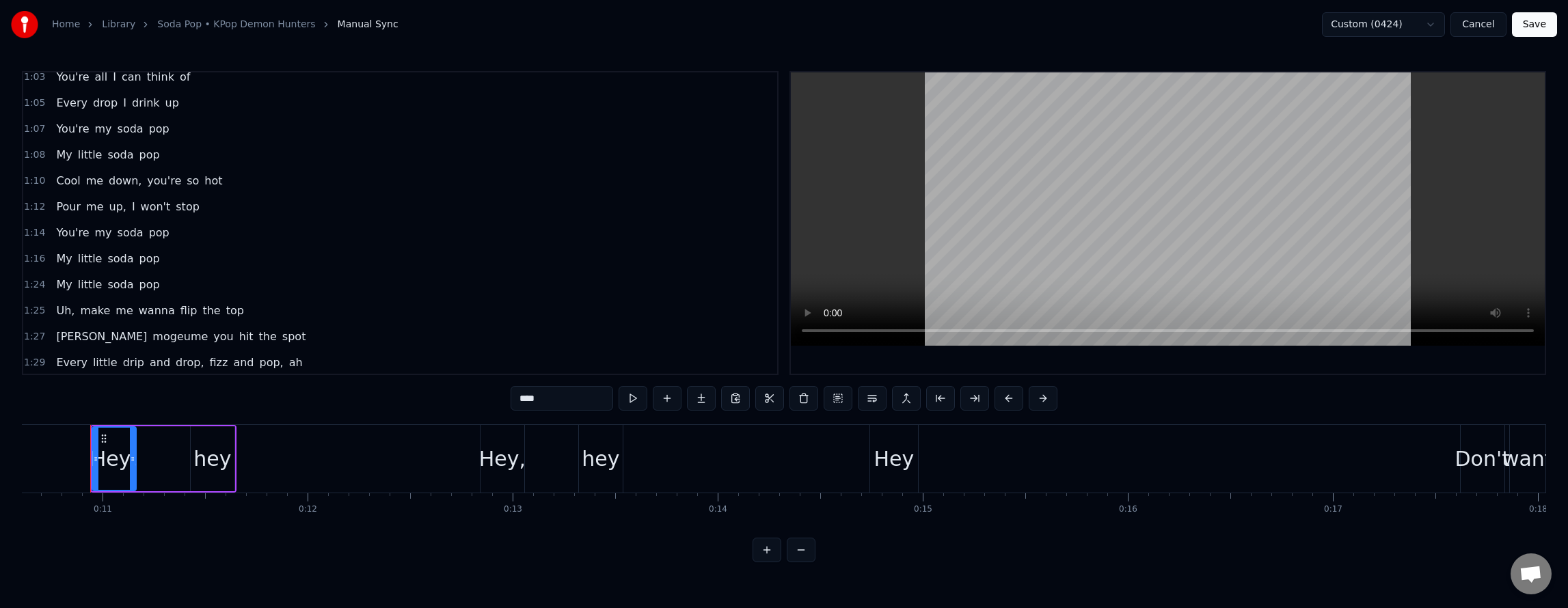
scroll to position [615, 0]
click at [64, 297] on span "Uh," at bounding box center [65, 301] width 22 height 16
type input "***"
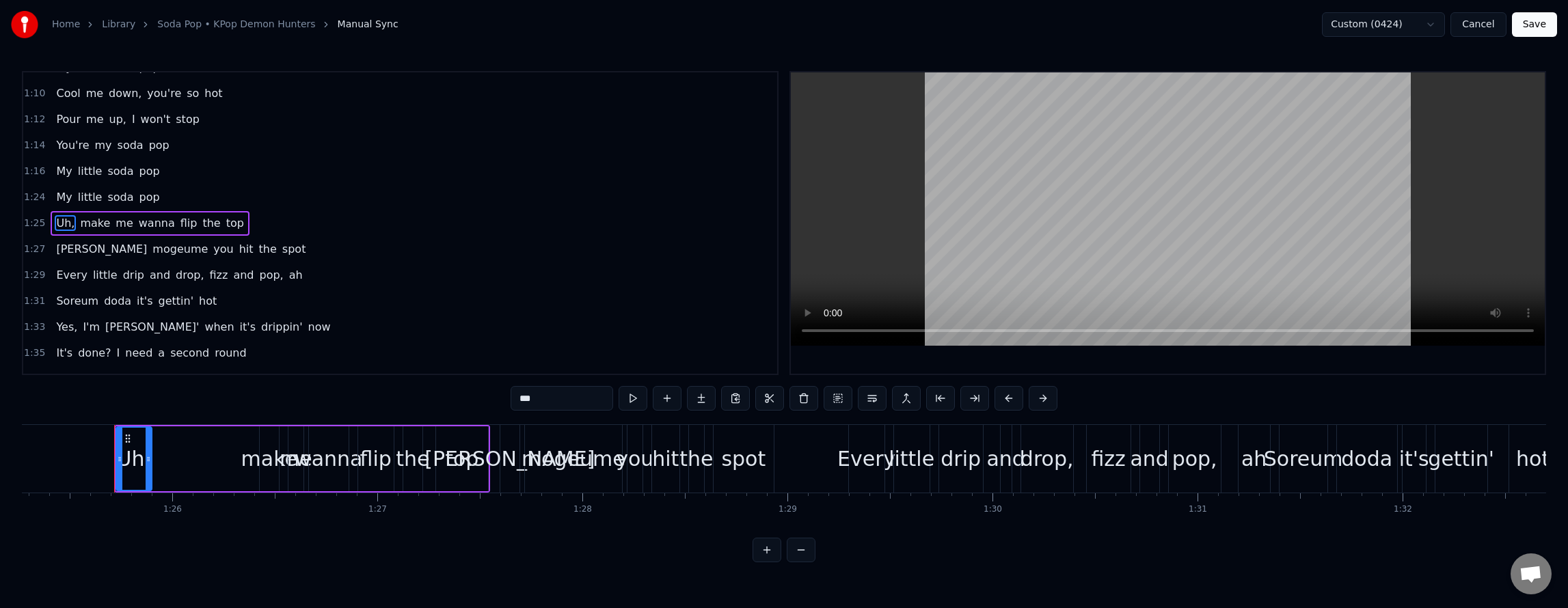
scroll to position [0, 17506]
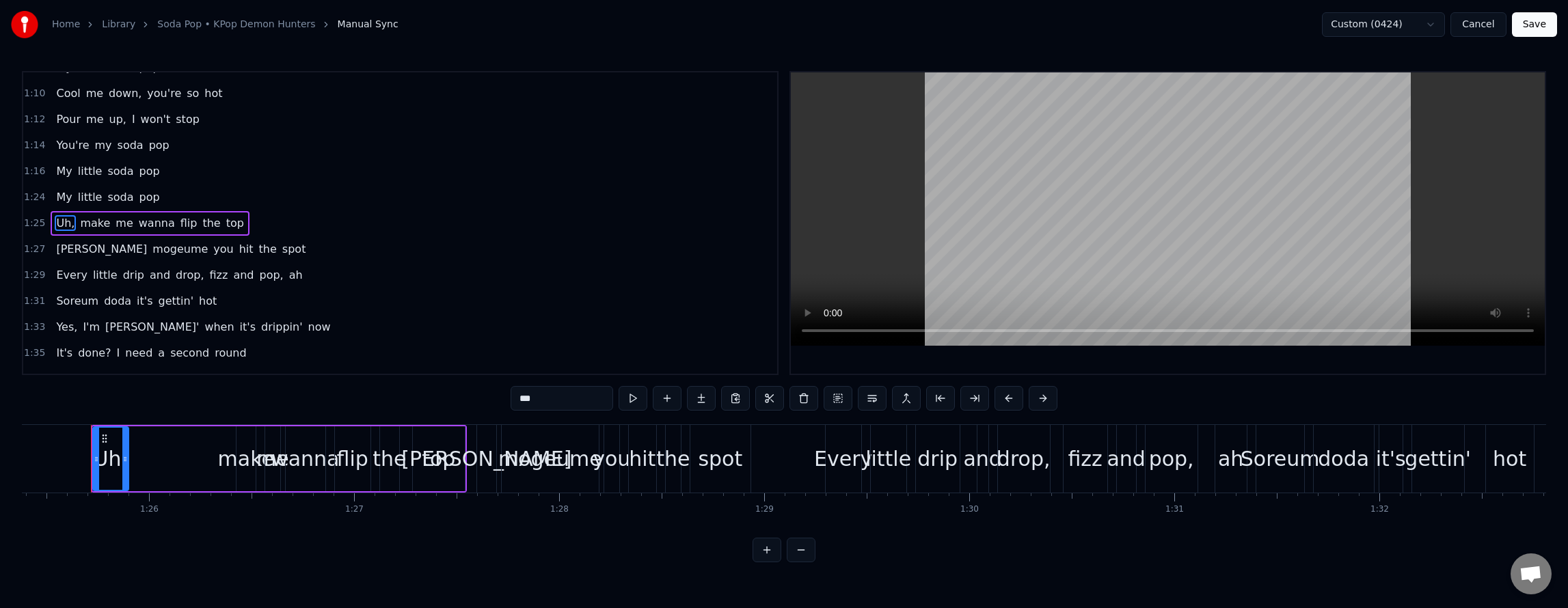
click at [177, 467] on div "Uh, make me wanna flip the top" at bounding box center [279, 458] width 376 height 68
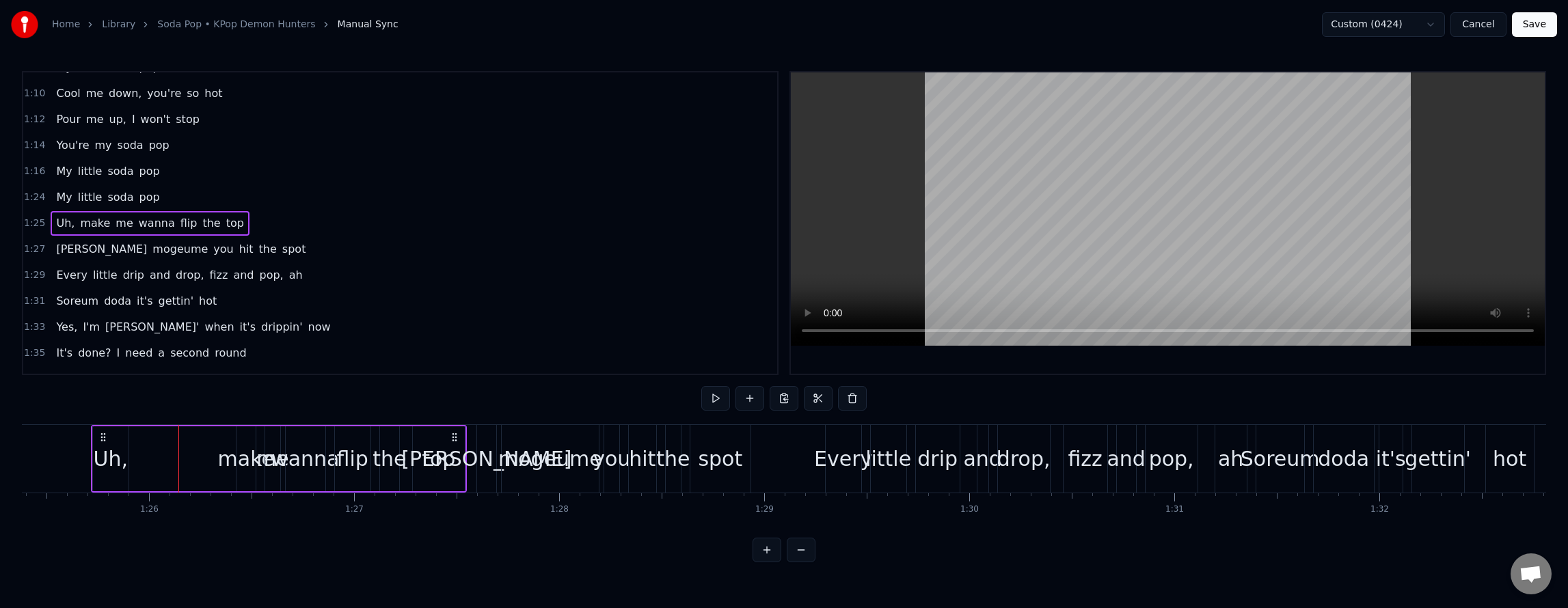
click at [111, 444] on div "Uh," at bounding box center [111, 459] width 34 height 31
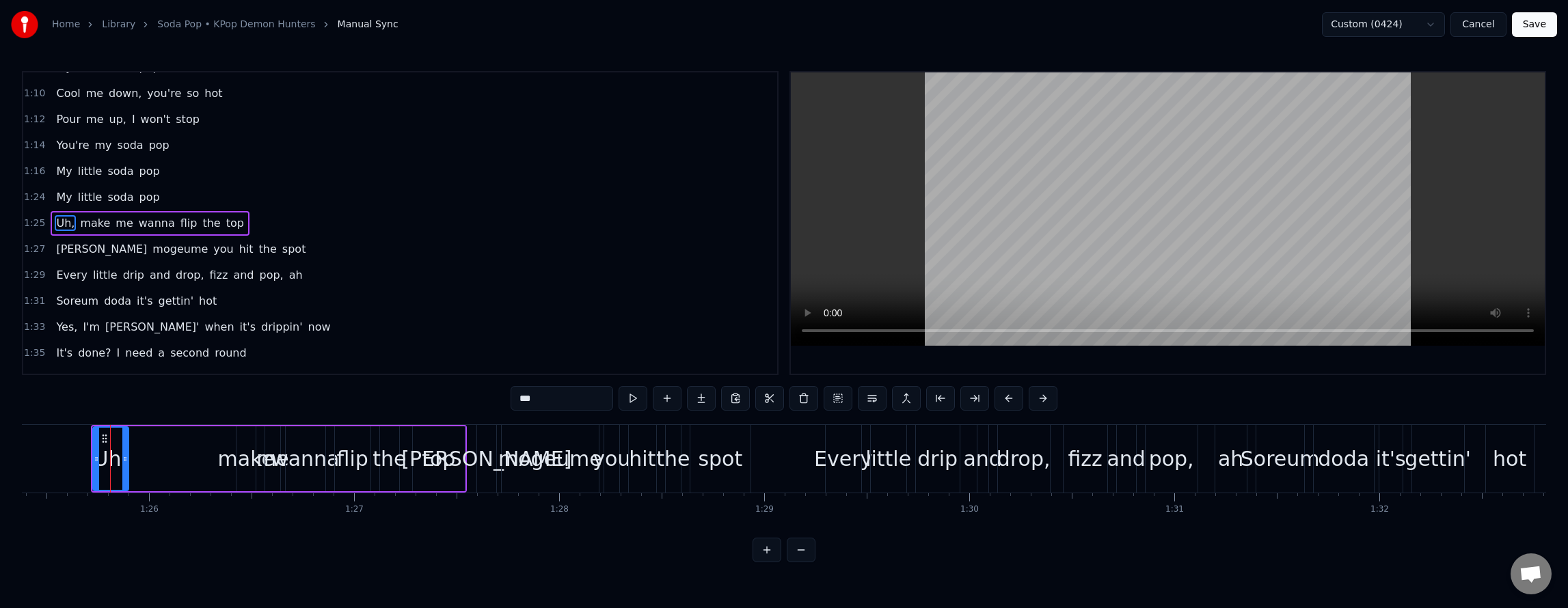
drag, startPoint x: 243, startPoint y: 445, endPoint x: 148, endPoint y: 444, distance: 95.0
click at [148, 444] on div "Uh, make me wanna flip the top" at bounding box center [279, 458] width 376 height 68
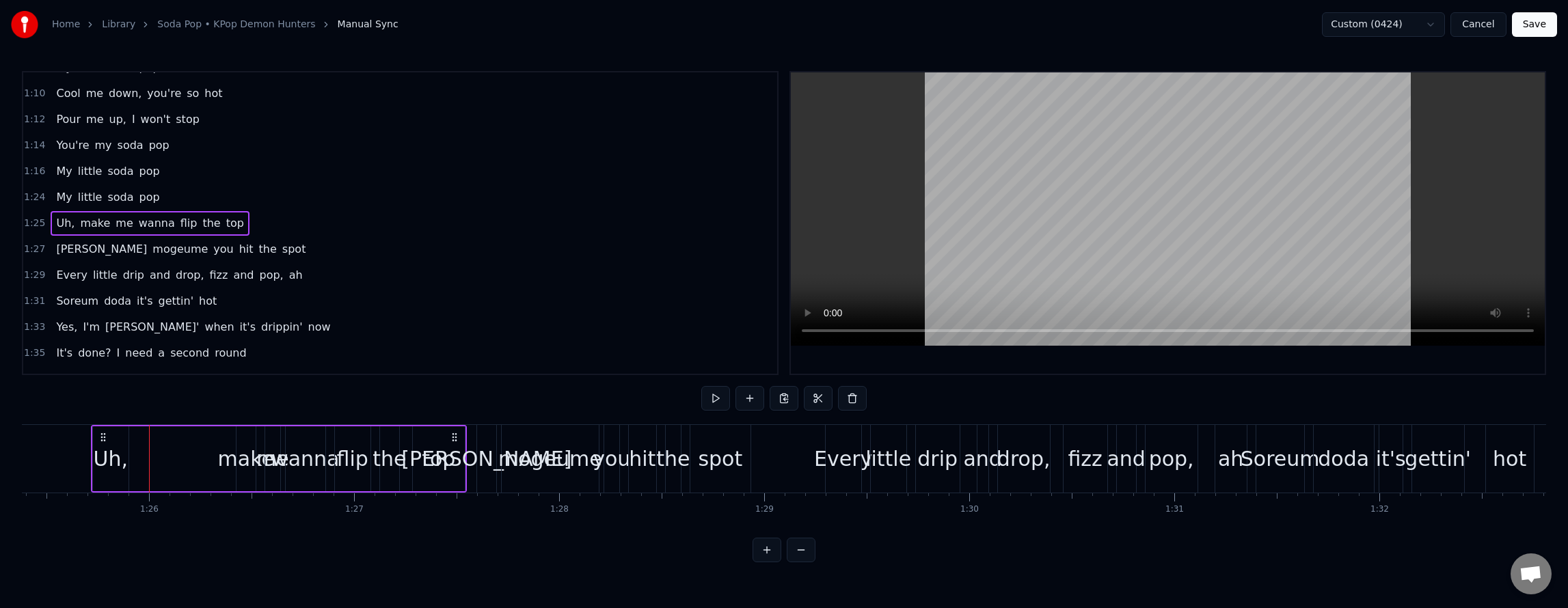
click at [243, 443] on div "make" at bounding box center [246, 458] width 19 height 65
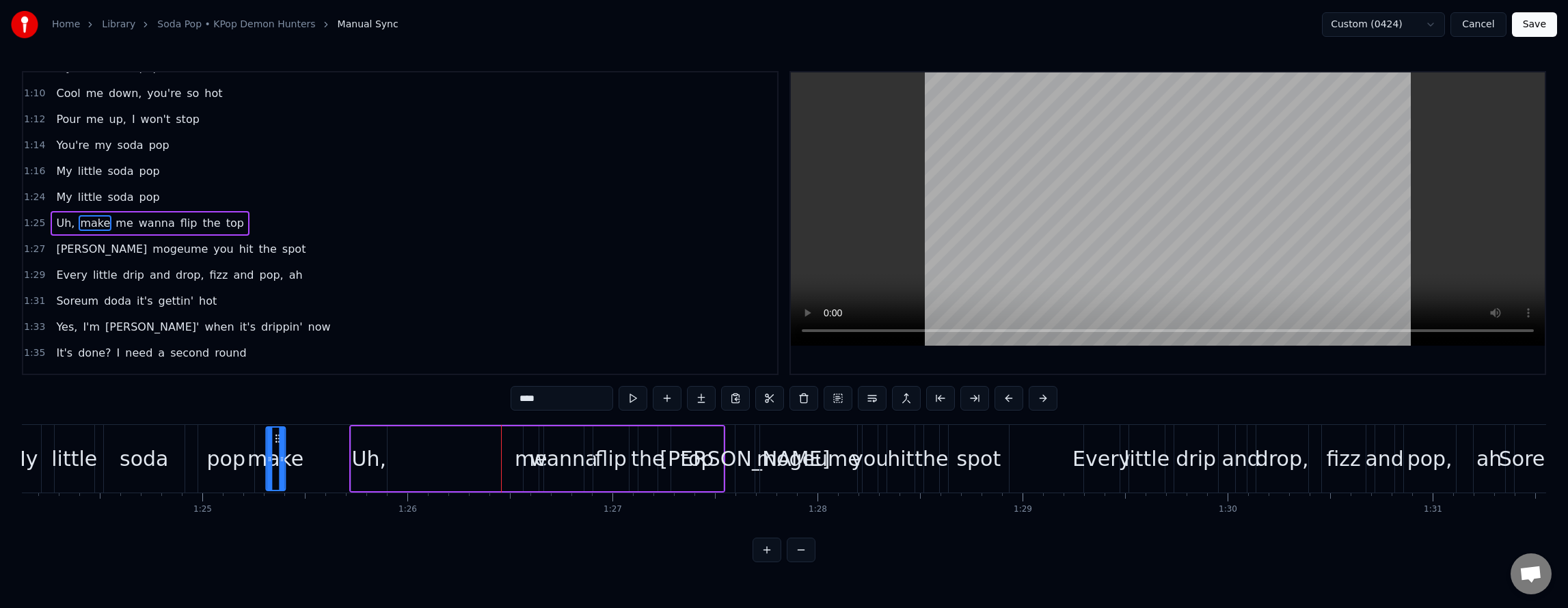
scroll to position [0, 17243]
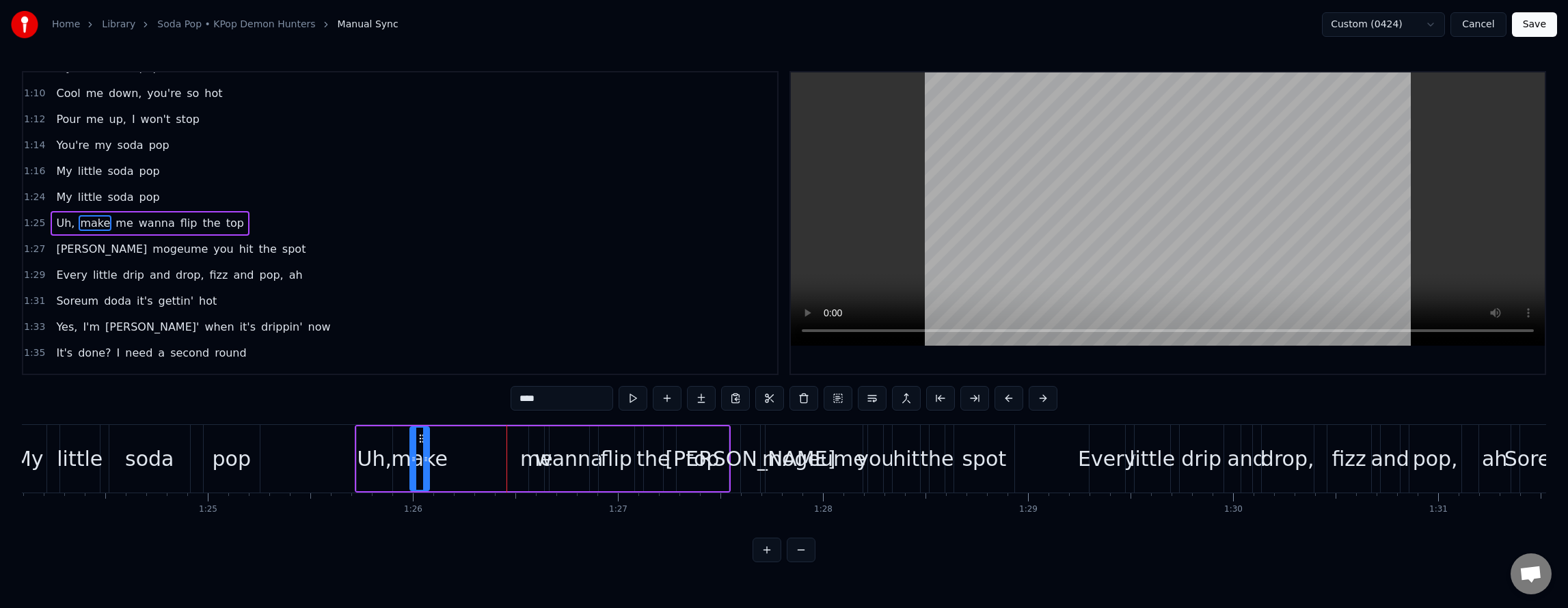
drag, startPoint x: 246, startPoint y: 435, endPoint x: 420, endPoint y: 464, distance: 176.4
click at [420, 464] on div "make" at bounding box center [420, 459] width 18 height 62
click at [138, 191] on span "pop" at bounding box center [149, 197] width 23 height 16
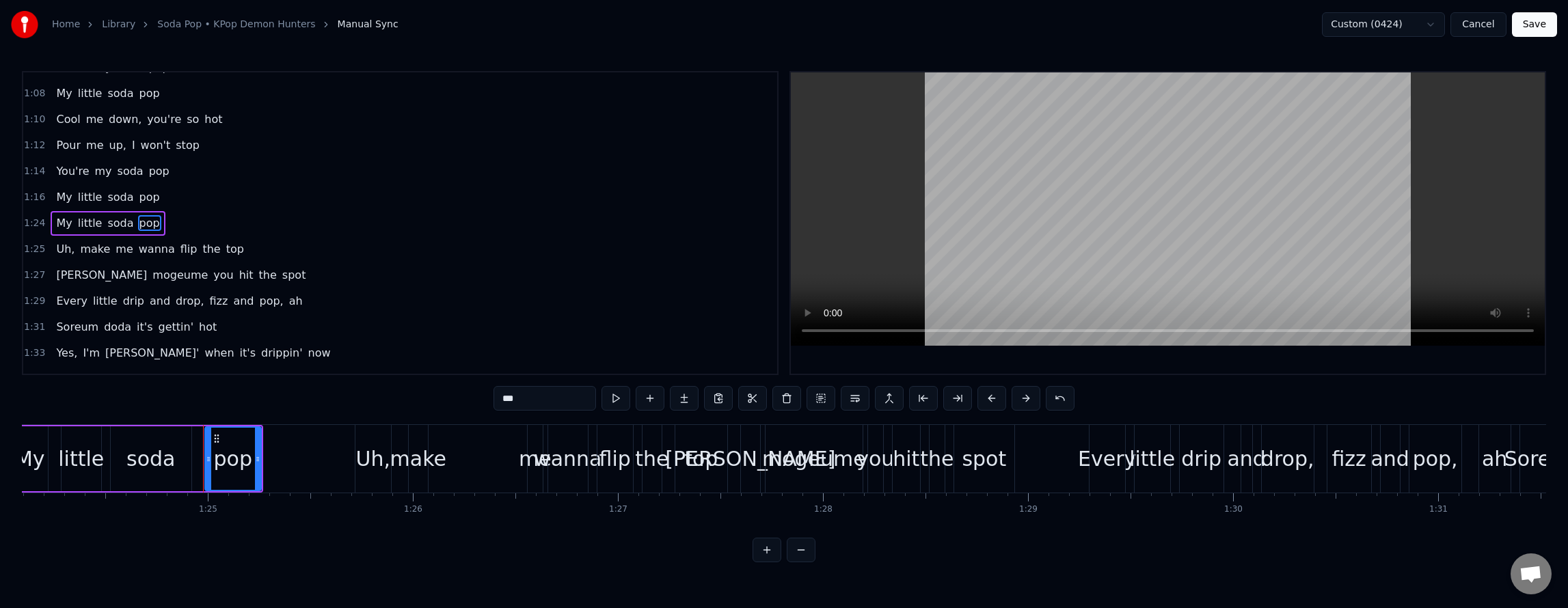
click at [145, 245] on span "wanna" at bounding box center [156, 249] width 39 height 16
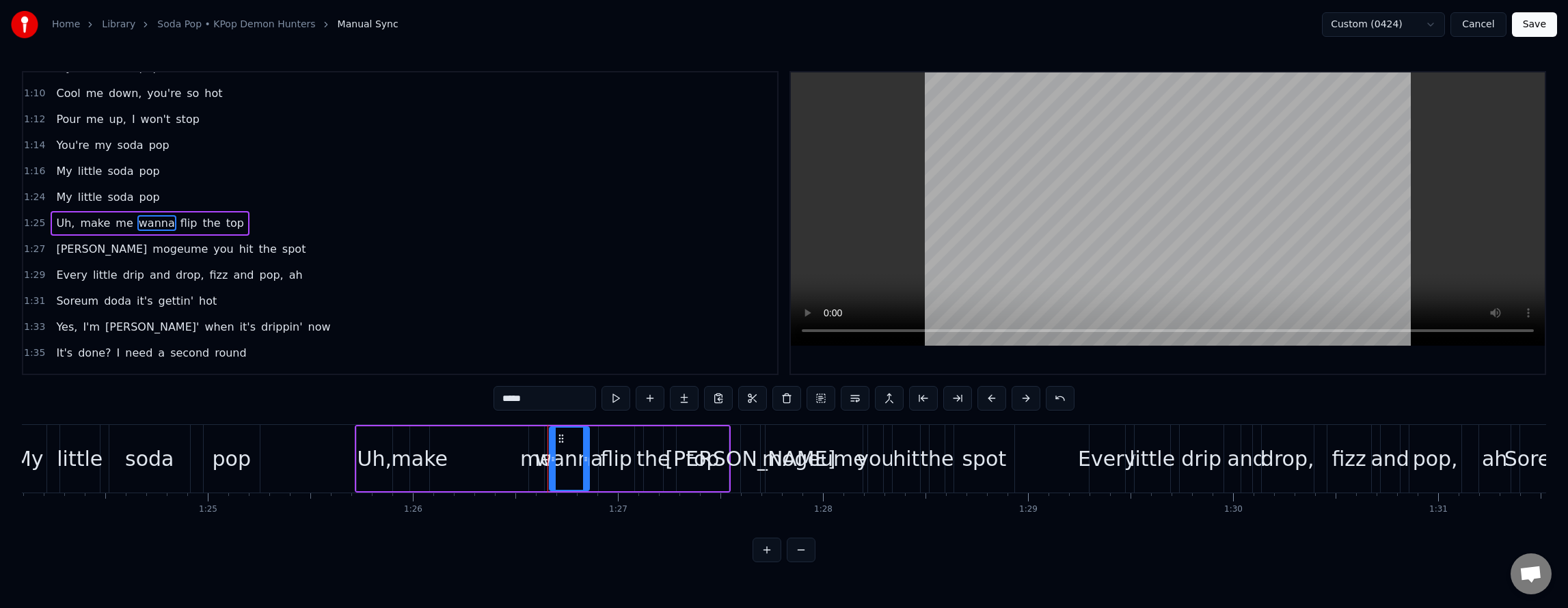
click at [201, 222] on span "the" at bounding box center [211, 223] width 21 height 16
type input "***"
click at [183, 214] on div "Uh, make me wanna flip the top" at bounding box center [150, 223] width 198 height 25
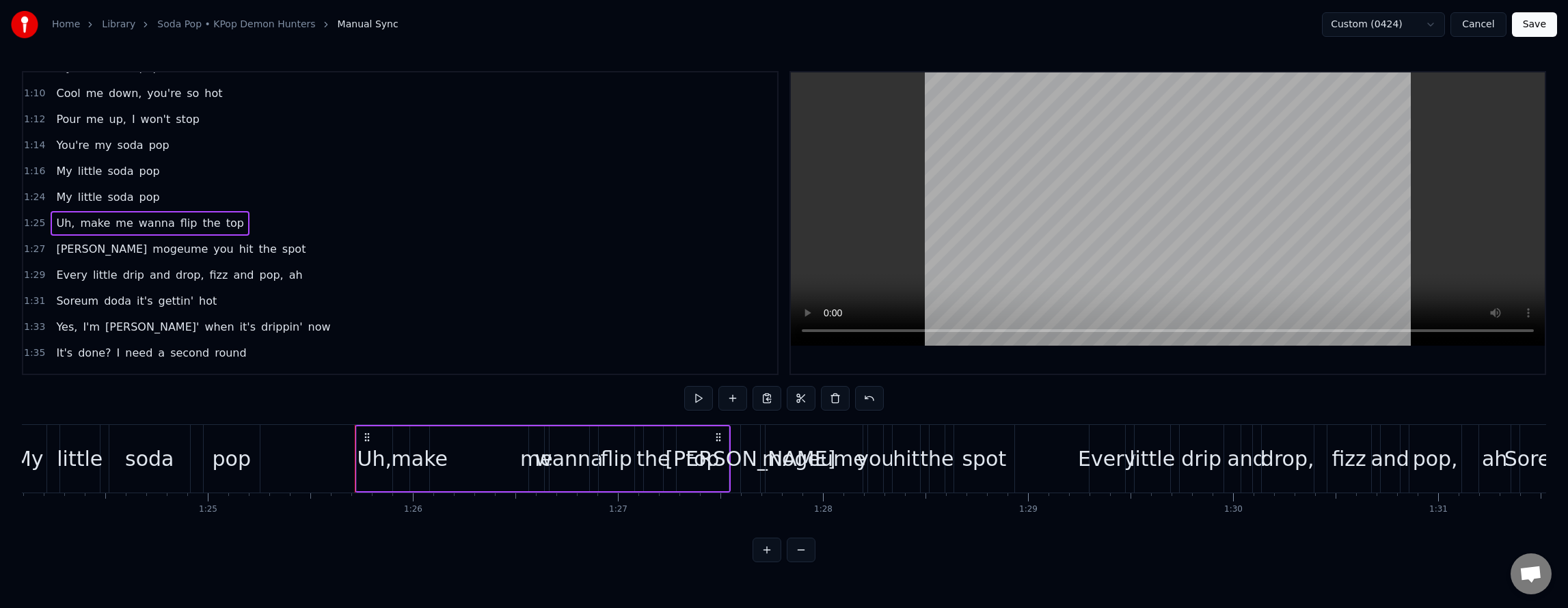
click at [144, 186] on div "My little soda pop" at bounding box center [108, 197] width 114 height 25
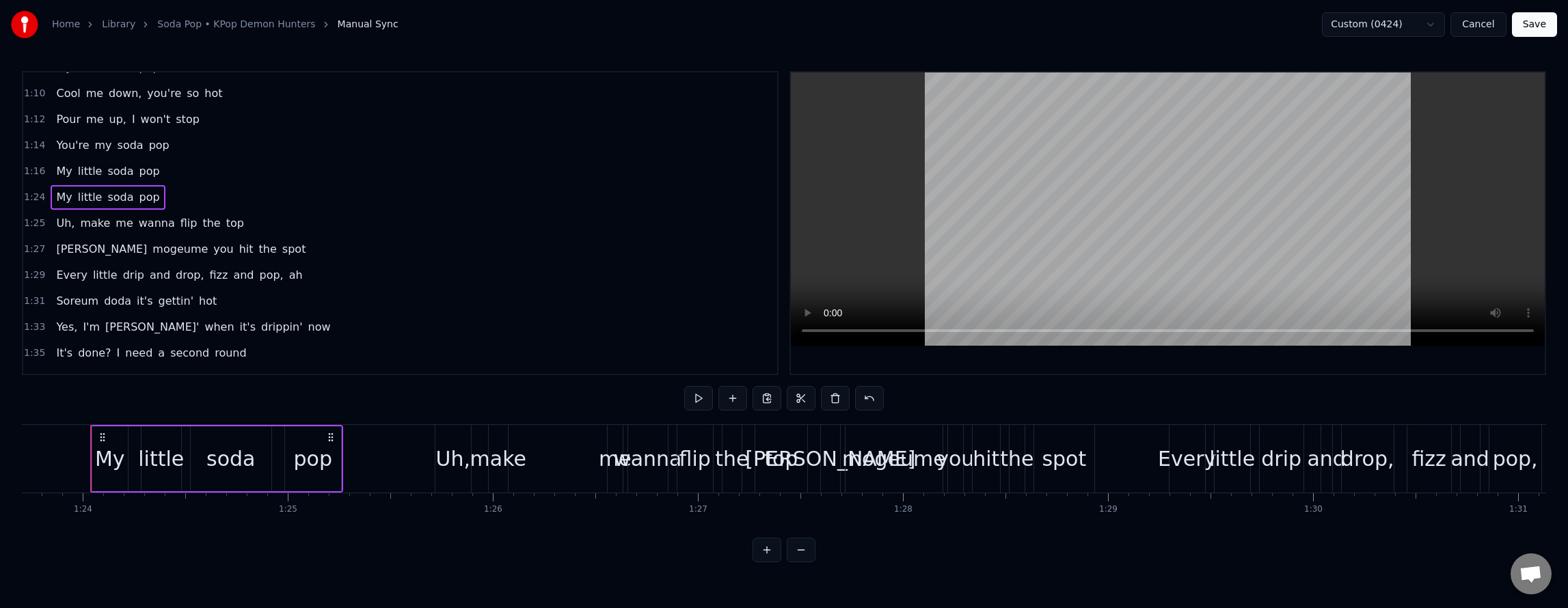
scroll to position [0, 17162]
click at [159, 214] on div "Uh, make me wanna flip the top" at bounding box center [150, 223] width 198 height 25
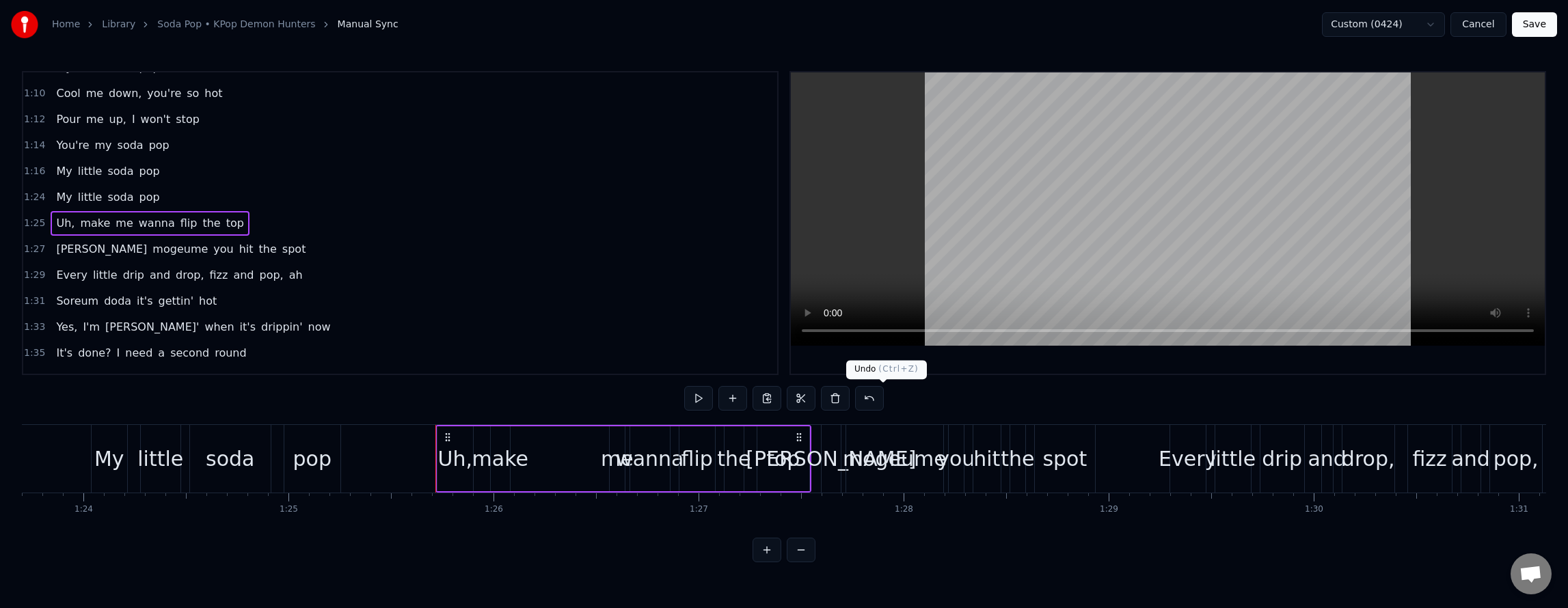
click at [875, 399] on button at bounding box center [868, 398] width 28 height 25
click at [684, 394] on button at bounding box center [698, 398] width 28 height 25
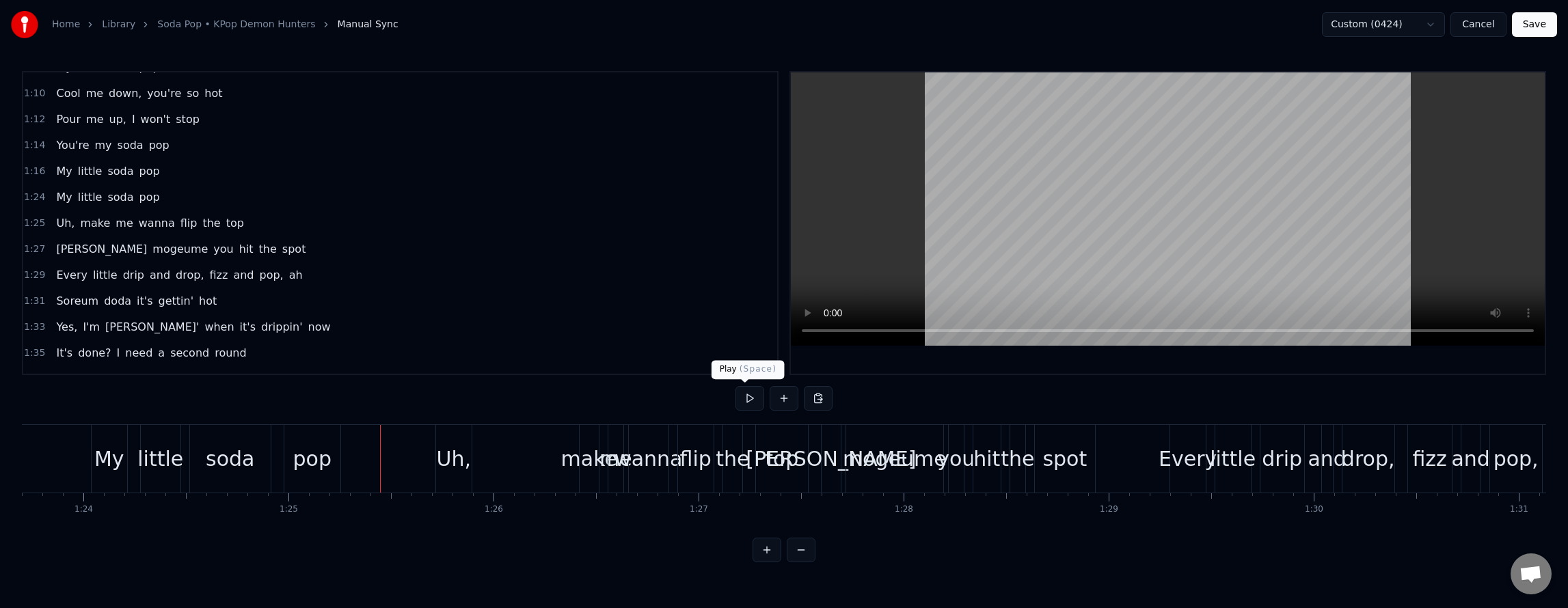
click at [737, 397] on button at bounding box center [750, 398] width 28 height 25
click at [230, 468] on div "soda" at bounding box center [230, 459] width 48 height 31
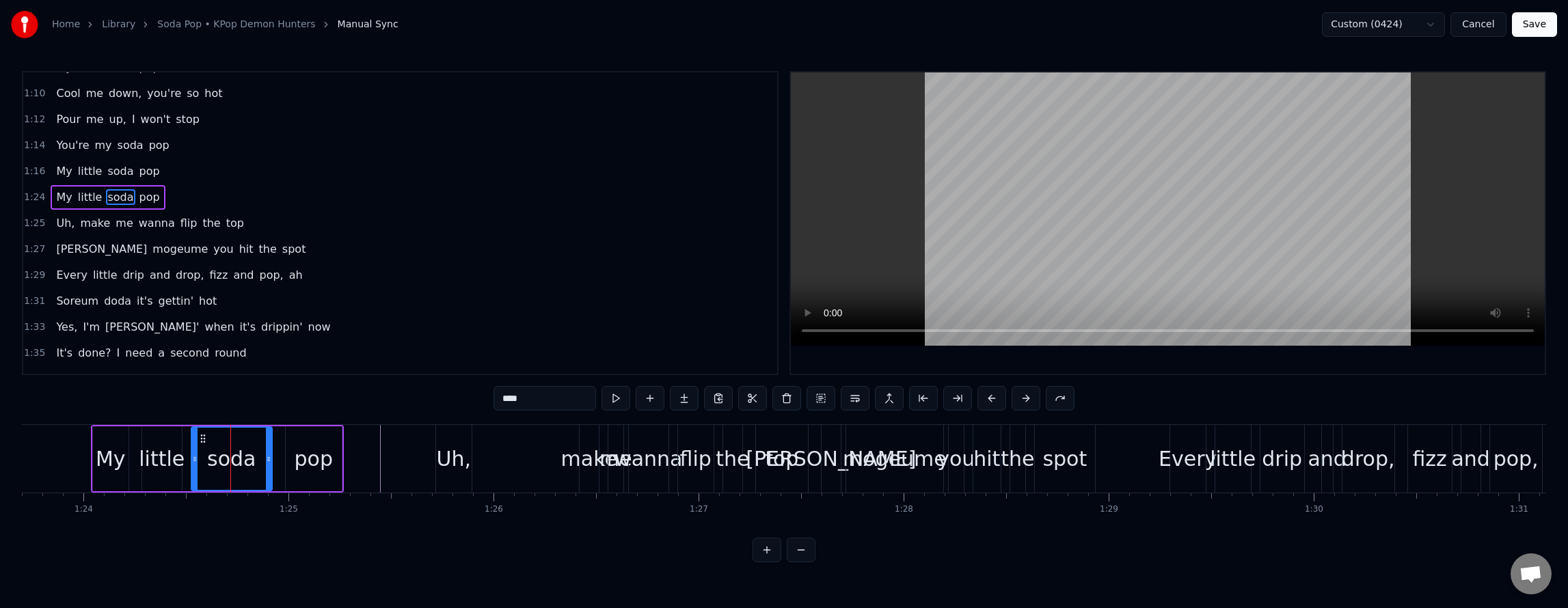
scroll to position [667, 0]
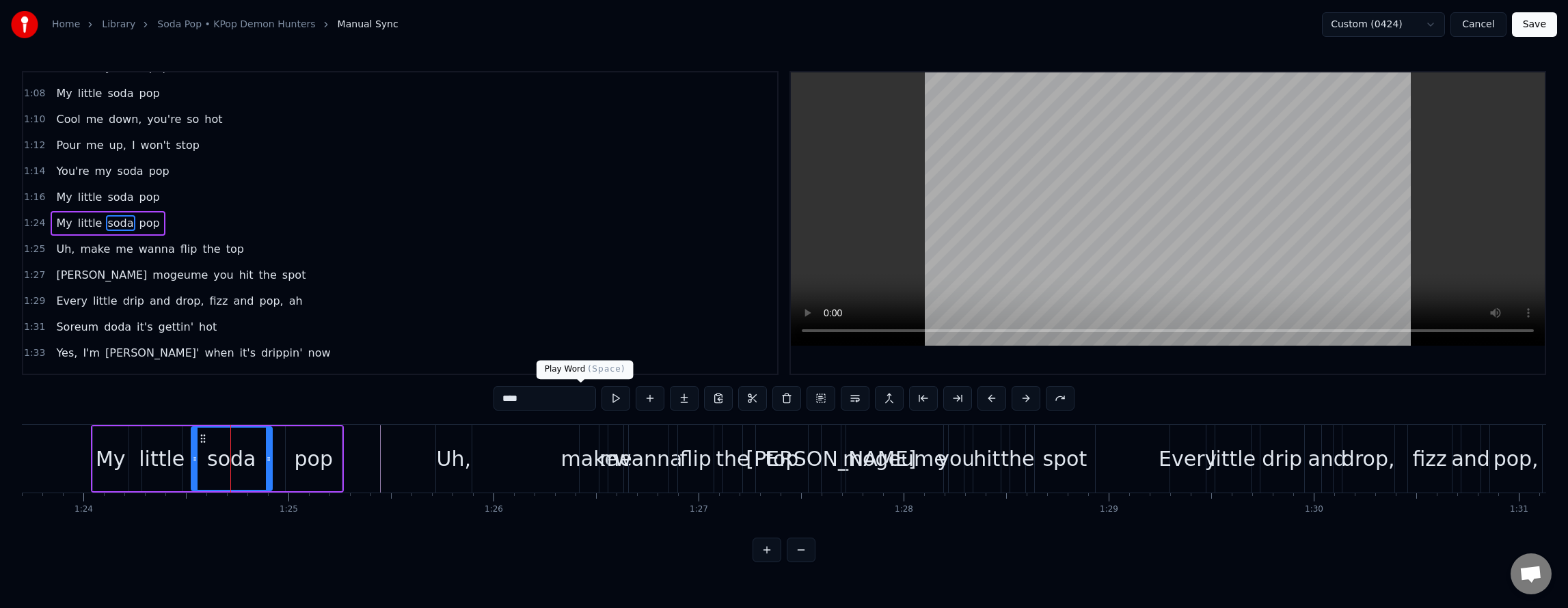
click at [601, 390] on button at bounding box center [615, 398] width 28 height 25
click at [601, 392] on button at bounding box center [615, 398] width 28 height 25
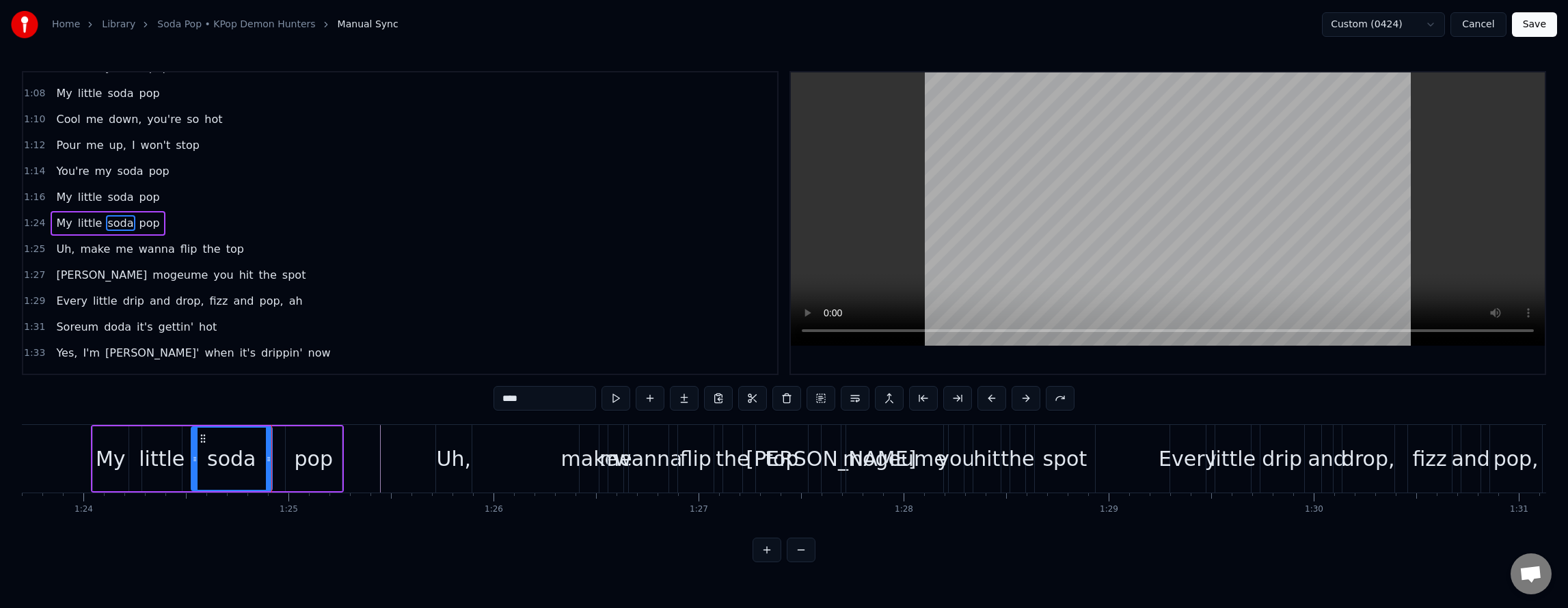
click at [1484, 26] on button "Cancel" at bounding box center [1478, 24] width 55 height 25
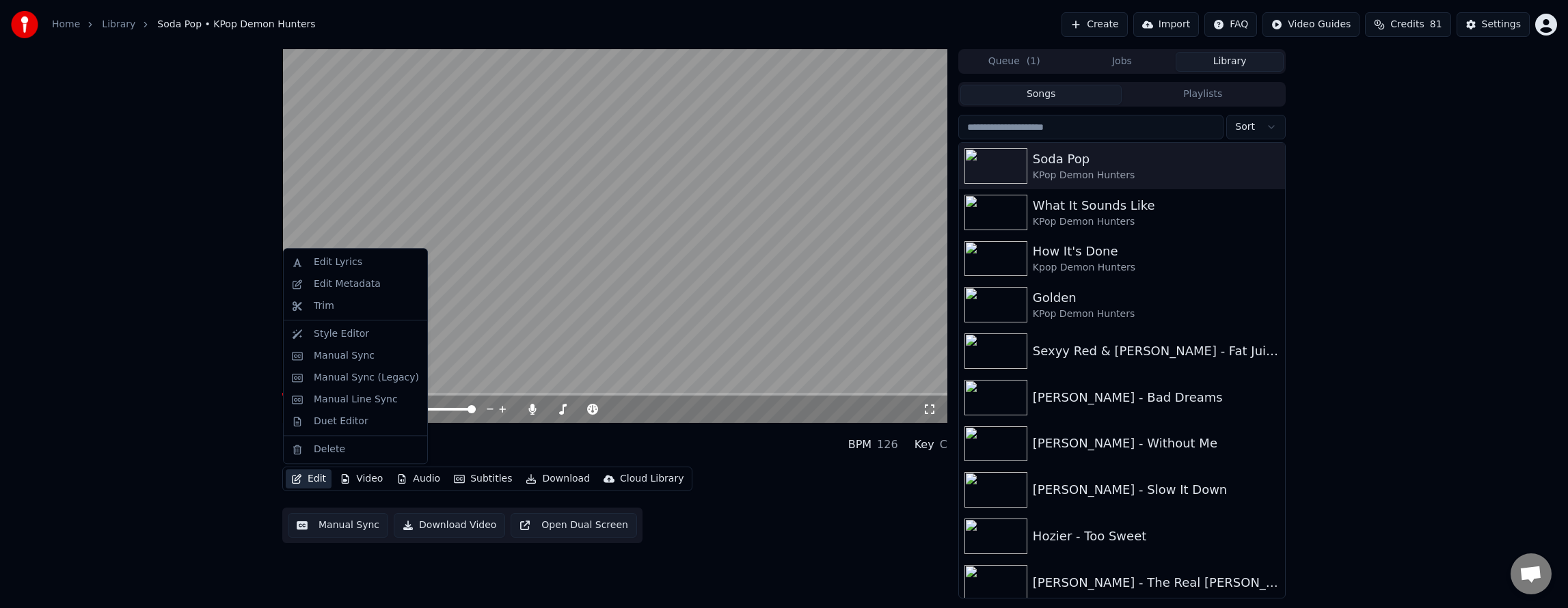
click at [308, 473] on button "Edit" at bounding box center [308, 479] width 46 height 19
click at [365, 377] on div "Manual Sync (Legacy)" at bounding box center [366, 378] width 105 height 14
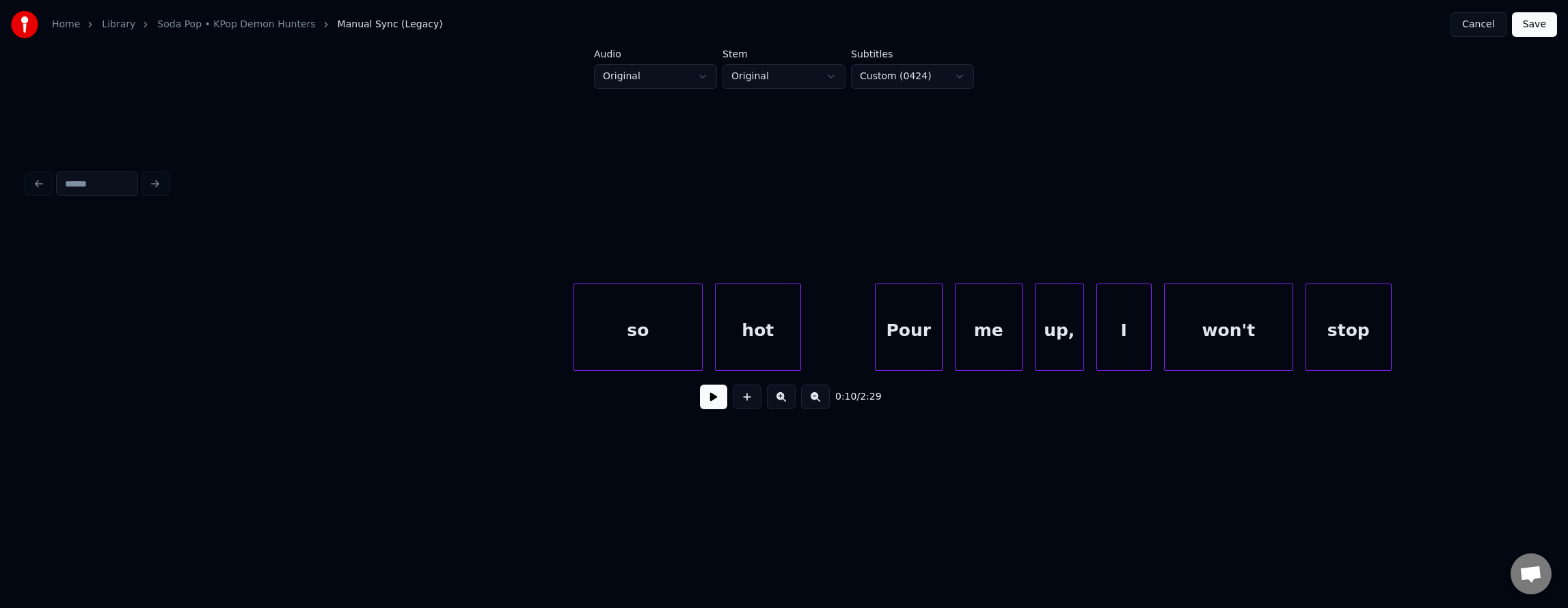
scroll to position [0, 24970]
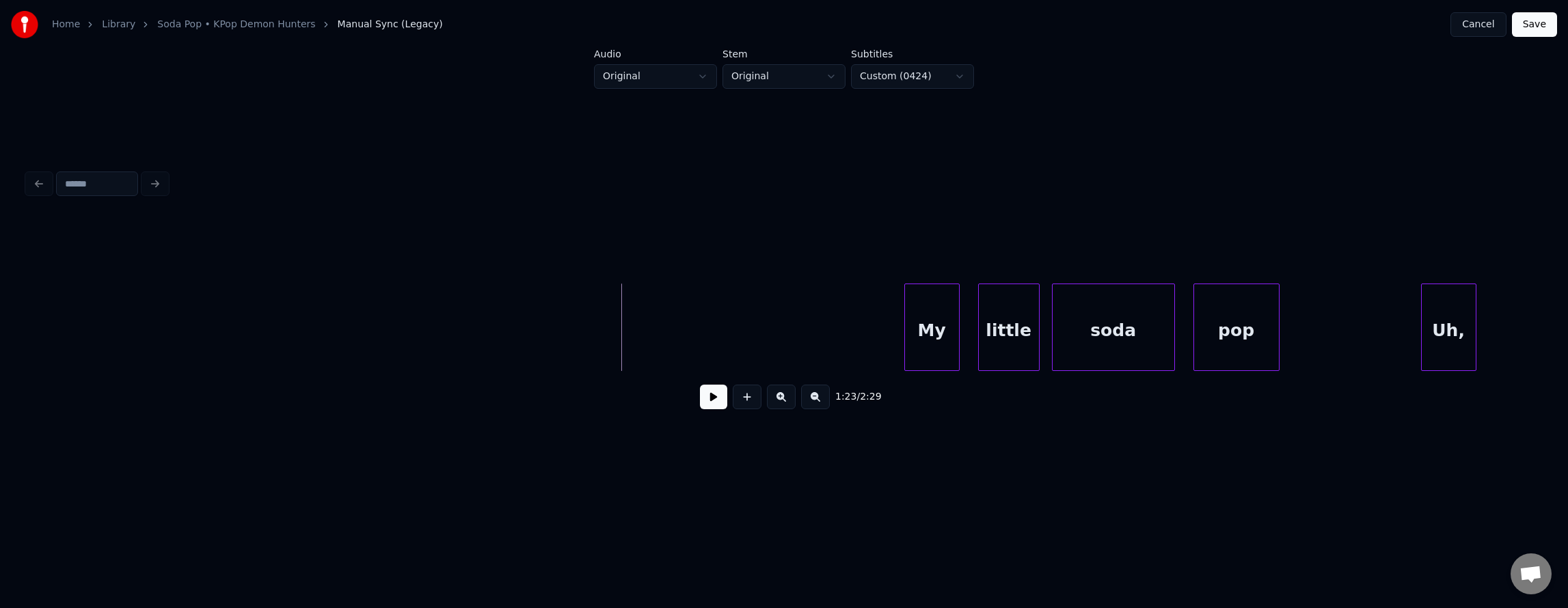
click at [700, 405] on button at bounding box center [713, 397] width 28 height 25
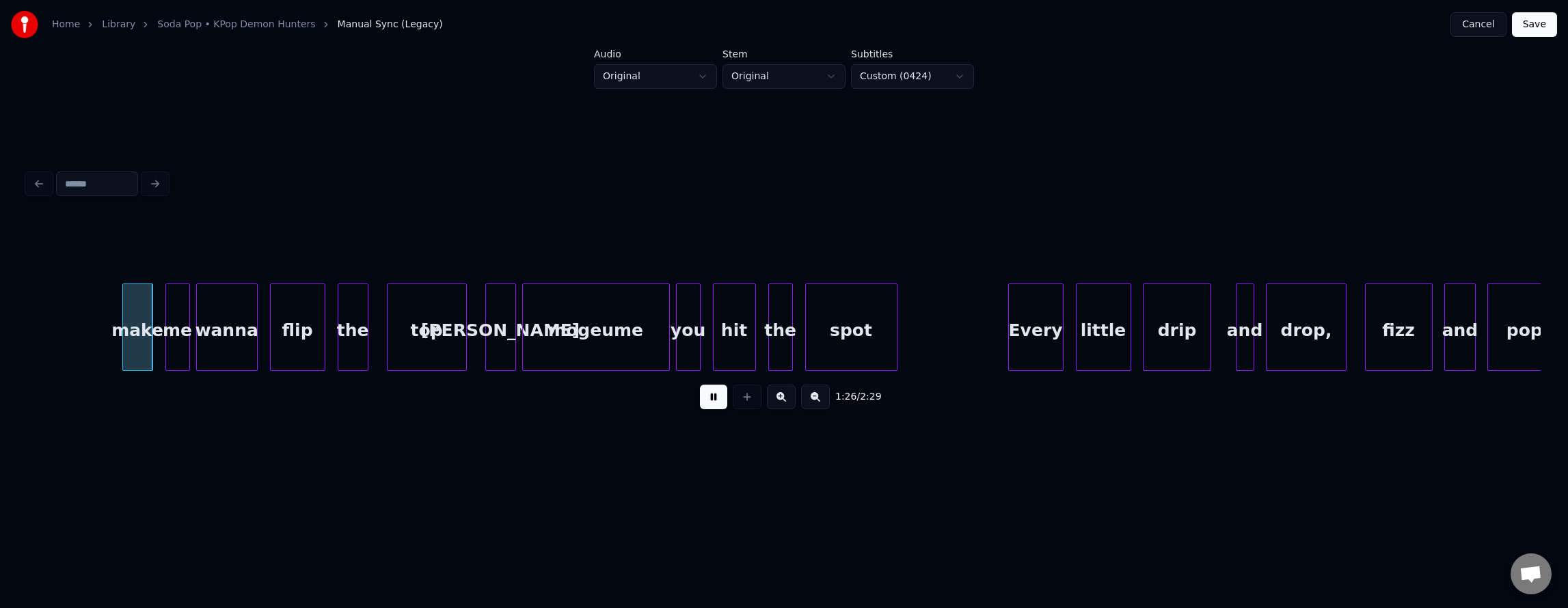
click at [700, 403] on button at bounding box center [713, 397] width 28 height 25
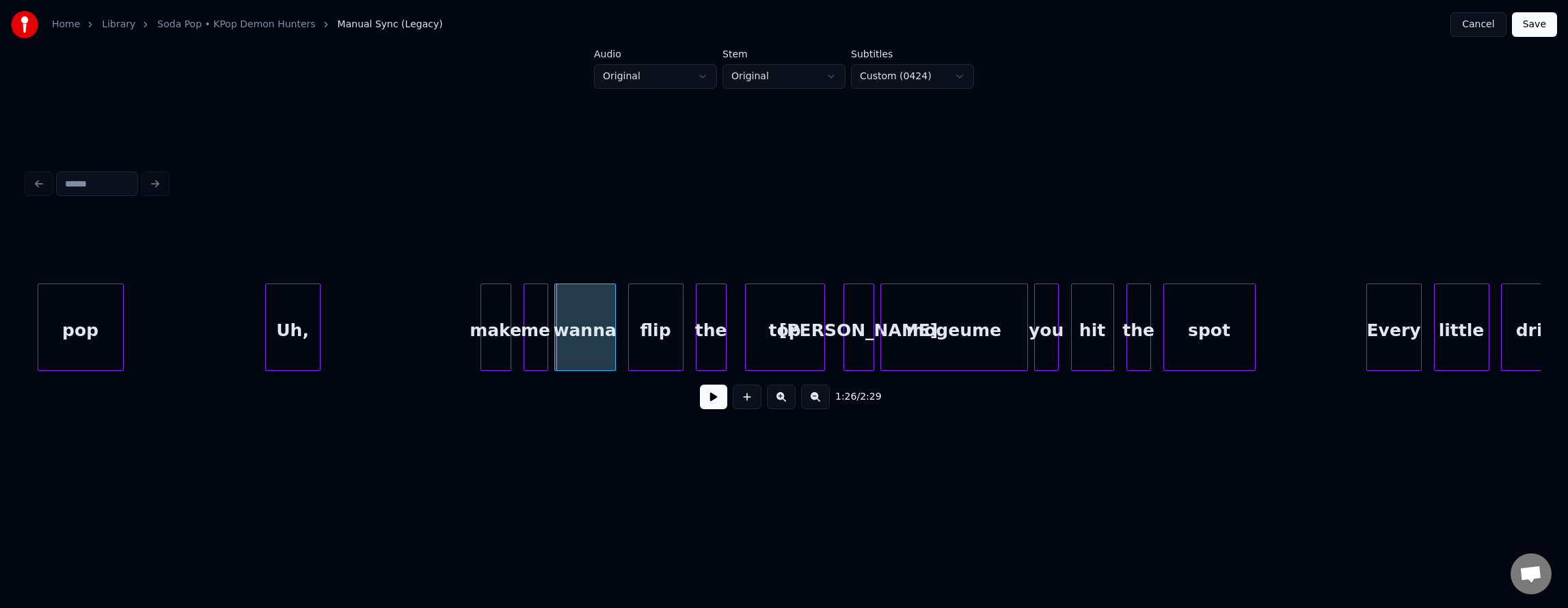
scroll to position [0, 26116]
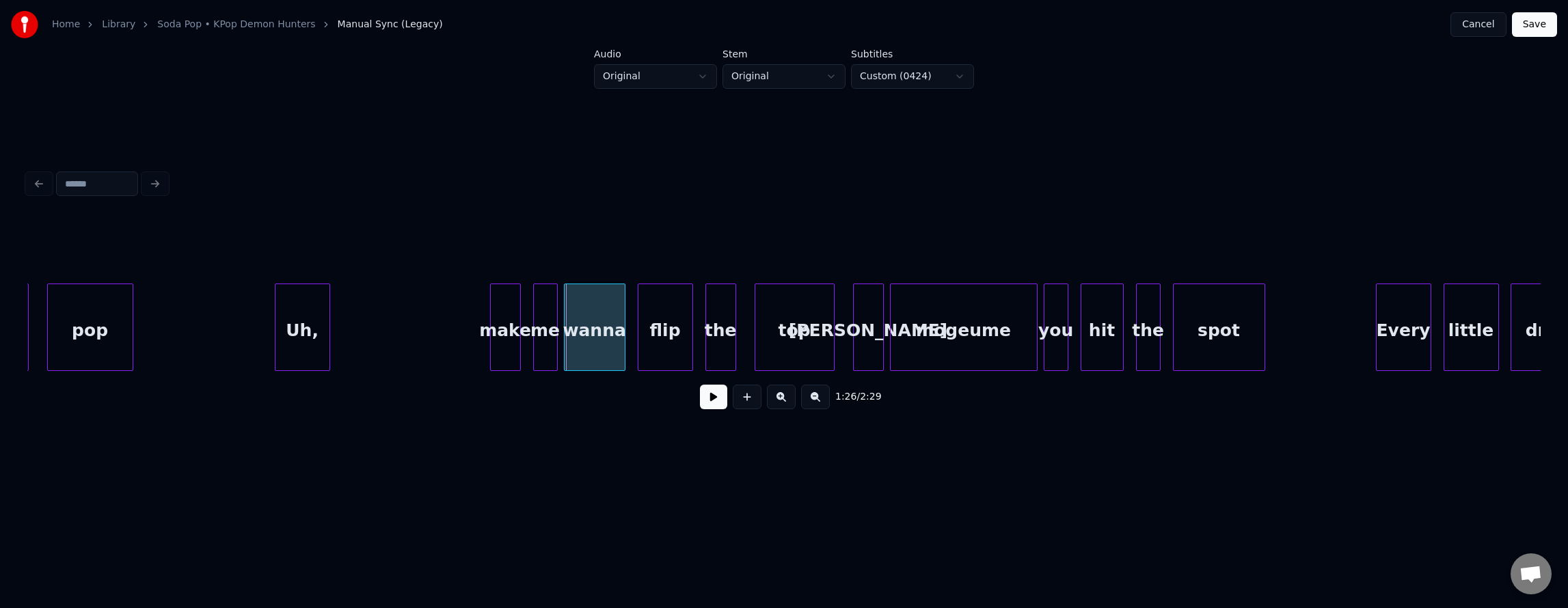
click at [701, 401] on button at bounding box center [713, 397] width 28 height 25
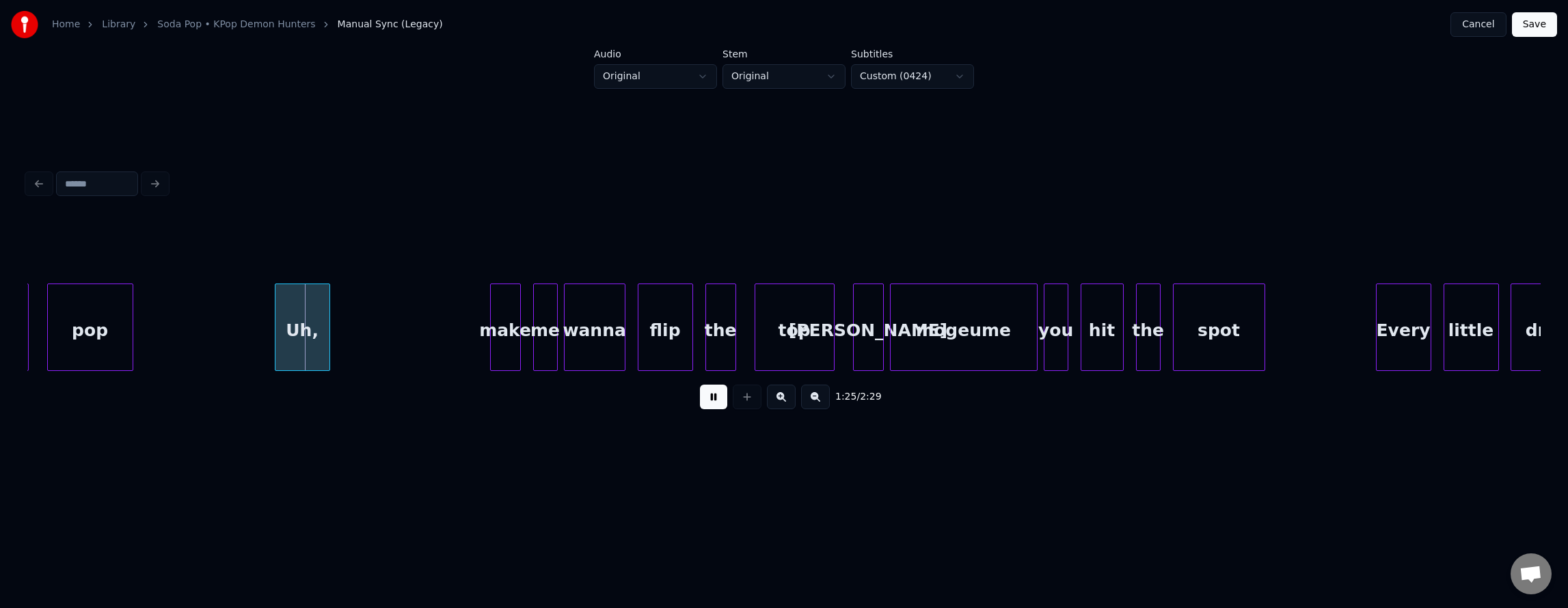
click at [701, 401] on button at bounding box center [713, 397] width 28 height 25
click at [305, 330] on div "Uh," at bounding box center [302, 331] width 54 height 93
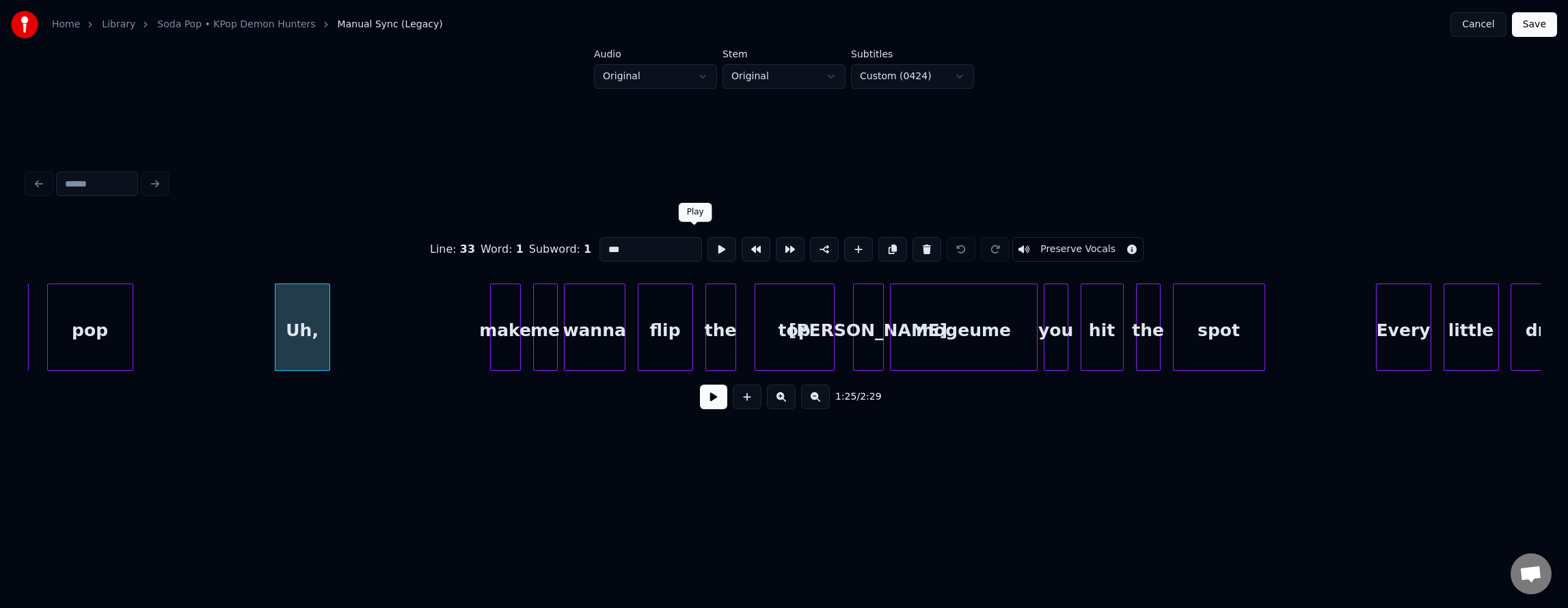
click at [707, 246] on button at bounding box center [721, 249] width 28 height 25
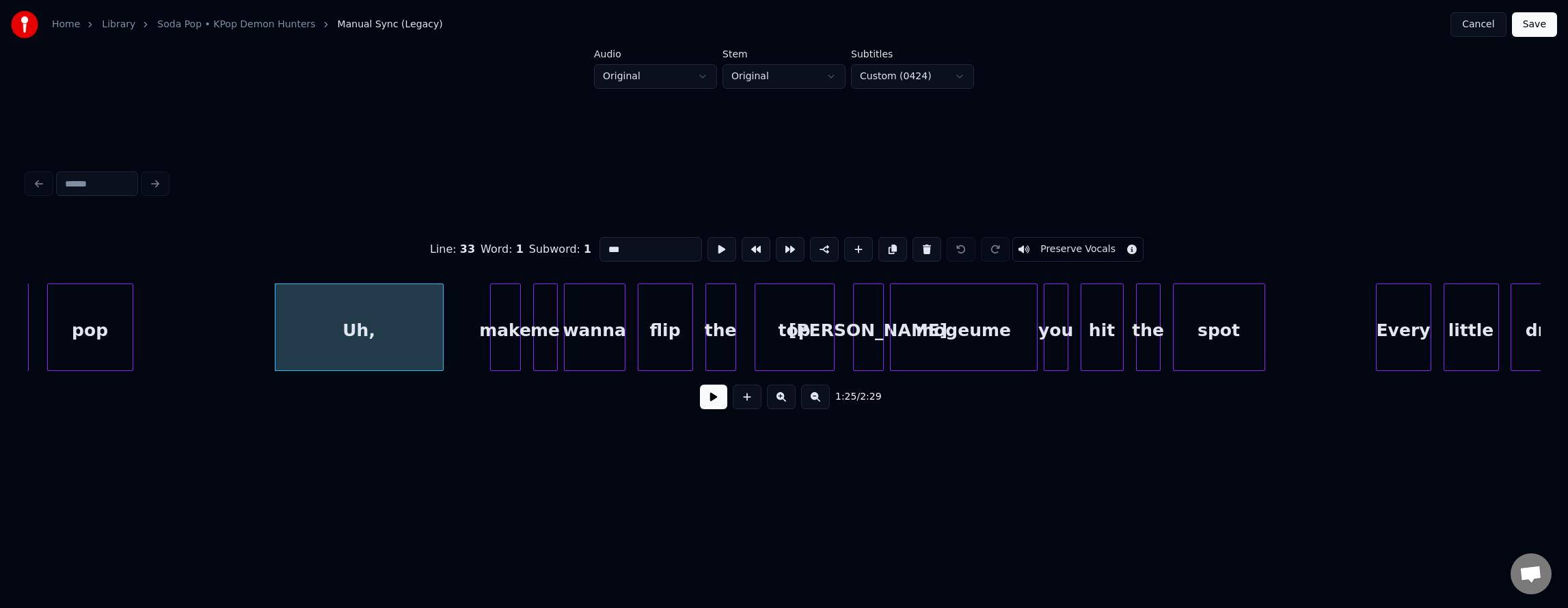
click at [441, 329] on div at bounding box center [440, 327] width 4 height 86
click at [401, 326] on div "Uh," at bounding box center [359, 331] width 167 height 93
click at [325, 325] on div "Uh," at bounding box center [352, 331] width 167 height 93
click at [707, 239] on button at bounding box center [721, 249] width 28 height 25
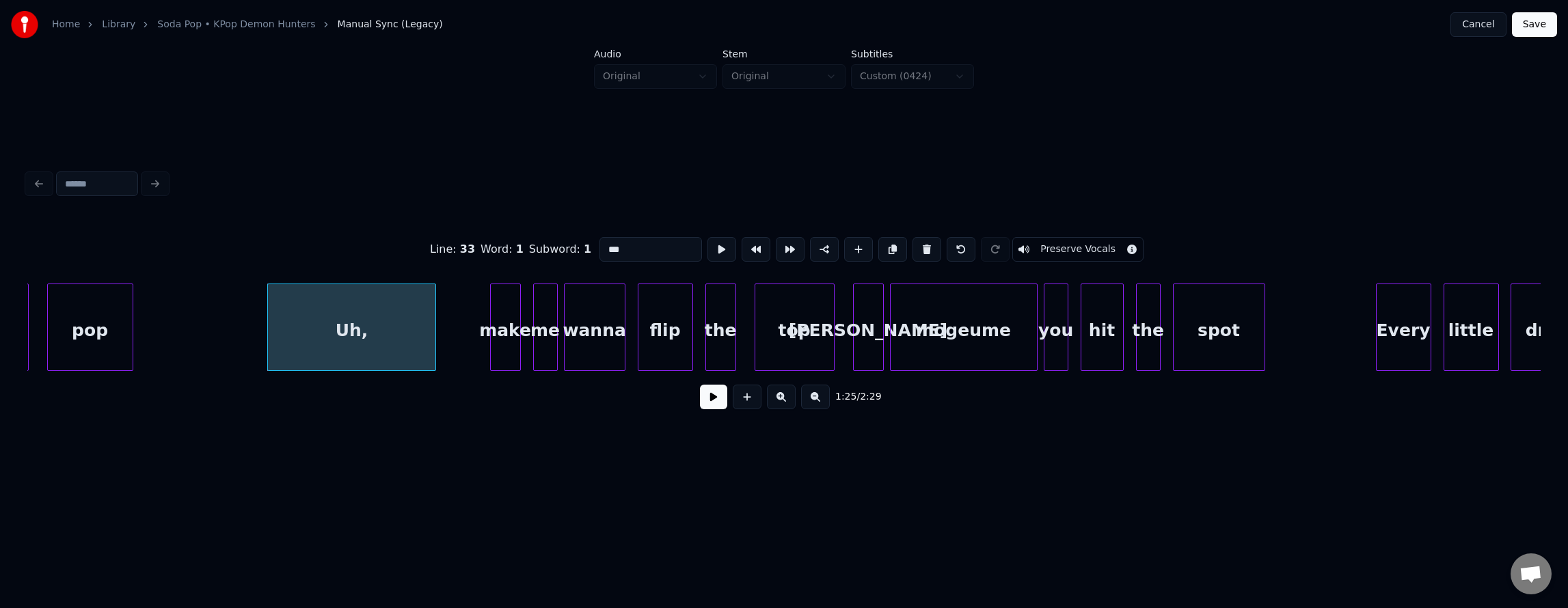
click at [1536, 28] on button "Save" at bounding box center [1534, 24] width 45 height 25
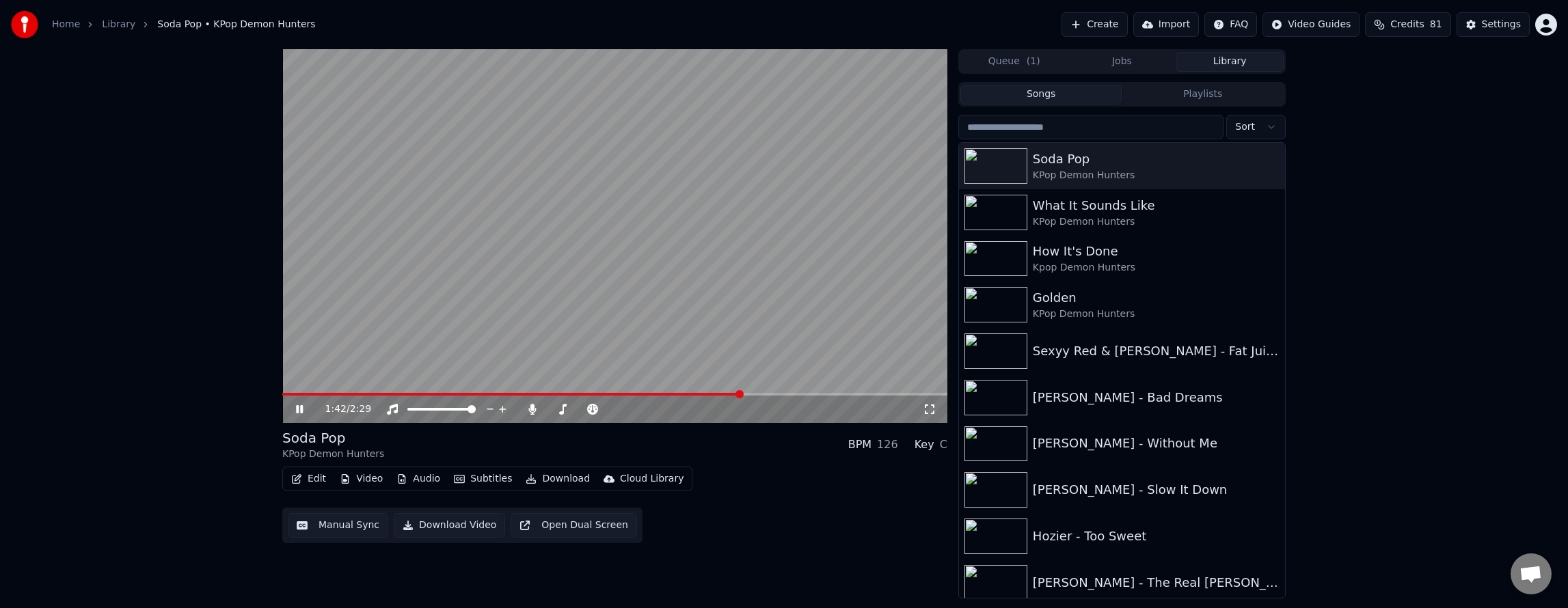
click at [296, 415] on div "1:42 / 2:29" at bounding box center [614, 409] width 654 height 14
click at [296, 412] on icon at bounding box center [300, 409] width 7 height 9
click at [299, 473] on button "Edit" at bounding box center [308, 479] width 46 height 19
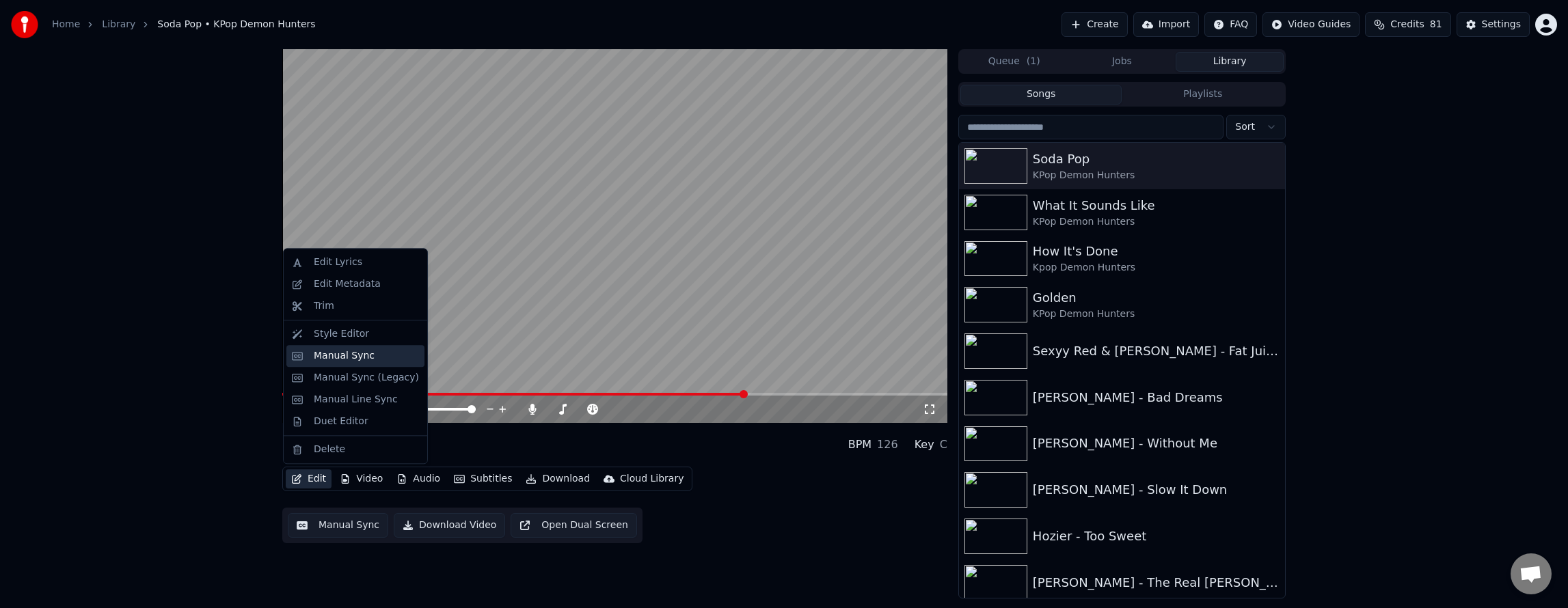
click at [364, 354] on div "Manual Sync" at bounding box center [344, 356] width 61 height 14
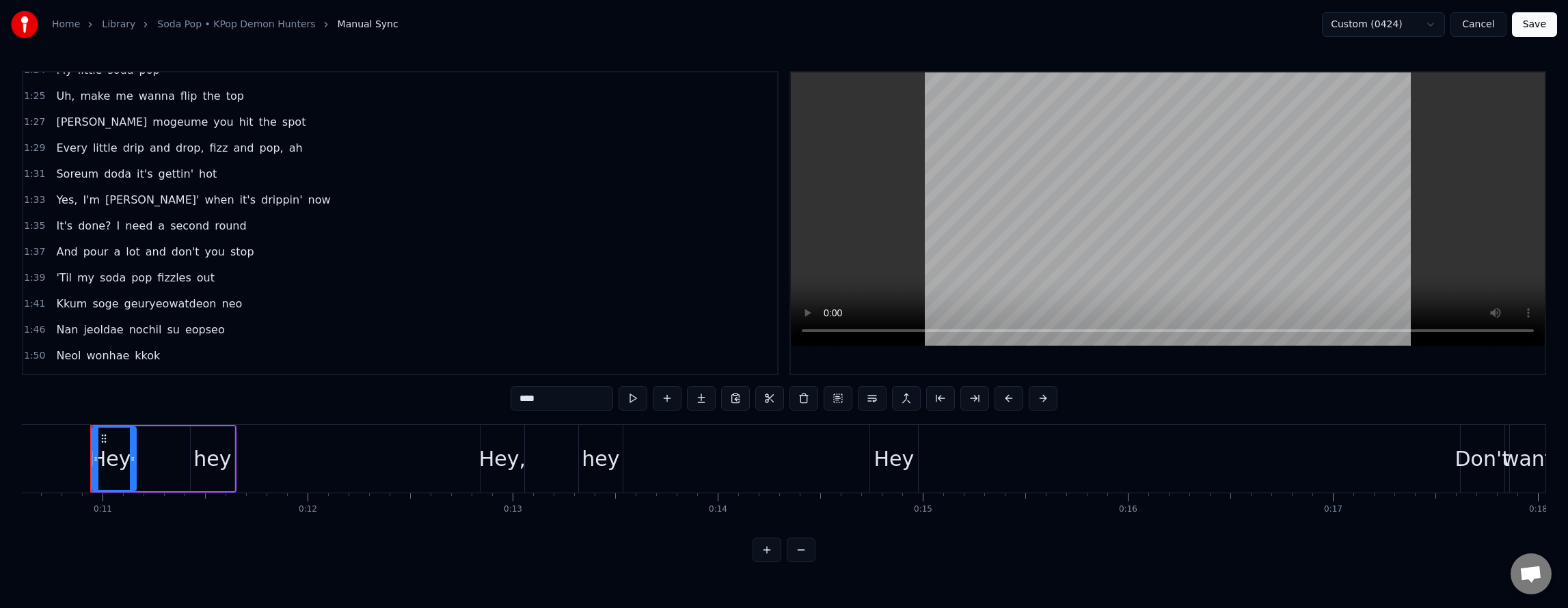
scroll to position [888, 0]
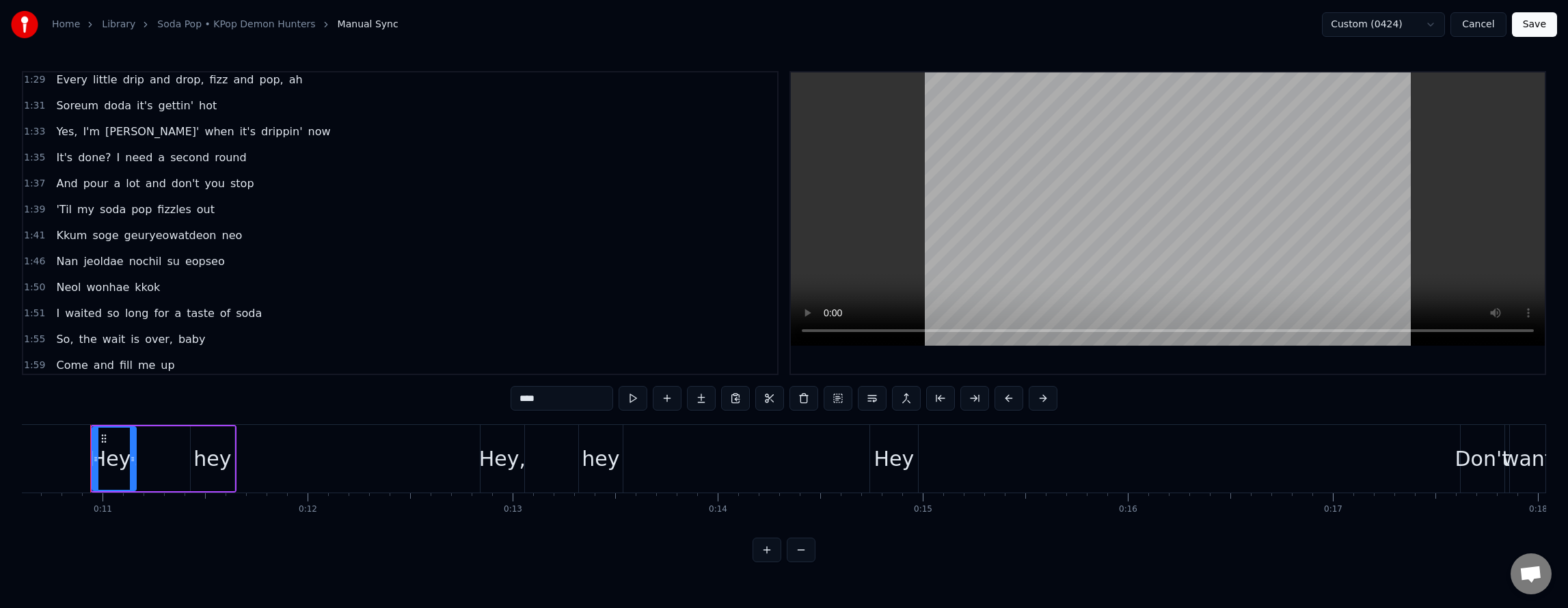
click at [81, 224] on div "Kkum soge geuryeowatdeon neo" at bounding box center [149, 235] width 196 height 25
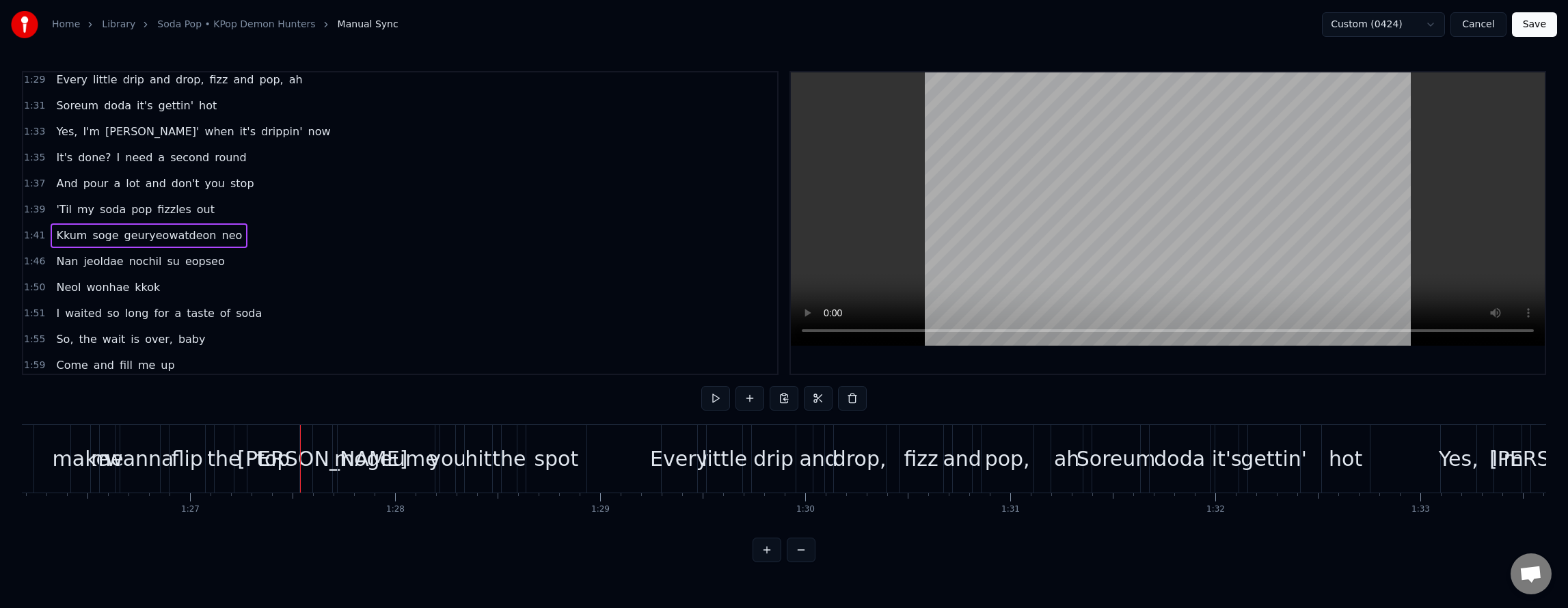
scroll to position [0, 17880]
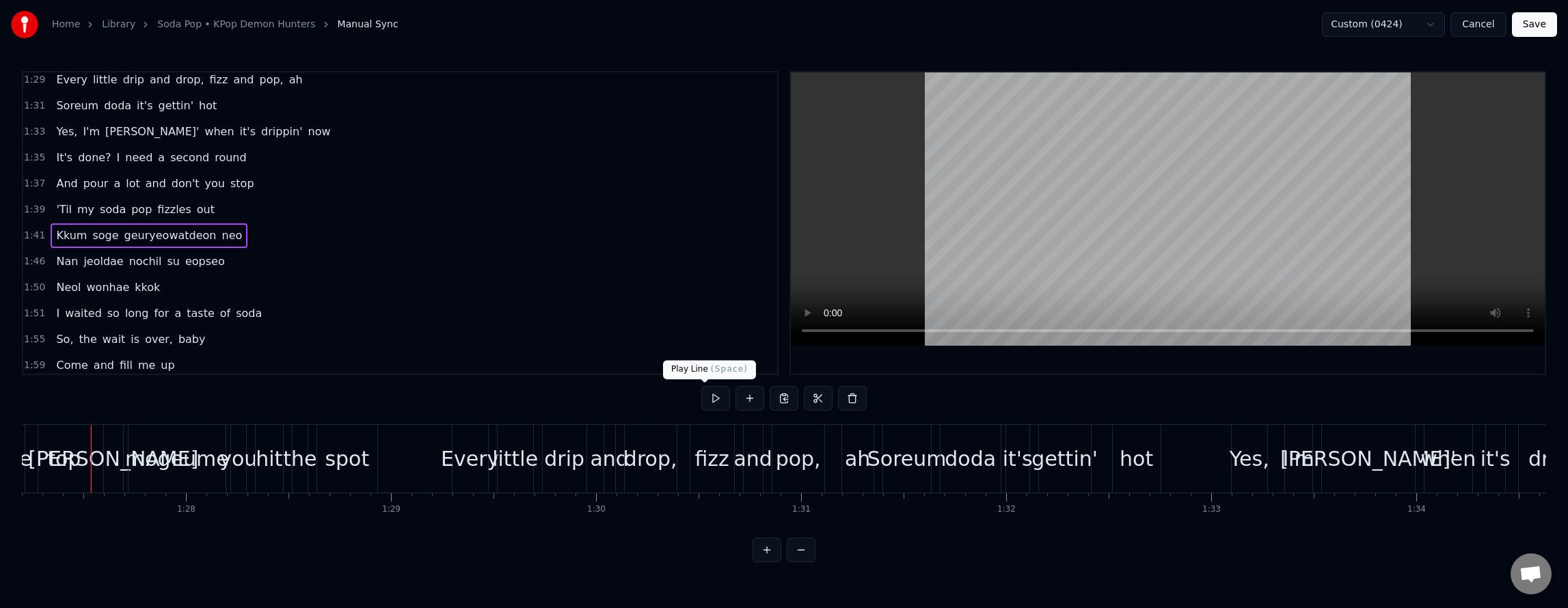
click at [701, 401] on button at bounding box center [715, 398] width 28 height 25
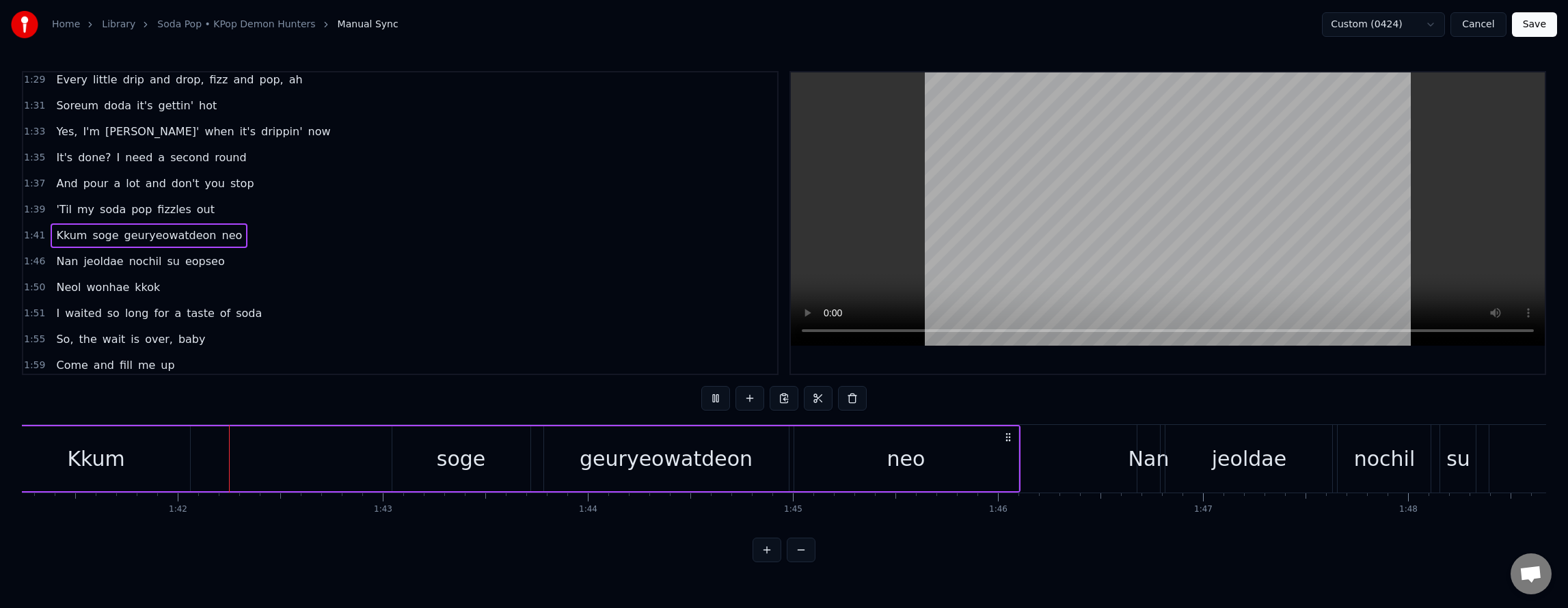
scroll to position [0, 20767]
click at [701, 401] on button at bounding box center [715, 398] width 28 height 25
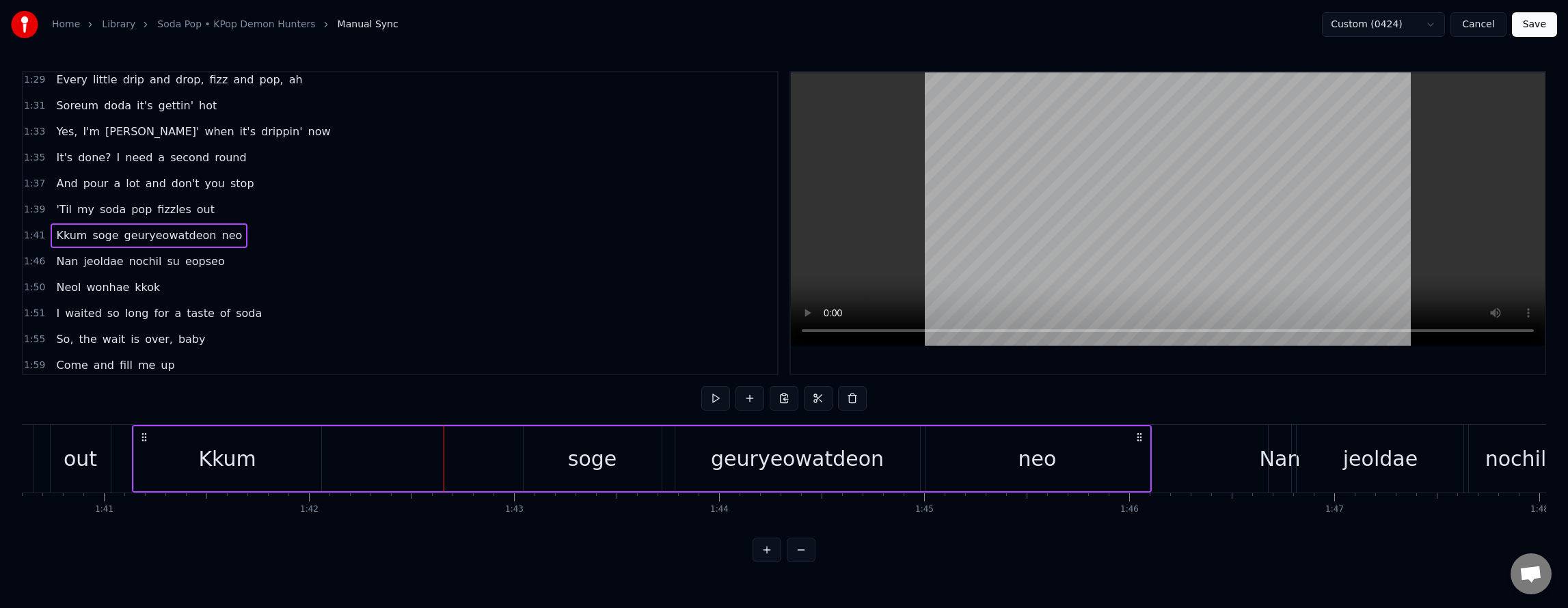
scroll to position [0, 20605]
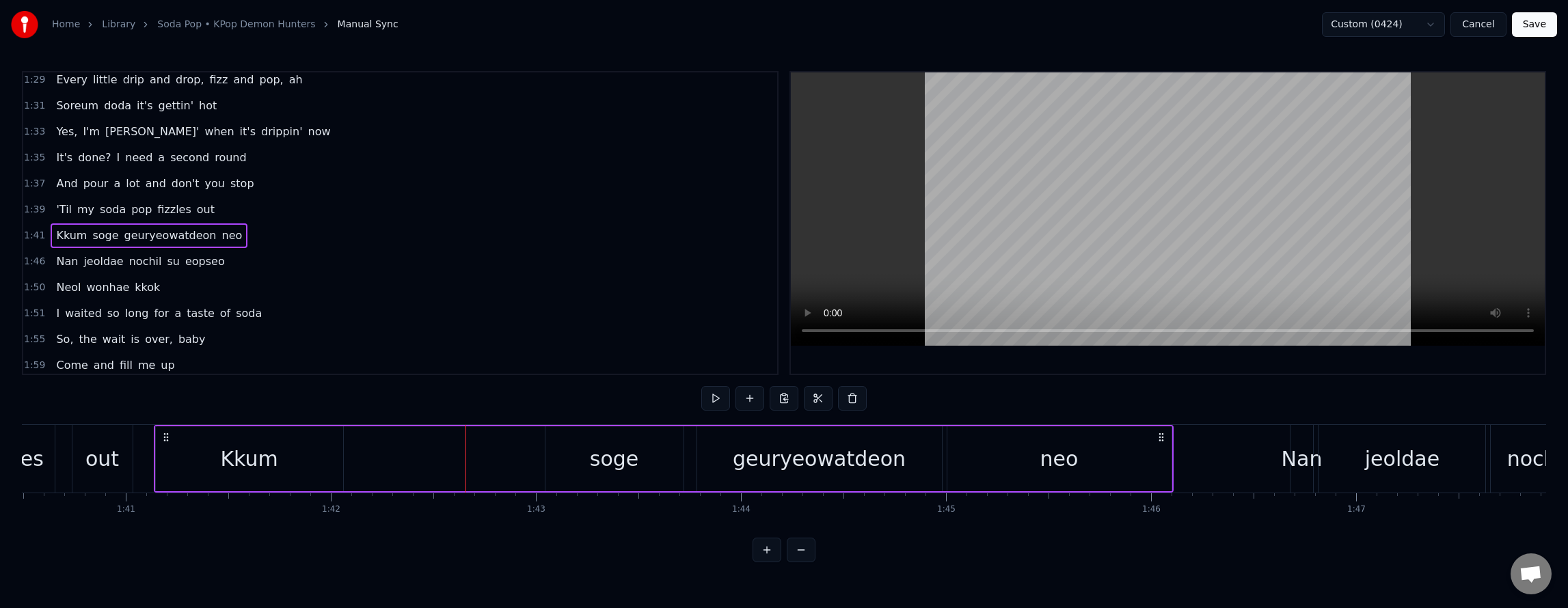
click at [246, 468] on div "Kkum" at bounding box center [248, 459] width 58 height 31
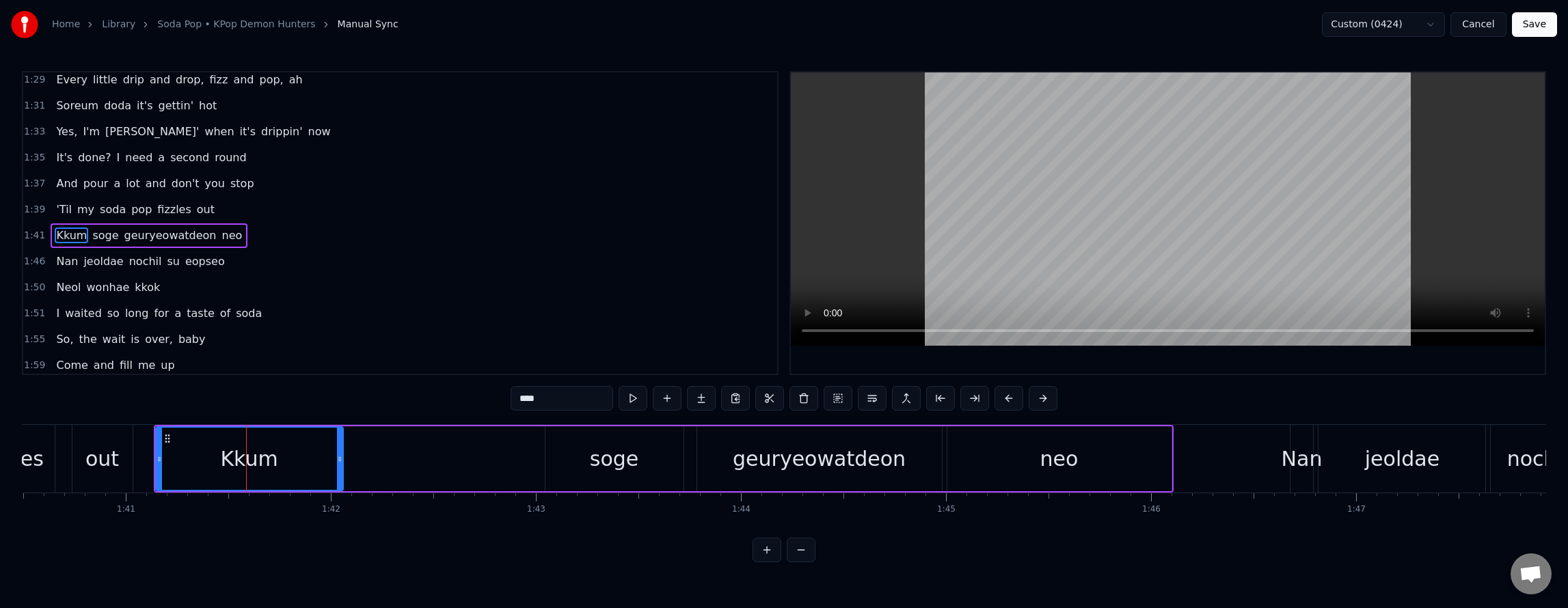
scroll to position [901, 0]
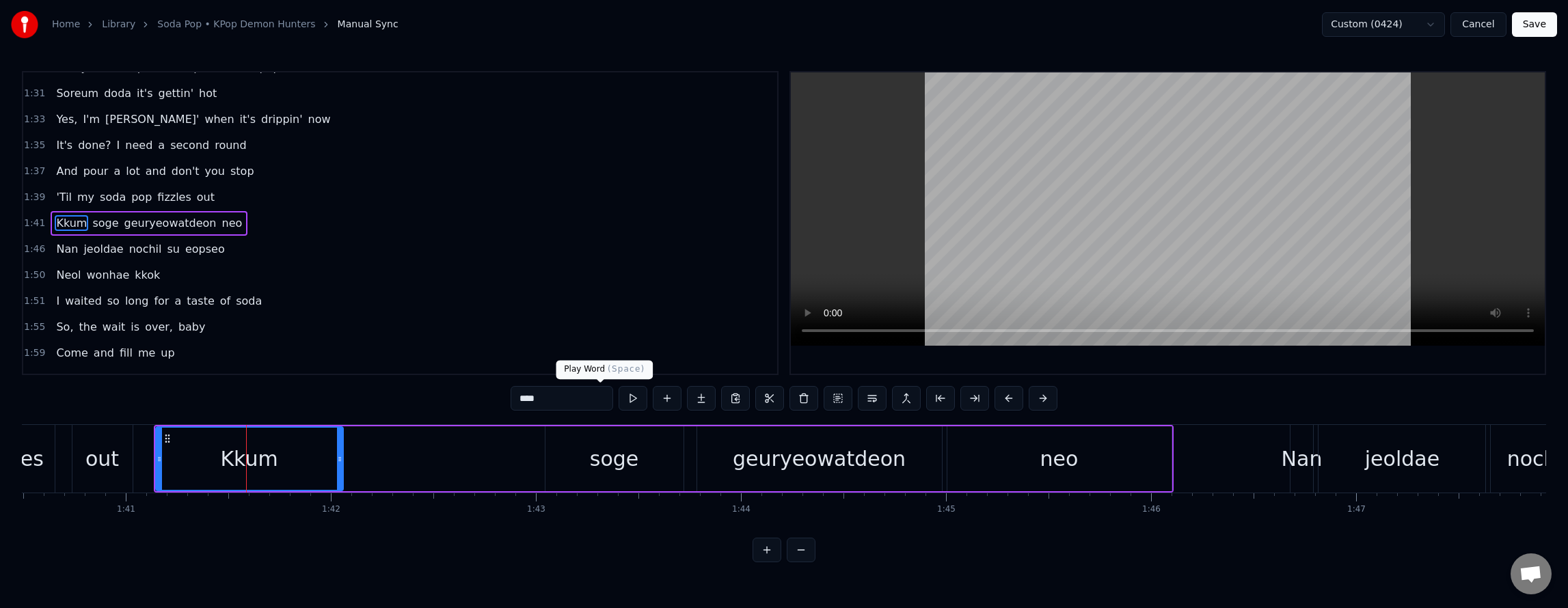
click at [619, 399] on button at bounding box center [632, 398] width 28 height 25
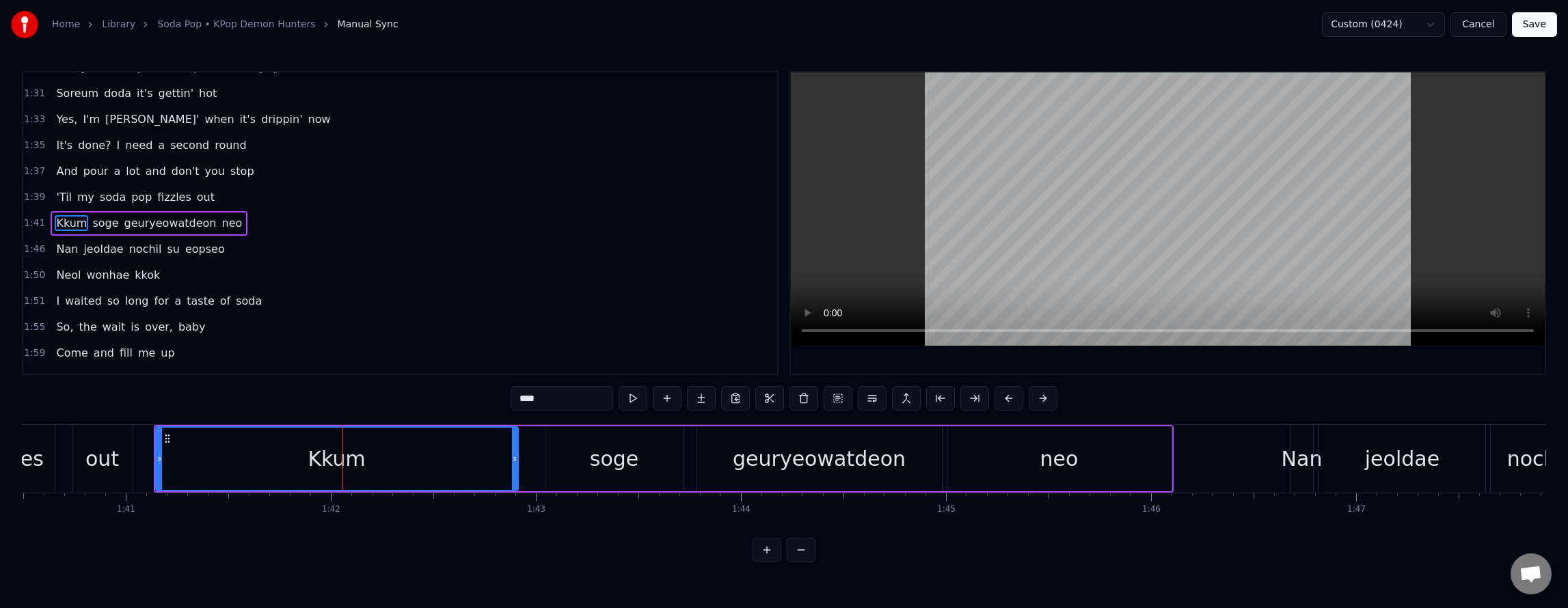
drag, startPoint x: 340, startPoint y: 461, endPoint x: 515, endPoint y: 474, distance: 175.5
click at [515, 474] on div at bounding box center [514, 459] width 5 height 62
click at [601, 399] on button at bounding box center [615, 398] width 28 height 25
drag, startPoint x: 512, startPoint y: 458, endPoint x: 451, endPoint y: 461, distance: 61.1
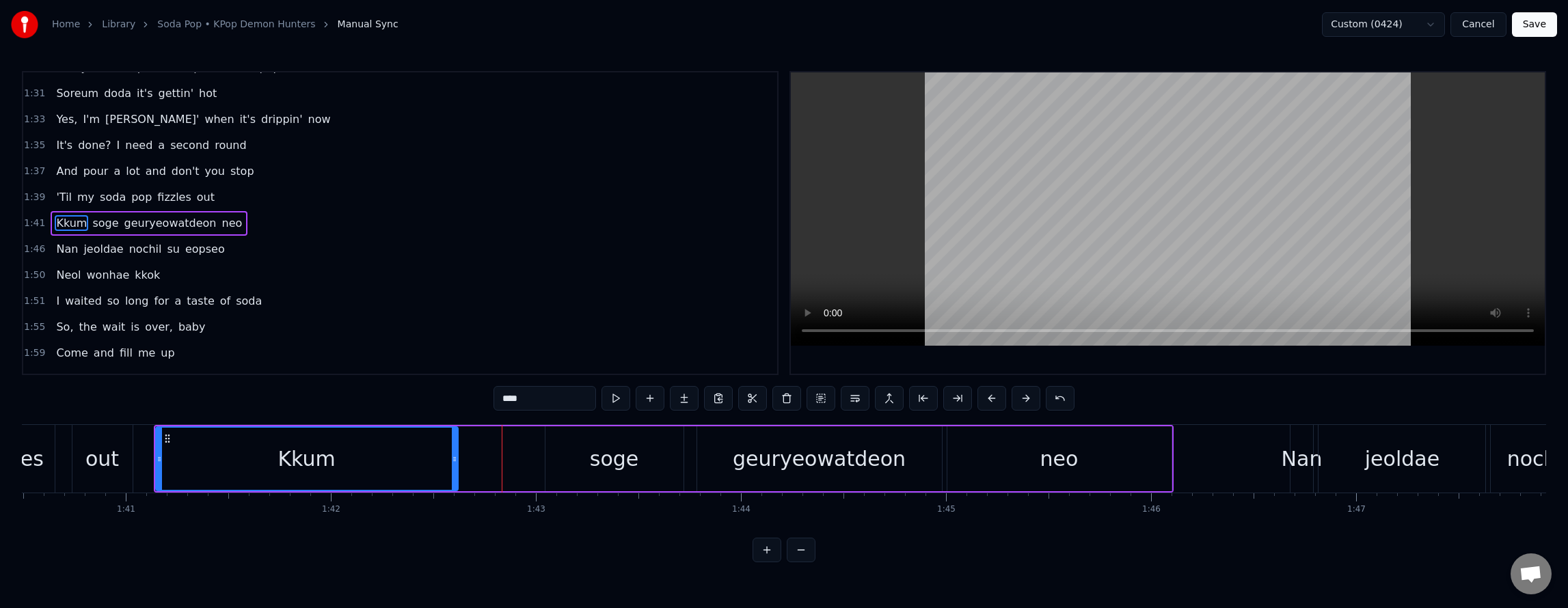
click at [451, 463] on icon at bounding box center [454, 459] width 5 height 11
click at [601, 410] on button at bounding box center [615, 398] width 28 height 25
click at [1544, 20] on button "Save" at bounding box center [1534, 24] width 45 height 25
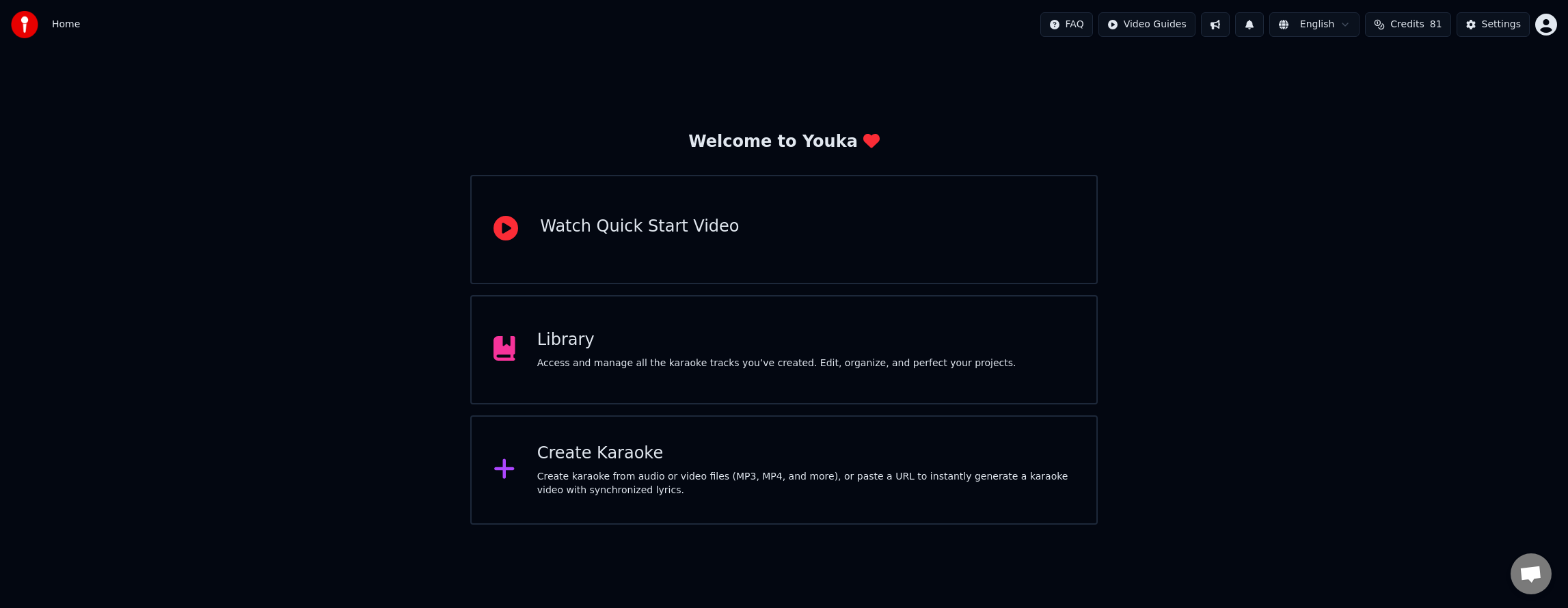
click at [639, 360] on div "Access and manage all the karaoke tracks you’ve created. Edit, organize, and pe…" at bounding box center [777, 363] width 479 height 14
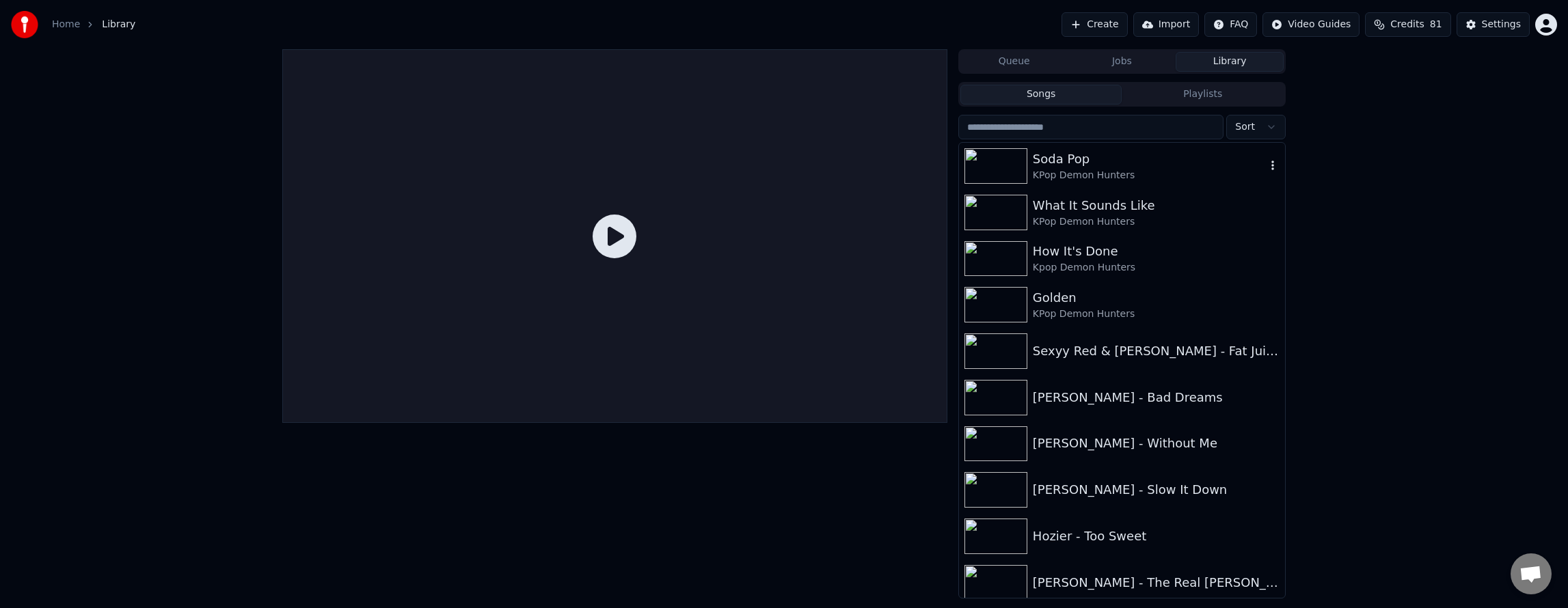
click at [1073, 165] on div "Soda Pop" at bounding box center [1149, 159] width 233 height 19
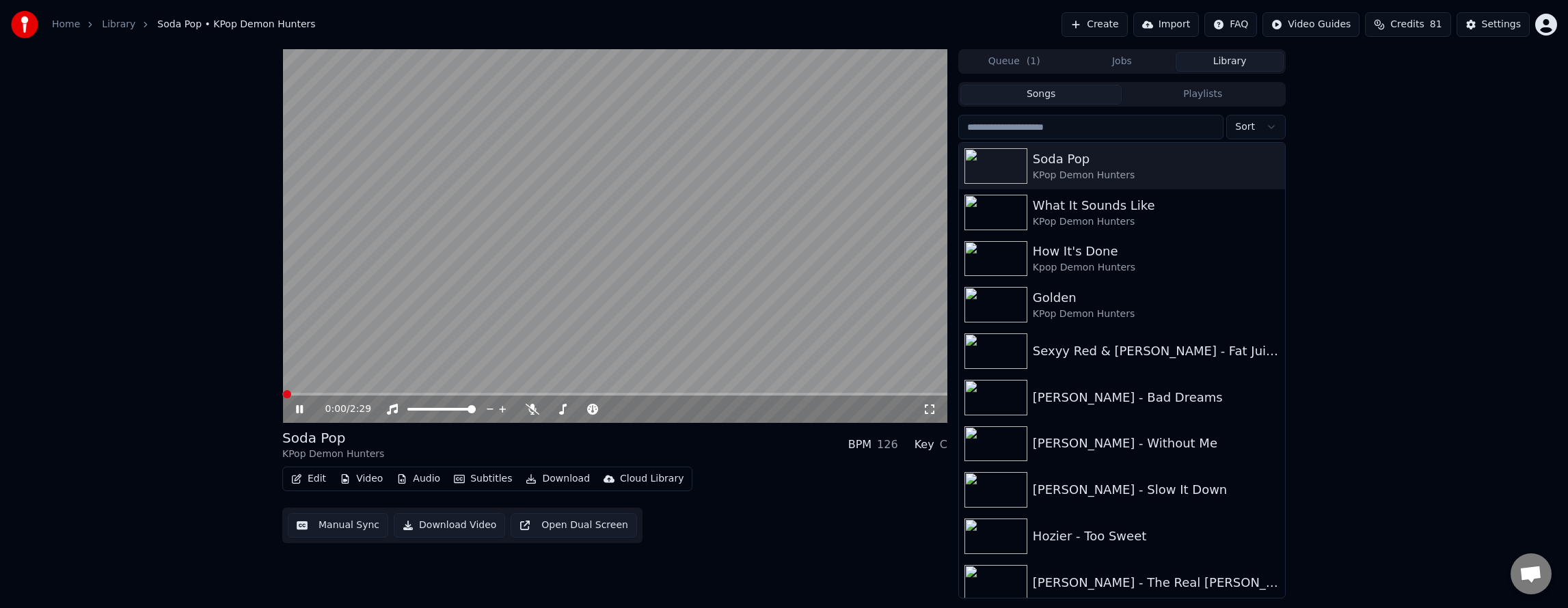
click at [532, 481] on button "Download" at bounding box center [557, 479] width 75 height 19
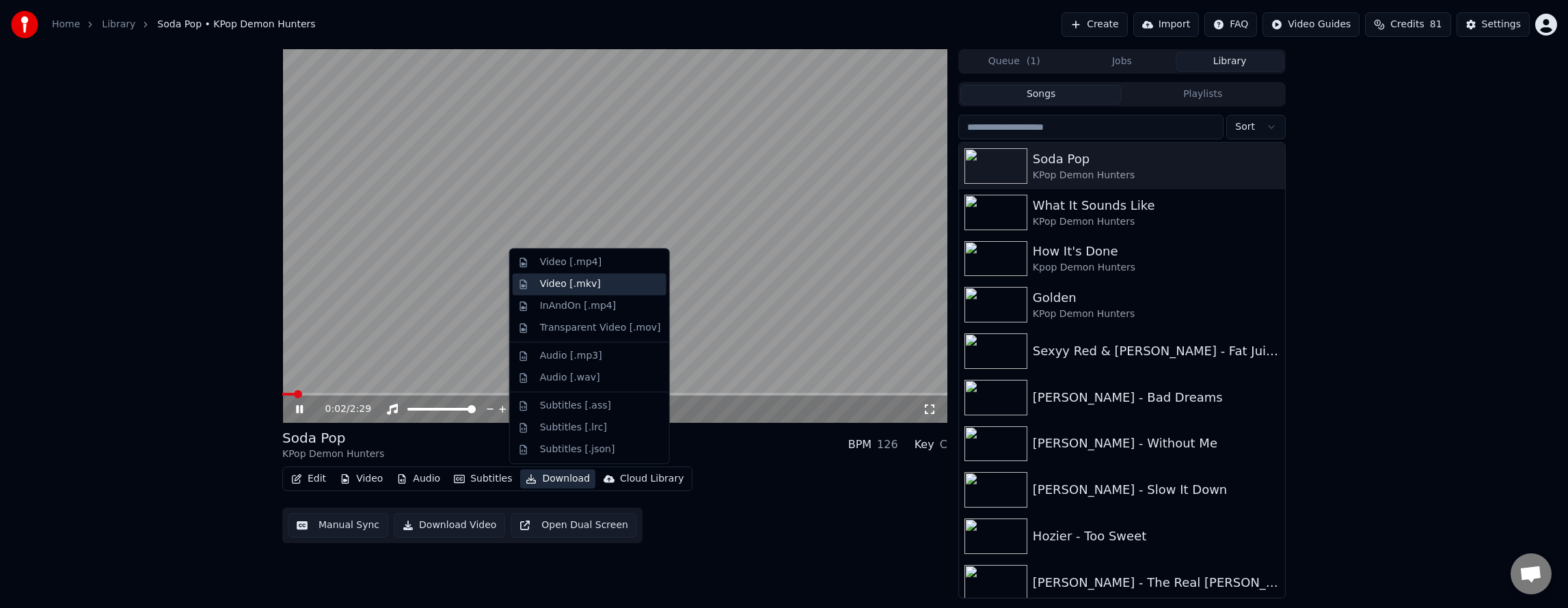
click at [596, 286] on div "Video [.mkv]" at bounding box center [600, 284] width 121 height 14
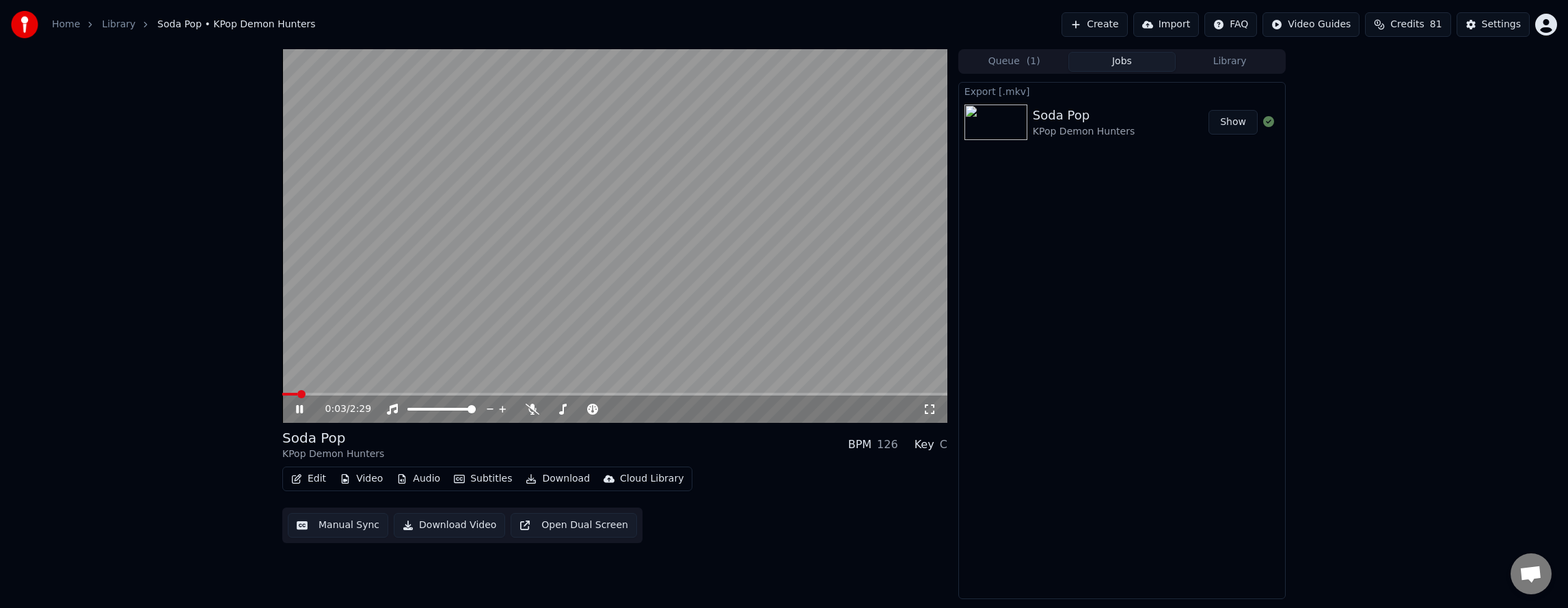
click at [561, 478] on button "Download" at bounding box center [557, 479] width 75 height 19
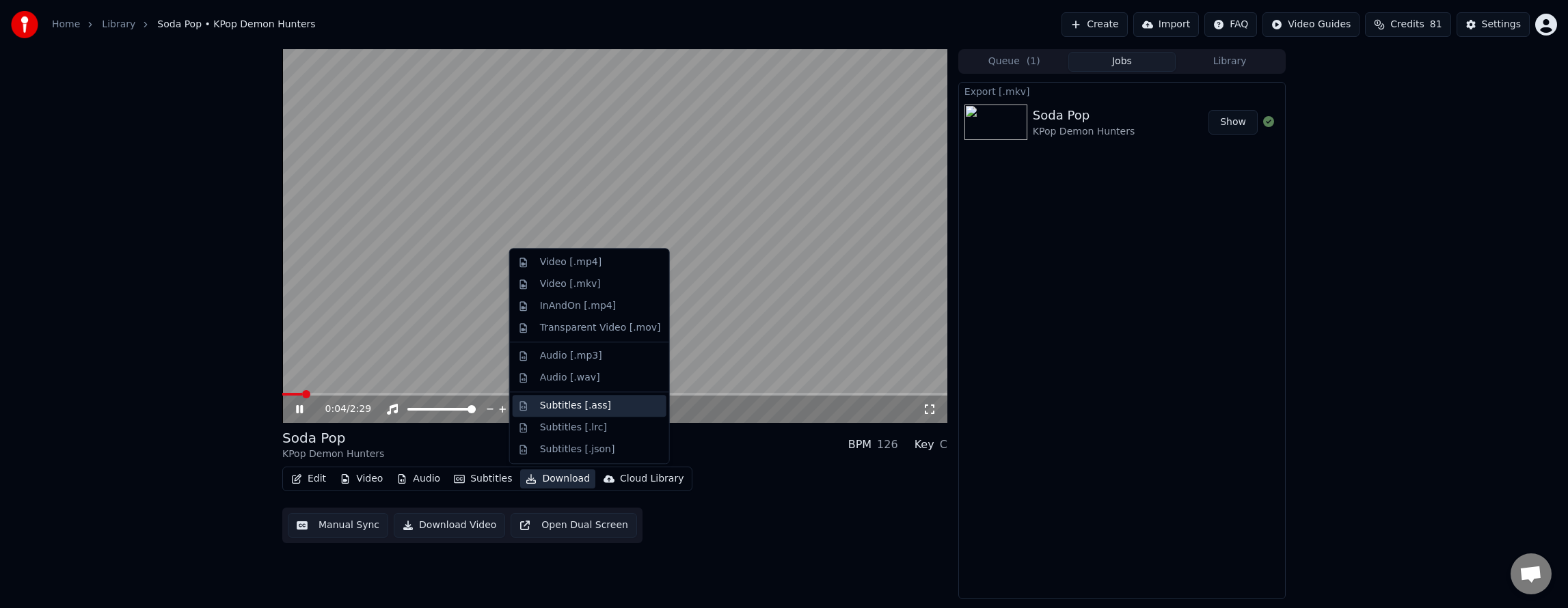
click at [577, 407] on div "Subtitles [.ass]" at bounding box center [576, 406] width 72 height 14
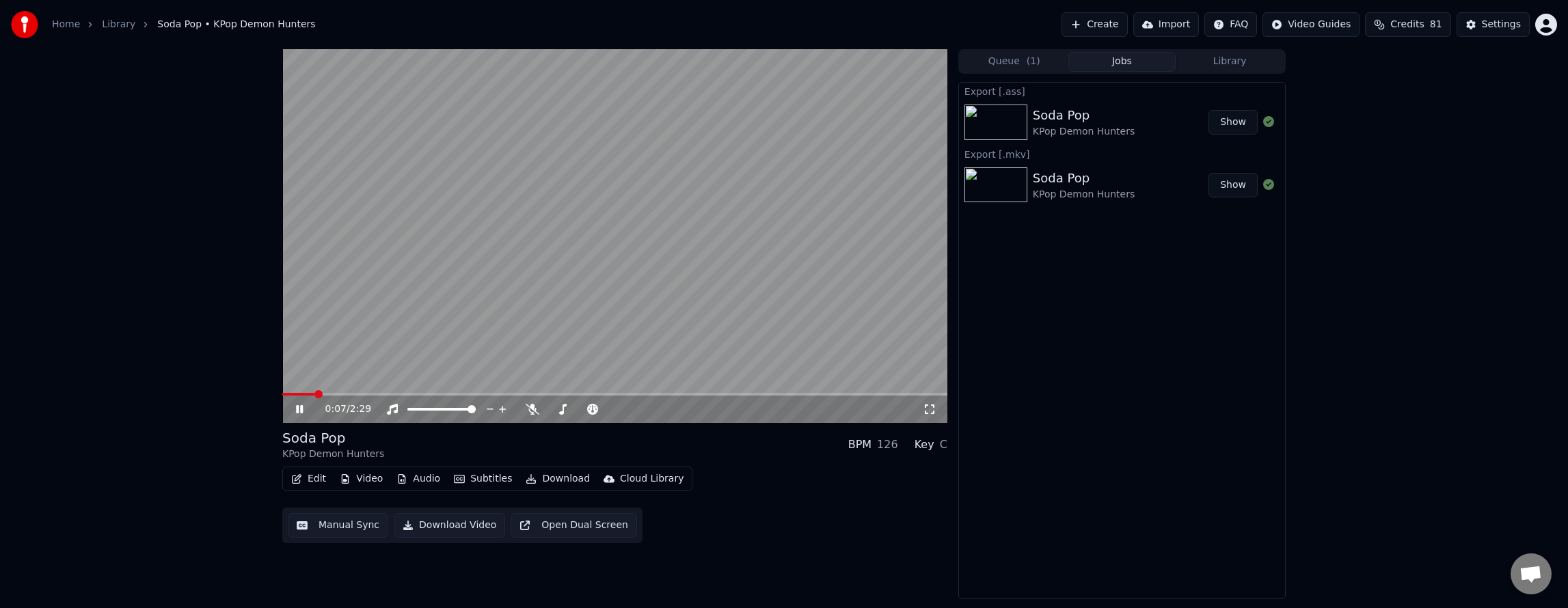
click at [299, 413] on icon at bounding box center [308, 409] width 32 height 11
